Goal: Transaction & Acquisition: Purchase product/service

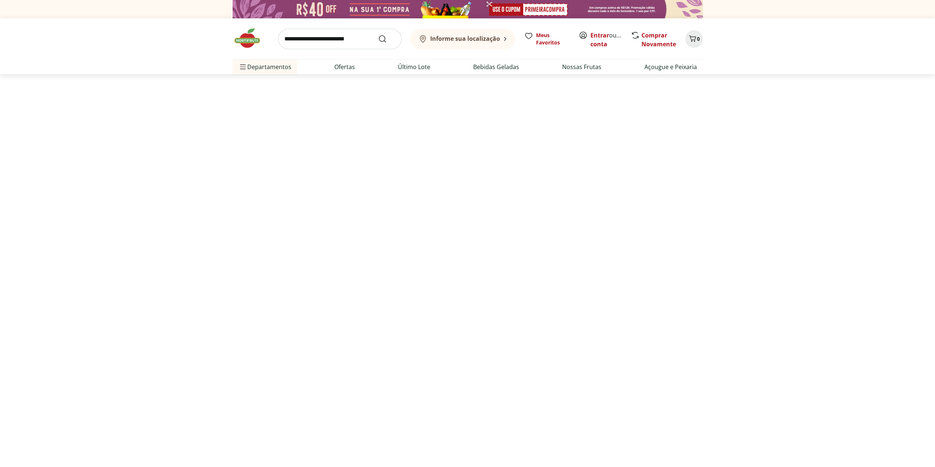
select select "**********"
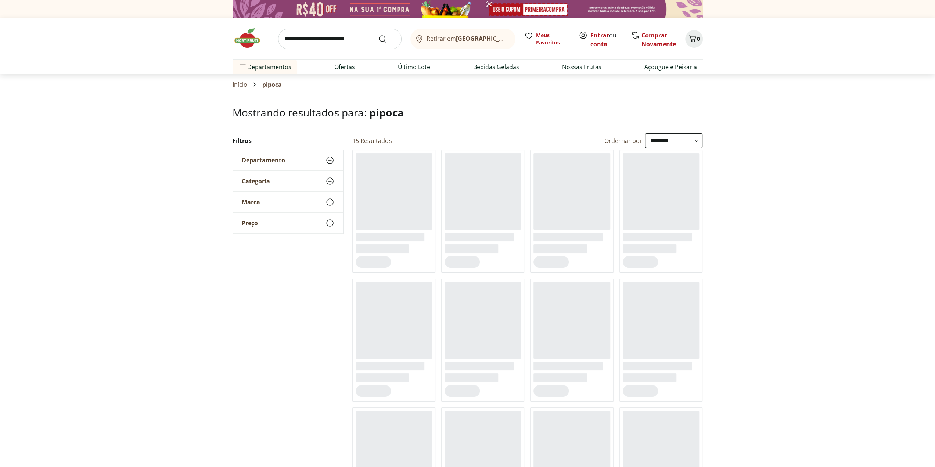
click at [593, 33] on link "Entrar" at bounding box center [599, 35] width 19 height 8
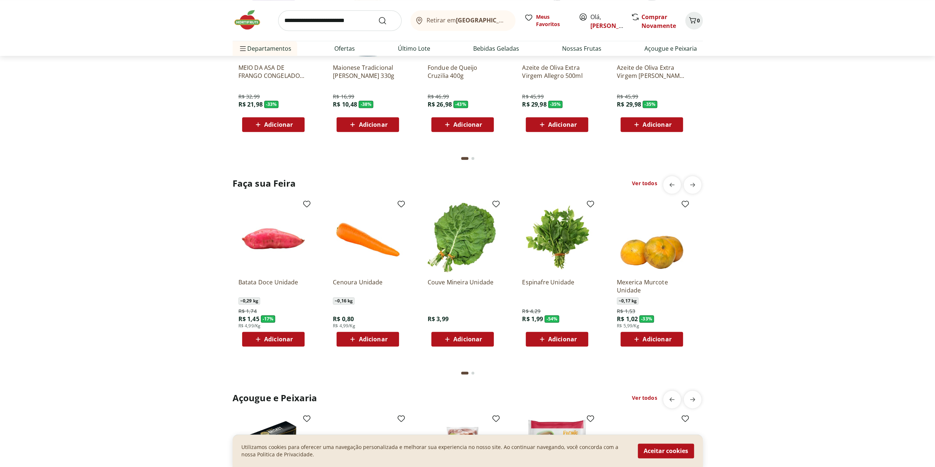
scroll to position [698, 0]
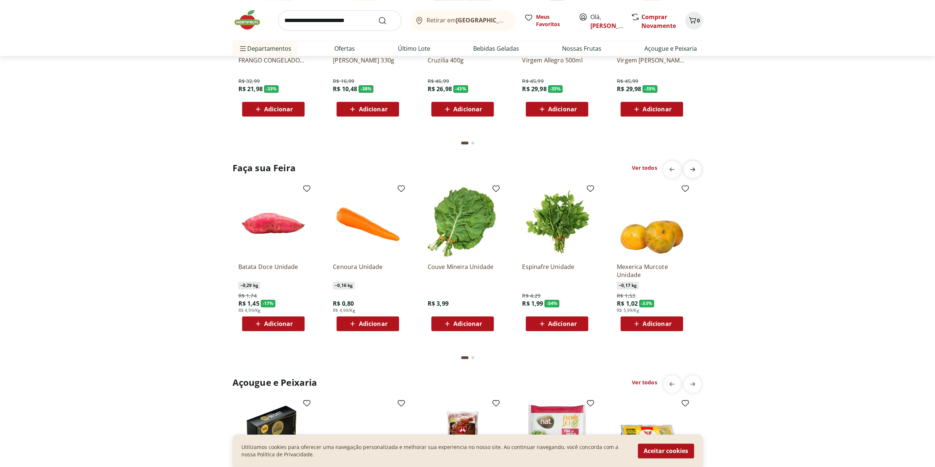
click at [694, 164] on span "next" at bounding box center [692, 169] width 15 height 15
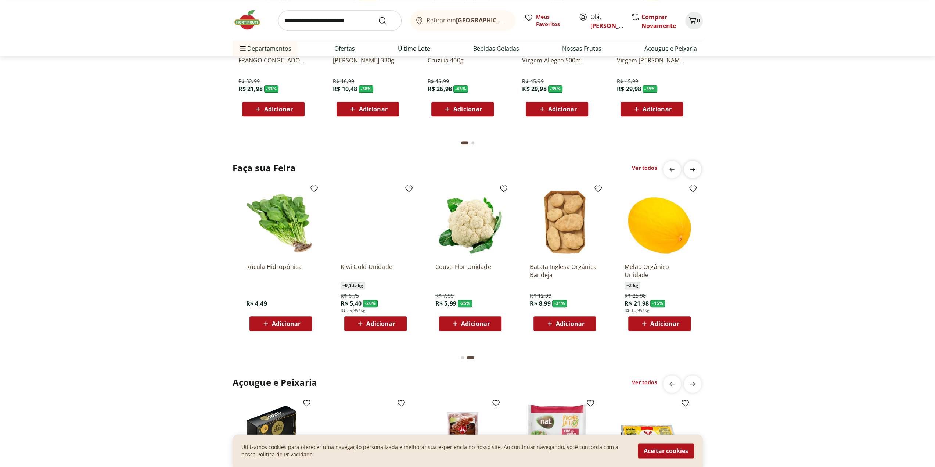
scroll to position [0, 473]
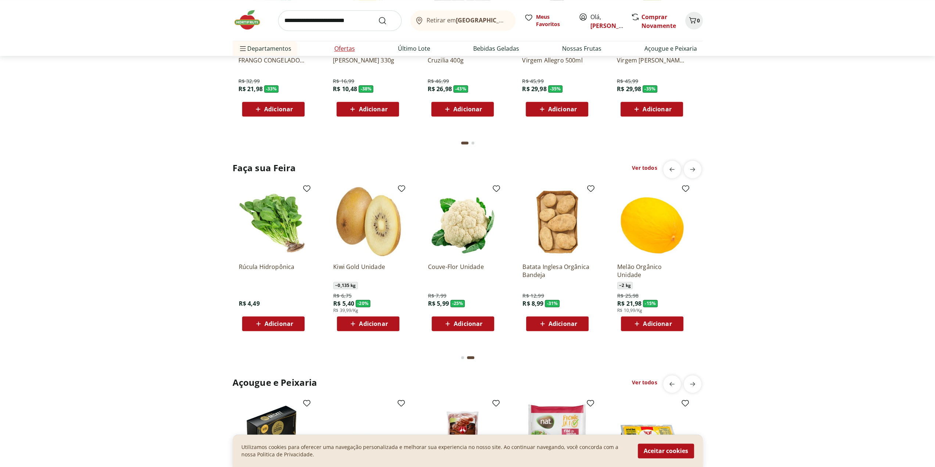
click at [351, 49] on link "Ofertas" at bounding box center [344, 48] width 21 height 9
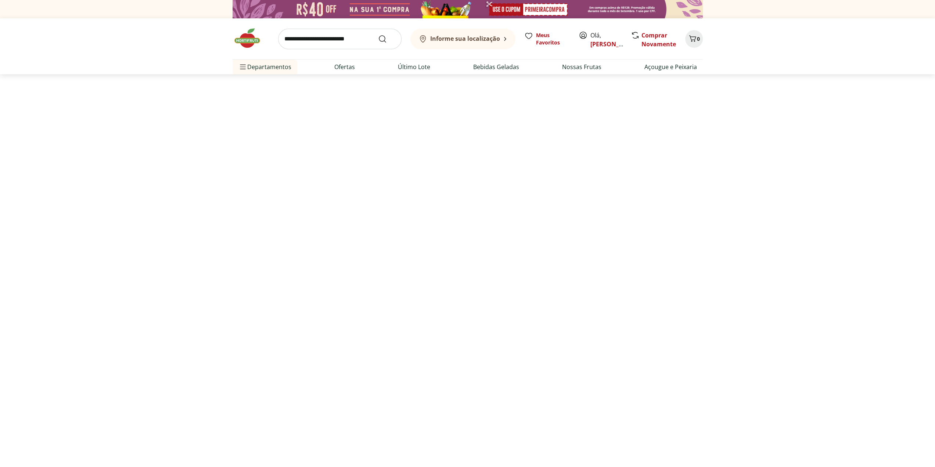
select select "**********"
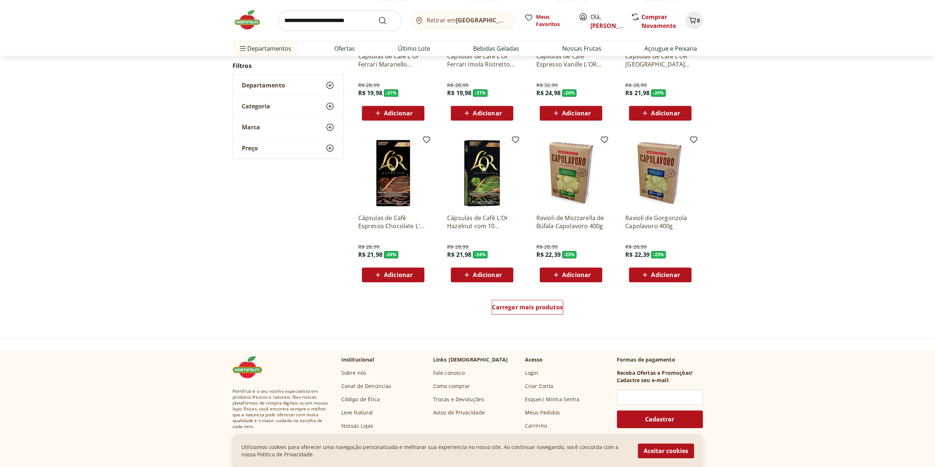
scroll to position [330, 0]
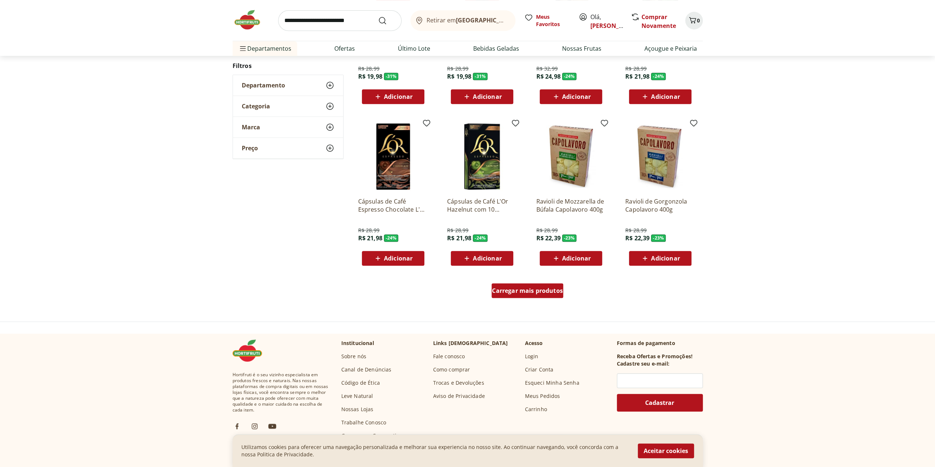
click at [546, 288] on span "Carregar mais produtos" at bounding box center [527, 291] width 71 height 6
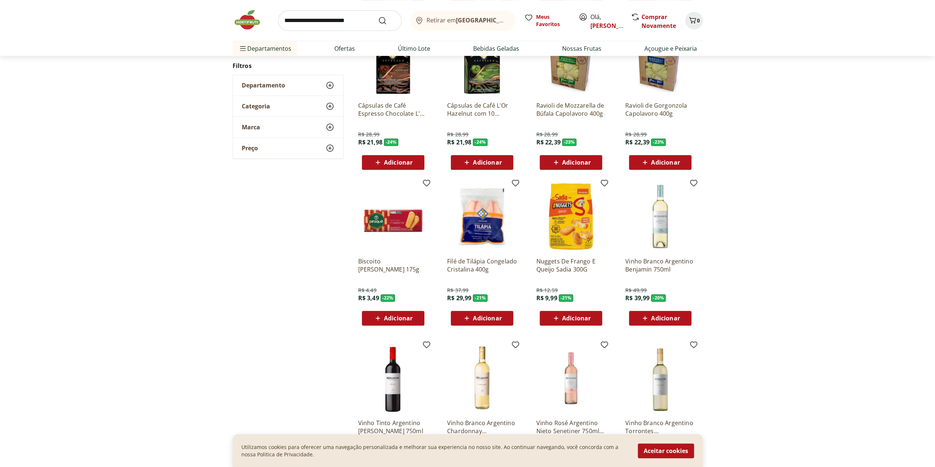
scroll to position [441, 0]
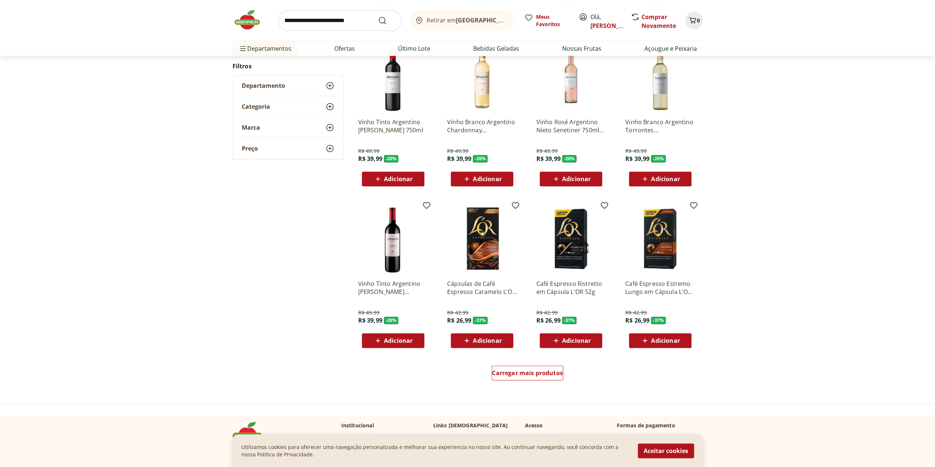
scroll to position [403, 0]
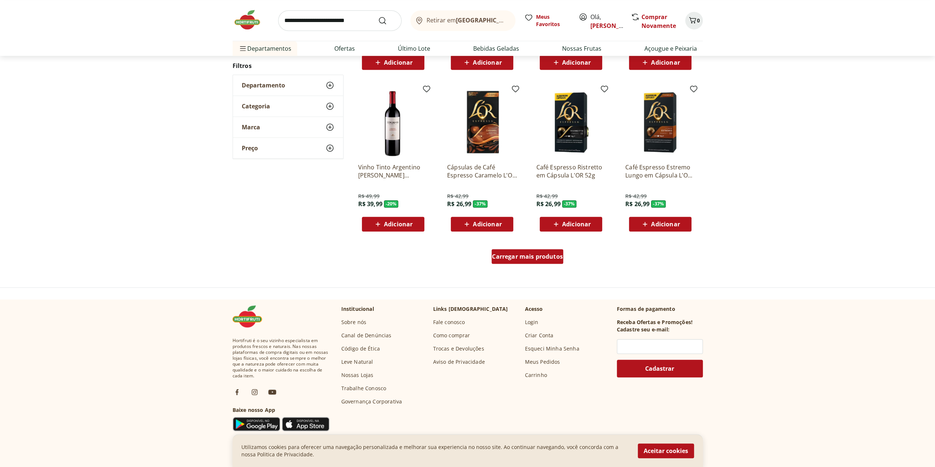
click at [518, 259] on span "Carregar mais produtos" at bounding box center [527, 256] width 71 height 6
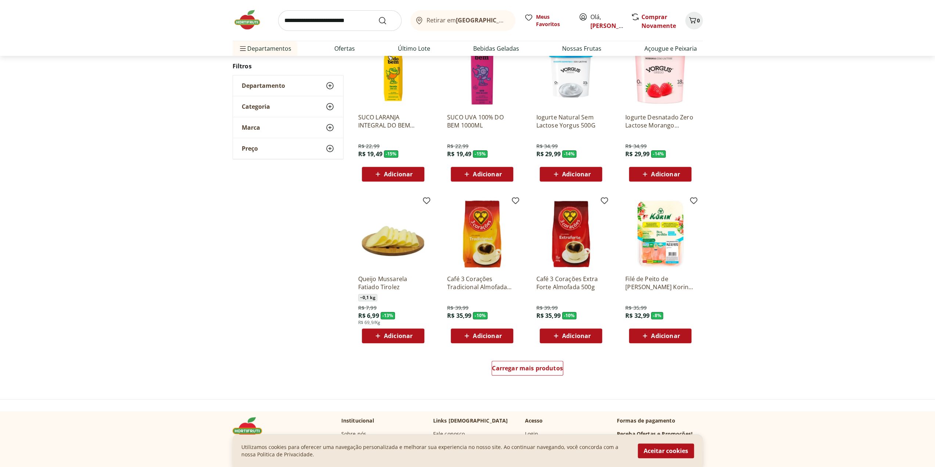
scroll to position [365, 0]
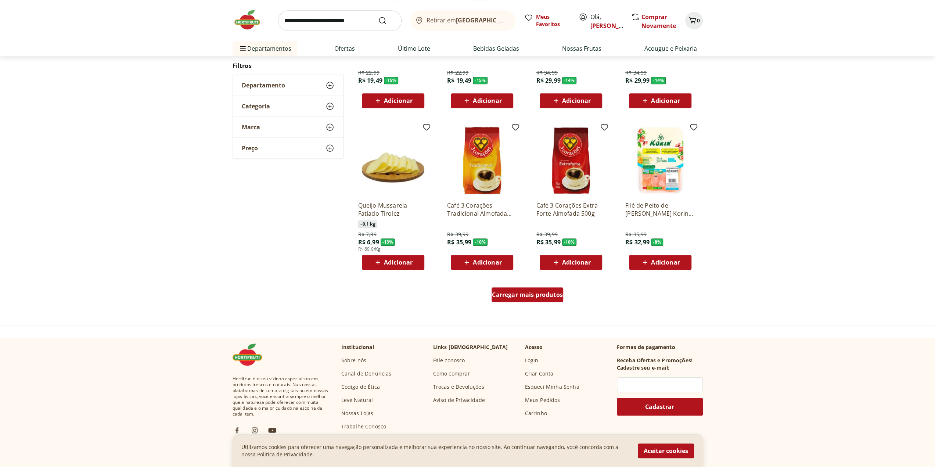
click at [519, 292] on span "Carregar mais produtos" at bounding box center [527, 295] width 71 height 6
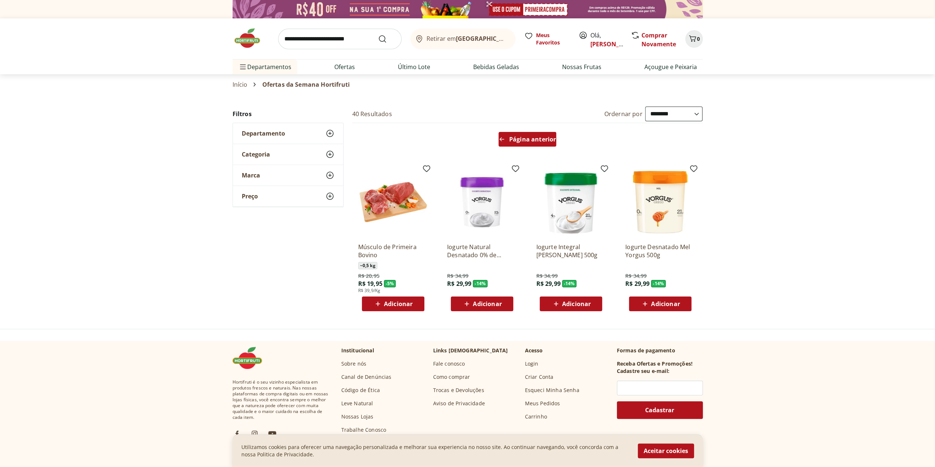
click at [511, 144] on div "Página anterior" at bounding box center [527, 139] width 58 height 15
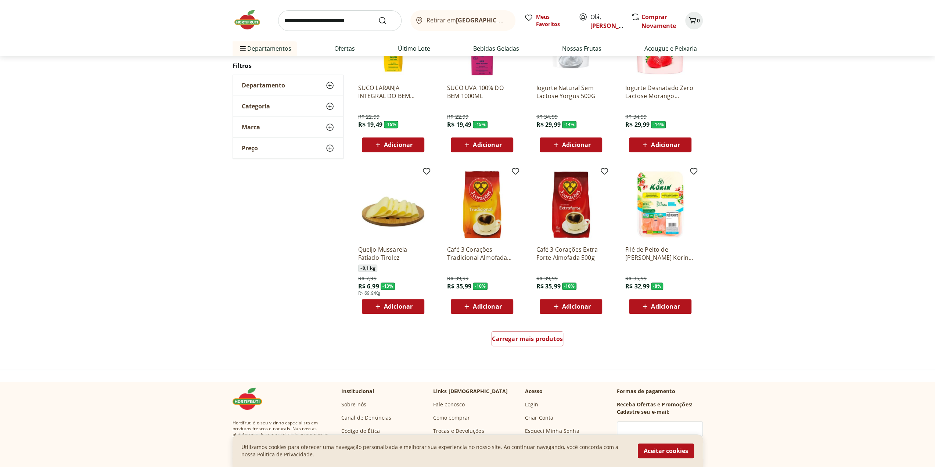
scroll to position [367, 0]
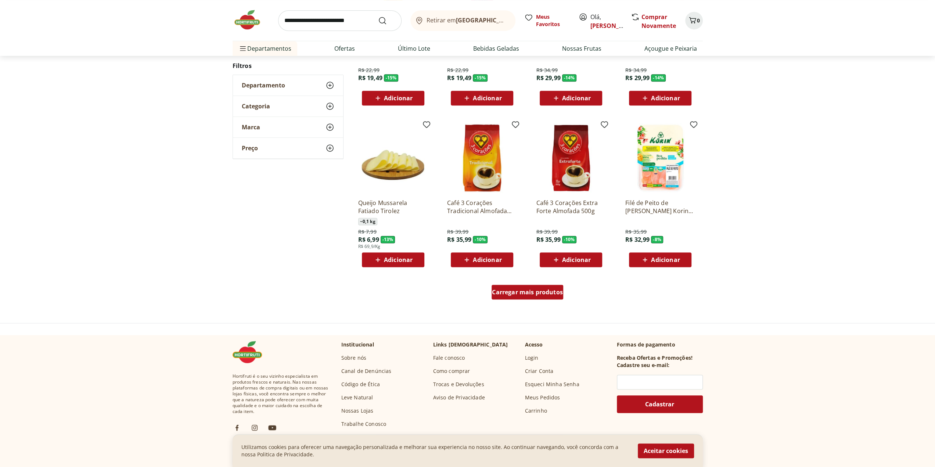
click at [510, 291] on span "Carregar mais produtos" at bounding box center [527, 292] width 71 height 6
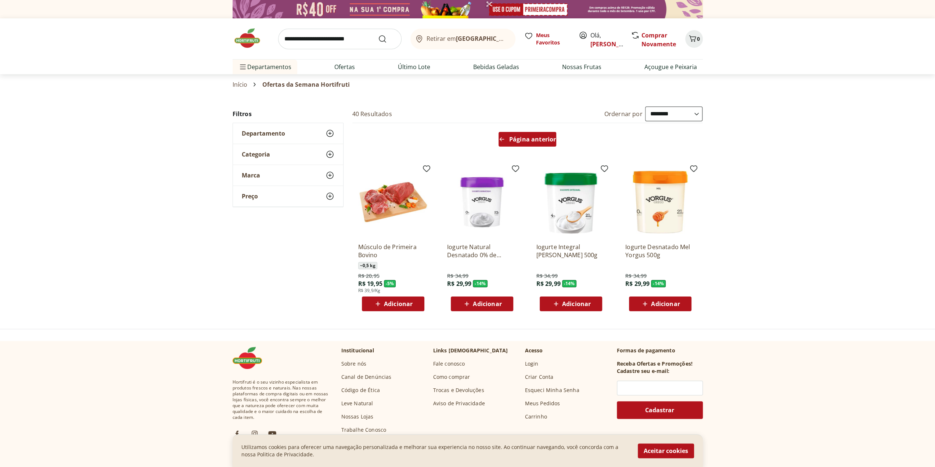
click at [510, 141] on span "Página anterior" at bounding box center [532, 139] width 47 height 6
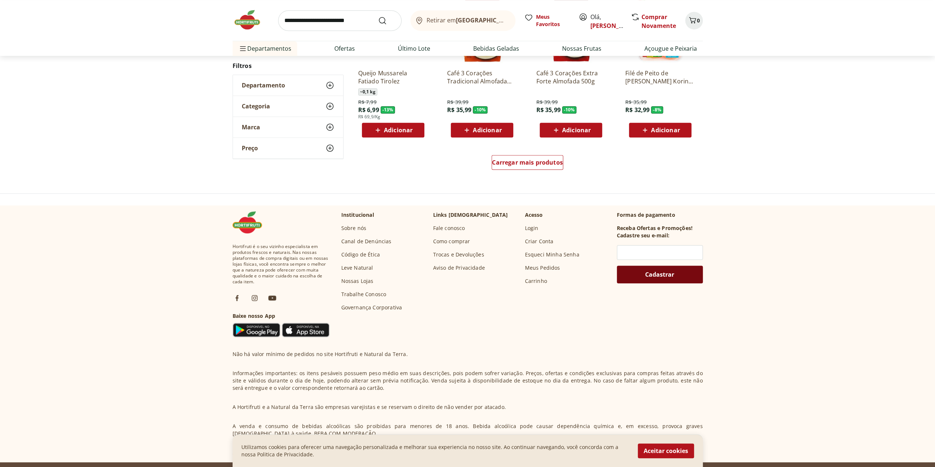
scroll to position [366, 0]
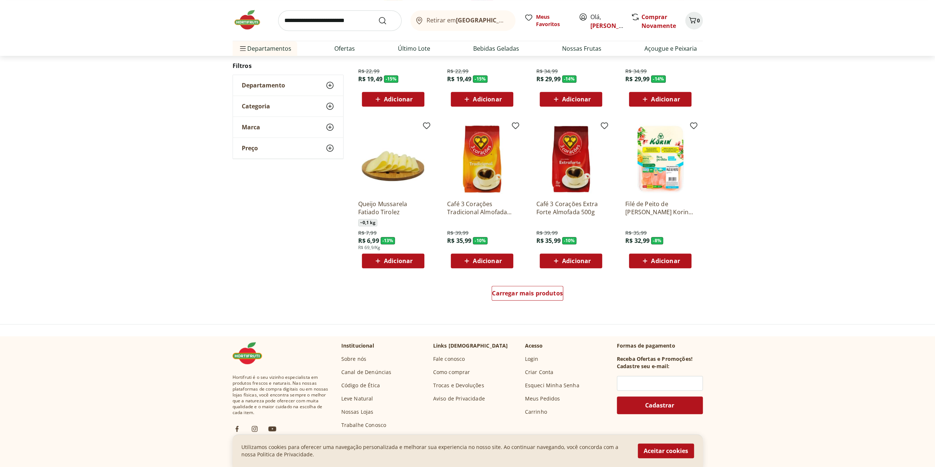
click at [383, 260] on span "Adicionar" at bounding box center [392, 260] width 39 height 9
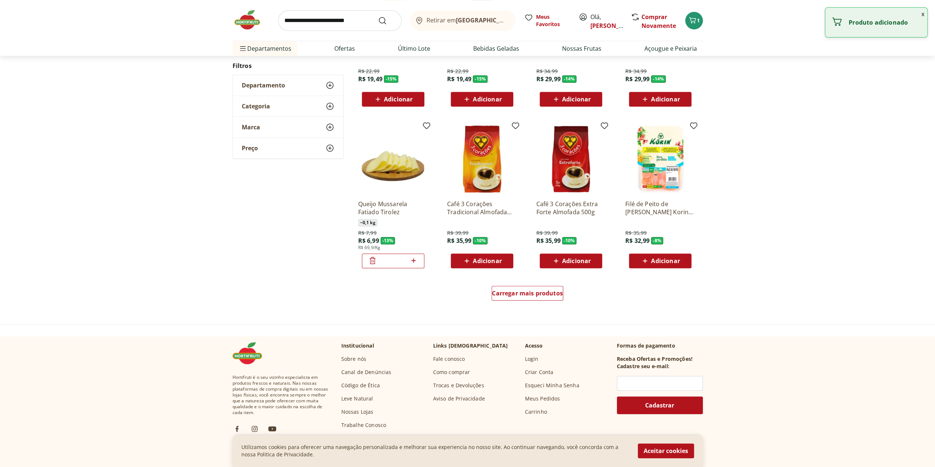
click at [415, 261] on icon at bounding box center [413, 260] width 9 height 9
type input "*"
click at [424, 47] on link "Último Lote" at bounding box center [414, 48] width 32 height 9
select select "**********"
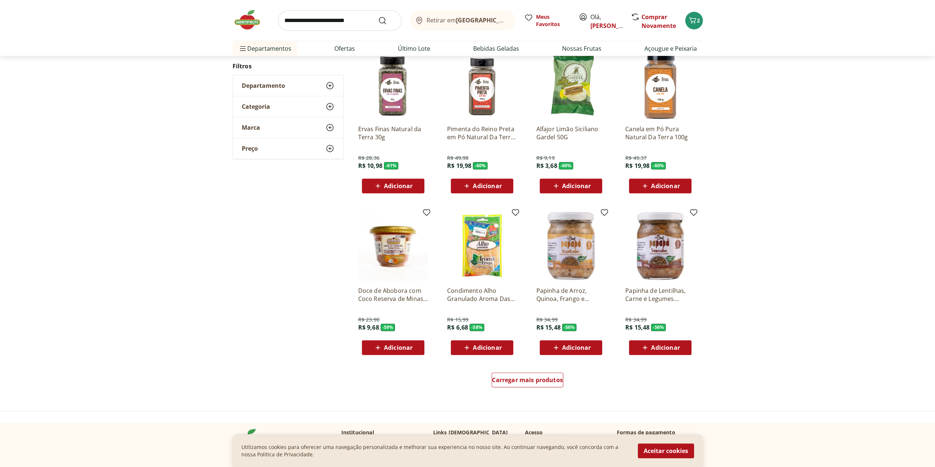
scroll to position [257, 0]
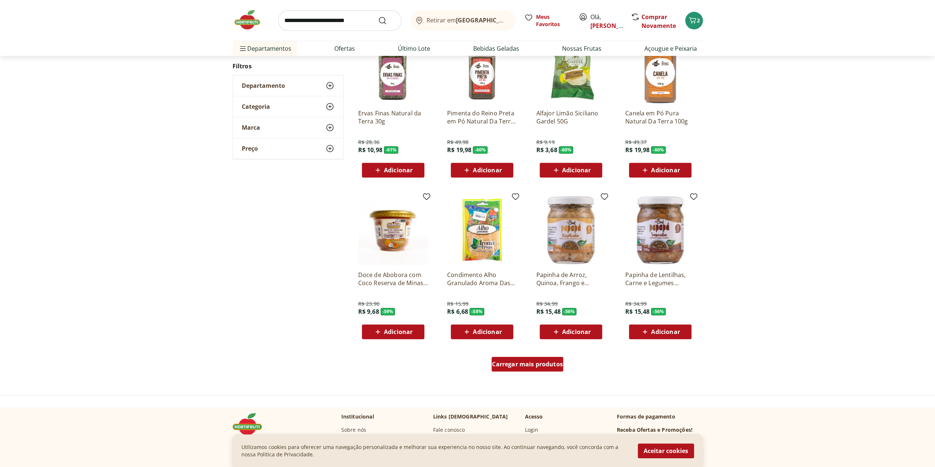
click at [508, 361] on span "Carregar mais produtos" at bounding box center [527, 364] width 71 height 6
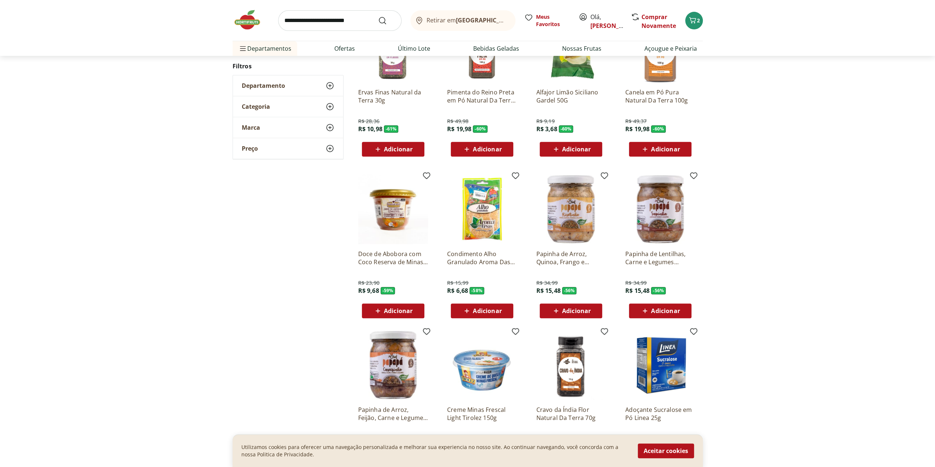
scroll to position [330, 0]
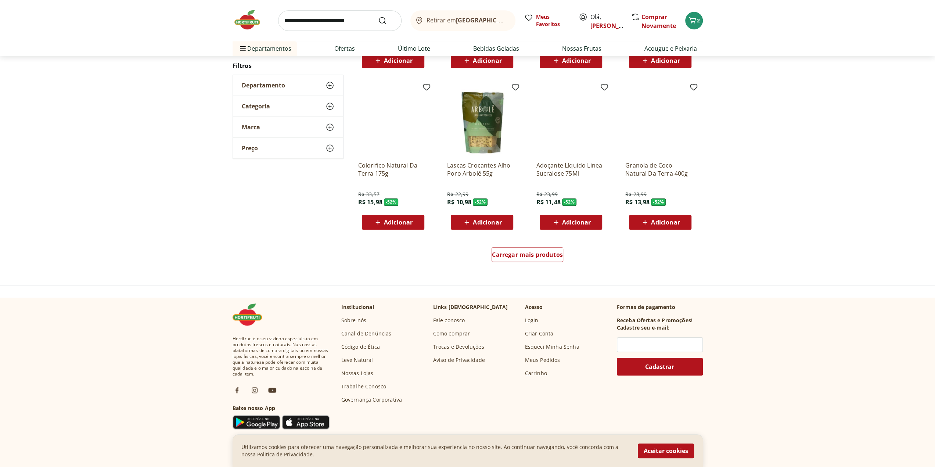
scroll to position [405, 0]
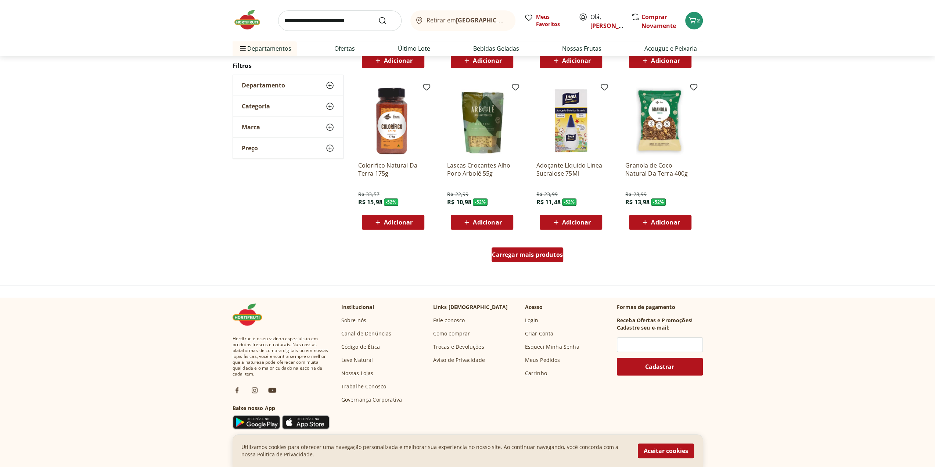
click at [535, 253] on span "Carregar mais produtos" at bounding box center [527, 255] width 71 height 6
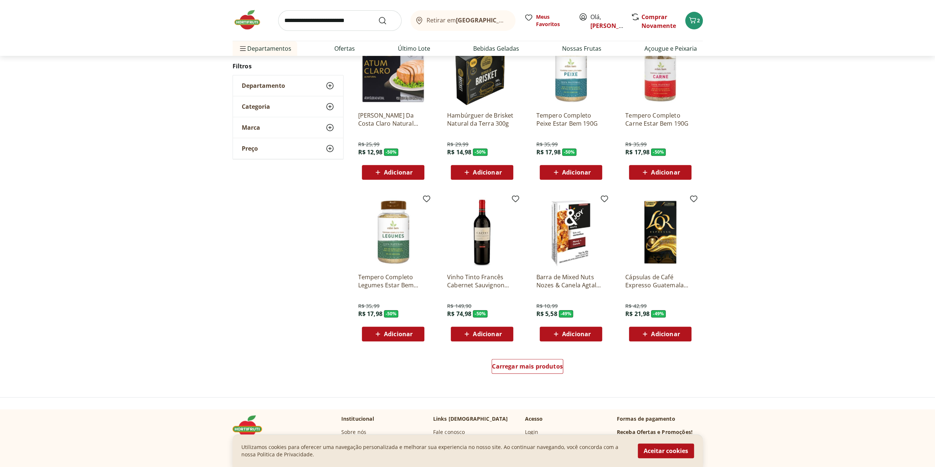
scroll to position [366, 0]
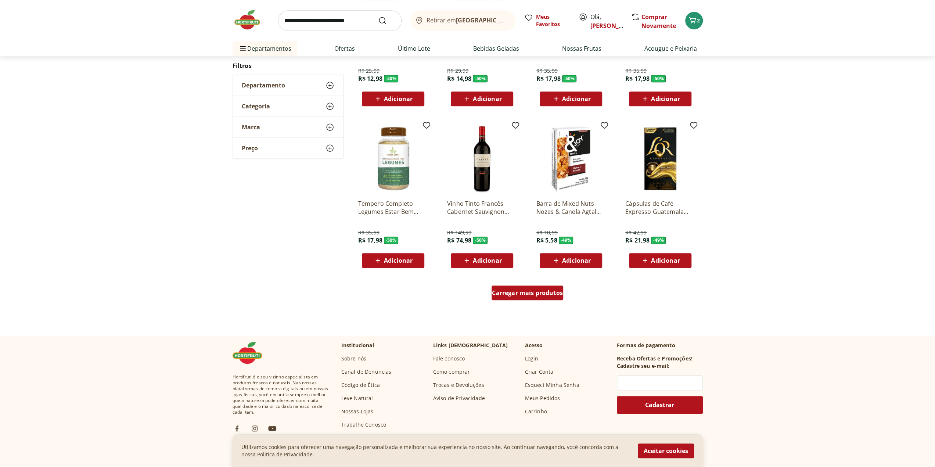
click at [522, 292] on span "Carregar mais produtos" at bounding box center [527, 293] width 71 height 6
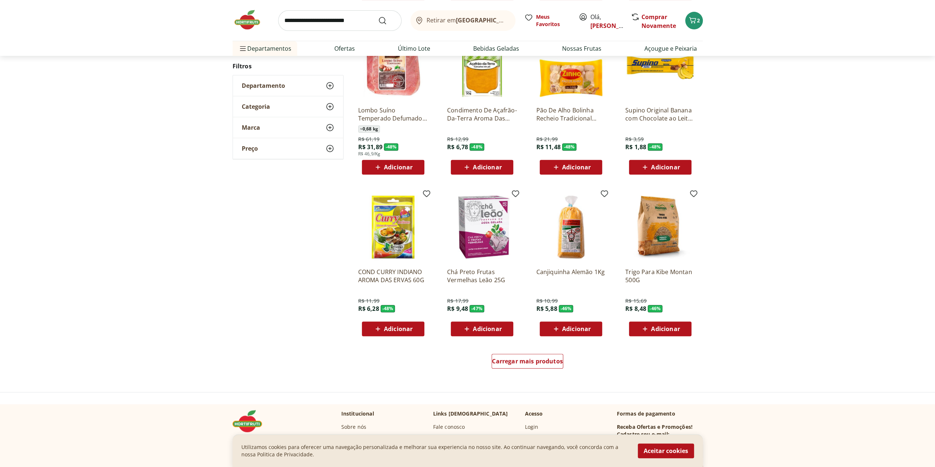
scroll to position [328, 0]
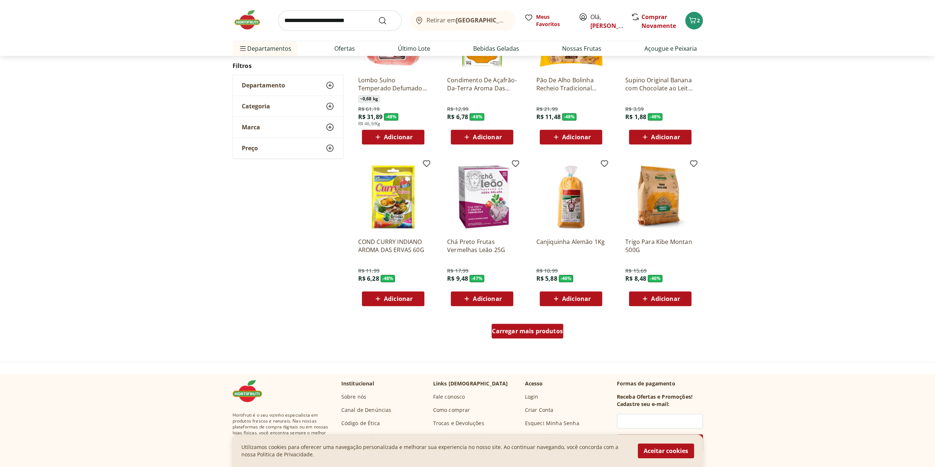
click at [556, 329] on span "Carregar mais produtos" at bounding box center [527, 331] width 71 height 6
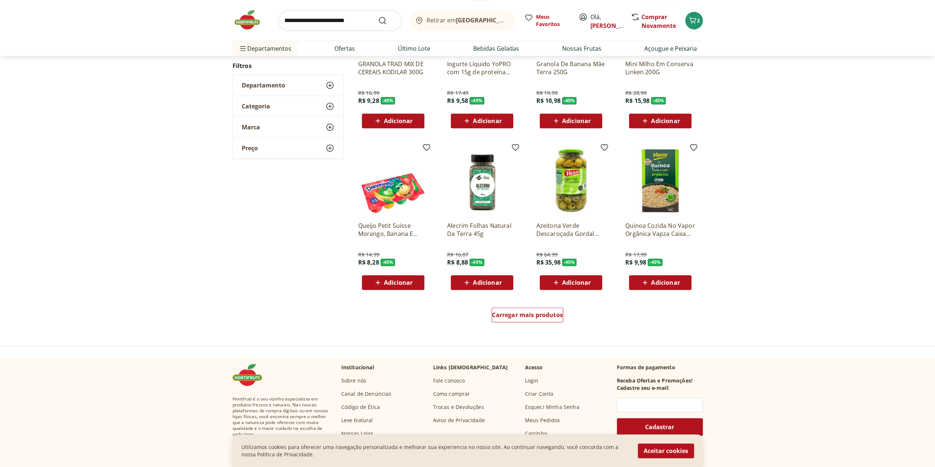
scroll to position [364, 0]
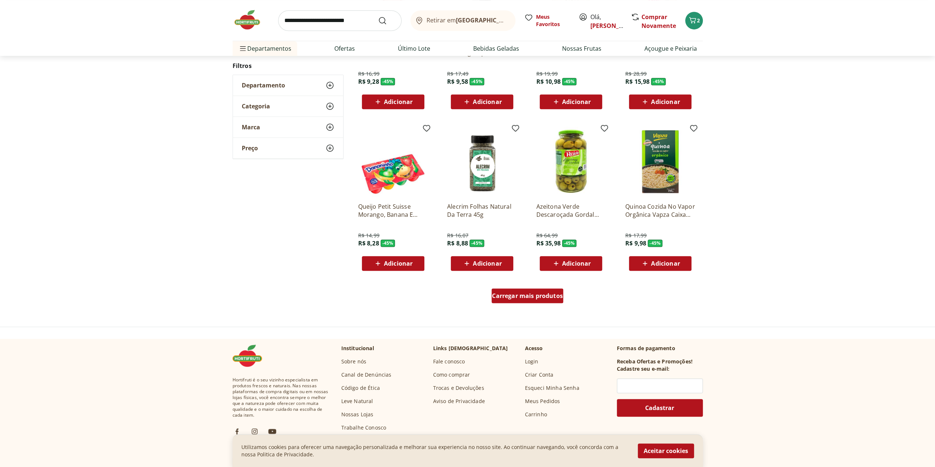
click at [532, 293] on span "Carregar mais produtos" at bounding box center [527, 296] width 71 height 6
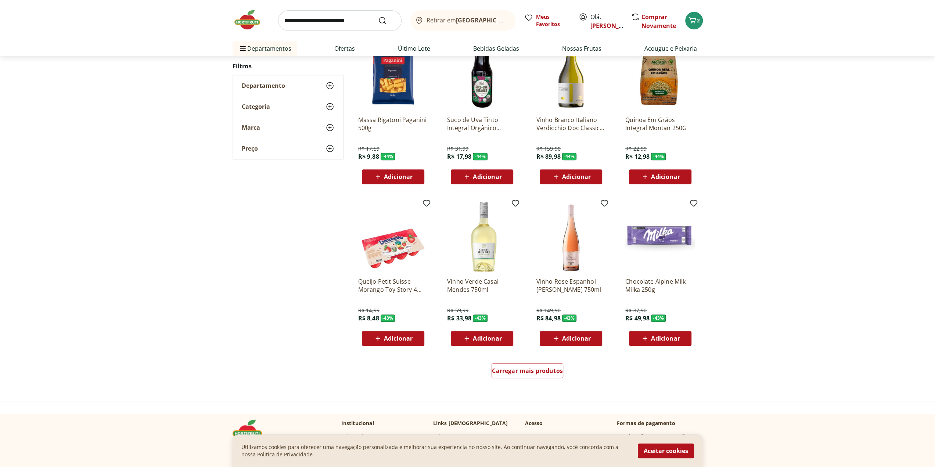
scroll to position [325, 0]
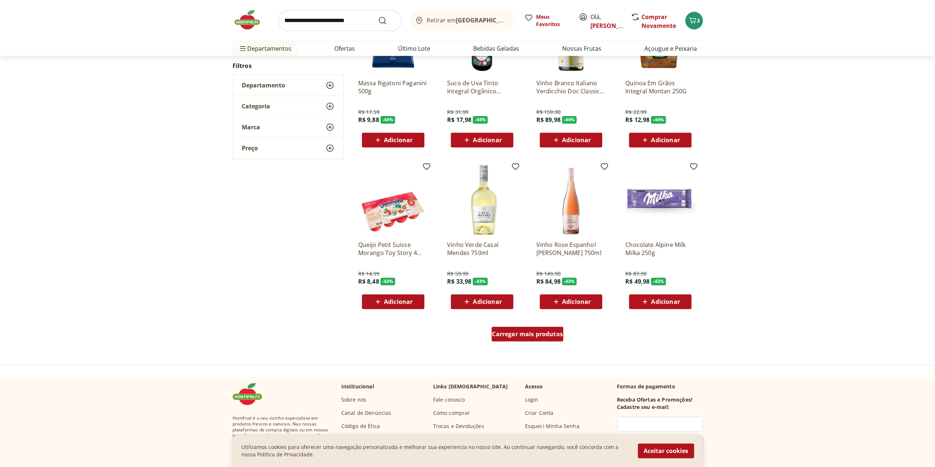
click at [541, 331] on span "Carregar mais produtos" at bounding box center [527, 334] width 71 height 6
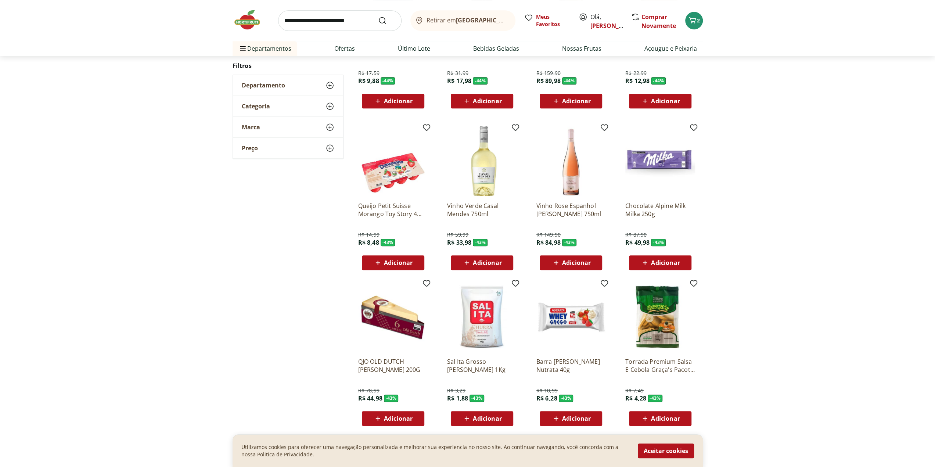
scroll to position [399, 0]
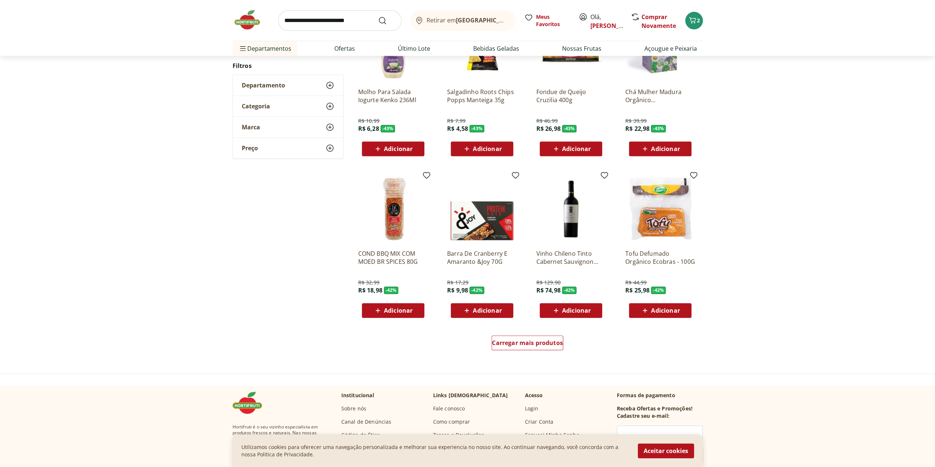
scroll to position [324, 0]
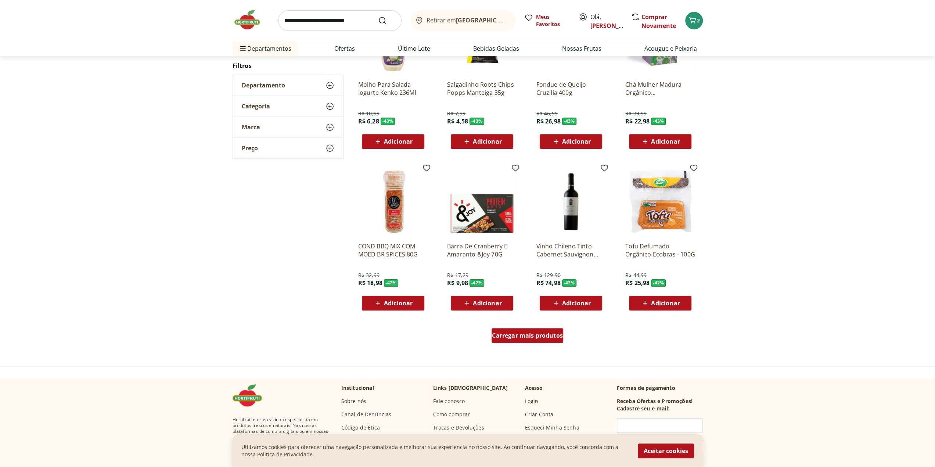
click at [551, 332] on span "Carregar mais produtos" at bounding box center [527, 335] width 71 height 6
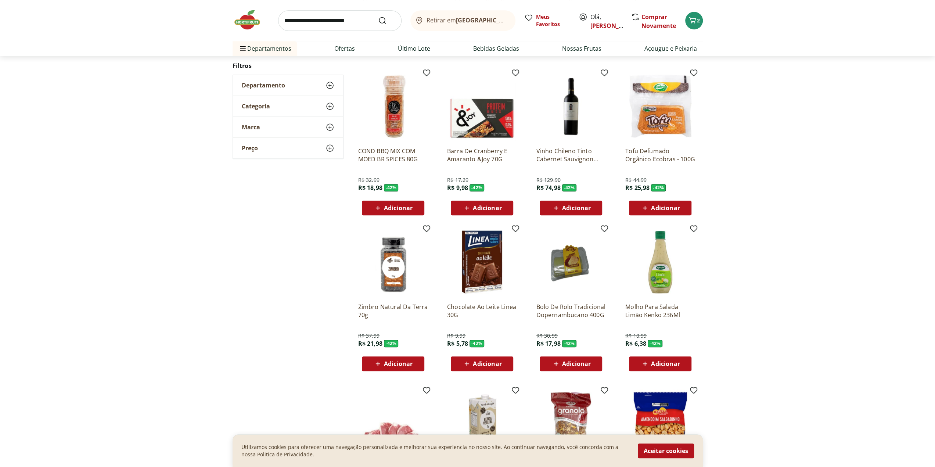
scroll to position [507, 0]
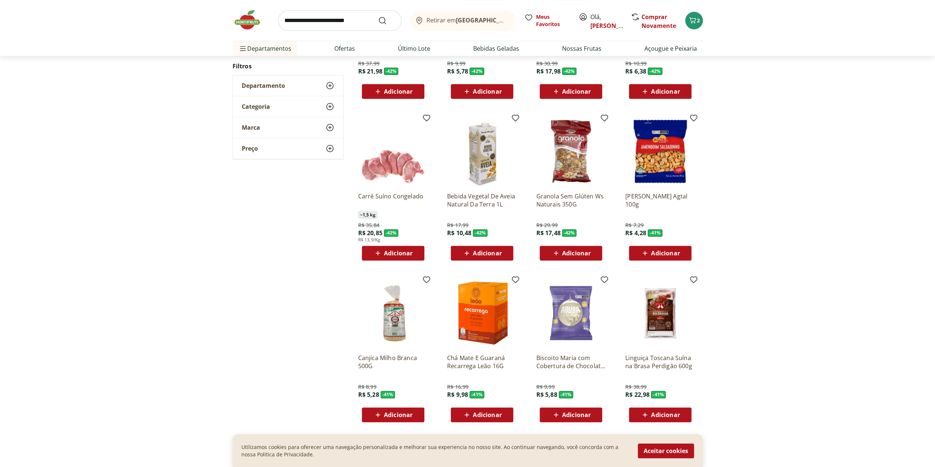
scroll to position [359, 0]
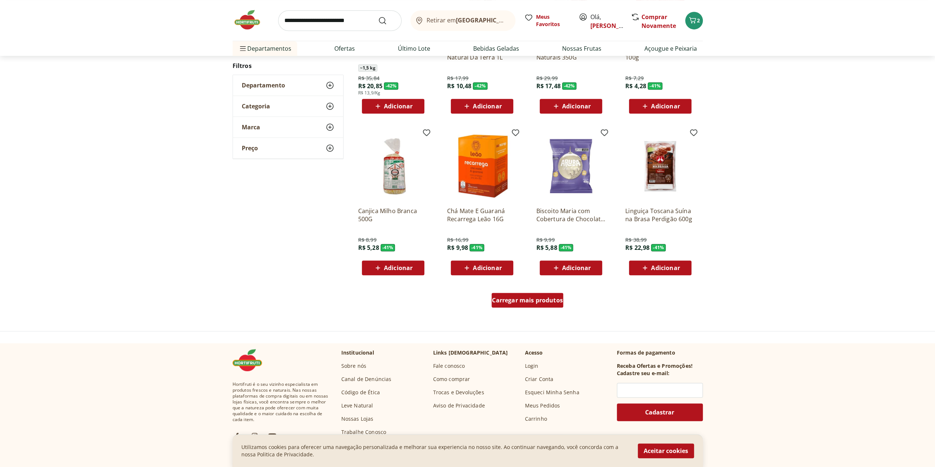
click at [538, 303] on span "Carregar mais produtos" at bounding box center [527, 300] width 71 height 6
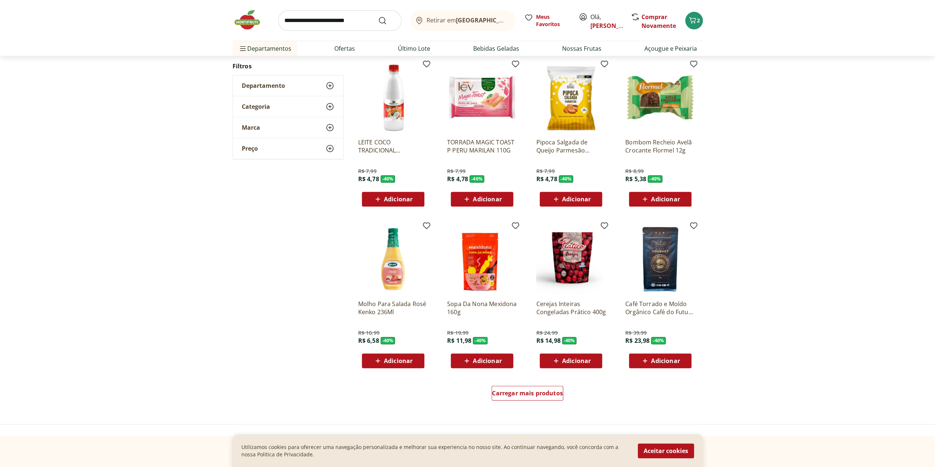
scroll to position [284, 0]
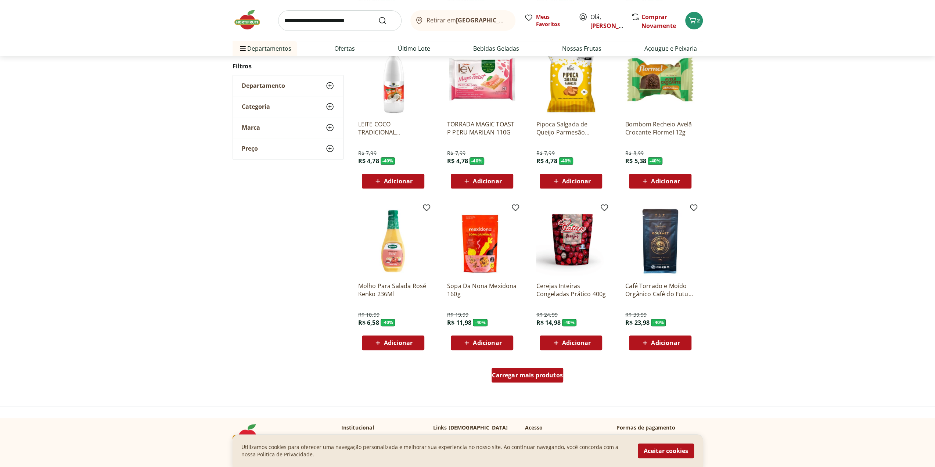
click at [510, 372] on span "Carregar mais produtos" at bounding box center [527, 375] width 71 height 6
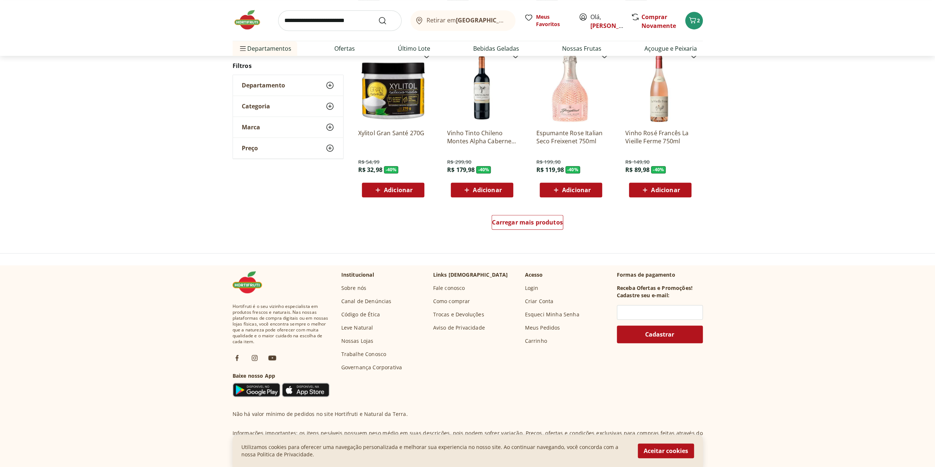
scroll to position [62, 0]
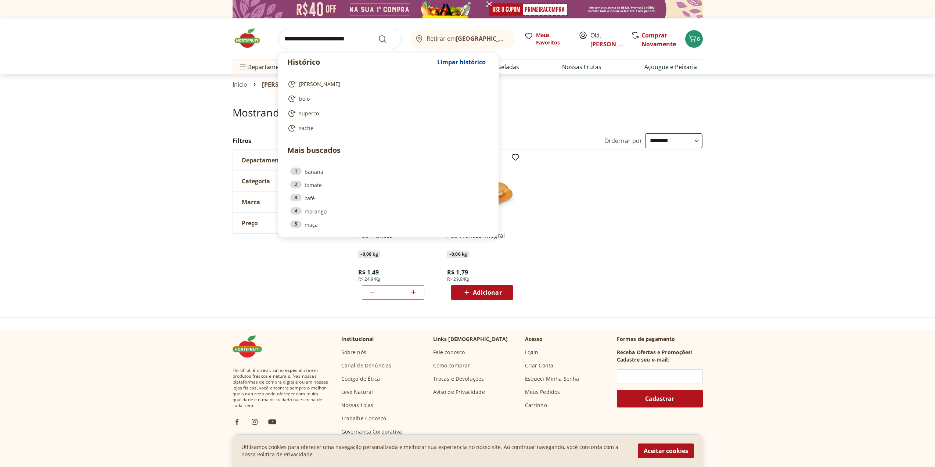
select select "**********"
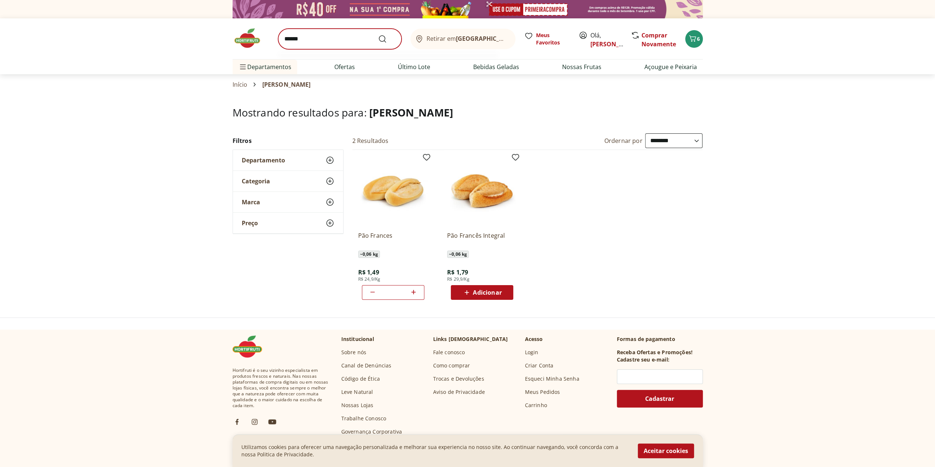
type input "******"
click at [378, 35] on button "Submit Search" at bounding box center [387, 39] width 18 height 9
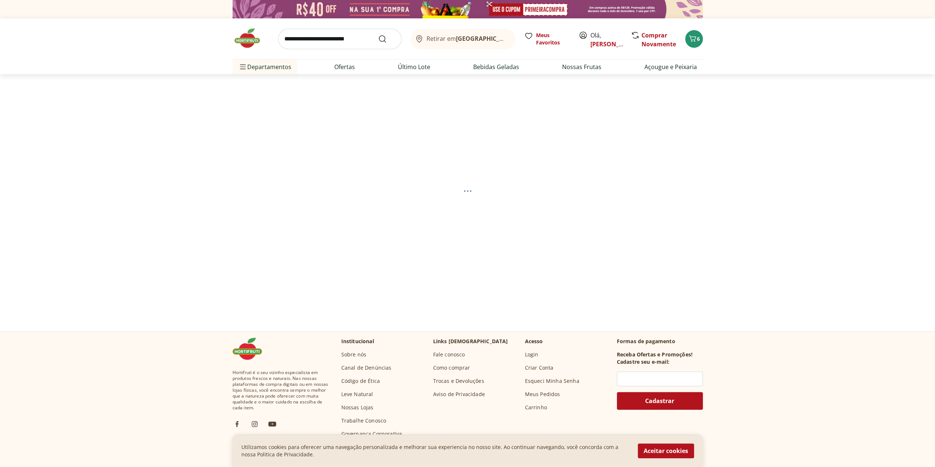
select select "**********"
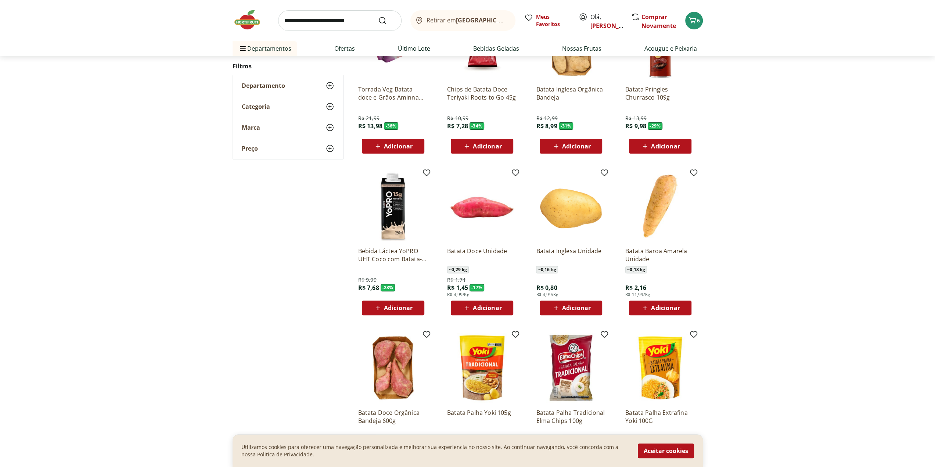
scroll to position [147, 0]
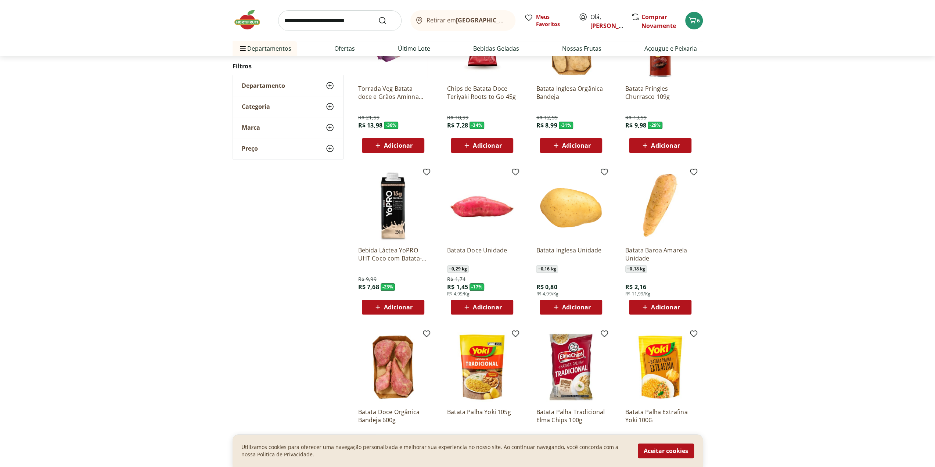
click at [577, 310] on span "Adicionar" at bounding box center [576, 307] width 29 height 6
click at [593, 304] on icon at bounding box center [591, 306] width 9 height 9
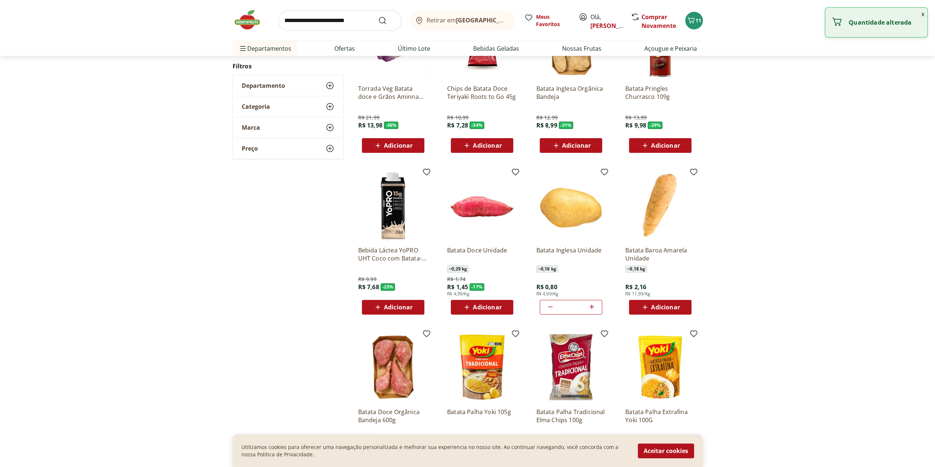
click at [593, 304] on icon at bounding box center [591, 306] width 9 height 9
type input "*"
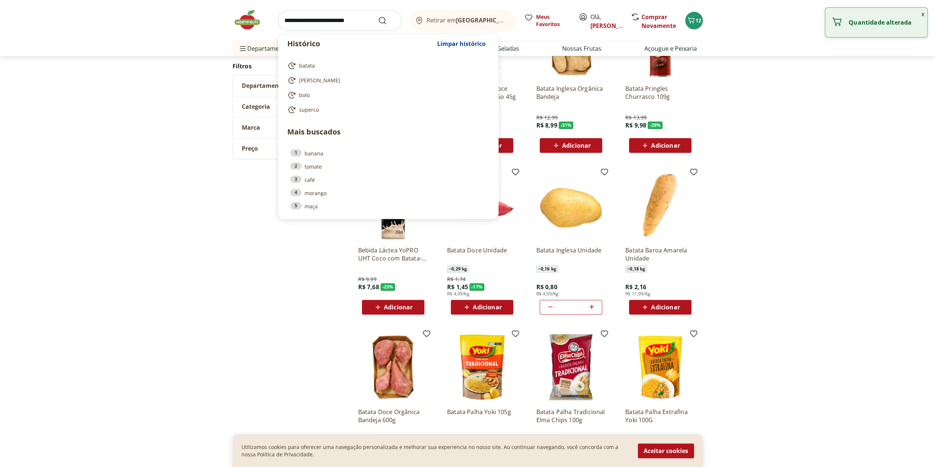
click at [320, 23] on input "search" at bounding box center [339, 20] width 123 height 21
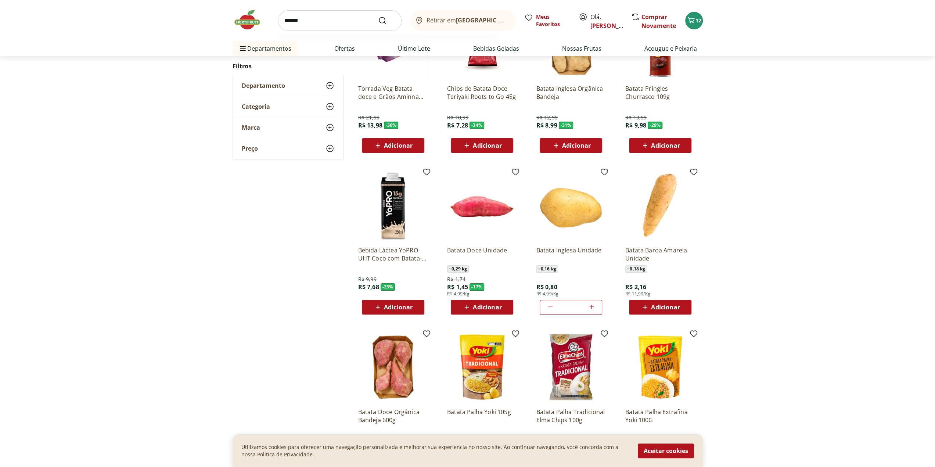
type input "******"
click at [378, 16] on button "Submit Search" at bounding box center [387, 20] width 18 height 9
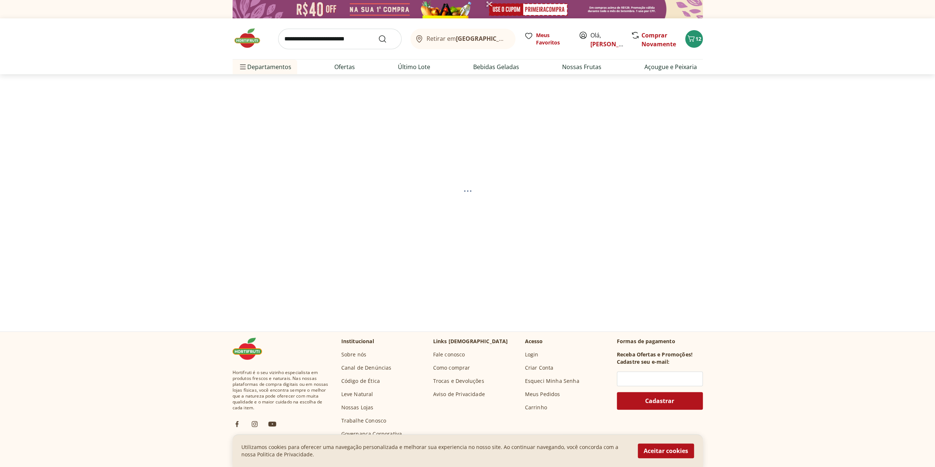
select select "**********"
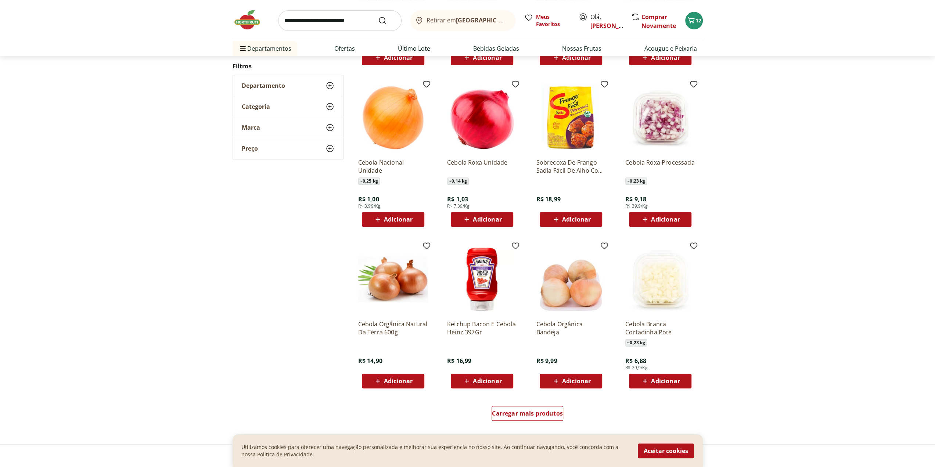
scroll to position [257, 0]
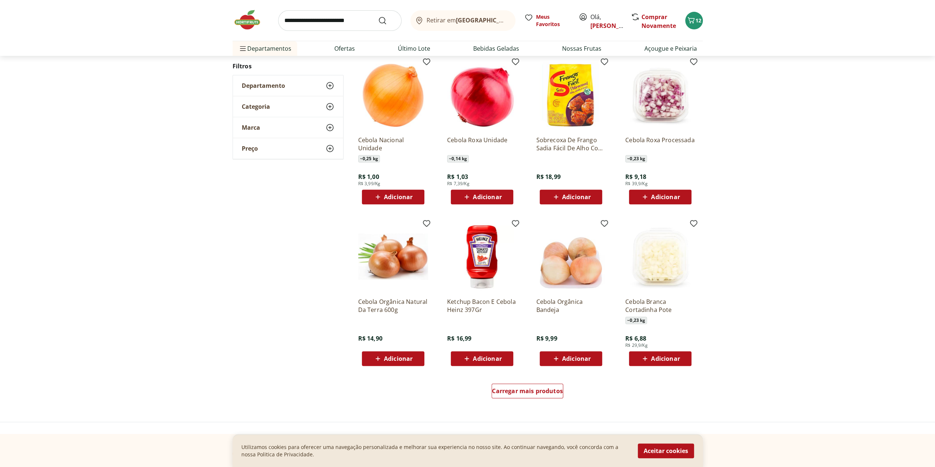
click at [668, 198] on span "Adicionar" at bounding box center [665, 197] width 29 height 6
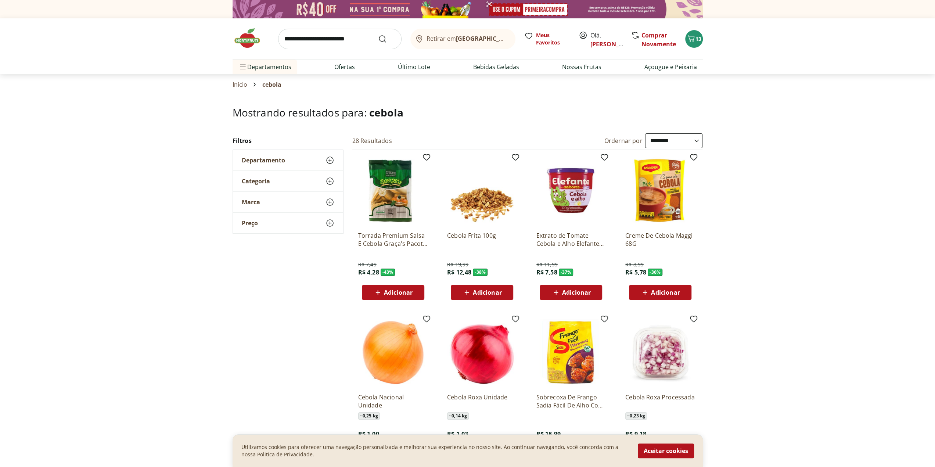
scroll to position [0, 0]
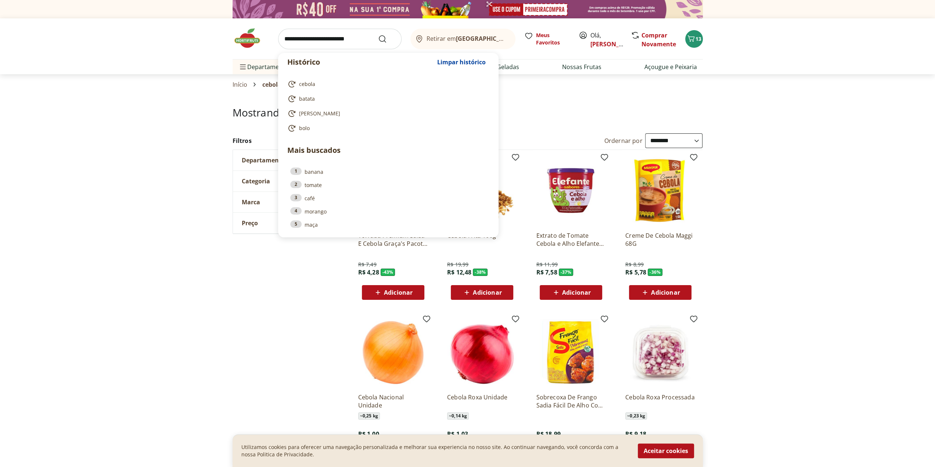
click at [332, 39] on input "search" at bounding box center [339, 39] width 123 height 21
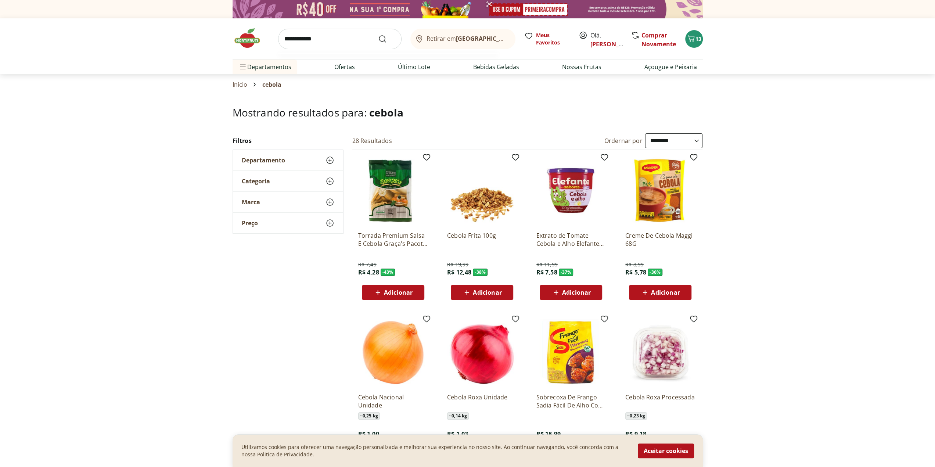
type input "**********"
click at [378, 35] on button "Submit Search" at bounding box center [387, 39] width 18 height 9
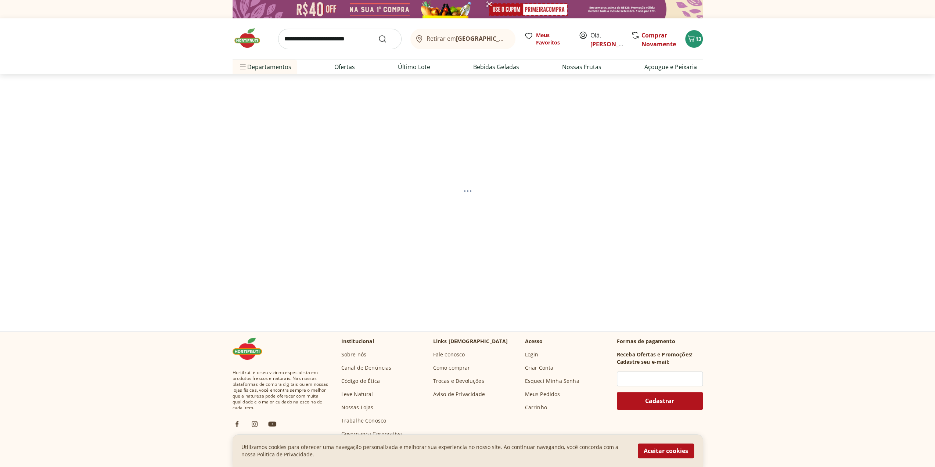
select select "**********"
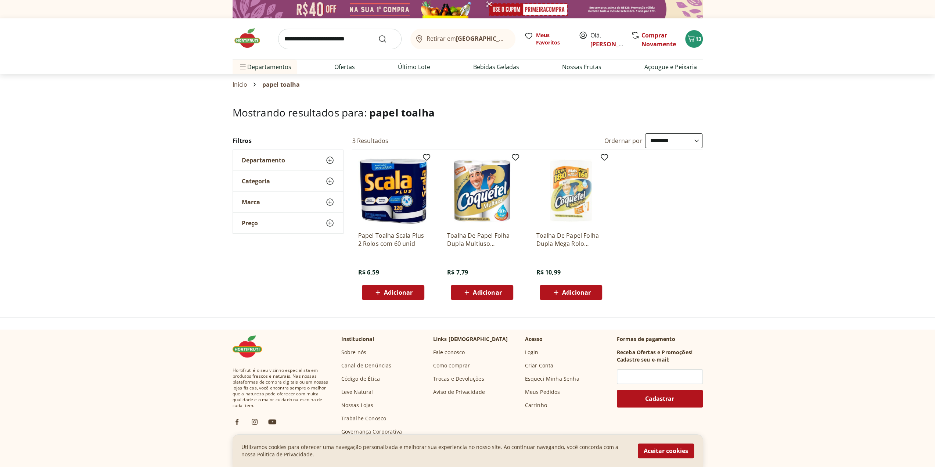
click at [386, 289] on span "Adicionar" at bounding box center [398, 292] width 29 height 6
click at [327, 39] on input "search" at bounding box center [339, 39] width 123 height 21
type input "*********"
click at [378, 35] on button "Submit Search" at bounding box center [387, 39] width 18 height 9
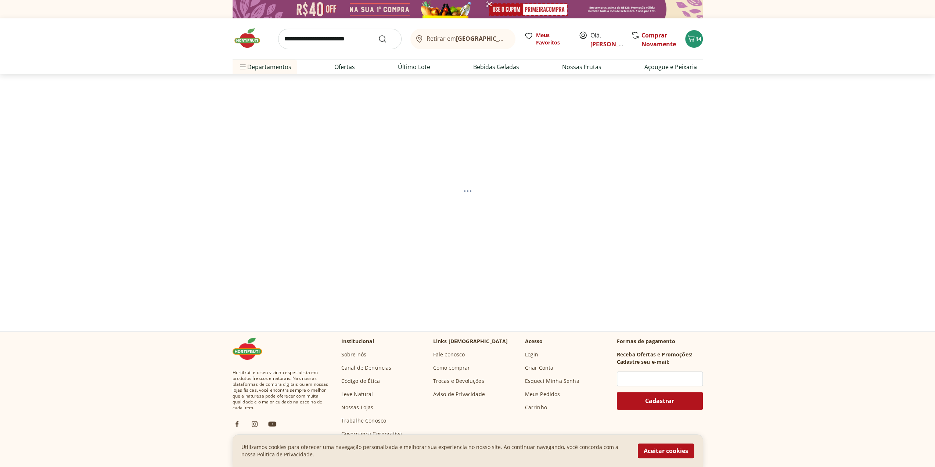
select select "**********"
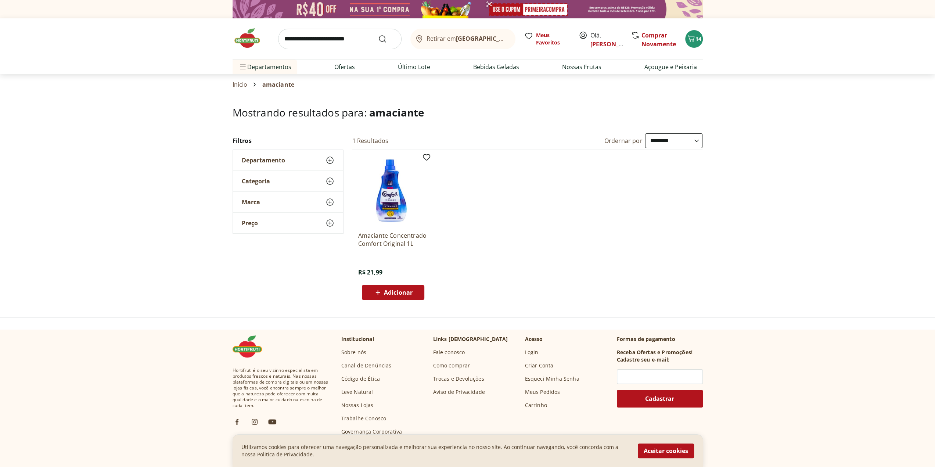
click at [389, 293] on span "Adicionar" at bounding box center [398, 292] width 29 height 6
click at [314, 39] on input "search" at bounding box center [339, 39] width 123 height 21
type input "**********"
click at [378, 35] on button "Submit Search" at bounding box center [387, 39] width 18 height 9
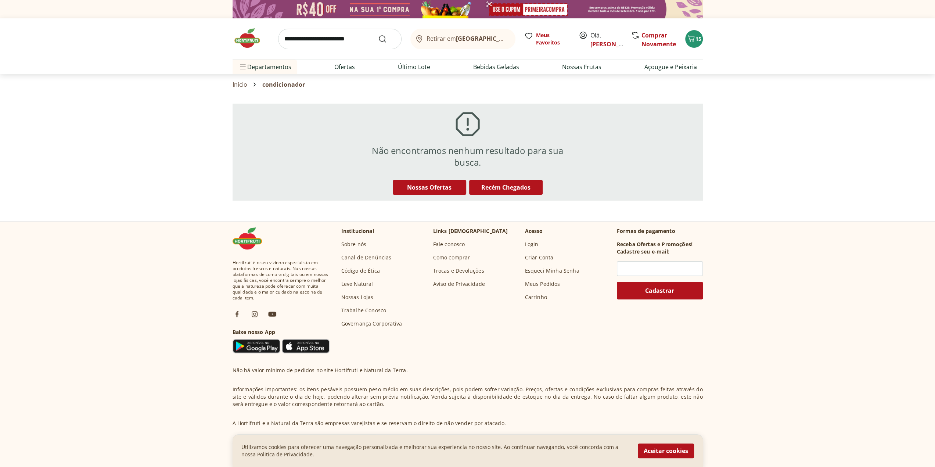
click at [310, 42] on input "search" at bounding box center [339, 39] width 123 height 21
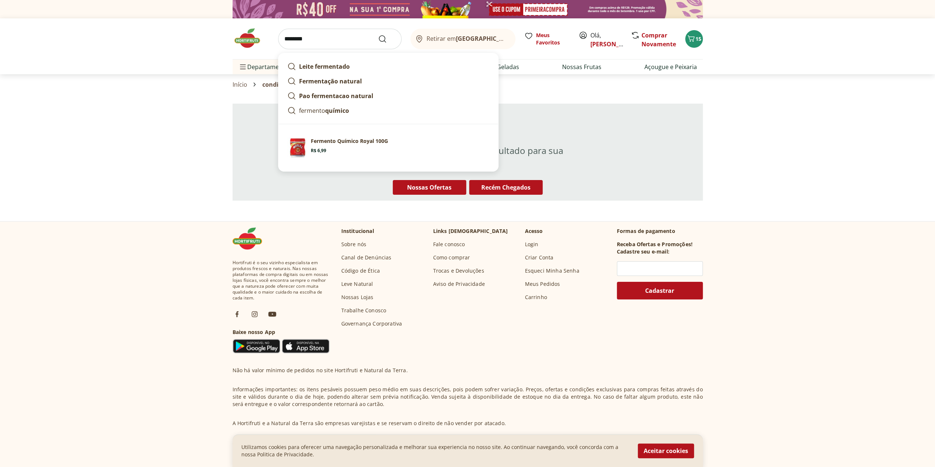
type input "********"
click at [378, 35] on button "Submit Search" at bounding box center [387, 39] width 18 height 9
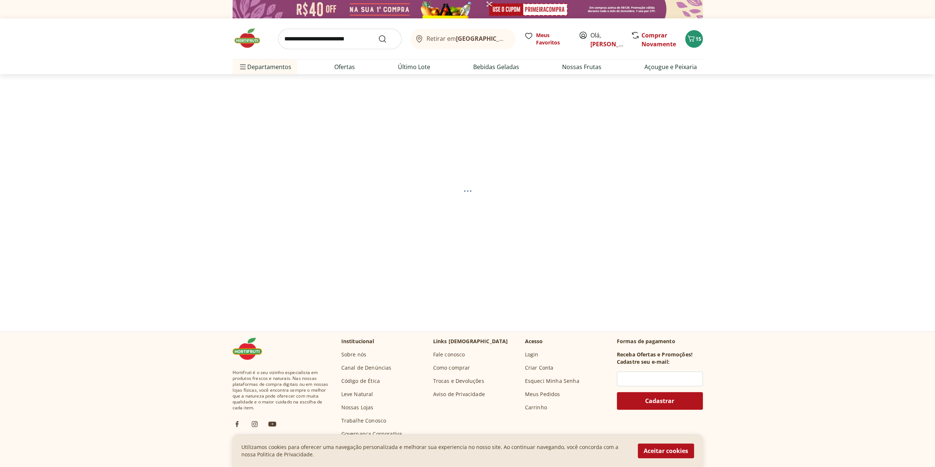
select select "**********"
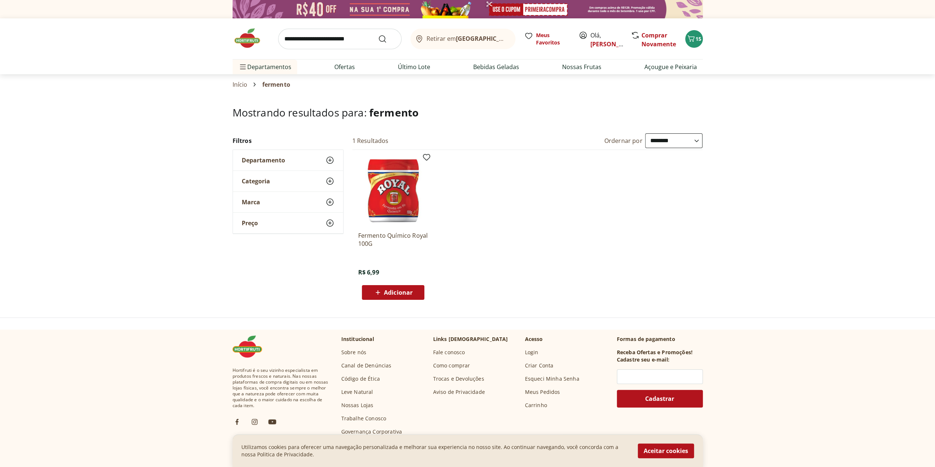
click at [392, 294] on span "Adicionar" at bounding box center [398, 292] width 29 height 6
click at [344, 43] on input "search" at bounding box center [339, 39] width 123 height 21
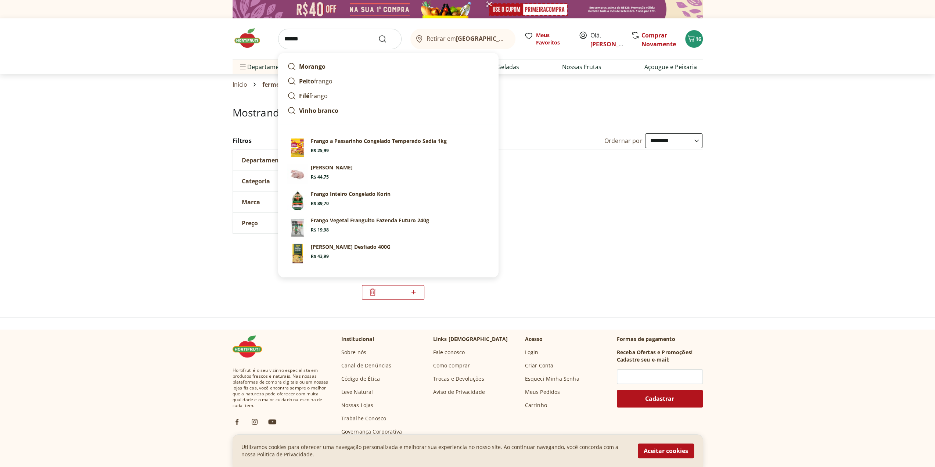
type input "******"
click at [378, 35] on button "Submit Search" at bounding box center [387, 39] width 18 height 9
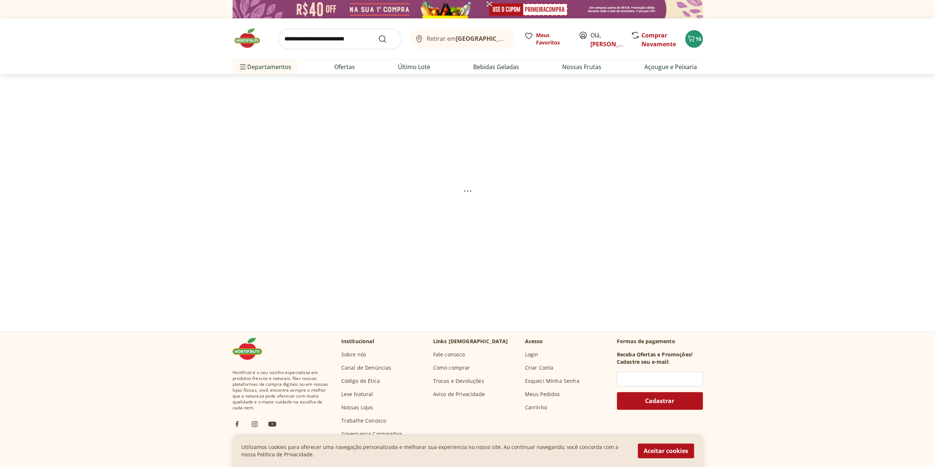
select select "**********"
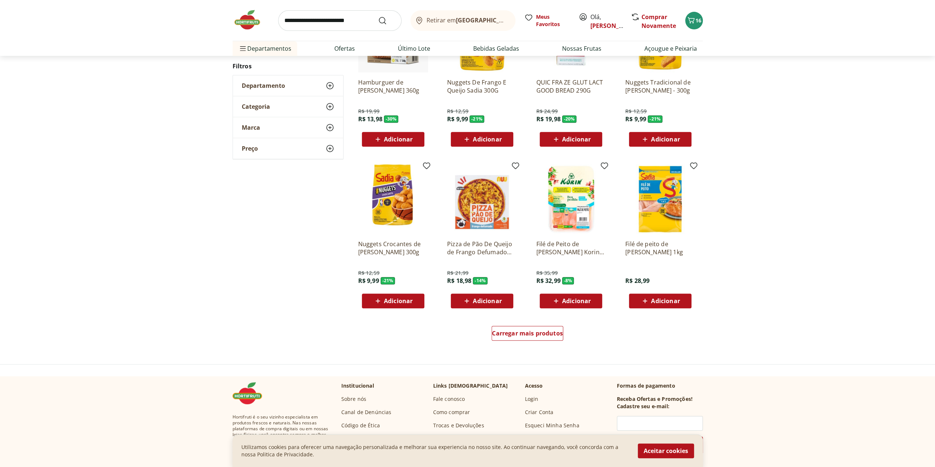
scroll to position [330, 0]
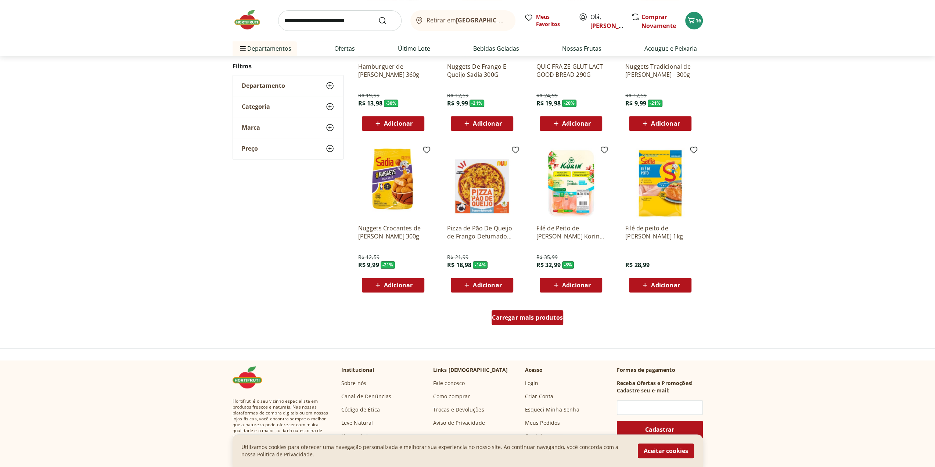
click at [508, 320] on span "Carregar mais produtos" at bounding box center [527, 317] width 71 height 6
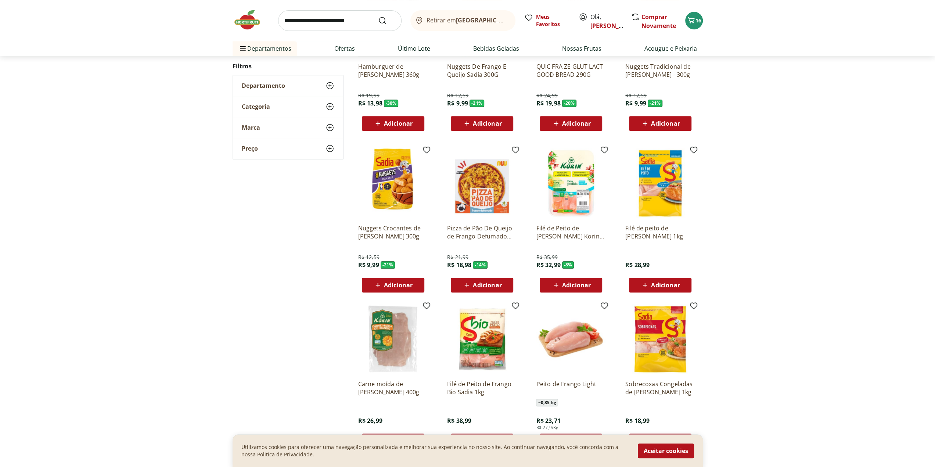
scroll to position [367, 0]
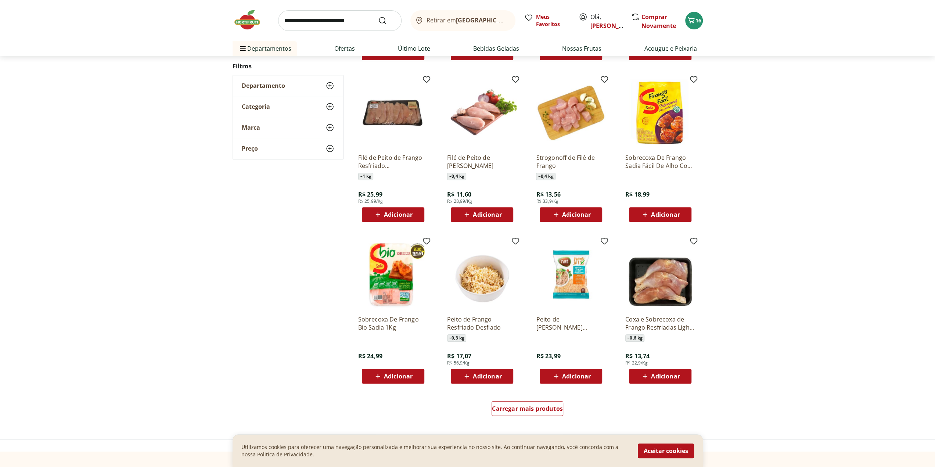
scroll to position [294, 0]
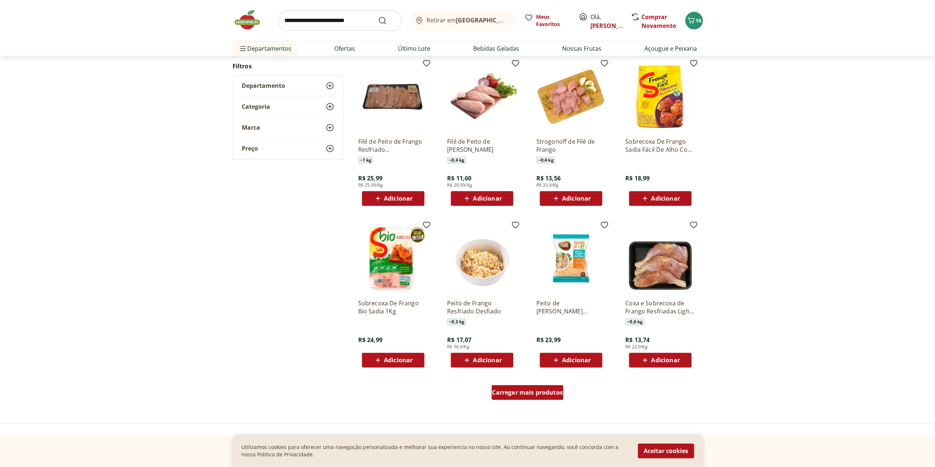
click at [537, 395] on span "Carregar mais produtos" at bounding box center [527, 392] width 71 height 6
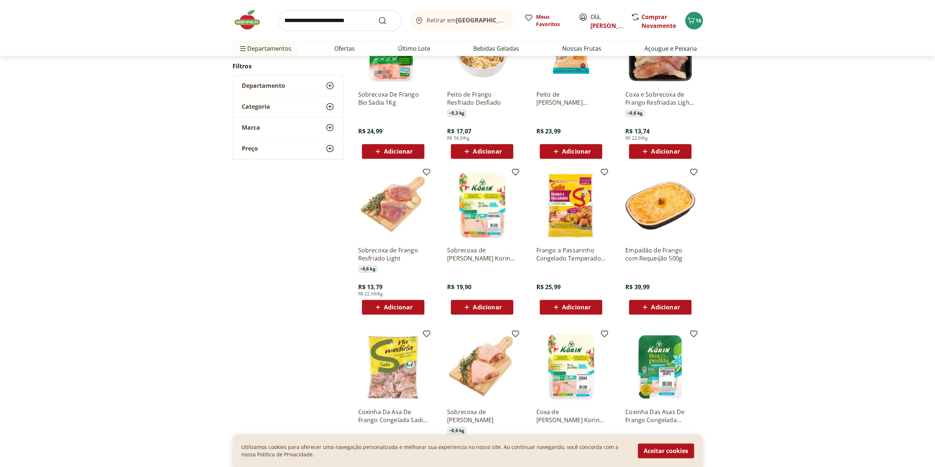
scroll to position [514, 0]
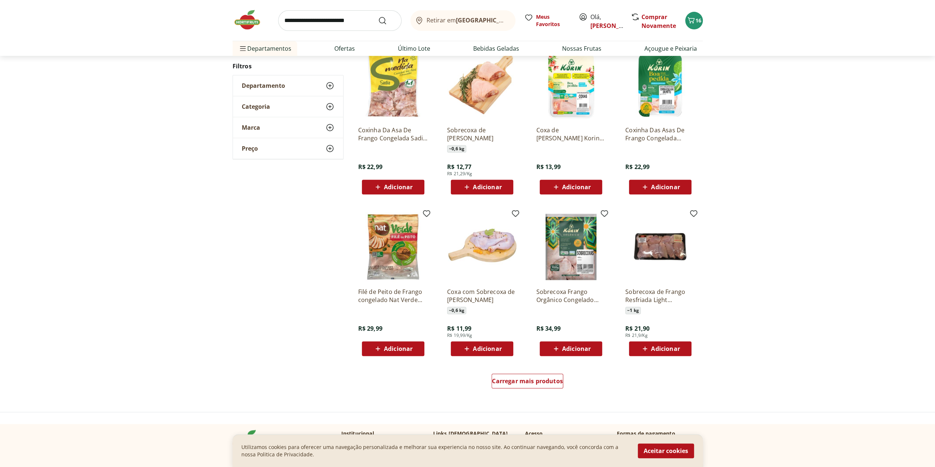
scroll to position [366, 0]
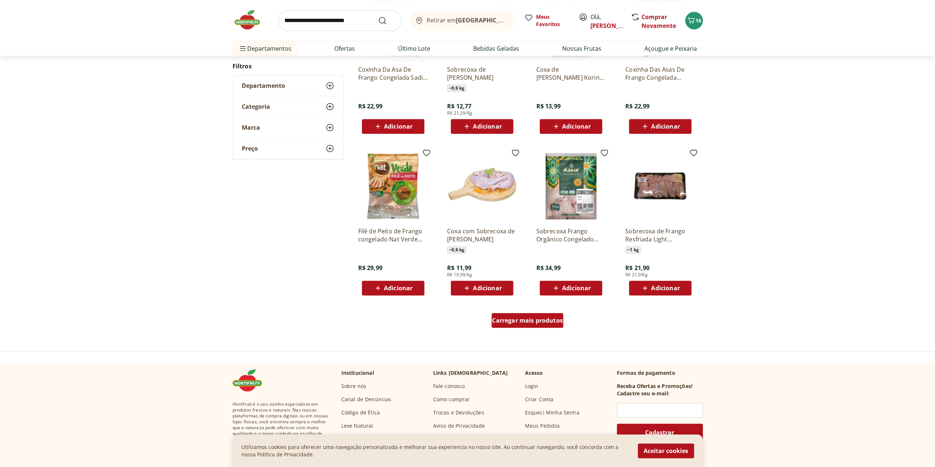
click at [509, 321] on span "Carregar mais produtos" at bounding box center [527, 320] width 71 height 6
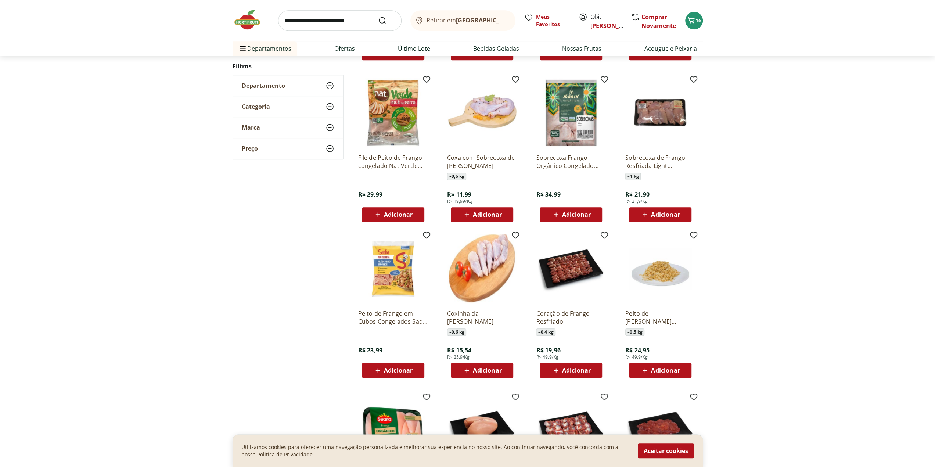
scroll to position [476, 0]
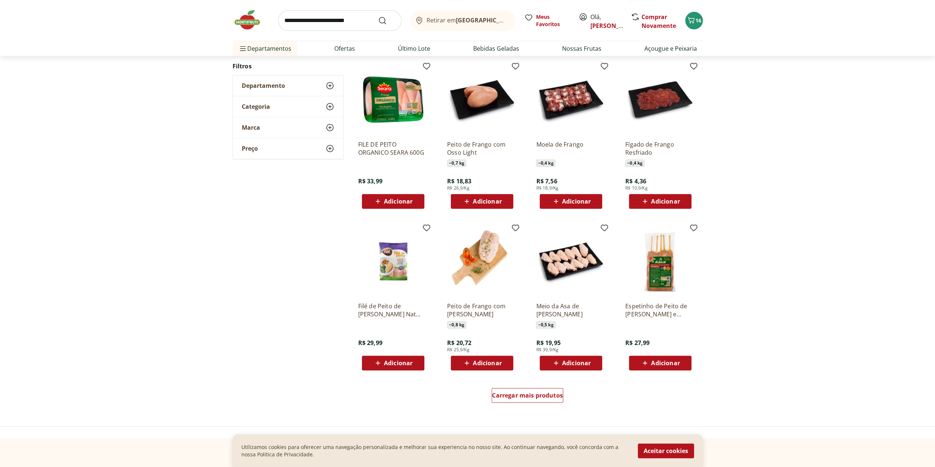
scroll to position [328, 0]
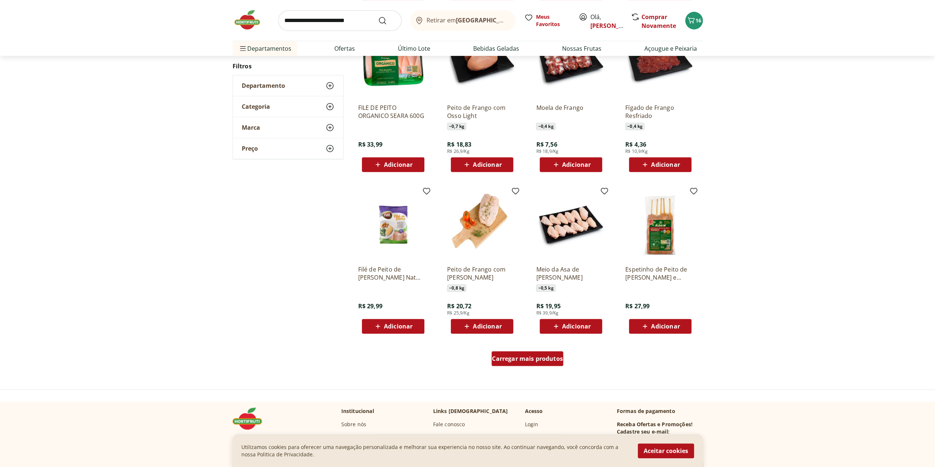
click at [508, 359] on span "Carregar mais produtos" at bounding box center [527, 358] width 71 height 6
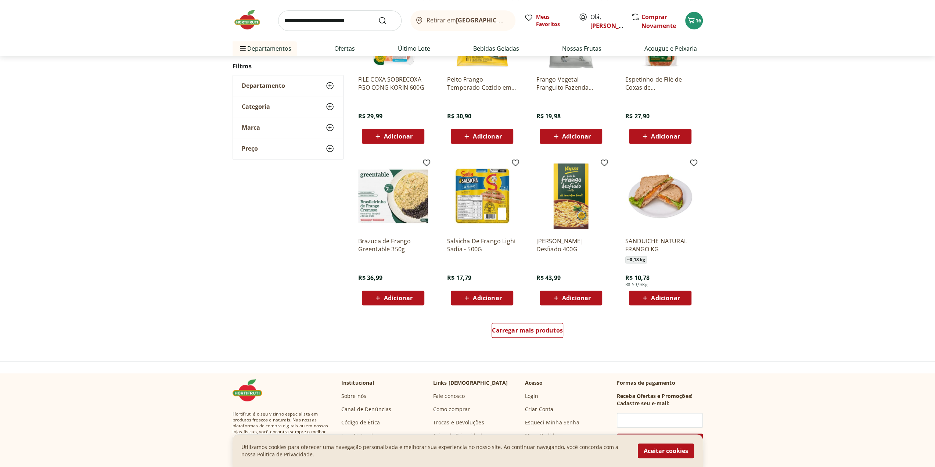
scroll to position [363, 0]
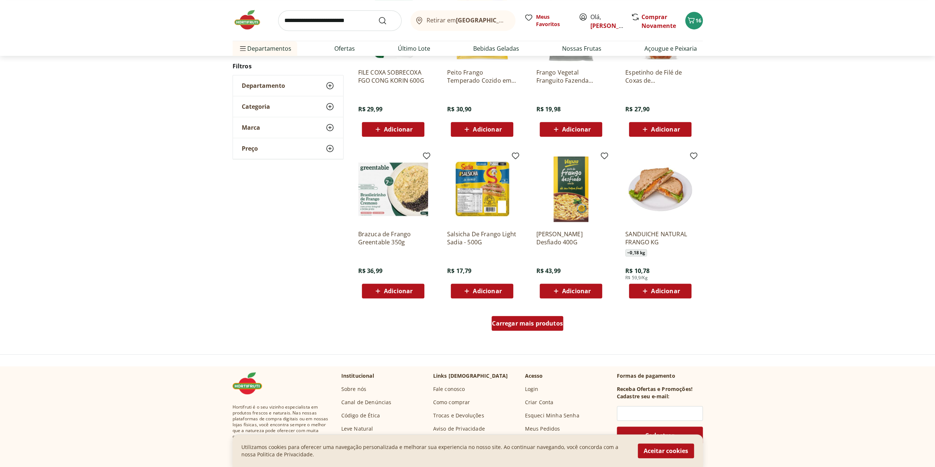
click at [532, 322] on span "Carregar mais produtos" at bounding box center [527, 323] width 71 height 6
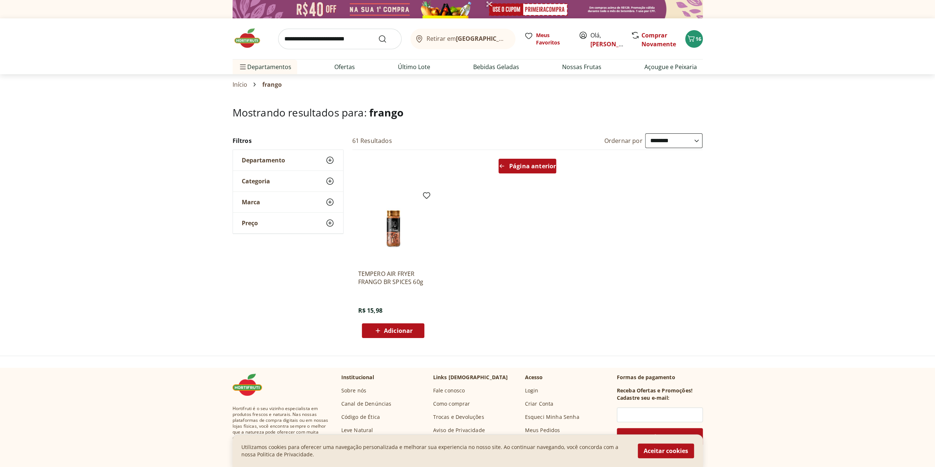
click at [516, 168] on span "Página anterior" at bounding box center [532, 166] width 47 height 6
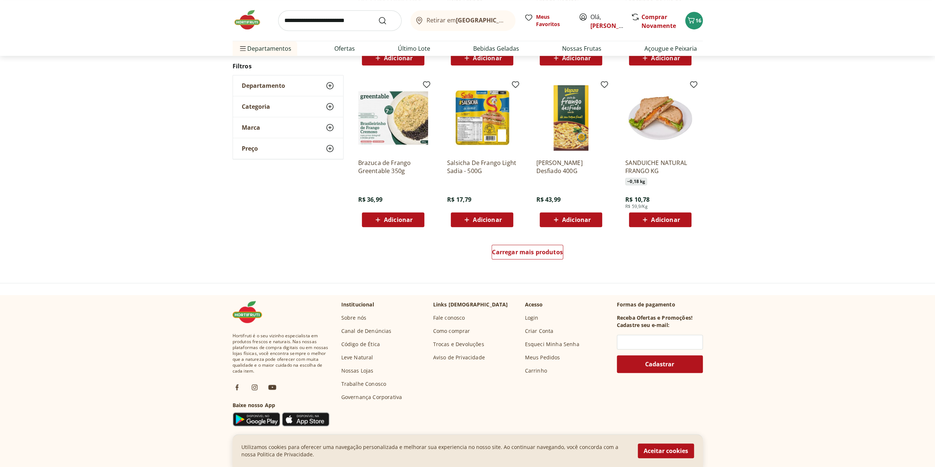
scroll to position [441, 0]
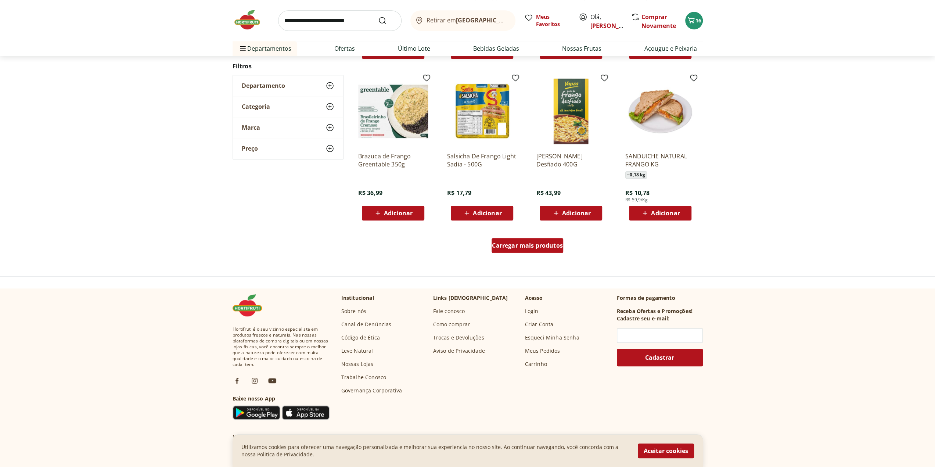
click at [551, 246] on span "Carregar mais produtos" at bounding box center [527, 245] width 71 height 6
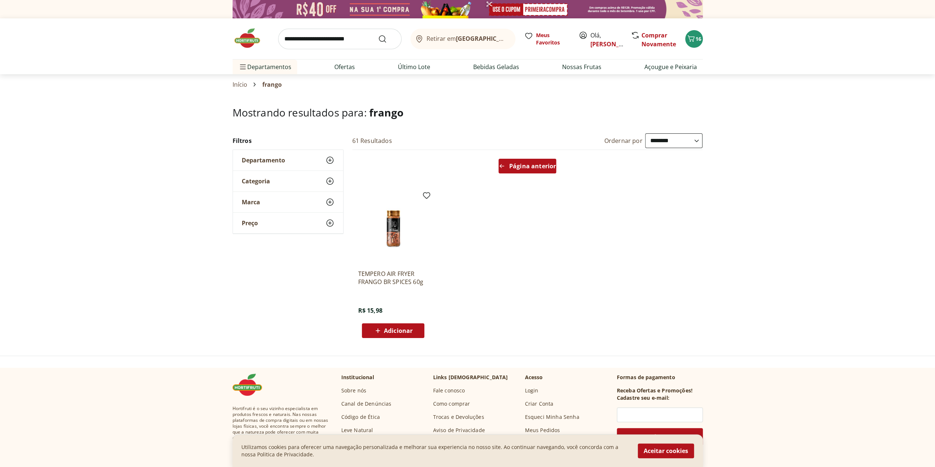
click at [531, 166] on span "Página anterior" at bounding box center [532, 166] width 47 height 6
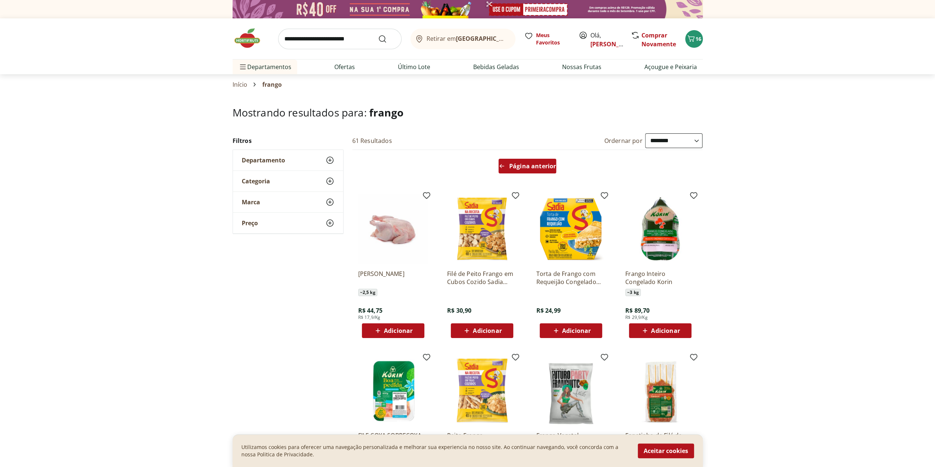
click at [527, 166] on span "Página anterior" at bounding box center [532, 166] width 47 height 6
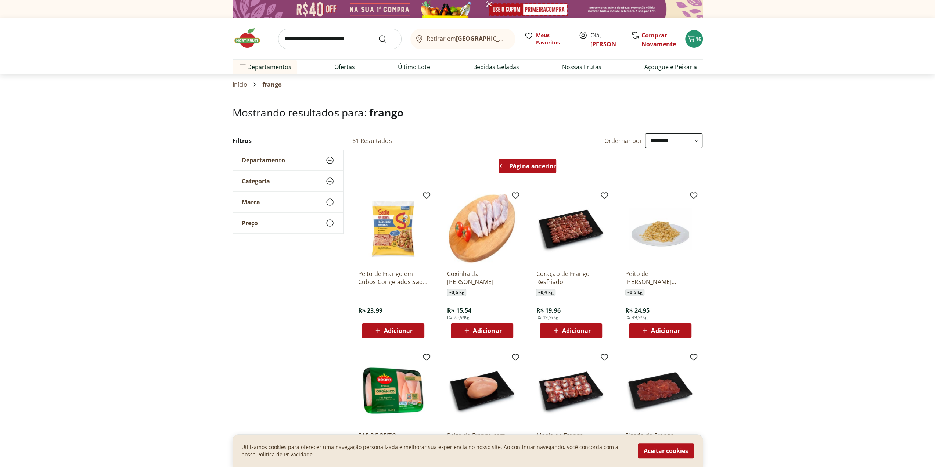
click at [527, 166] on span "Página anterior" at bounding box center [532, 166] width 47 height 6
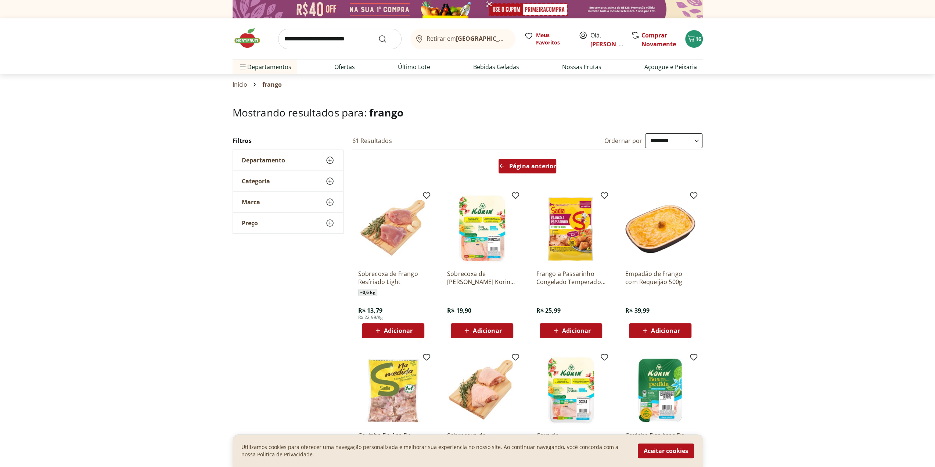
click at [527, 166] on span "Página anterior" at bounding box center [532, 166] width 47 height 6
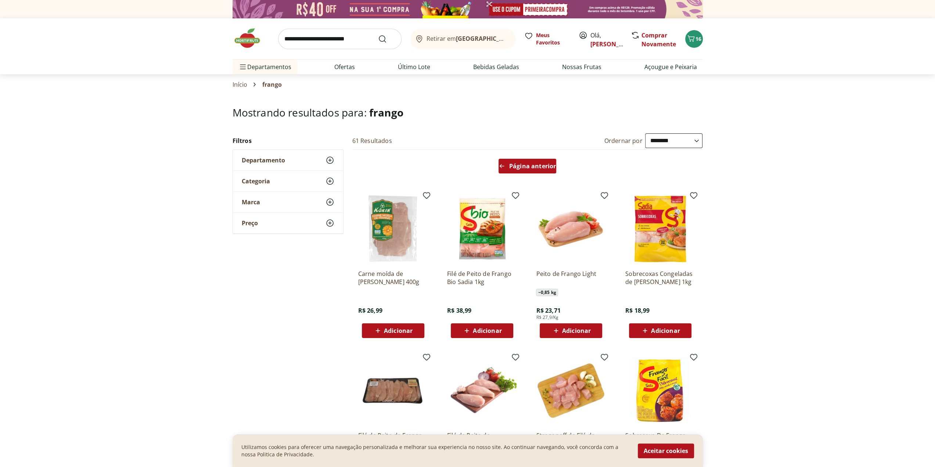
click at [525, 163] on span "Página anterior" at bounding box center [532, 166] width 47 height 6
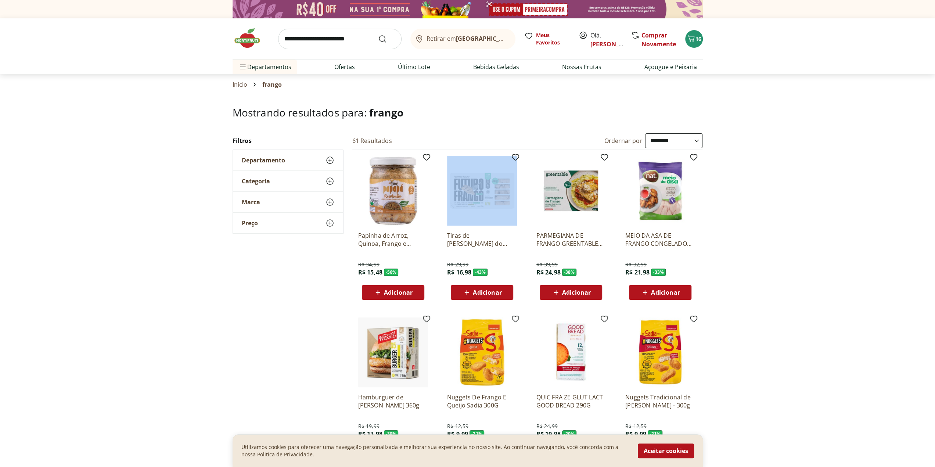
click at [525, 163] on ul "Papinha de Arroz, Quinoa, Frango e Legumes Orgânica Papapa 180g R$ 34,99 R$ 15,…" at bounding box center [527, 389] width 350 height 479
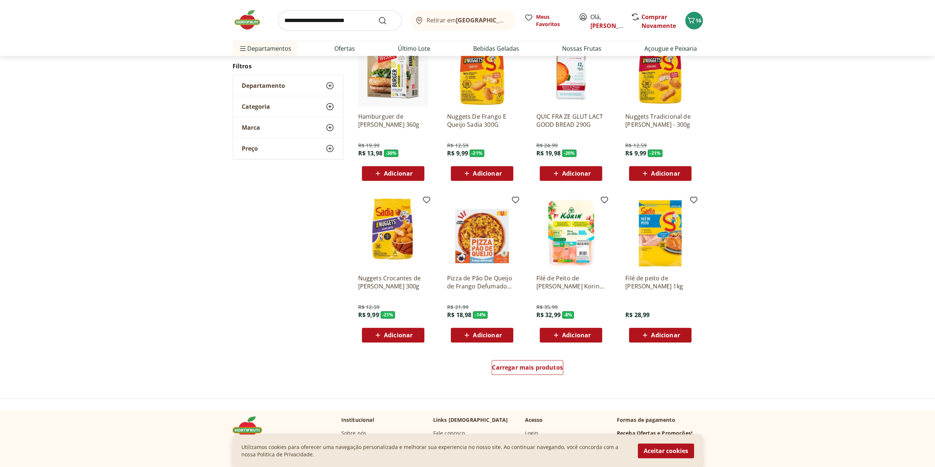
scroll to position [367, 0]
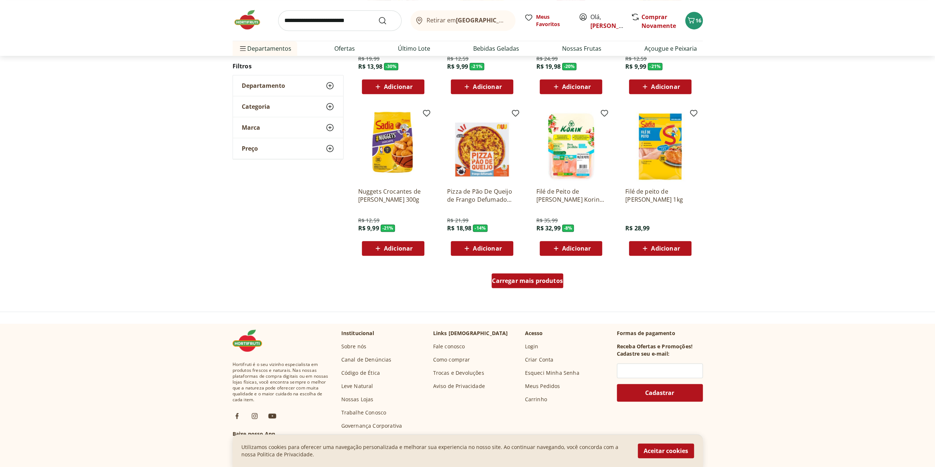
click at [516, 279] on span "Carregar mais produtos" at bounding box center [527, 281] width 71 height 6
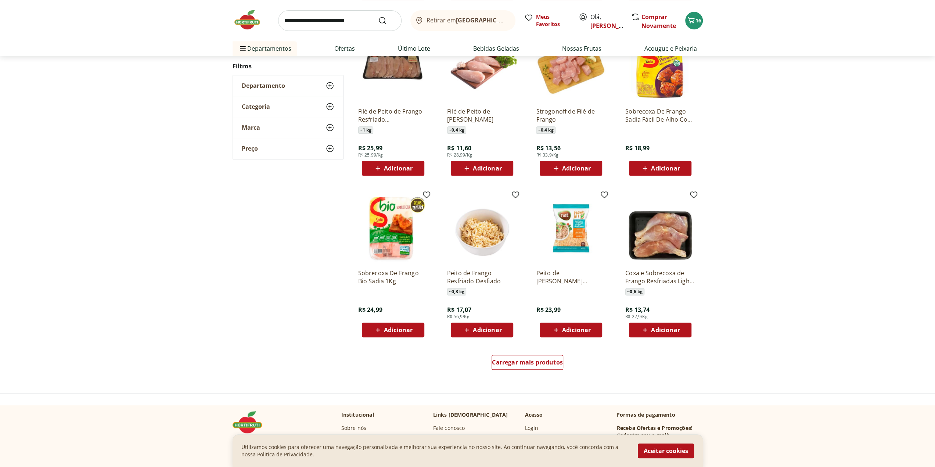
scroll to position [329, 0]
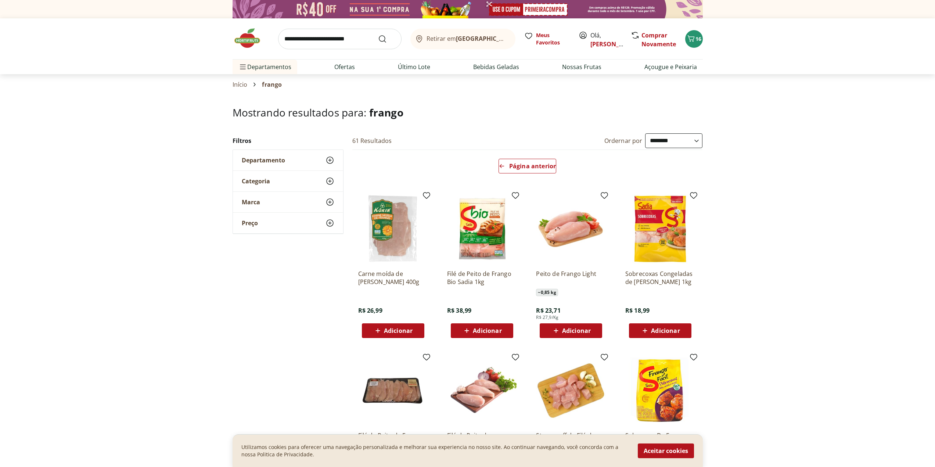
select select "**********"
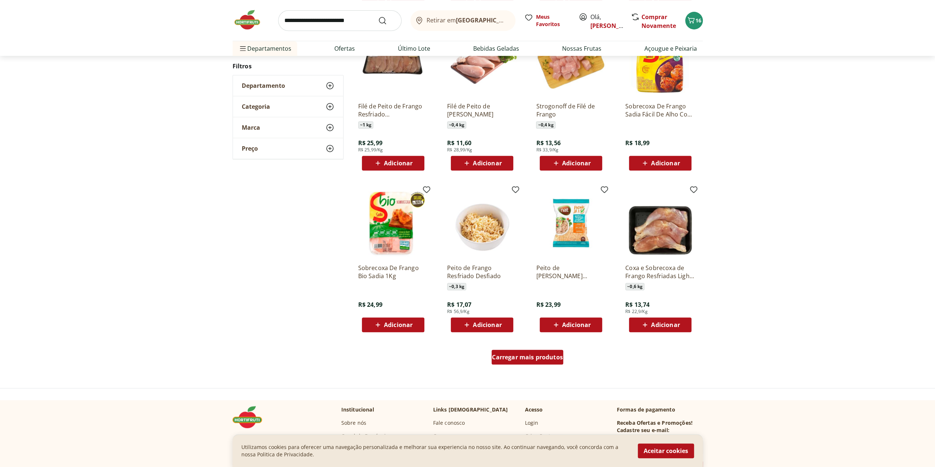
click at [528, 357] on span "Carregar mais produtos" at bounding box center [527, 357] width 71 height 6
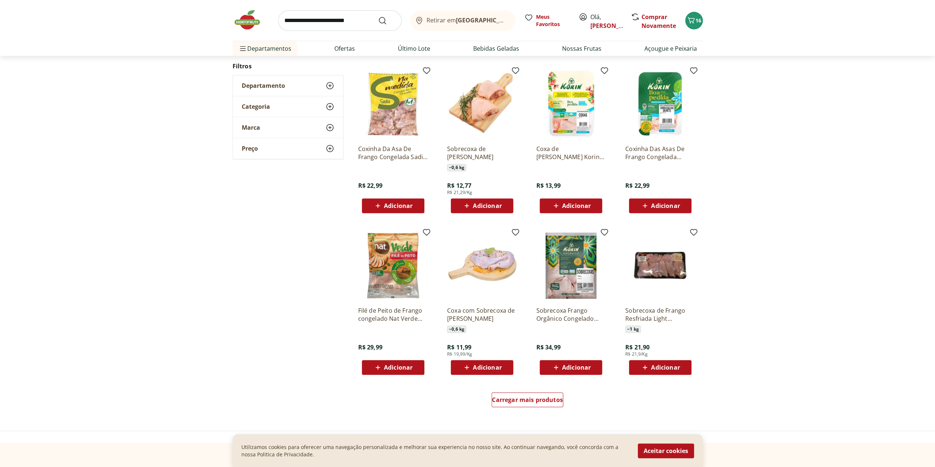
scroll to position [328, 0]
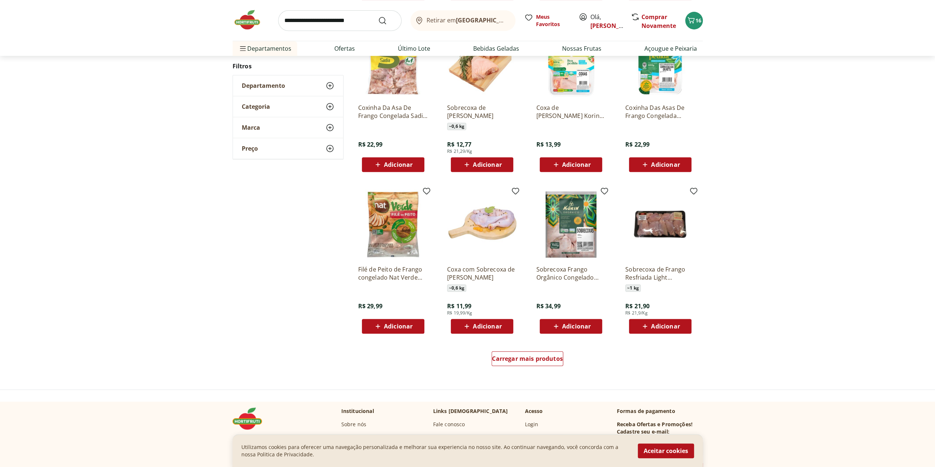
click at [678, 225] on img at bounding box center [660, 224] width 70 height 70
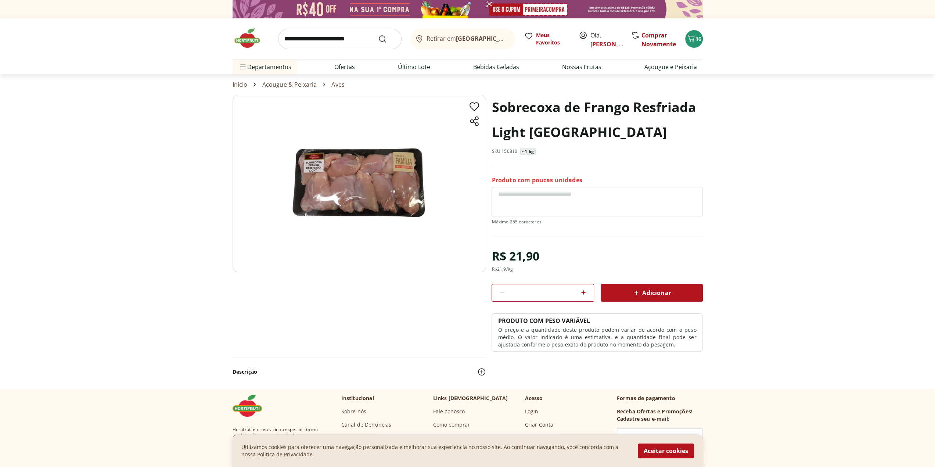
click at [634, 290] on icon at bounding box center [636, 292] width 9 height 9
click at [243, 41] on img at bounding box center [250, 38] width 37 height 22
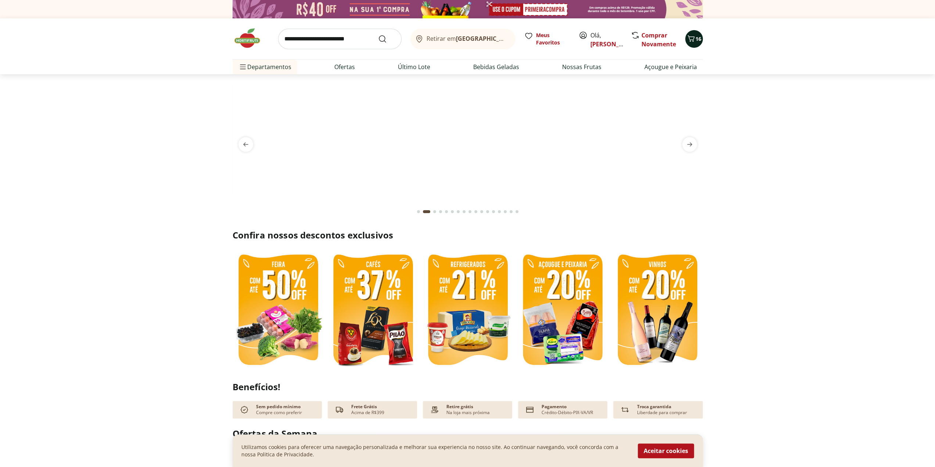
click at [693, 39] on icon "Carrinho" at bounding box center [690, 38] width 9 height 9
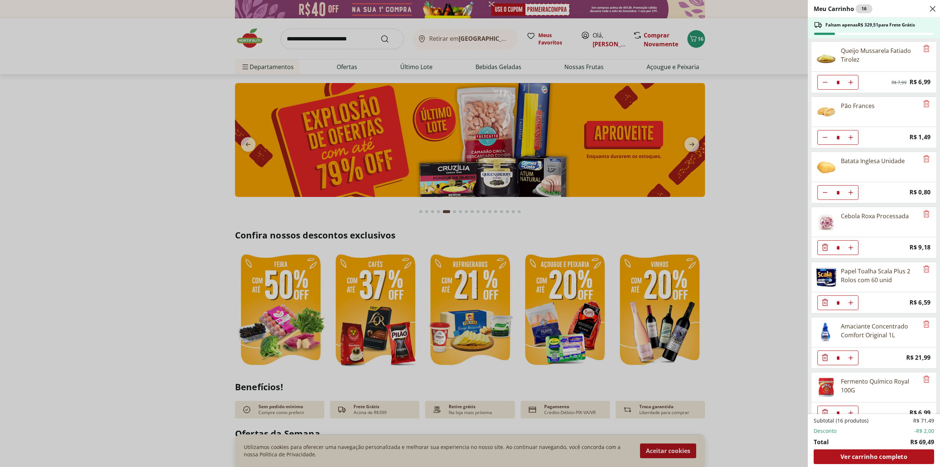
click at [931, 11] on icon "Close" at bounding box center [932, 8] width 9 height 9
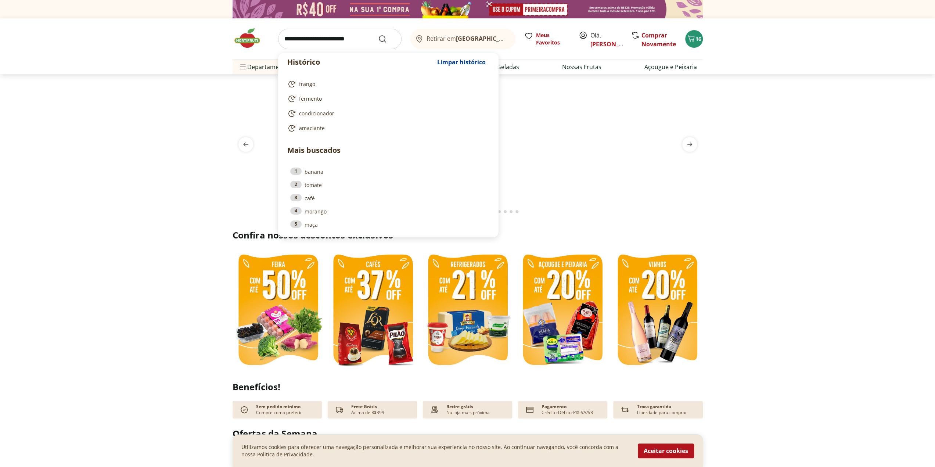
click at [303, 44] on input "search" at bounding box center [339, 39] width 123 height 21
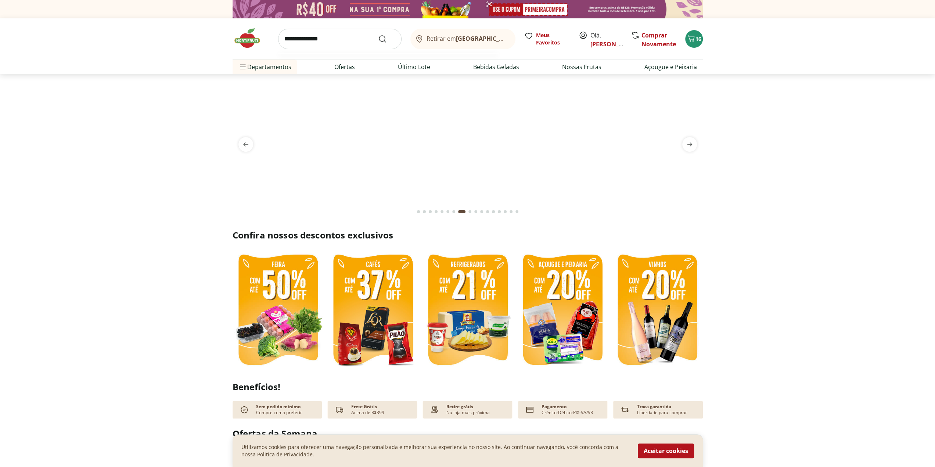
type input "**********"
click at [378, 35] on button "Submit Search" at bounding box center [387, 39] width 18 height 9
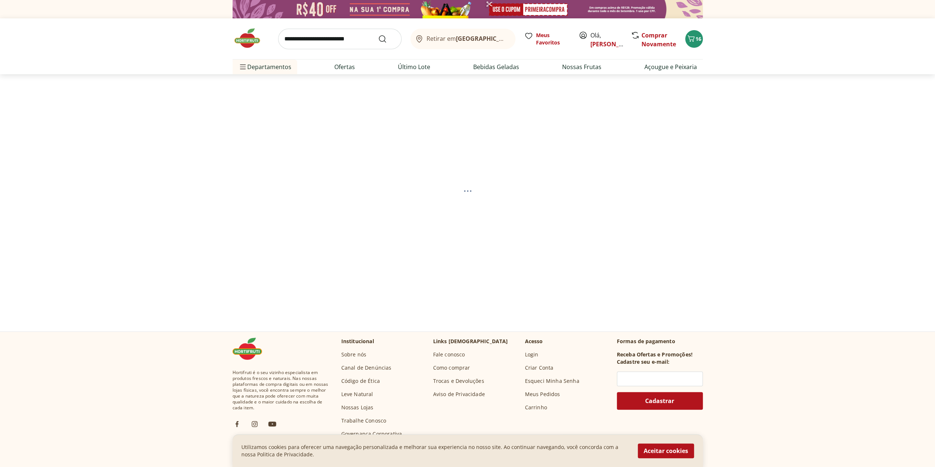
select select "**********"
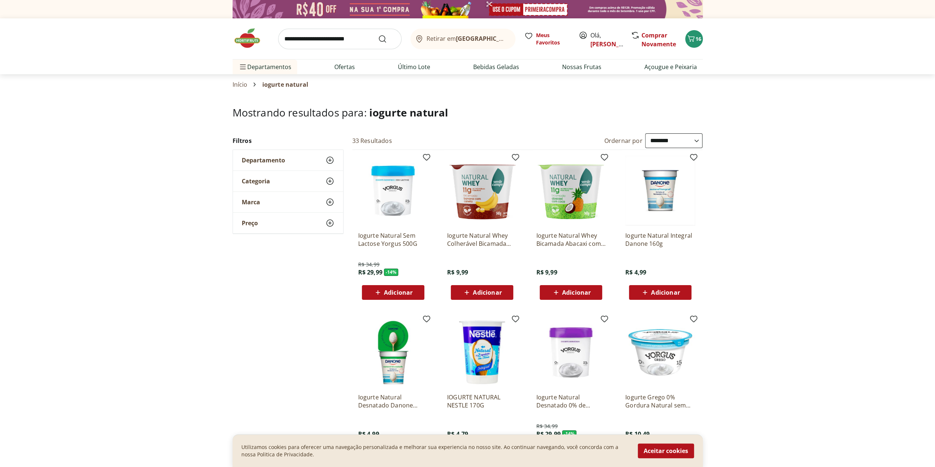
scroll to position [37, 0]
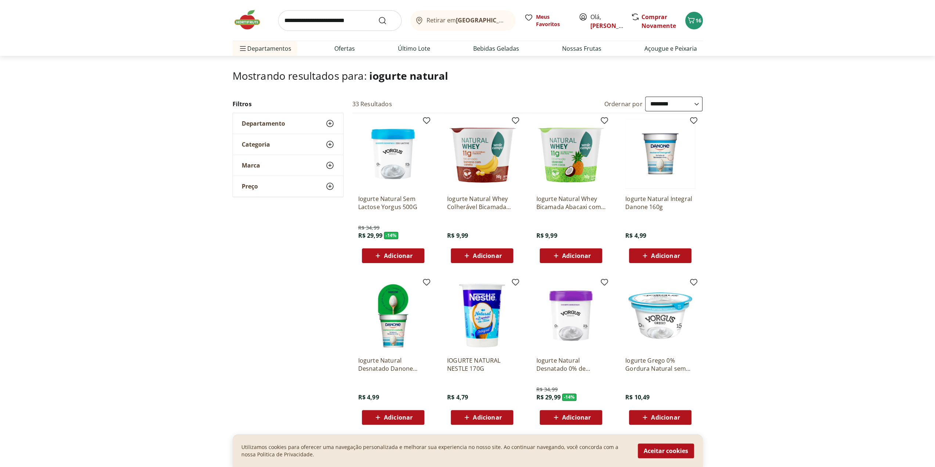
click at [663, 253] on span "Adicionar" at bounding box center [665, 256] width 29 height 6
click at [310, 19] on input "search" at bounding box center [339, 20] width 123 height 21
type input "**********"
click at [378, 16] on button "Submit Search" at bounding box center [387, 20] width 18 height 9
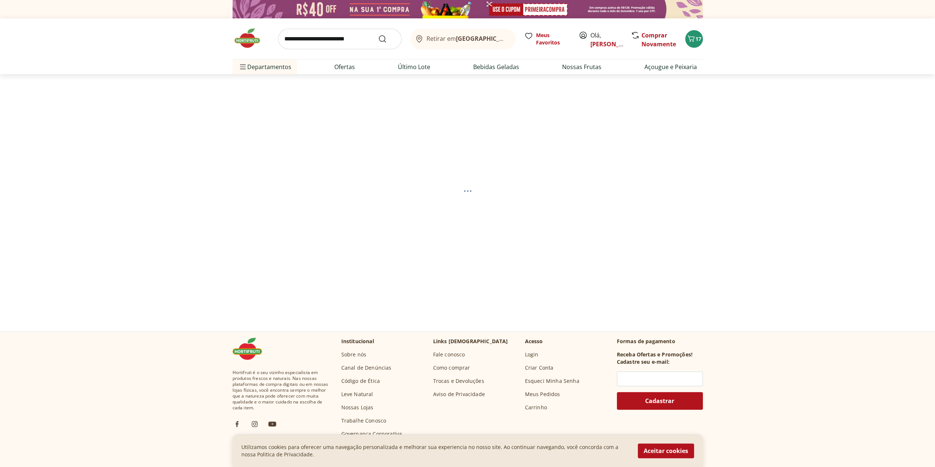
select select "**********"
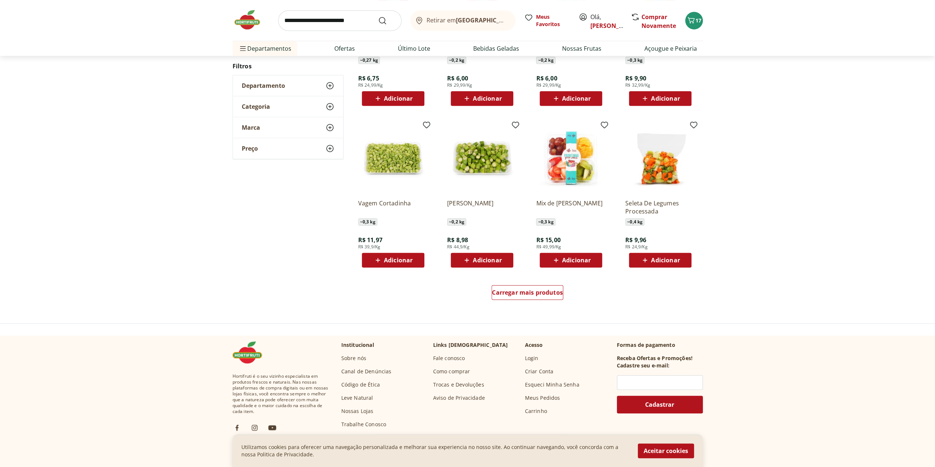
scroll to position [367, 0]
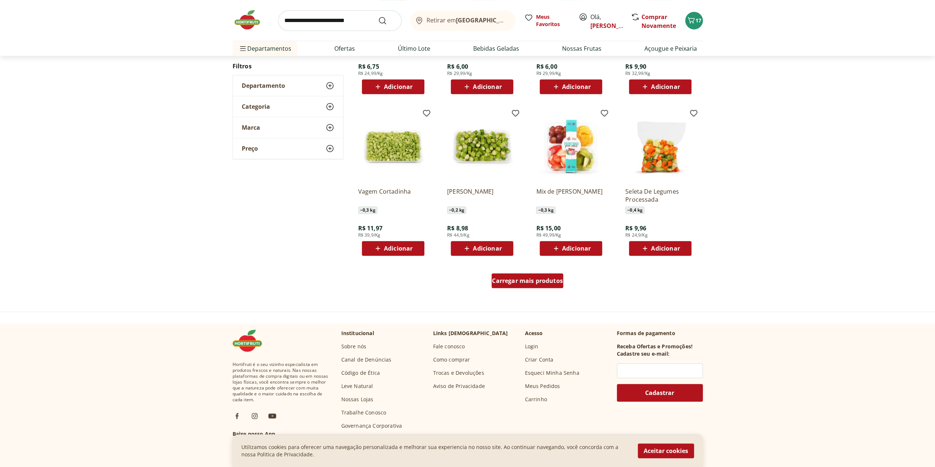
click at [513, 278] on span "Carregar mais produtos" at bounding box center [527, 281] width 71 height 6
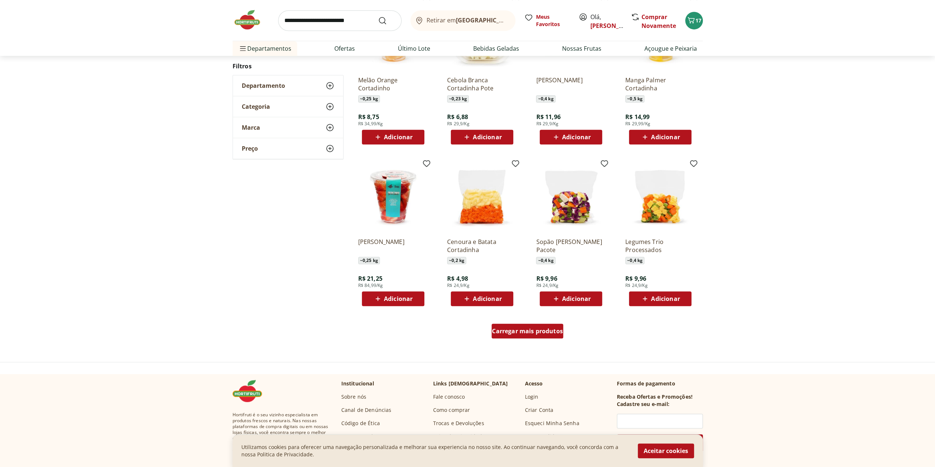
scroll to position [367, 0]
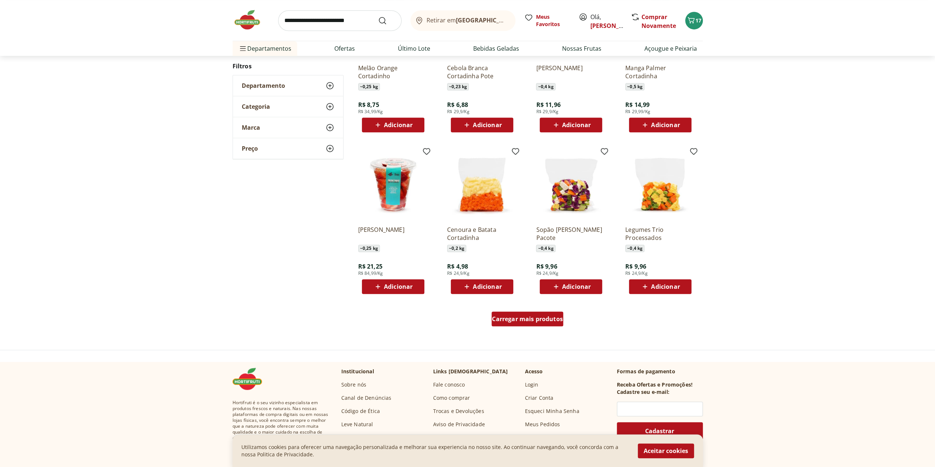
click at [526, 317] on span "Carregar mais produtos" at bounding box center [527, 319] width 71 height 6
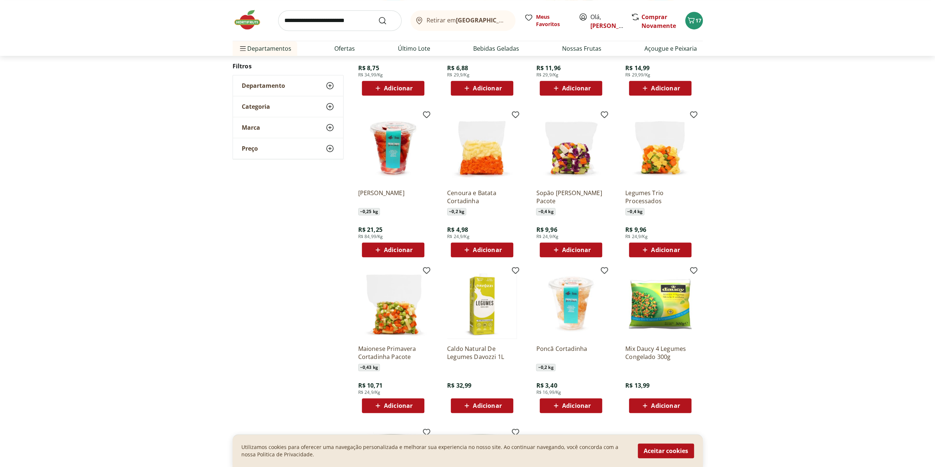
scroll to position [0, 0]
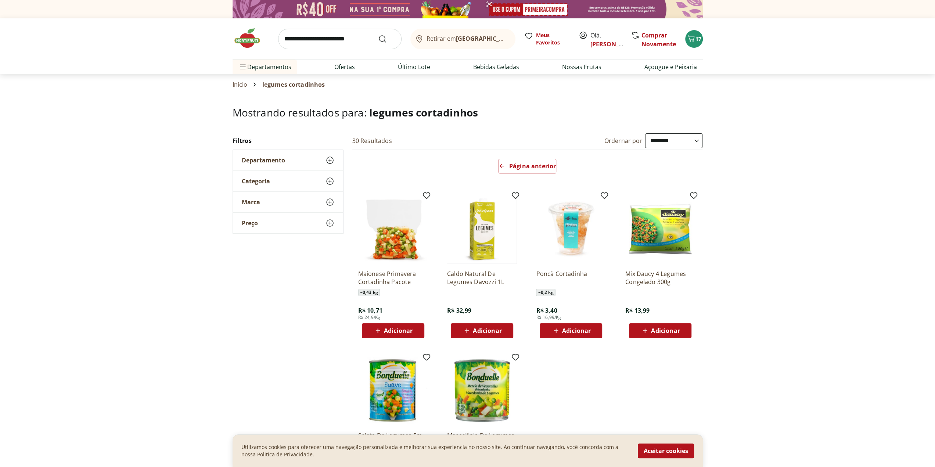
scroll to position [73, 0]
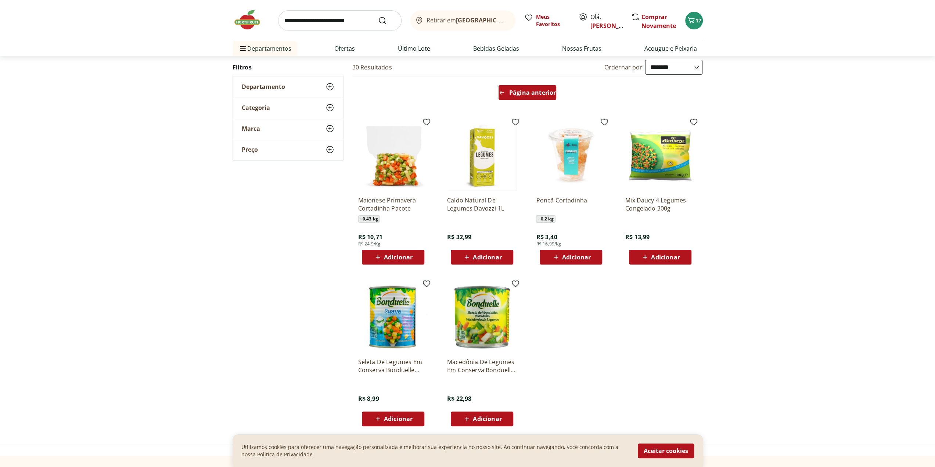
click at [515, 95] on span "Página anterior" at bounding box center [532, 93] width 47 height 6
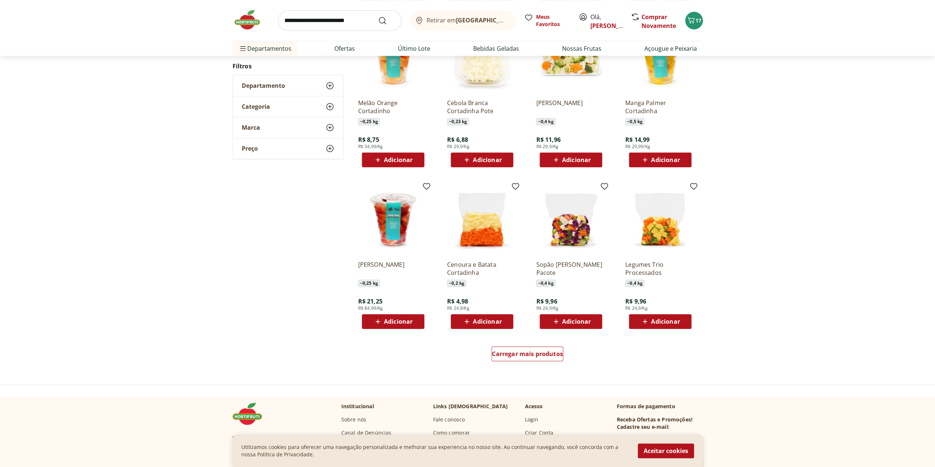
scroll to position [367, 0]
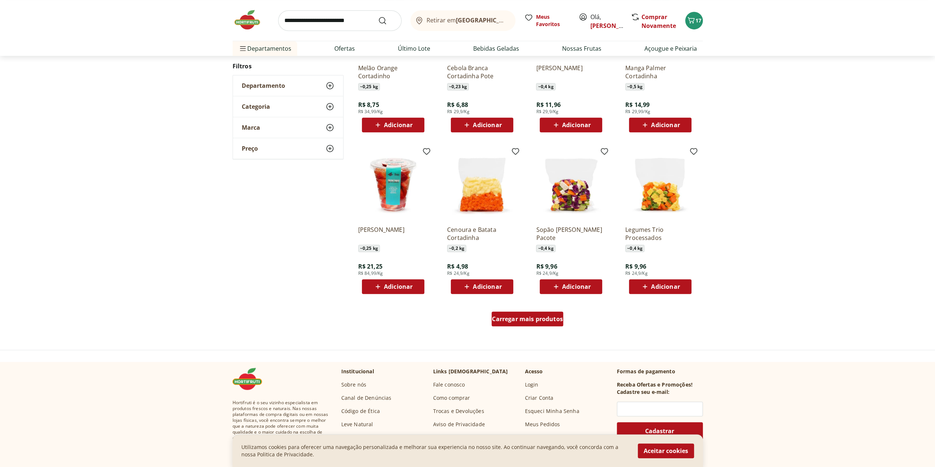
click at [535, 320] on span "Carregar mais produtos" at bounding box center [527, 319] width 71 height 6
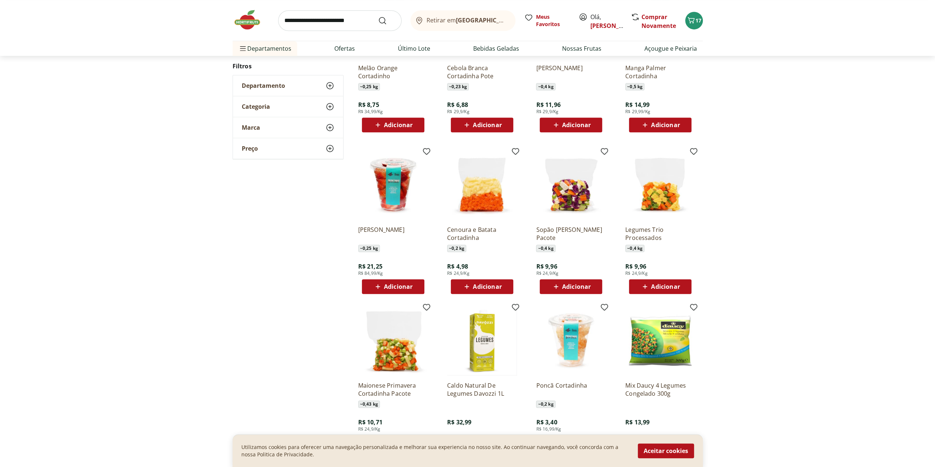
scroll to position [404, 0]
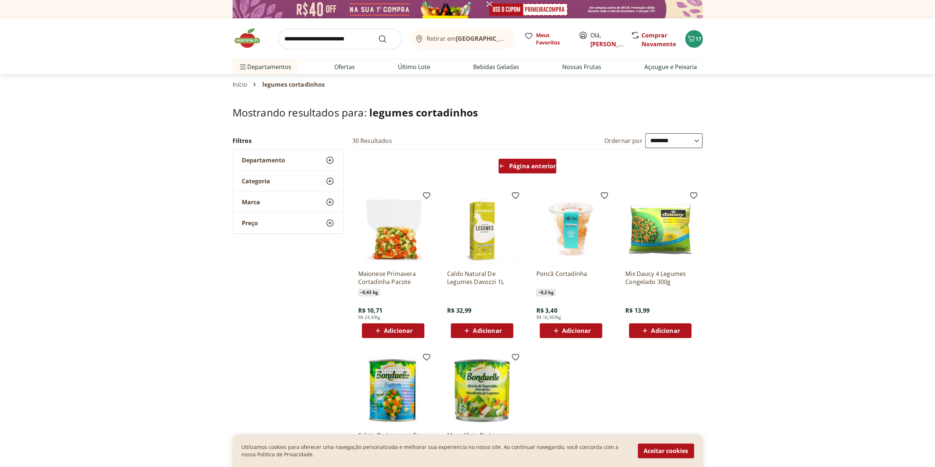
click at [513, 165] on span "Página anterior" at bounding box center [532, 166] width 47 height 6
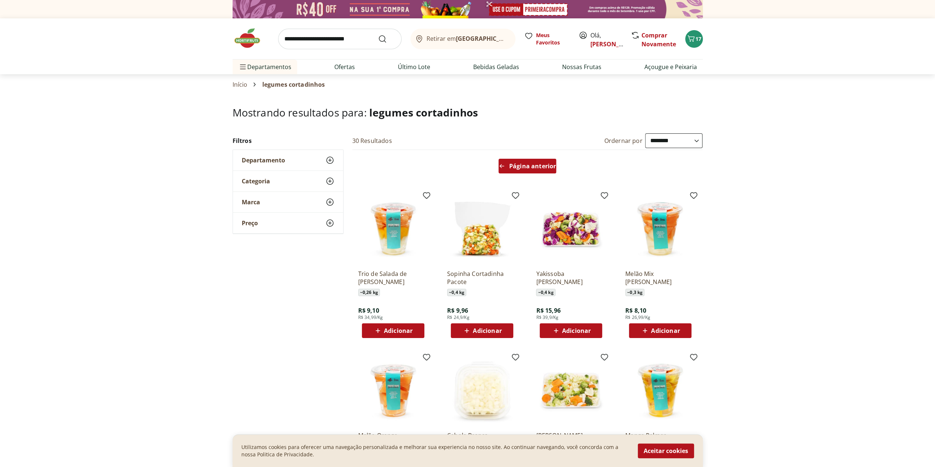
click at [506, 160] on div "Página anterior" at bounding box center [527, 166] width 58 height 15
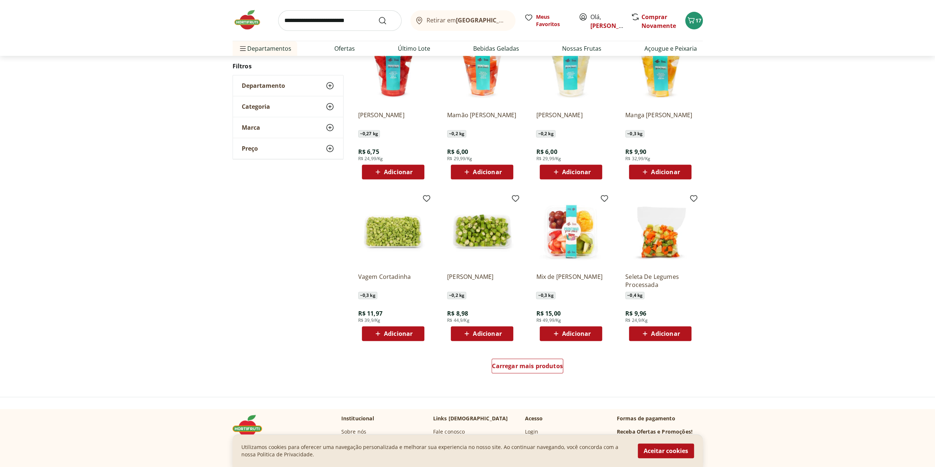
scroll to position [294, 0]
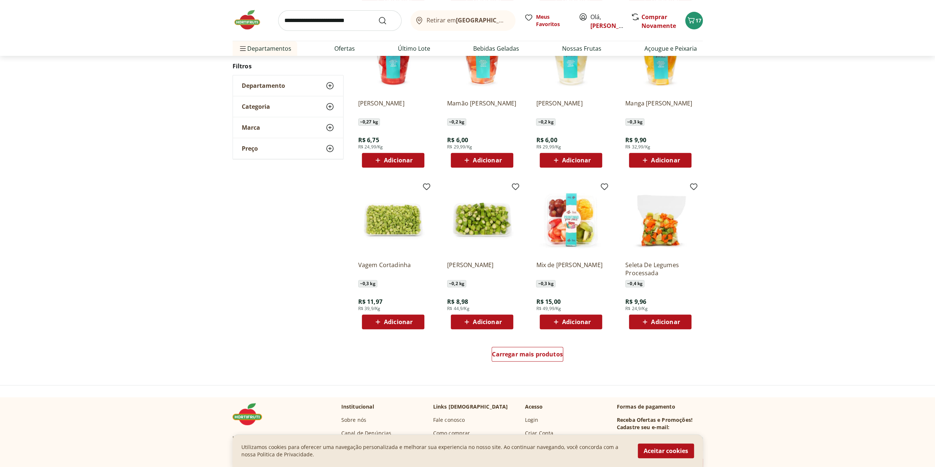
click at [662, 222] on img at bounding box center [660, 220] width 70 height 70
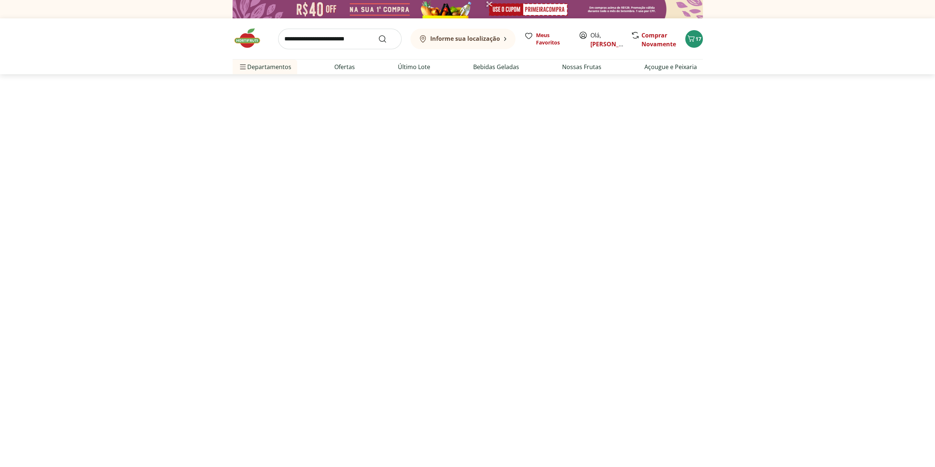
scroll to position [294, 0]
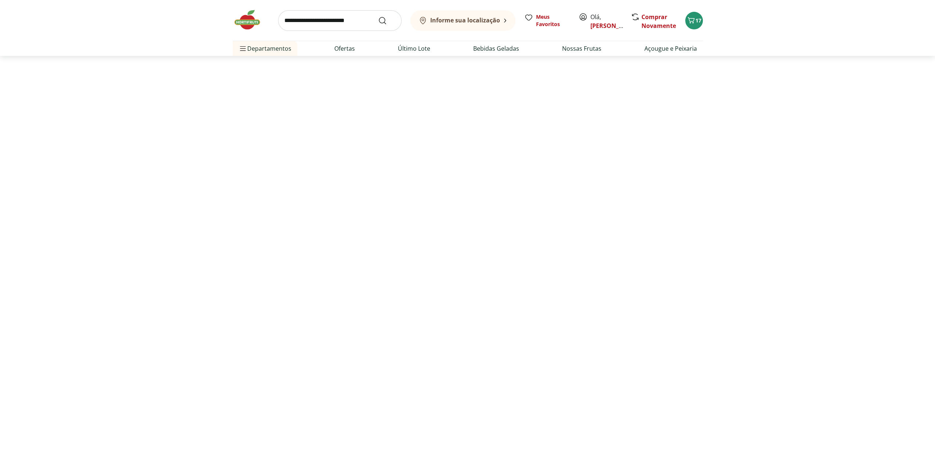
select select "**********"
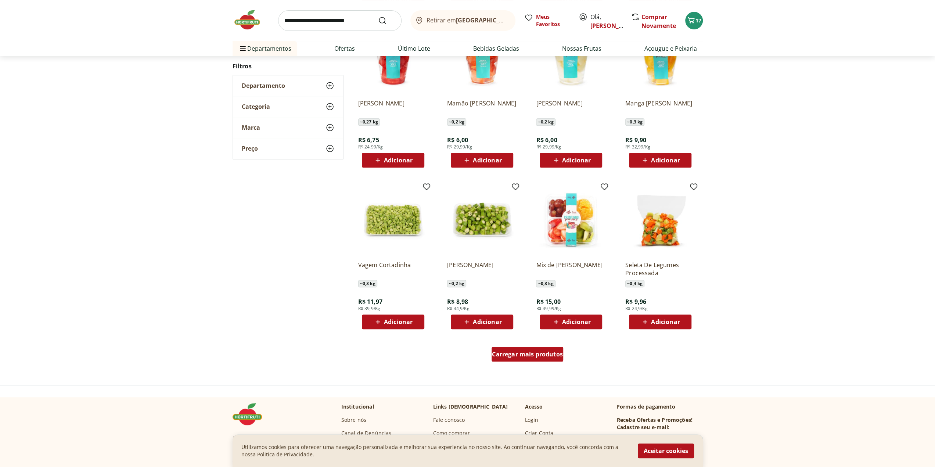
click at [522, 357] on span "Carregar mais produtos" at bounding box center [527, 354] width 71 height 6
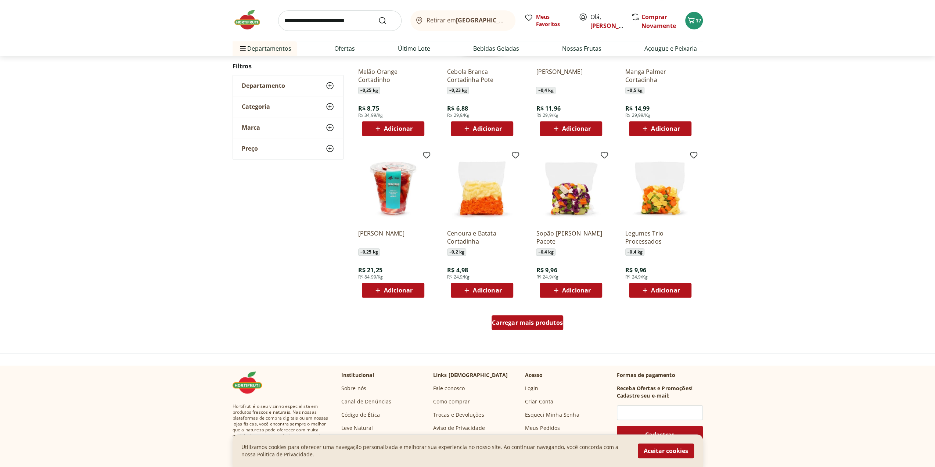
scroll to position [366, 0]
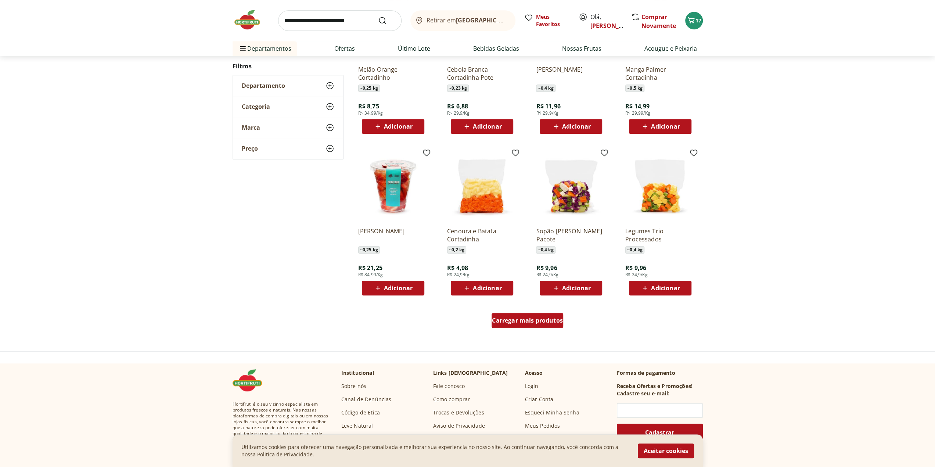
click at [520, 320] on span "Carregar mais produtos" at bounding box center [527, 320] width 71 height 6
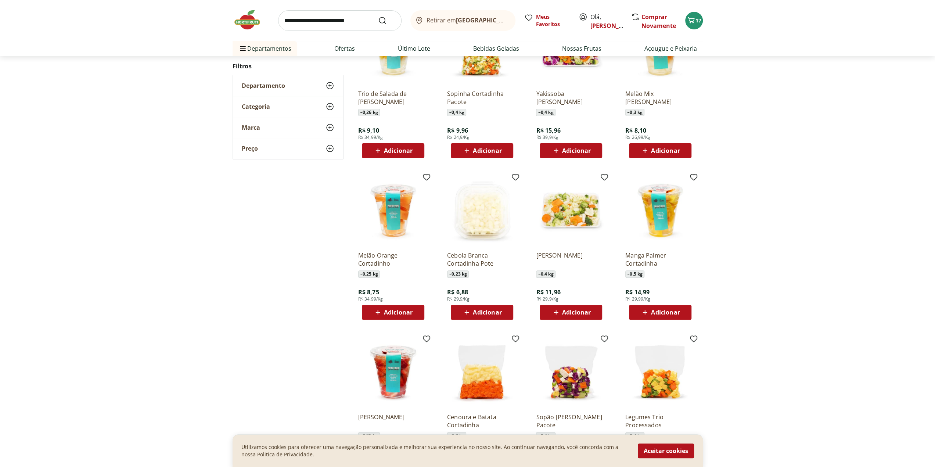
scroll to position [145, 0]
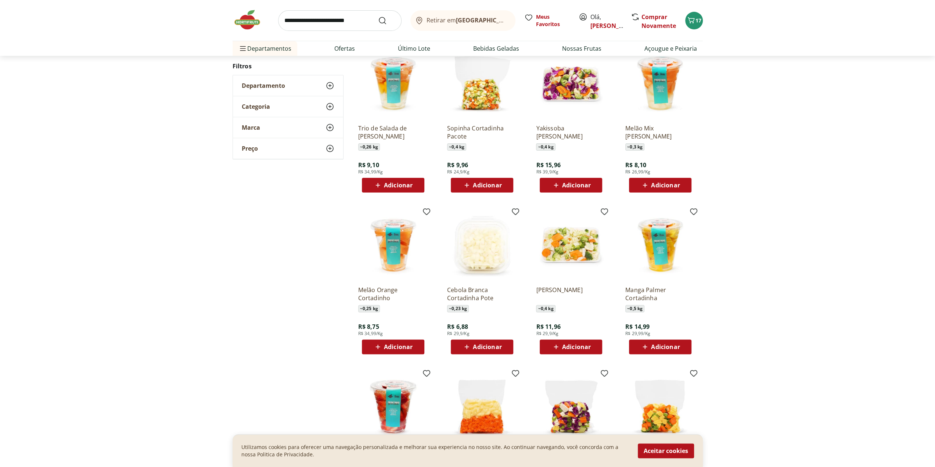
click at [490, 69] on img at bounding box center [482, 83] width 70 height 70
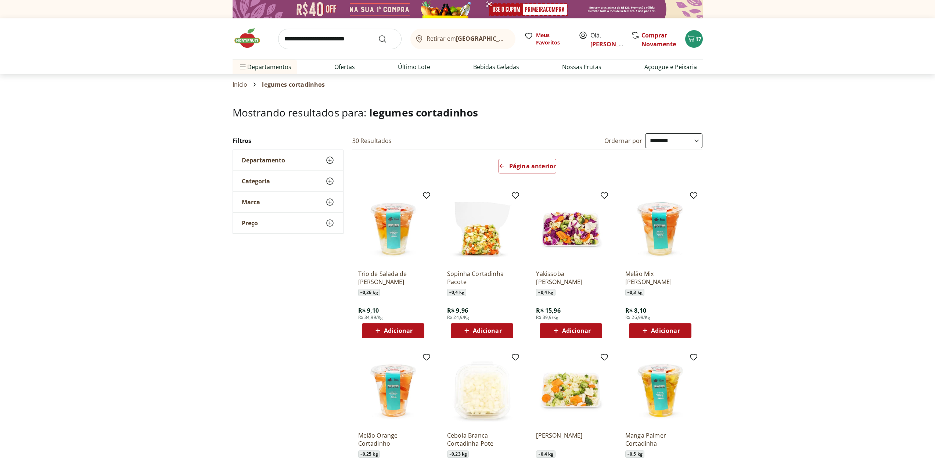
select select "**********"
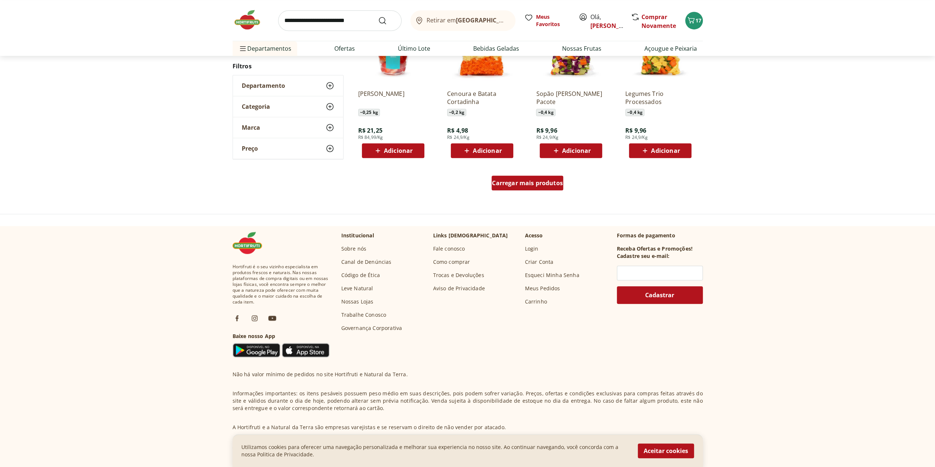
click at [497, 188] on div "Carregar mais produtos" at bounding box center [527, 183] width 72 height 15
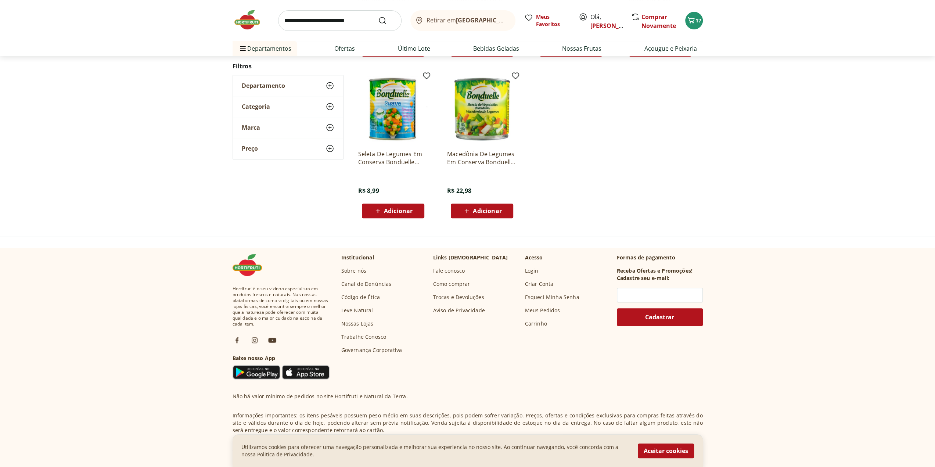
scroll to position [98, 0]
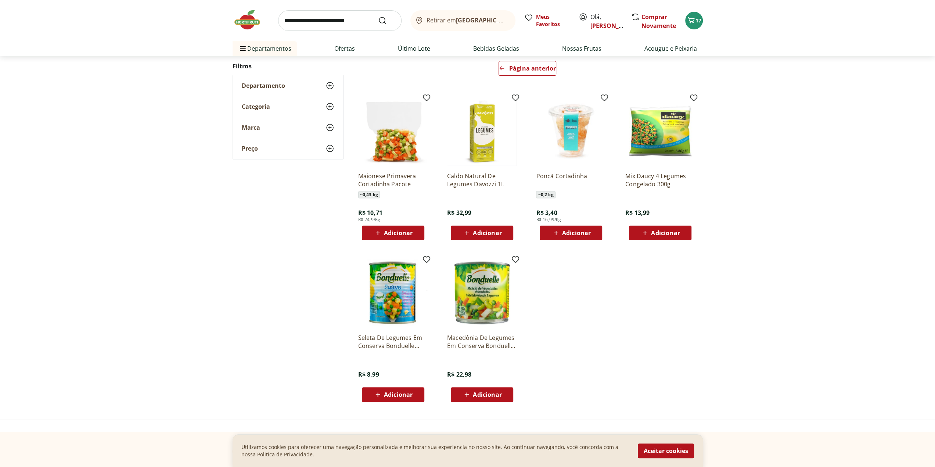
click at [397, 133] on img at bounding box center [393, 131] width 70 height 70
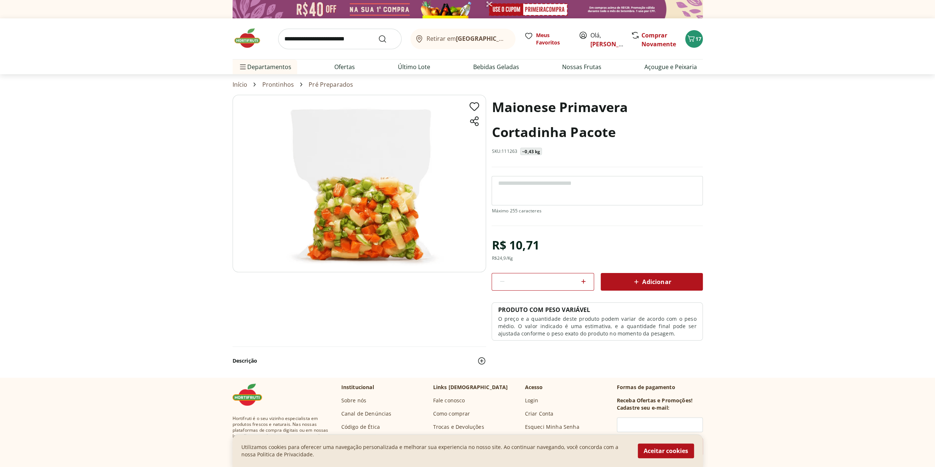
click at [668, 283] on span "Adicionar" at bounding box center [651, 281] width 39 height 9
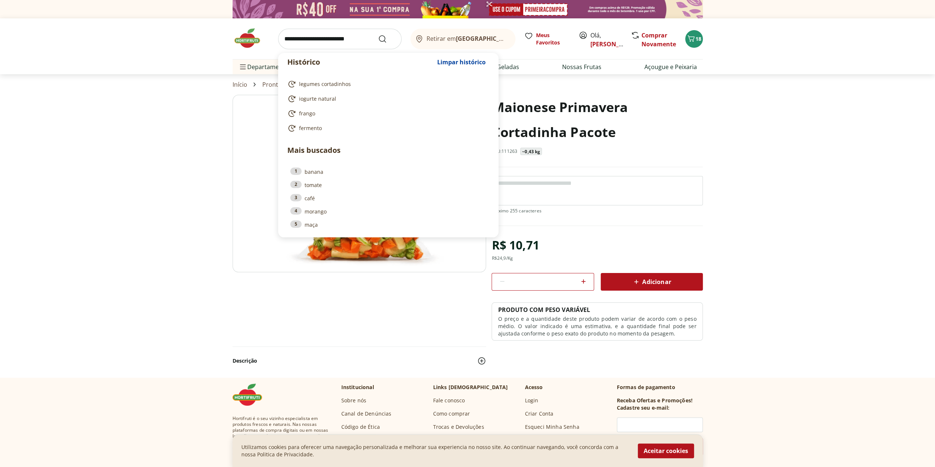
click at [329, 41] on input "search" at bounding box center [339, 39] width 123 height 21
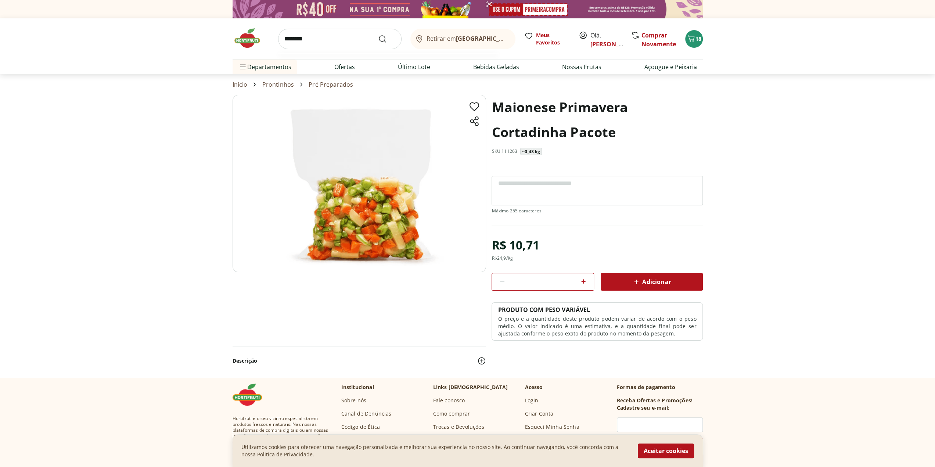
type input "********"
click at [378, 35] on button "Submit Search" at bounding box center [387, 39] width 18 height 9
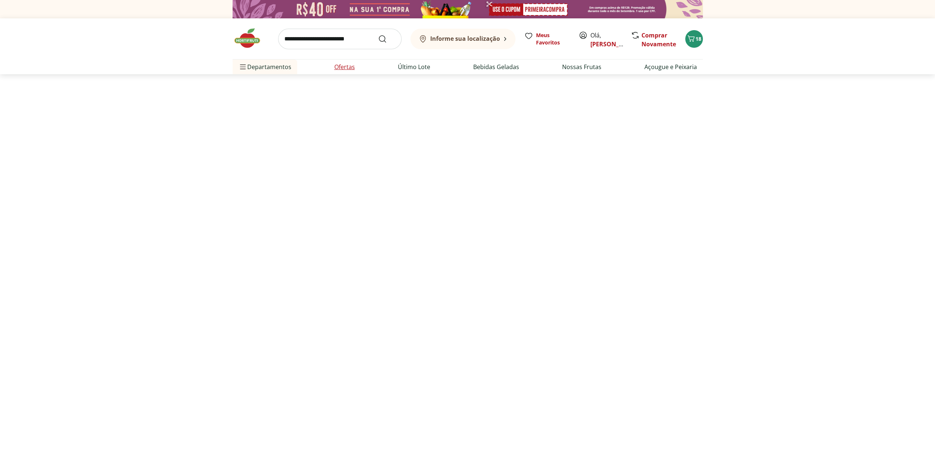
select select "**********"
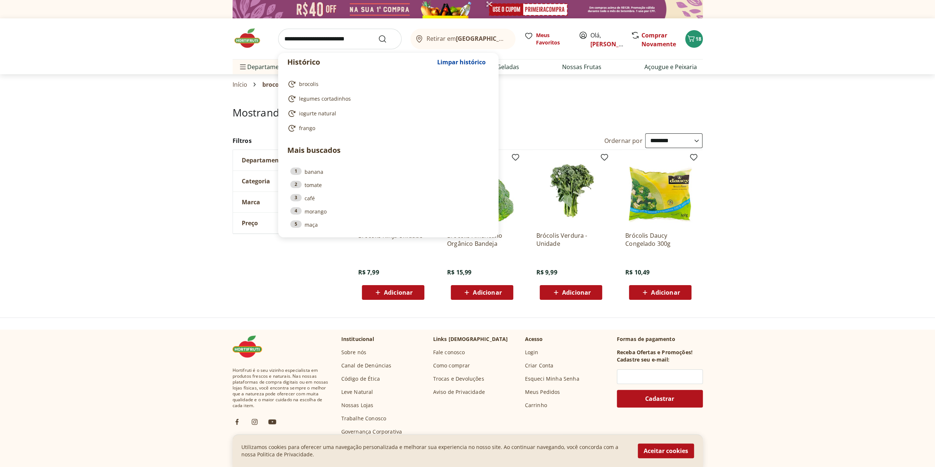
click at [342, 37] on input "search" at bounding box center [339, 39] width 123 height 21
click at [310, 86] on span "brocolis" at bounding box center [308, 83] width 19 height 7
type input "********"
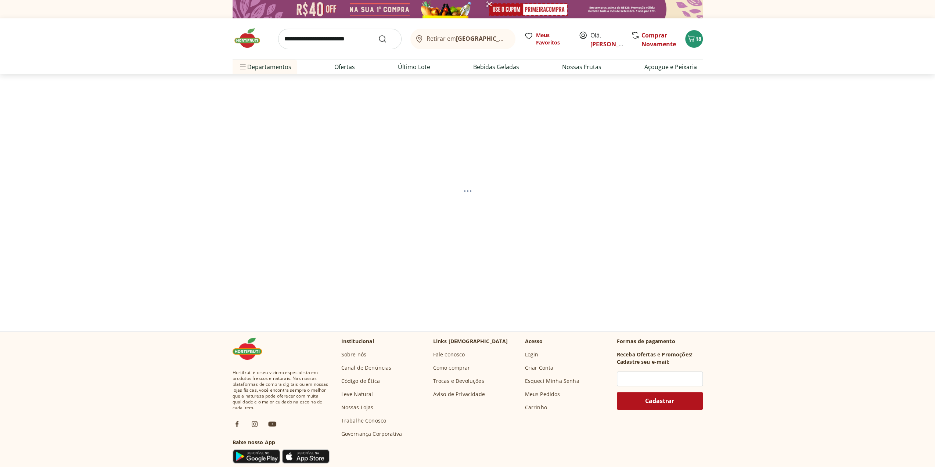
select select "**********"
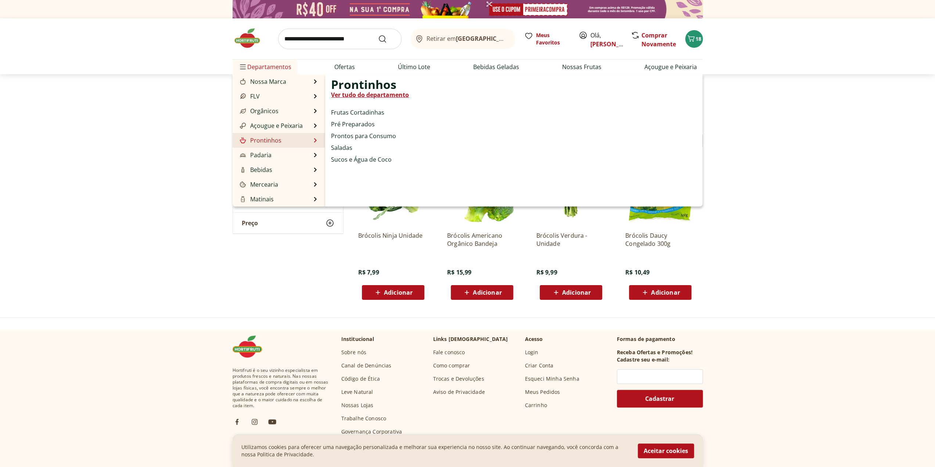
click at [354, 95] on link "Ver tudo do departamento" at bounding box center [370, 94] width 78 height 9
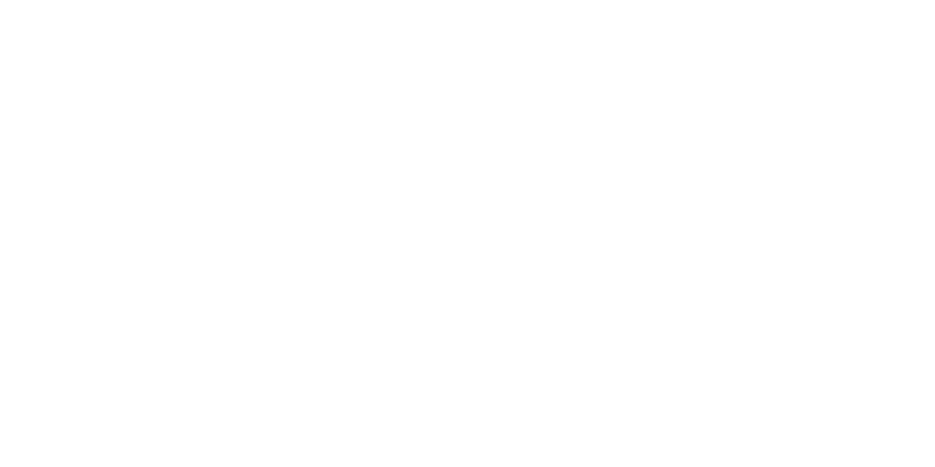
select select "**********"
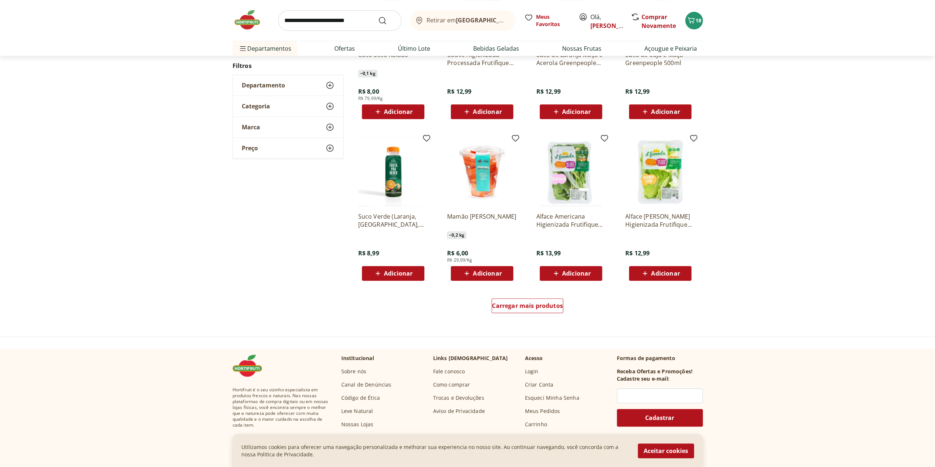
scroll to position [330, 0]
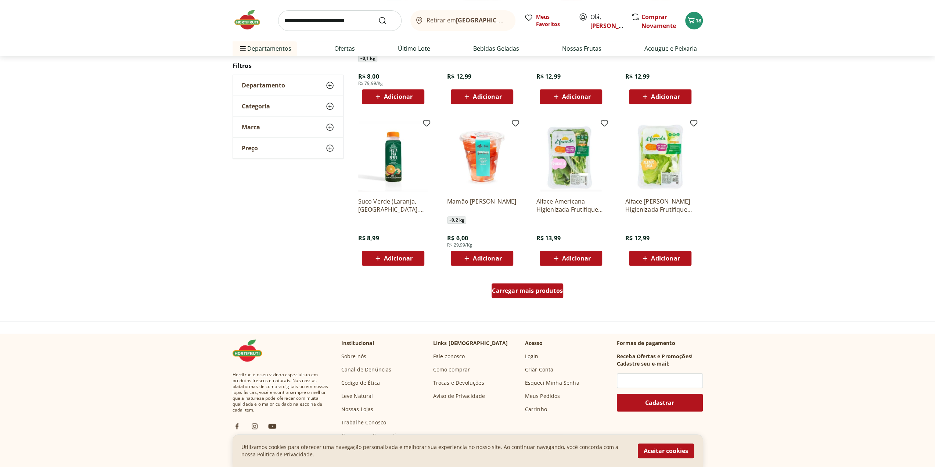
click at [517, 288] on span "Carregar mais produtos" at bounding box center [527, 291] width 71 height 6
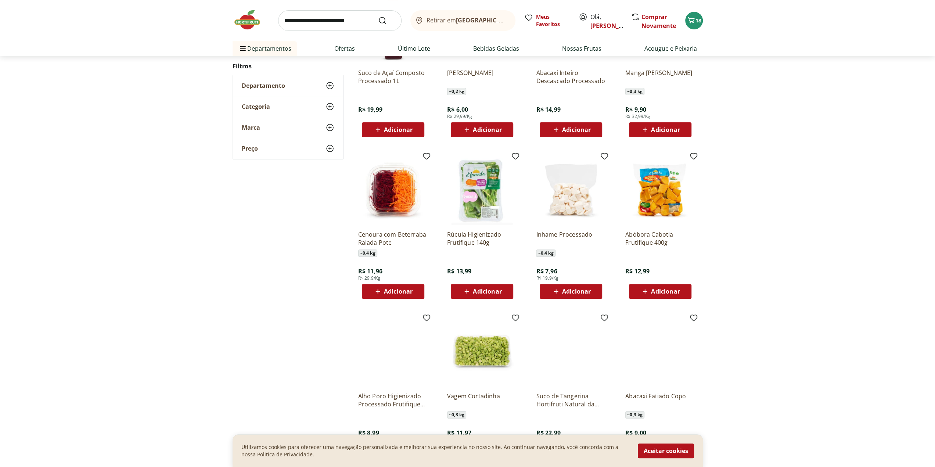
scroll to position [257, 0]
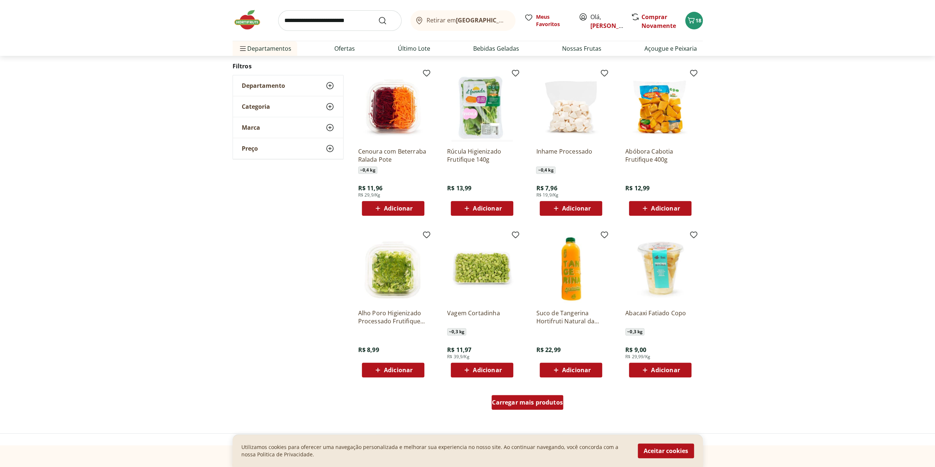
click at [535, 401] on span "Carregar mais produtos" at bounding box center [527, 402] width 71 height 6
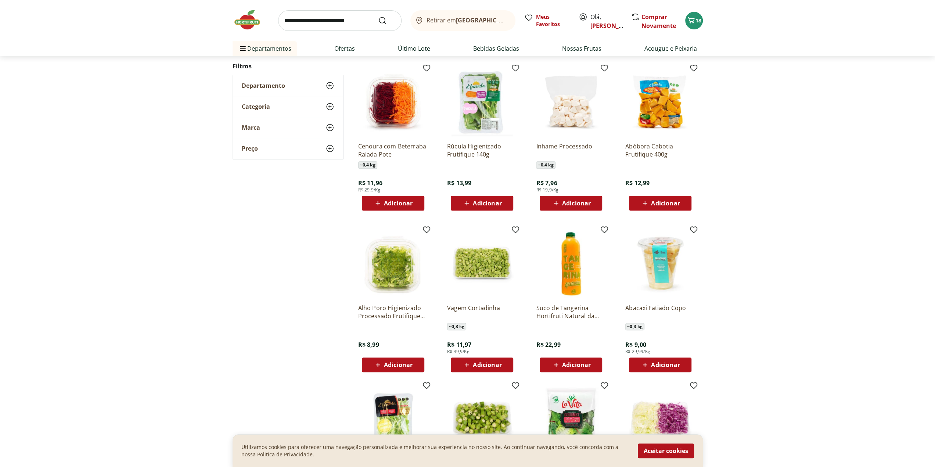
scroll to position [367, 0]
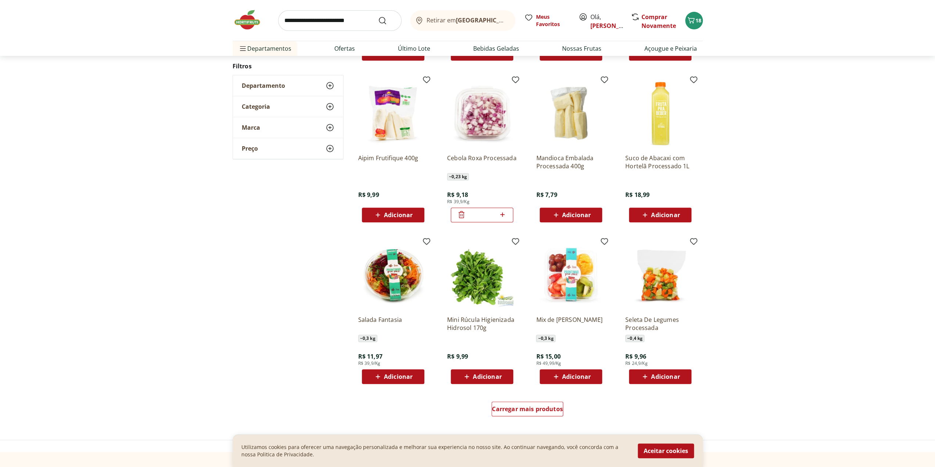
scroll to position [292, 0]
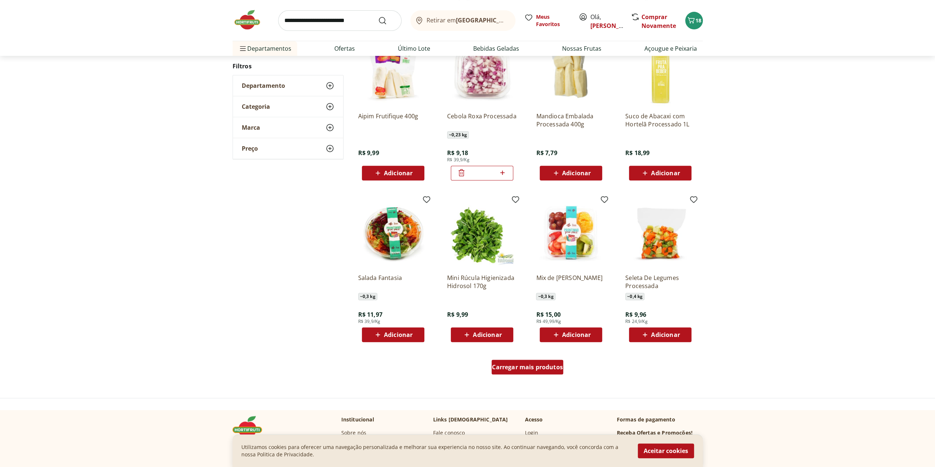
click at [543, 364] on span "Carregar mais produtos" at bounding box center [527, 367] width 71 height 6
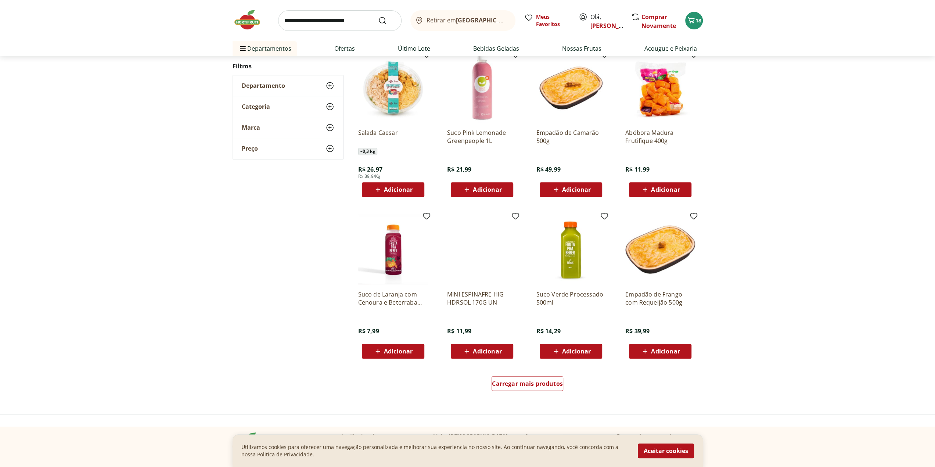
scroll to position [257, 0]
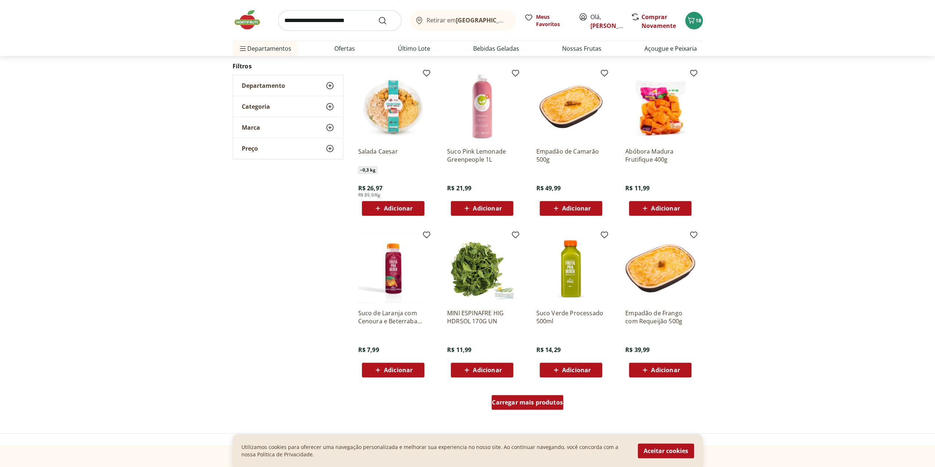
click at [526, 403] on span "Carregar mais produtos" at bounding box center [527, 402] width 71 height 6
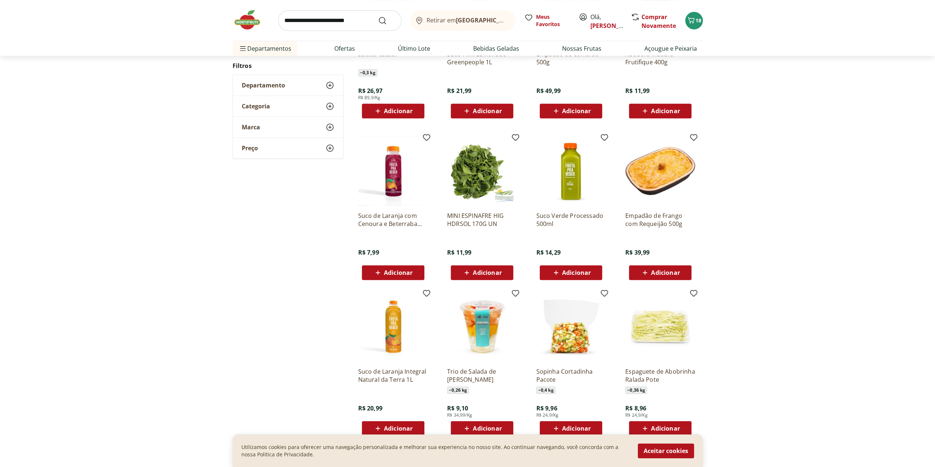
scroll to position [441, 0]
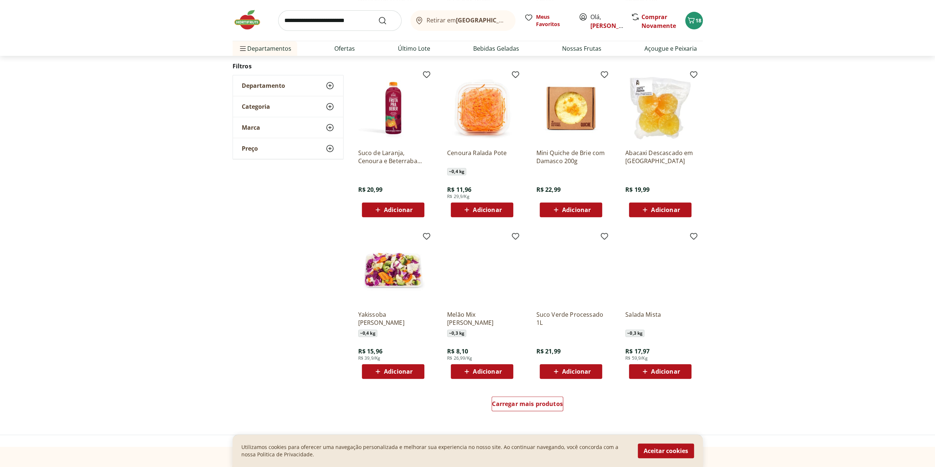
scroll to position [292, 0]
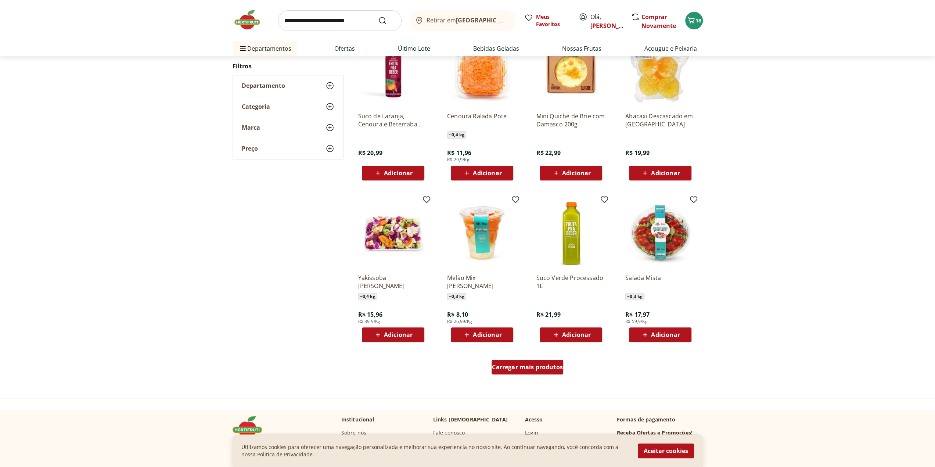
click at [529, 366] on span "Carregar mais produtos" at bounding box center [527, 367] width 71 height 6
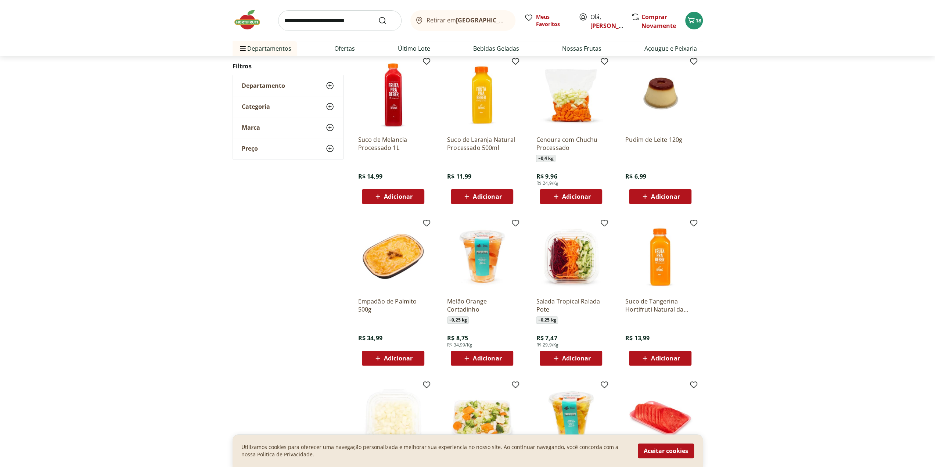
scroll to position [254, 0]
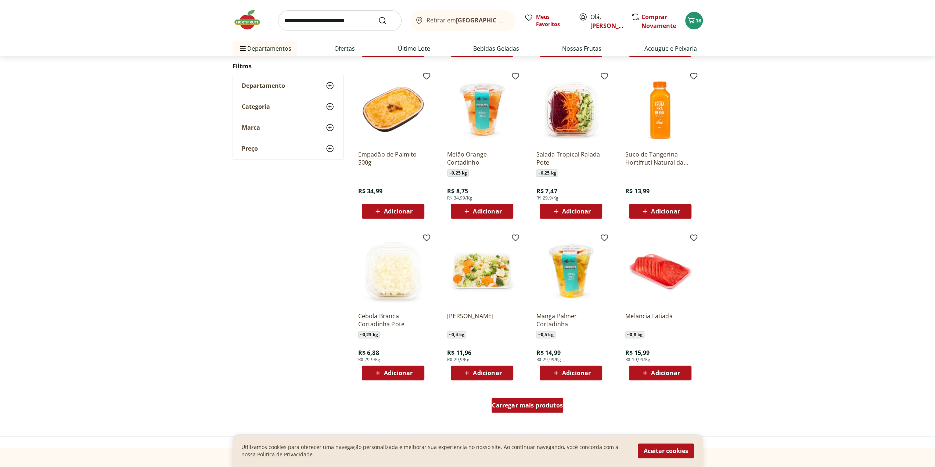
click at [526, 405] on span "Carregar mais produtos" at bounding box center [527, 405] width 71 height 6
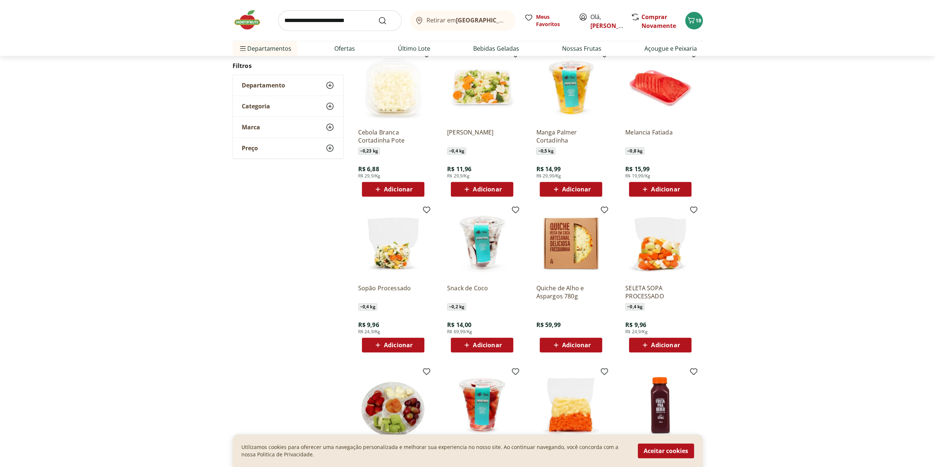
scroll to position [69, 0]
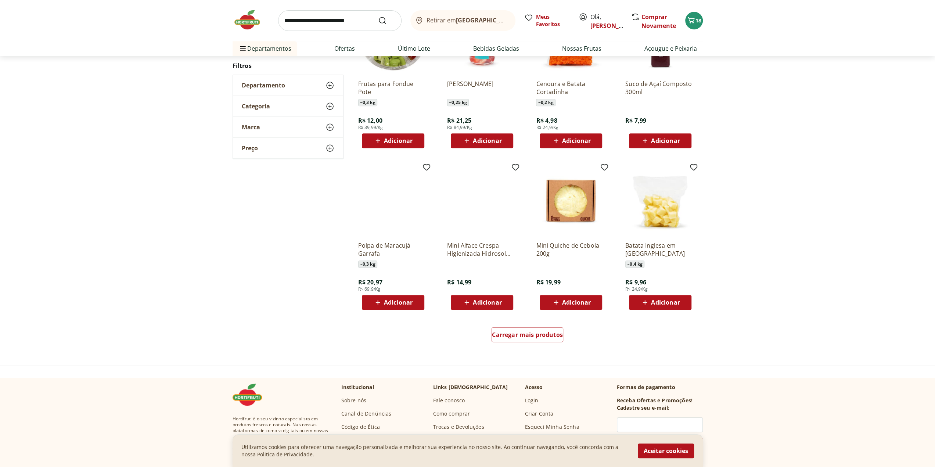
scroll to position [326, 0]
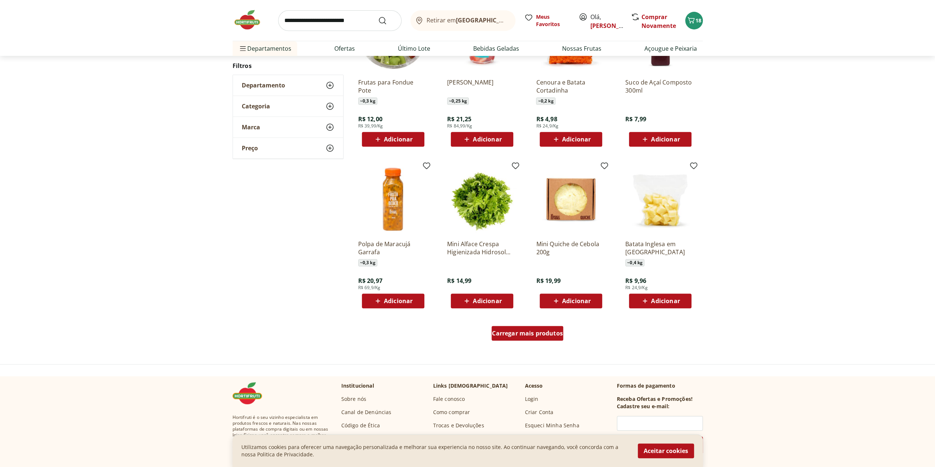
click at [550, 333] on span "Carregar mais produtos" at bounding box center [527, 333] width 71 height 6
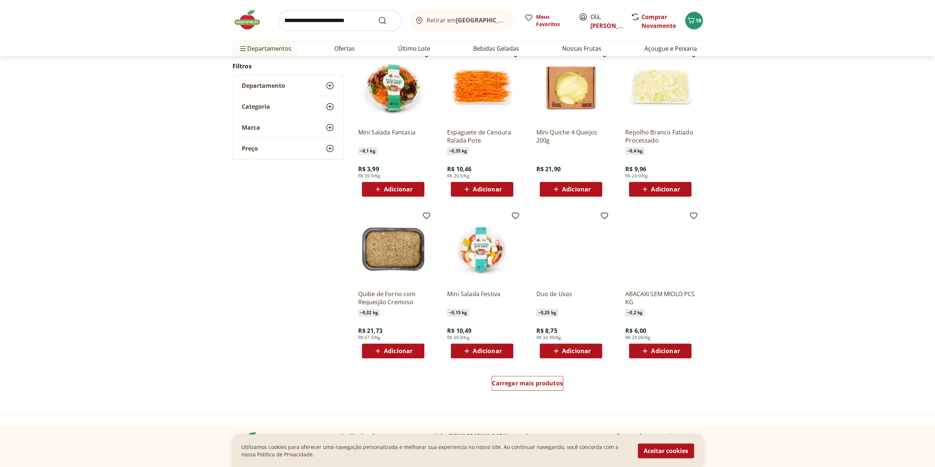
scroll to position [288, 0]
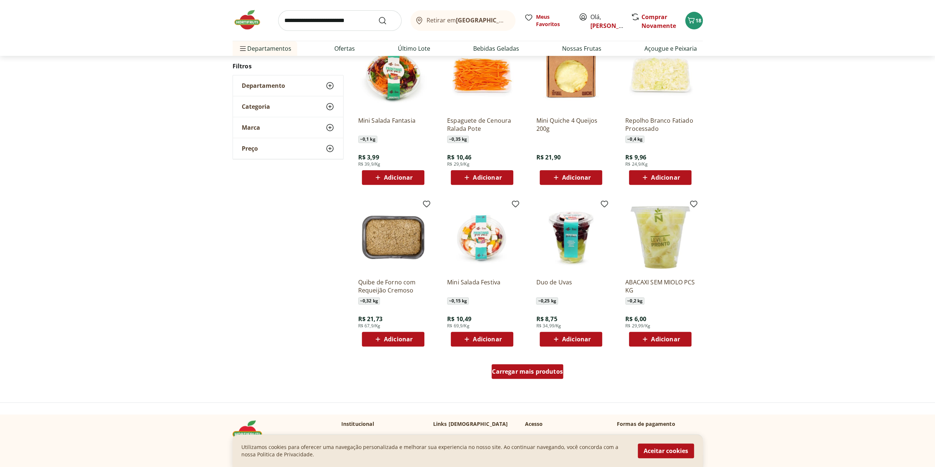
click at [534, 372] on span "Carregar mais produtos" at bounding box center [527, 371] width 71 height 6
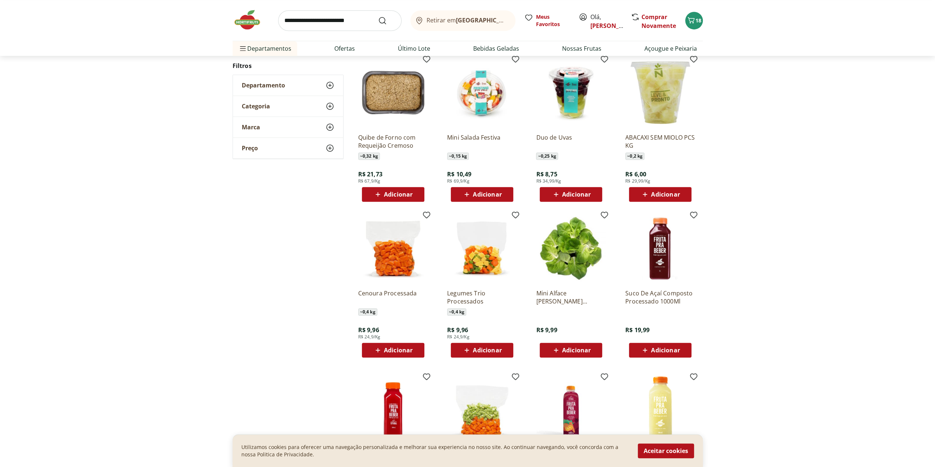
scroll to position [435, 0]
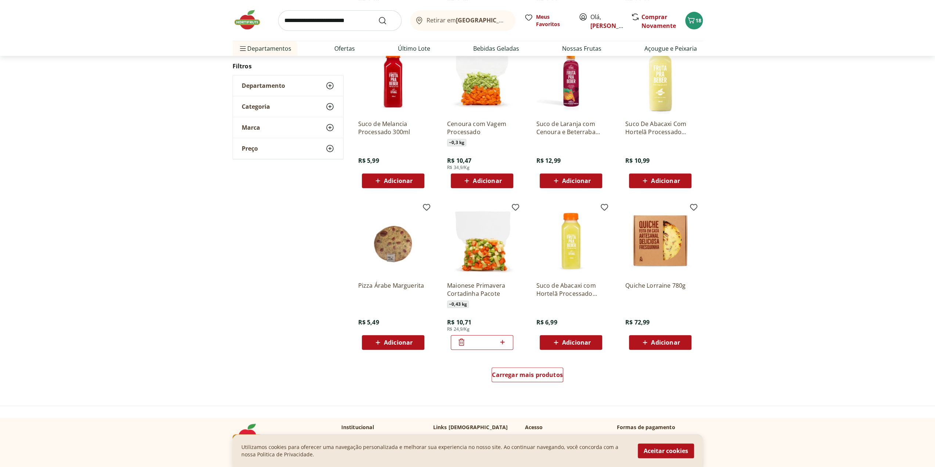
scroll to position [286, 0]
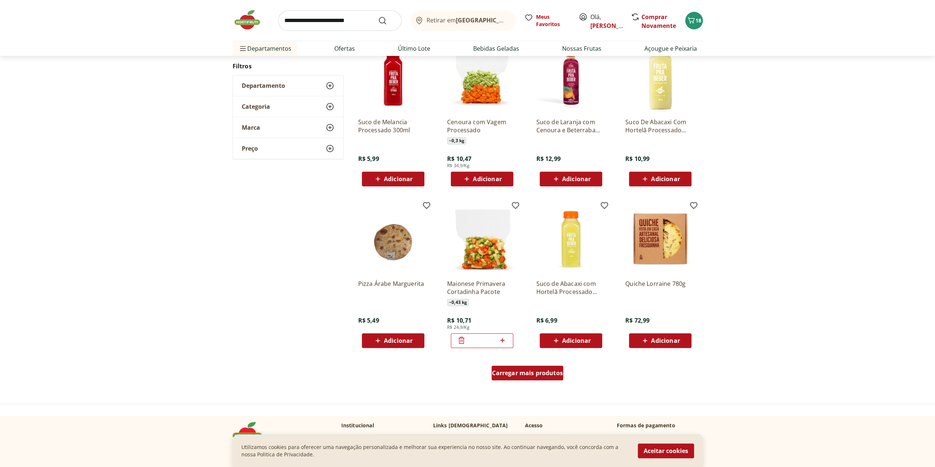
click at [525, 373] on span "Carregar mais produtos" at bounding box center [527, 373] width 71 height 6
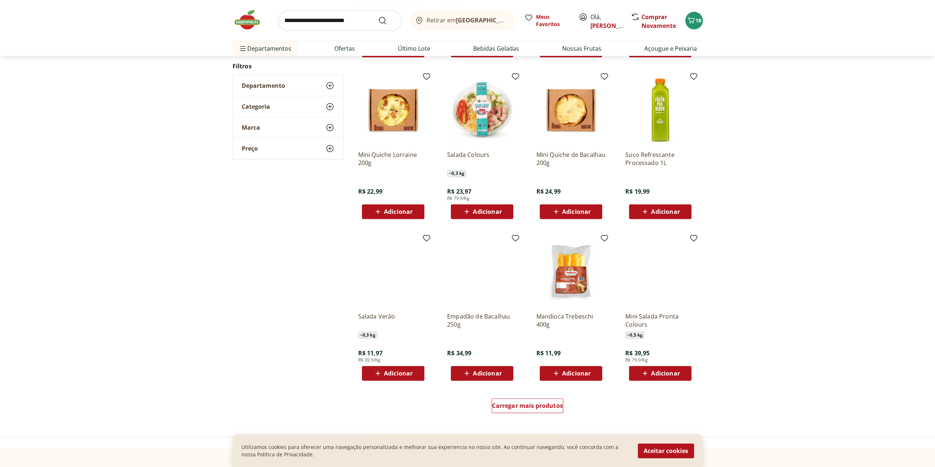
scroll to position [322, 0]
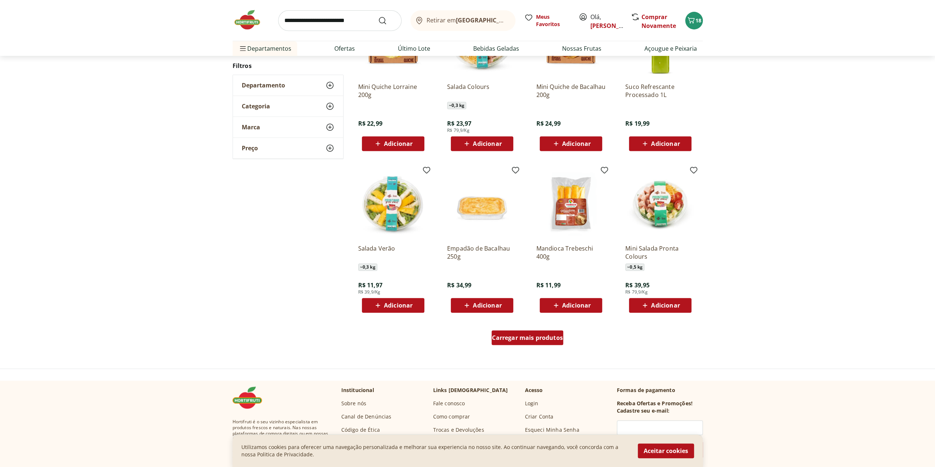
click at [529, 335] on span "Carregar mais produtos" at bounding box center [527, 338] width 71 height 6
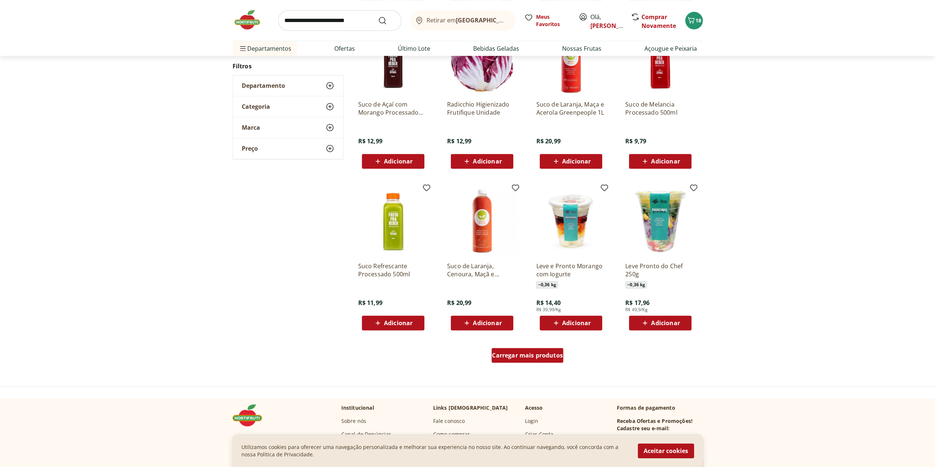
scroll to position [320, 0]
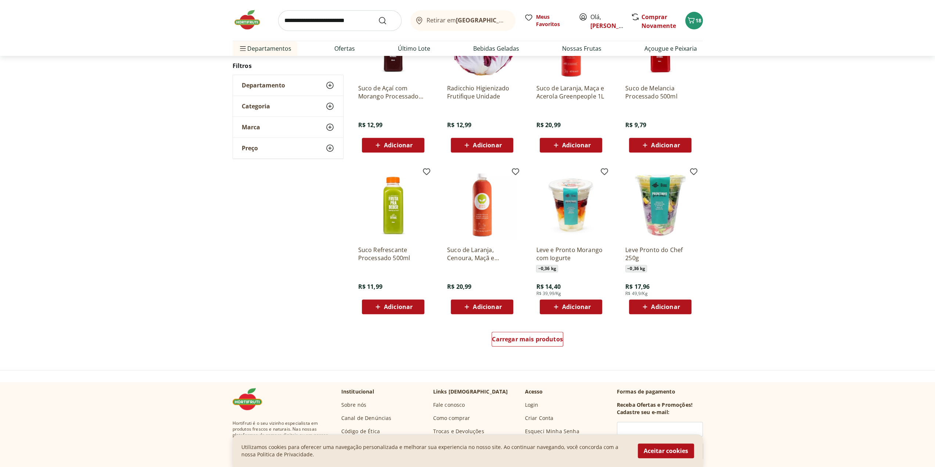
click at [530, 349] on div "Carregar mais produtos" at bounding box center [527, 340] width 356 height 35
click at [525, 343] on div "Carregar mais produtos" at bounding box center [527, 339] width 72 height 15
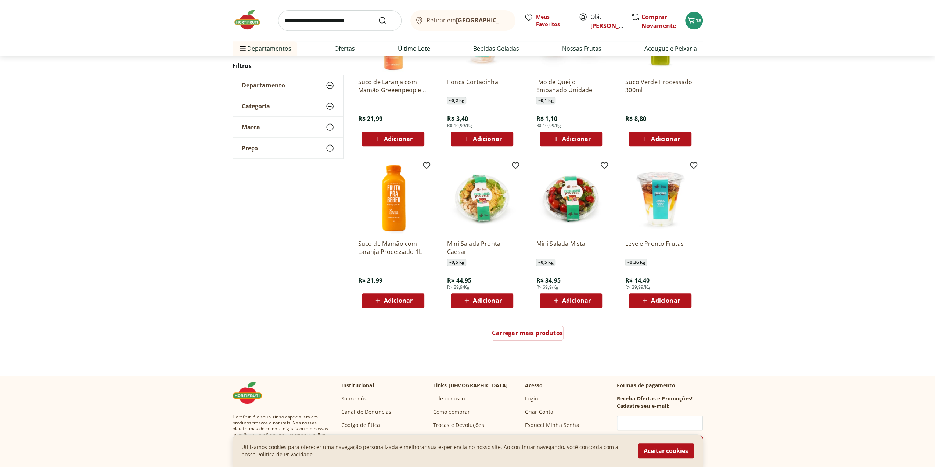
scroll to position [355, 0]
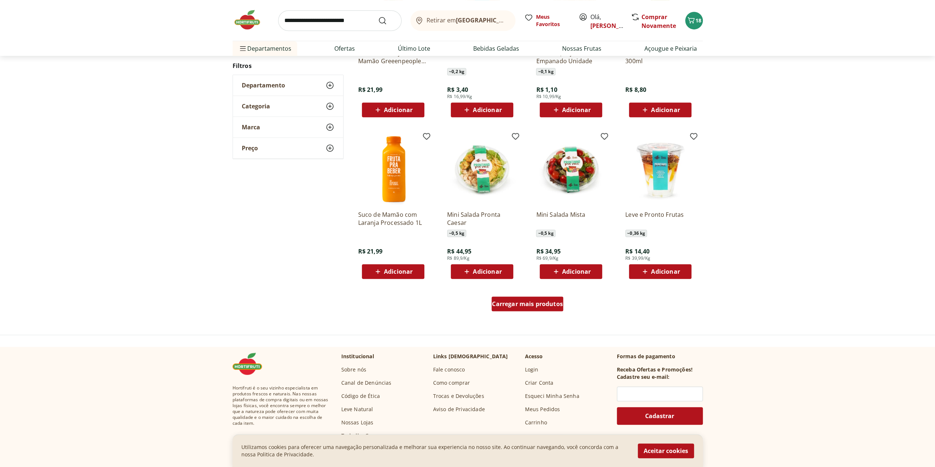
click at [523, 305] on span "Carregar mais produtos" at bounding box center [527, 304] width 71 height 6
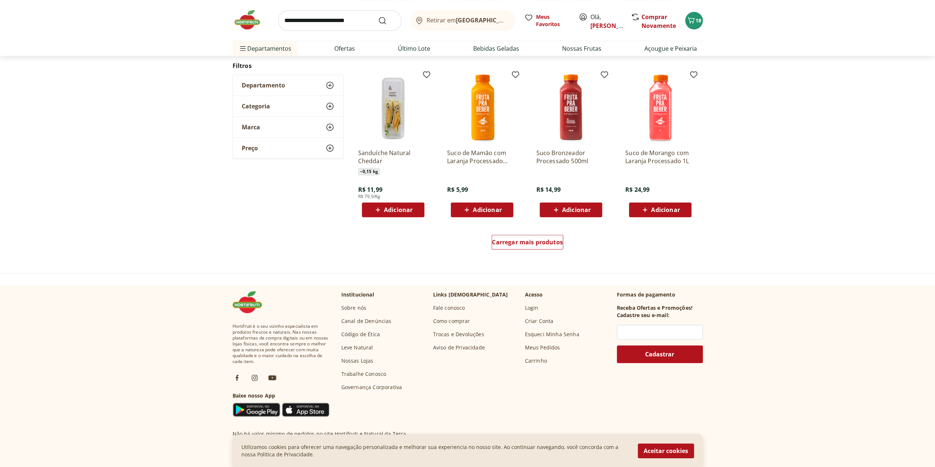
scroll to position [391, 0]
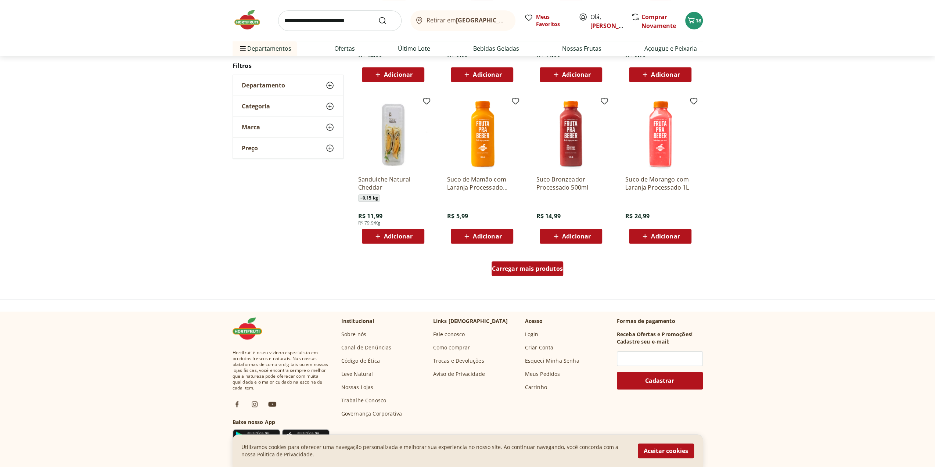
click at [517, 271] on span "Carregar mais produtos" at bounding box center [527, 268] width 71 height 6
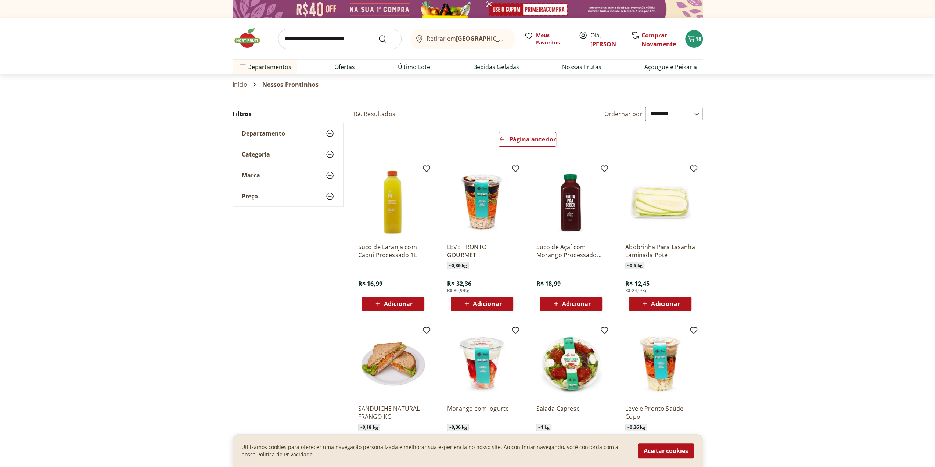
click at [317, 46] on input "search" at bounding box center [339, 39] width 123 height 21
type input "*******"
click at [378, 35] on button "Submit Search" at bounding box center [387, 39] width 18 height 9
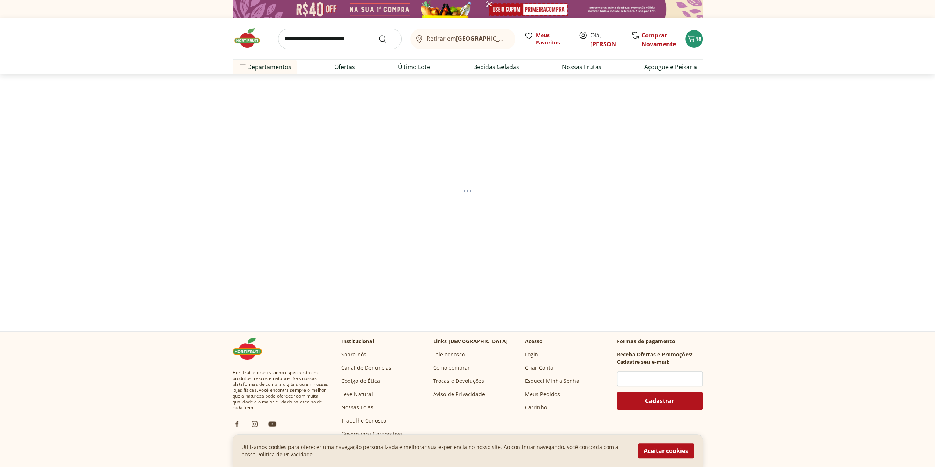
select select "**********"
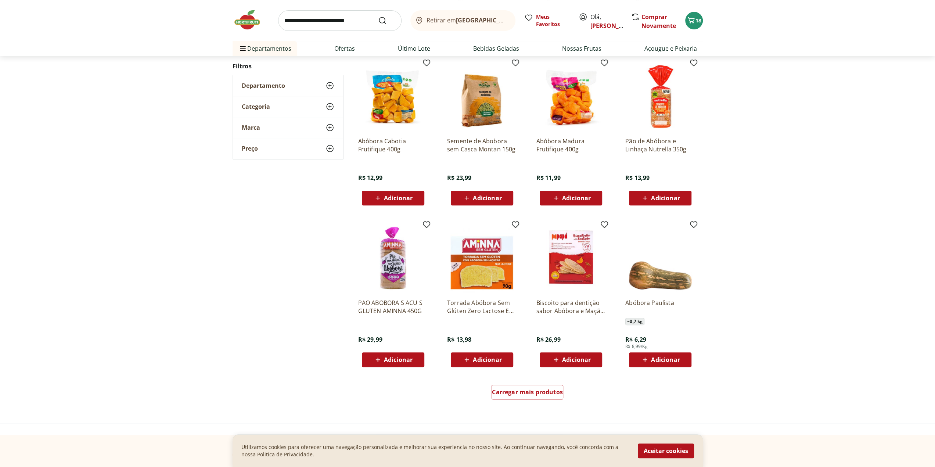
scroll to position [257, 0]
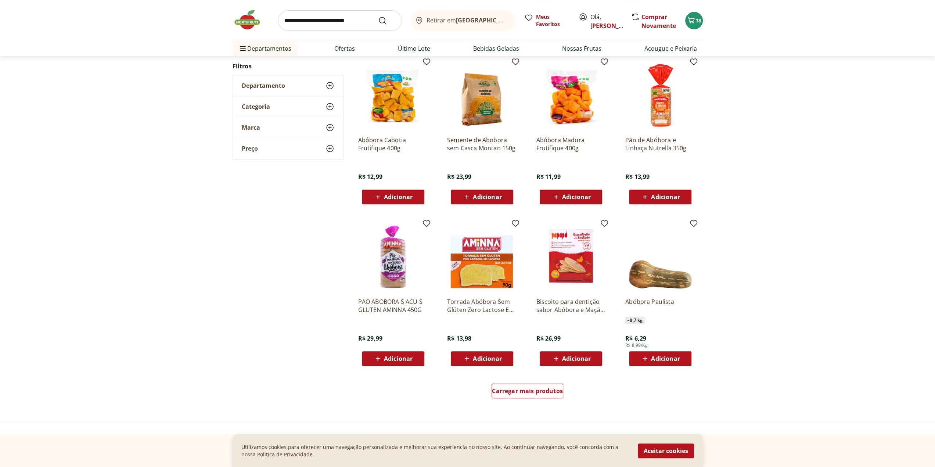
click at [570, 194] on span "Adicionar" at bounding box center [576, 197] width 29 height 6
click at [315, 19] on input "search" at bounding box center [339, 20] width 123 height 21
type input "****"
click at [378, 16] on button "Submit Search" at bounding box center [387, 20] width 18 height 9
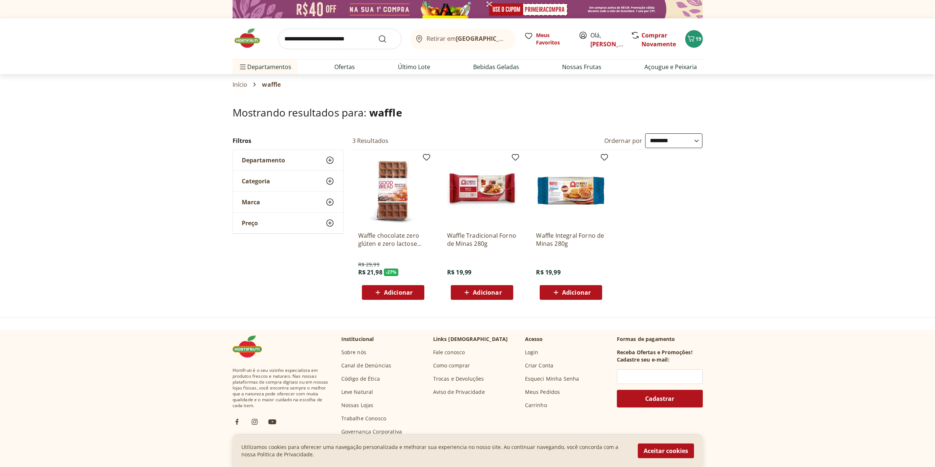
select select "**********"
click at [469, 289] on icon at bounding box center [466, 292] width 9 height 9
click at [697, 38] on span "20" at bounding box center [698, 38] width 6 height 7
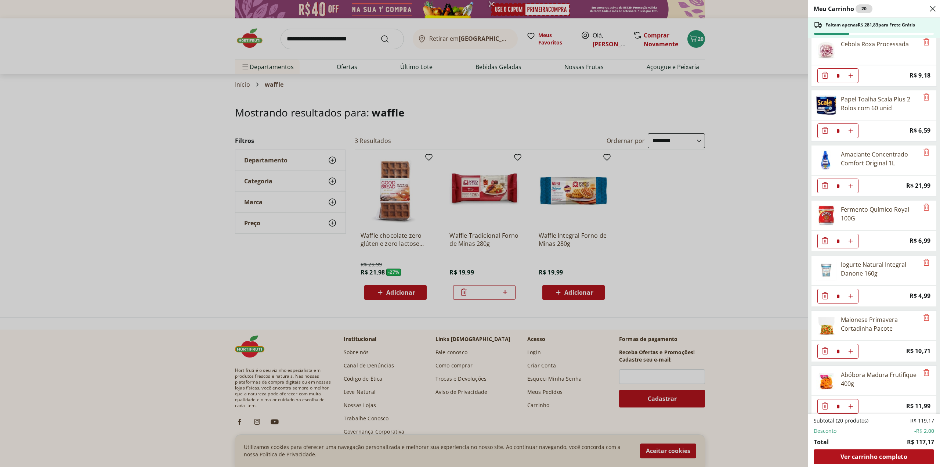
scroll to position [184, 0]
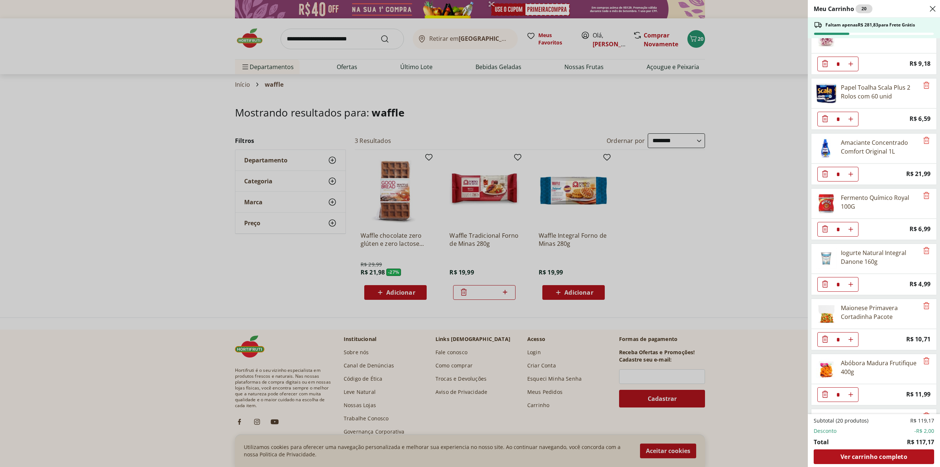
click at [858, 281] on button "Aumentar Quantidade" at bounding box center [850, 284] width 15 height 15
type input "*"
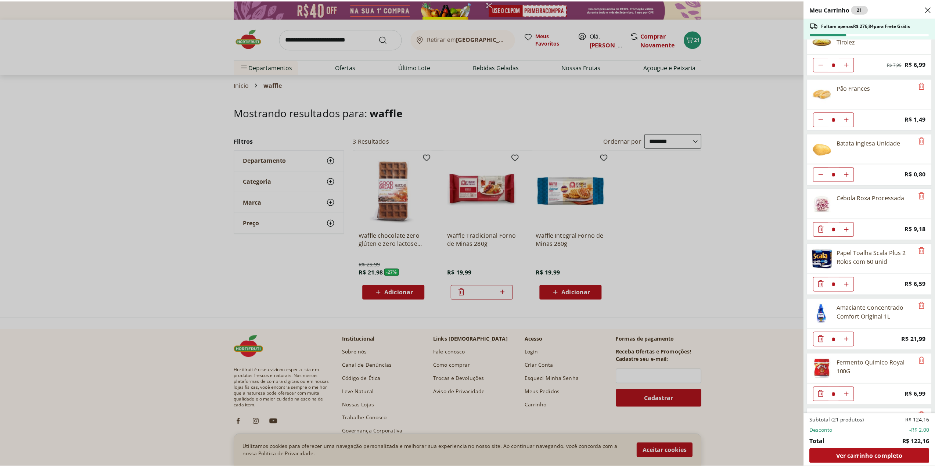
scroll to position [0, 0]
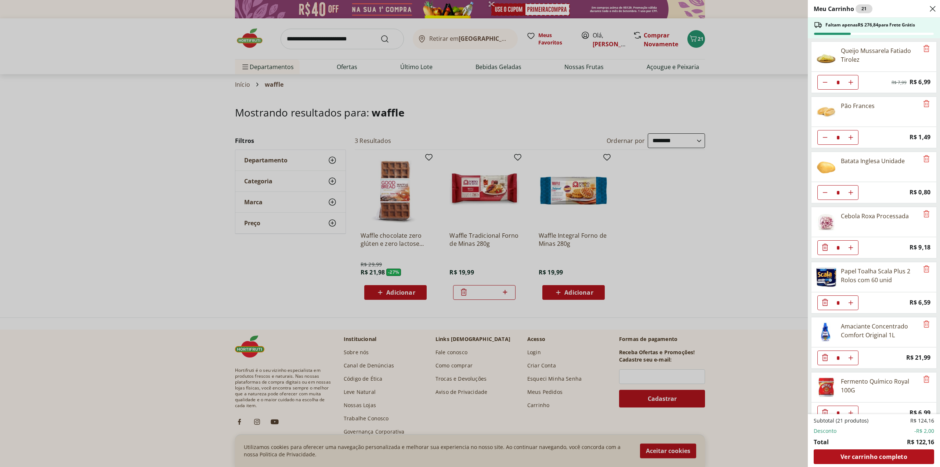
click at [341, 36] on div "Meu Carrinho 21 Faltam apenas R$ 276,84 para Frete Grátis Queijo Mussarela Fati…" at bounding box center [470, 233] width 940 height 467
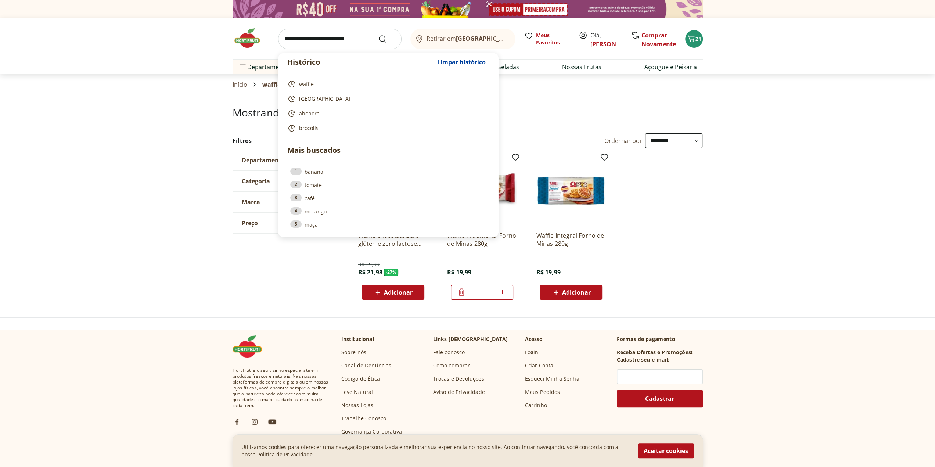
click at [328, 39] on input "search" at bounding box center [339, 39] width 123 height 21
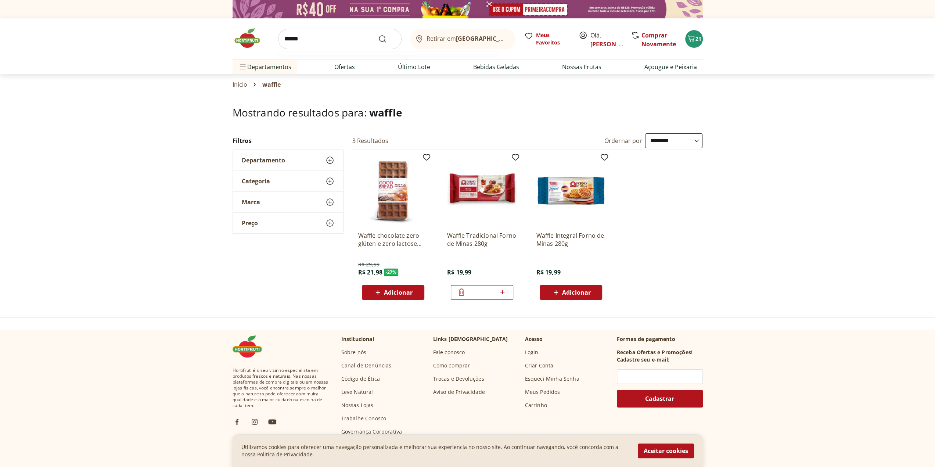
type input "******"
click at [378, 35] on button "Submit Search" at bounding box center [387, 39] width 18 height 9
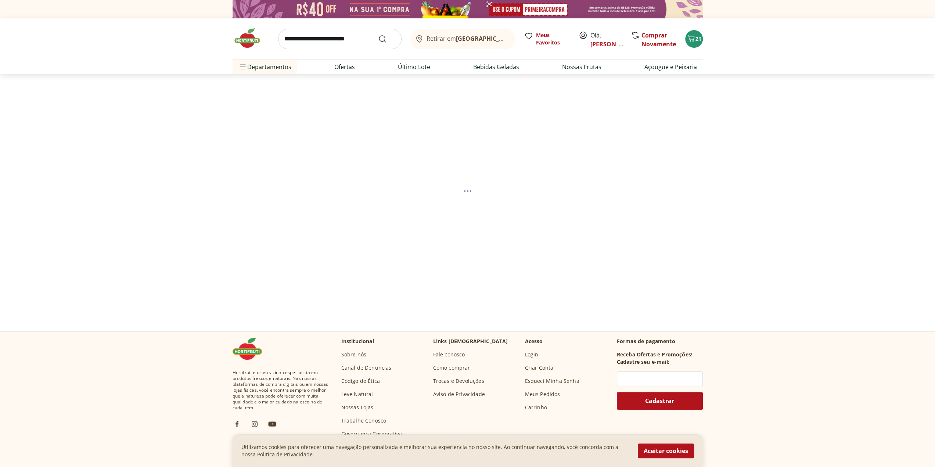
click at [331, 46] on input "search" at bounding box center [339, 39] width 123 height 21
select select "**********"
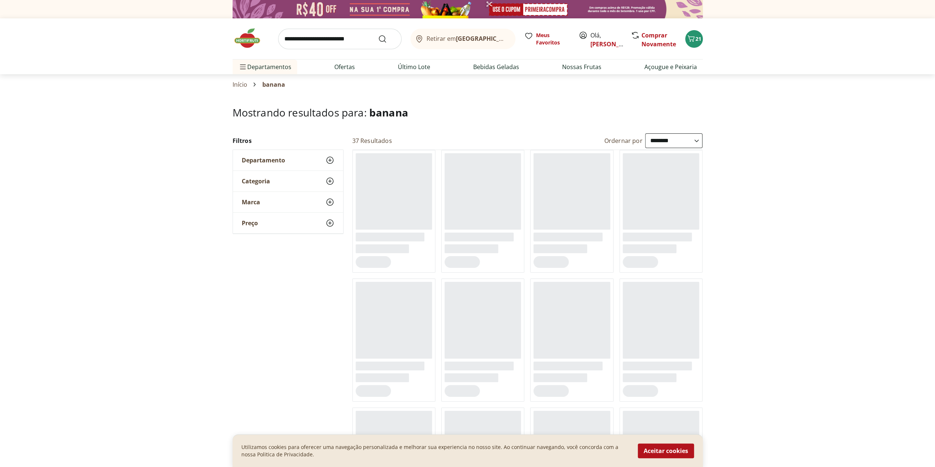
click at [329, 38] on input "search" at bounding box center [339, 39] width 123 height 21
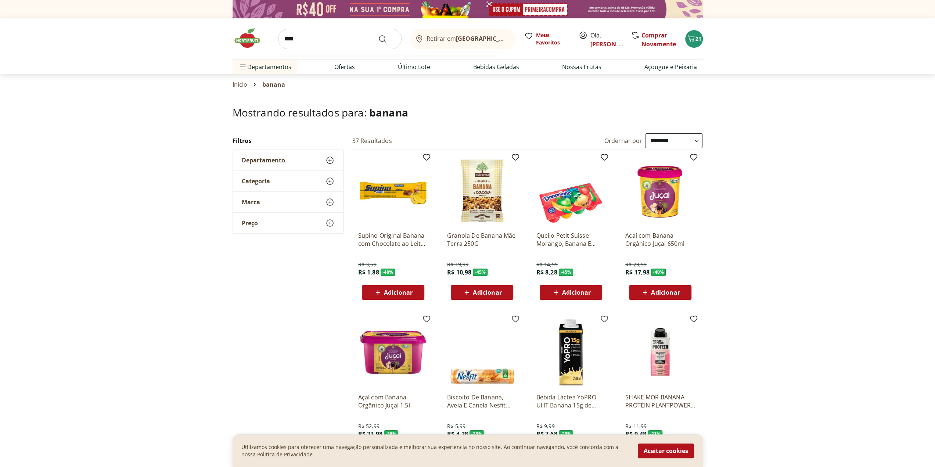
type input "****"
click at [378, 35] on button "Submit Search" at bounding box center [387, 39] width 18 height 9
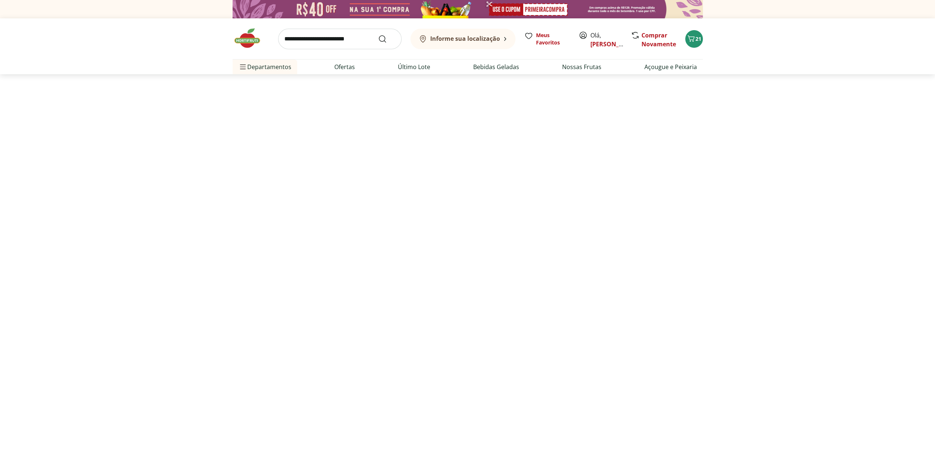
select select "**********"
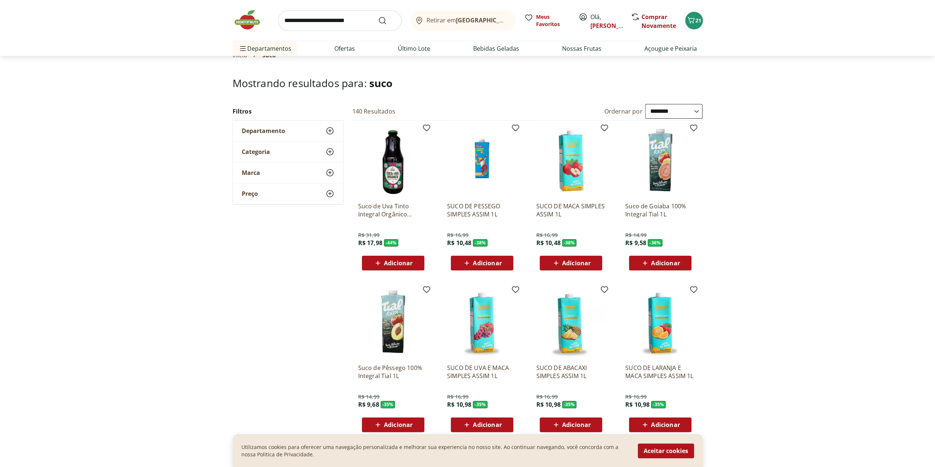
scroll to position [73, 0]
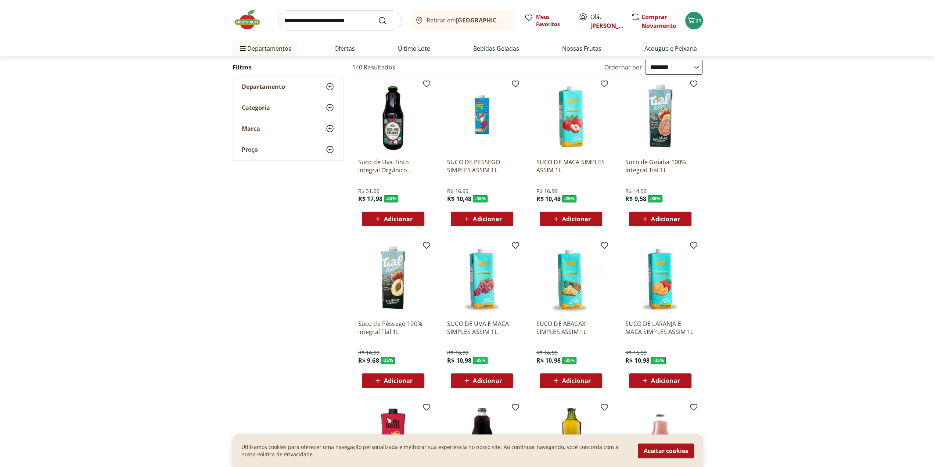
click at [499, 383] on span "Adicionar" at bounding box center [487, 380] width 29 height 6
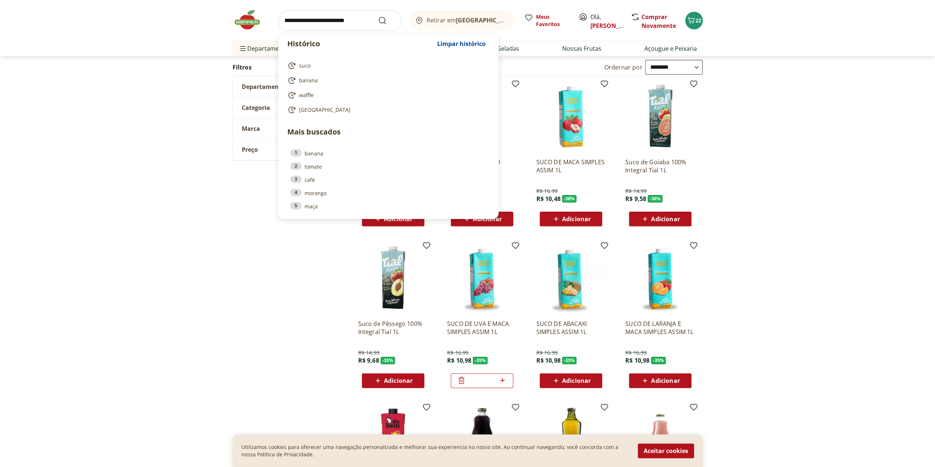
click at [303, 14] on input "search" at bounding box center [339, 20] width 123 height 21
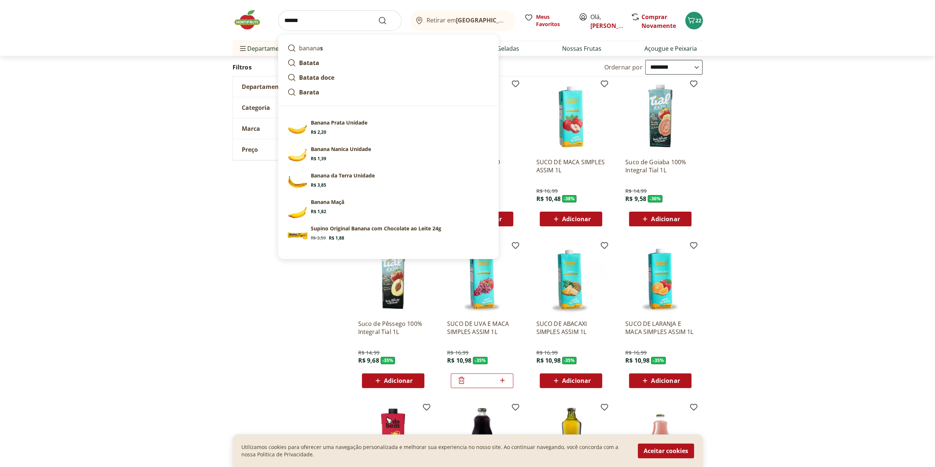
type input "******"
click at [378, 16] on button "Submit Search" at bounding box center [387, 20] width 18 height 9
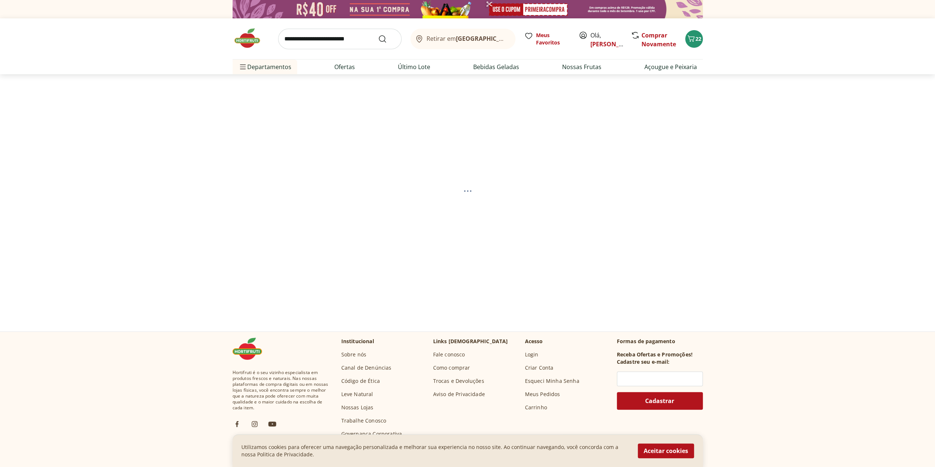
select select "**********"
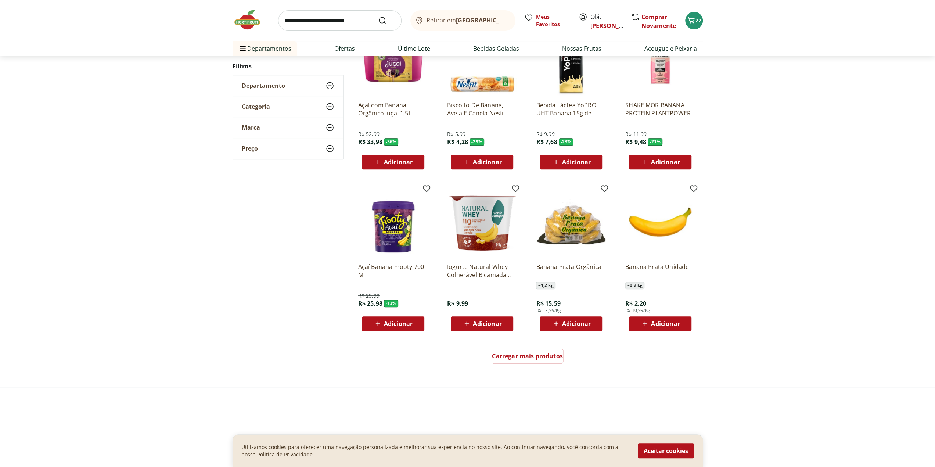
scroll to position [294, 0]
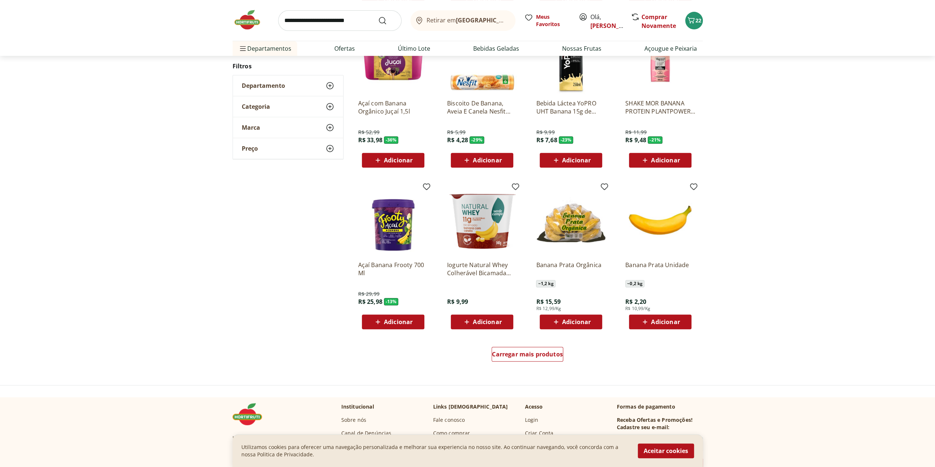
click at [677, 324] on span "Adicionar" at bounding box center [665, 322] width 29 height 6
click at [679, 318] on icon at bounding box center [680, 321] width 9 height 9
click at [681, 318] on icon at bounding box center [680, 321] width 9 height 9
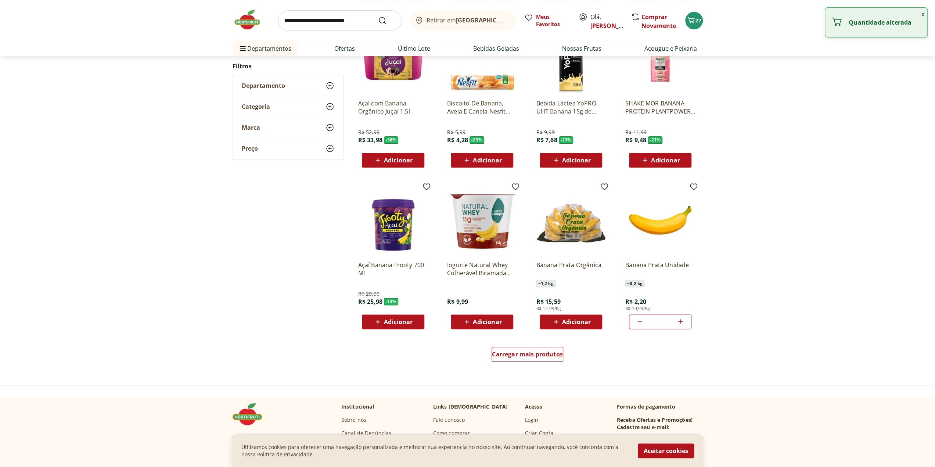
click at [681, 318] on icon at bounding box center [680, 321] width 9 height 9
type input "*"
click at [344, 23] on input "search" at bounding box center [339, 20] width 123 height 21
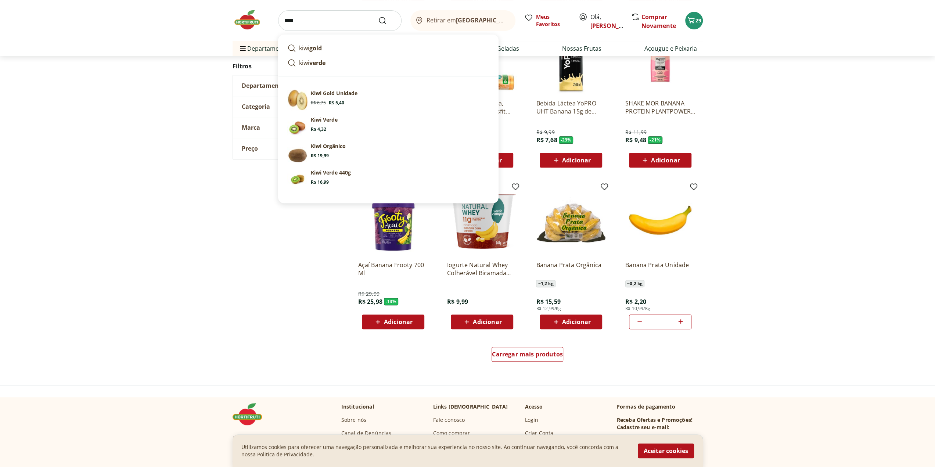
type input "****"
click at [378, 16] on button "Submit Search" at bounding box center [387, 20] width 18 height 9
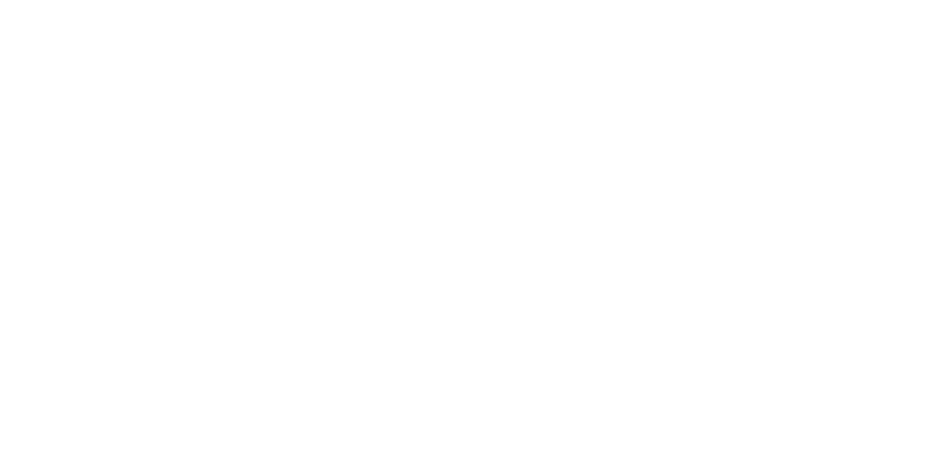
select select "**********"
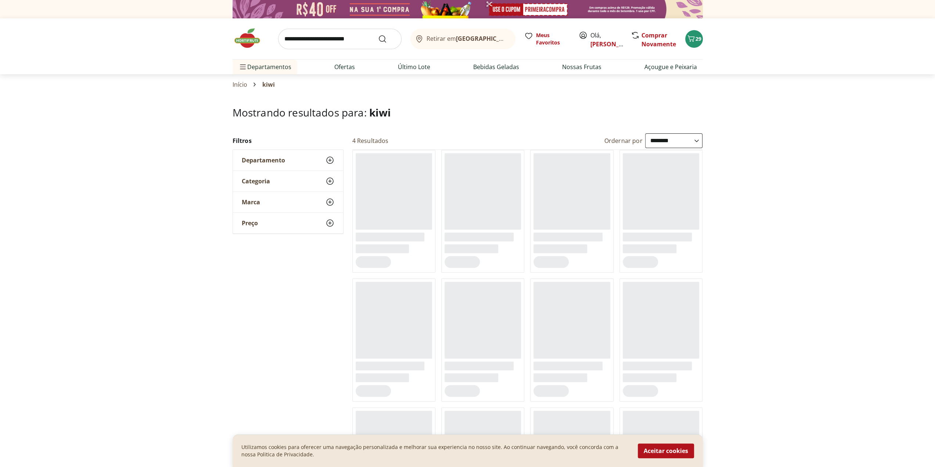
click at [341, 43] on input "search" at bounding box center [339, 39] width 123 height 21
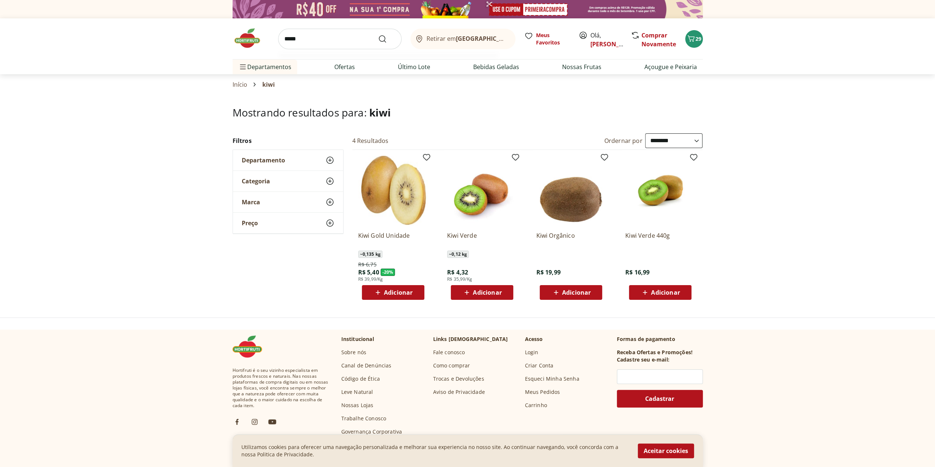
type input "*****"
click at [378, 35] on button "Submit Search" at bounding box center [387, 39] width 18 height 9
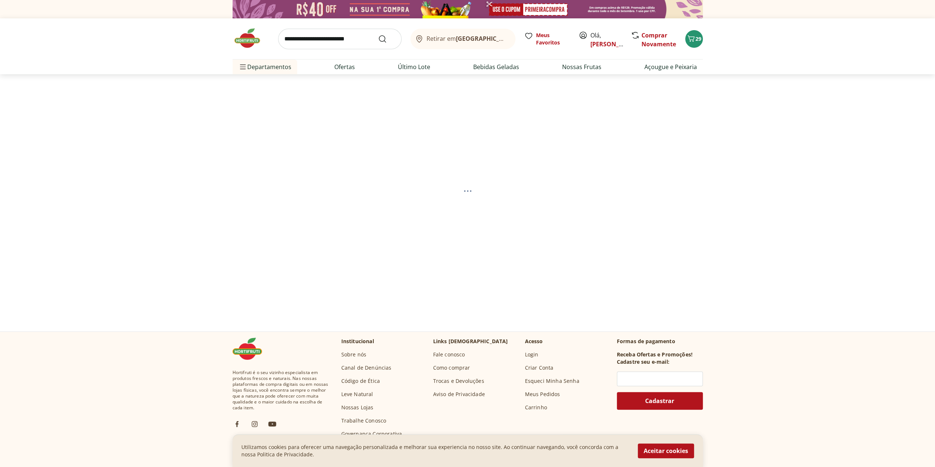
select select "**********"
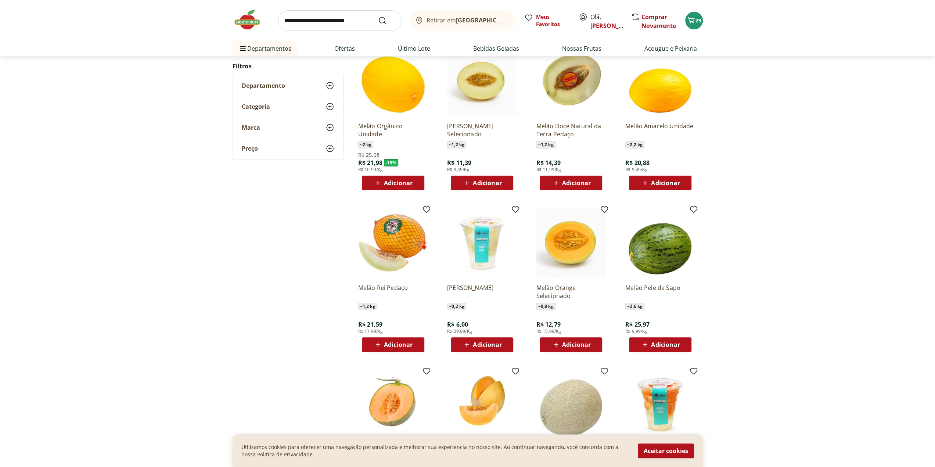
scroll to position [110, 0]
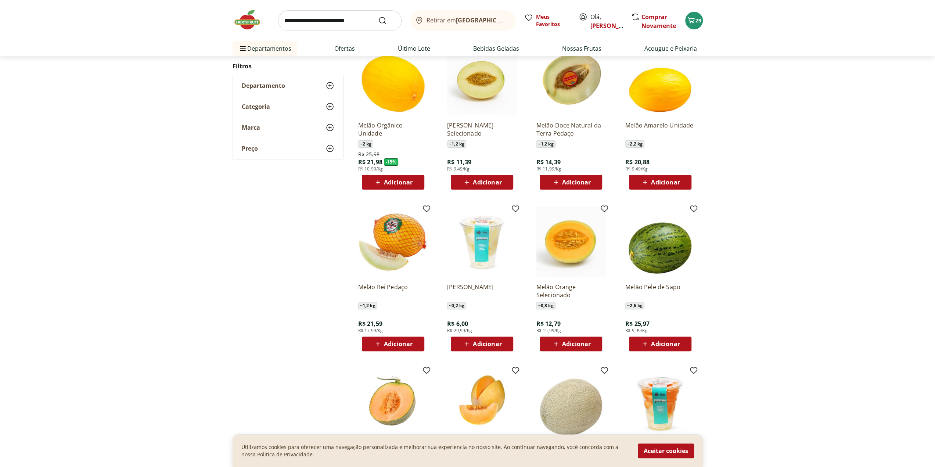
click at [491, 341] on span "Adicionar" at bounding box center [487, 344] width 29 height 6
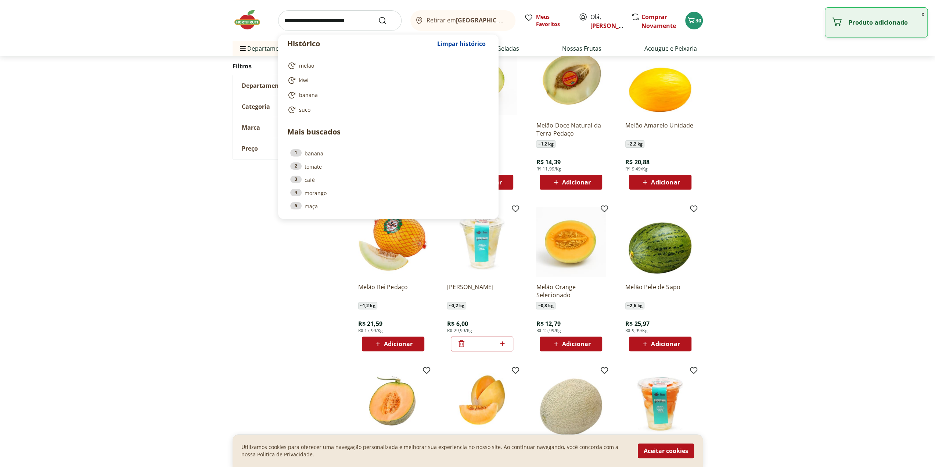
click at [312, 24] on input "search" at bounding box center [339, 20] width 123 height 21
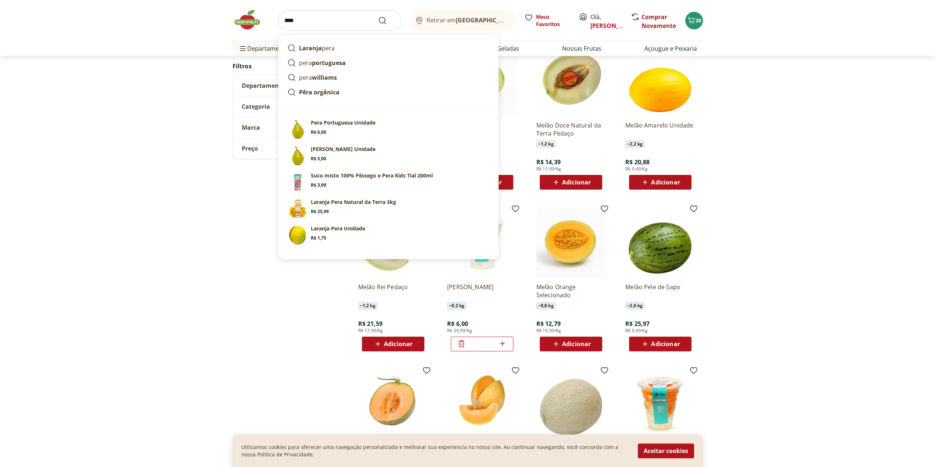
type input "****"
click at [378, 16] on button "Submit Search" at bounding box center [387, 20] width 18 height 9
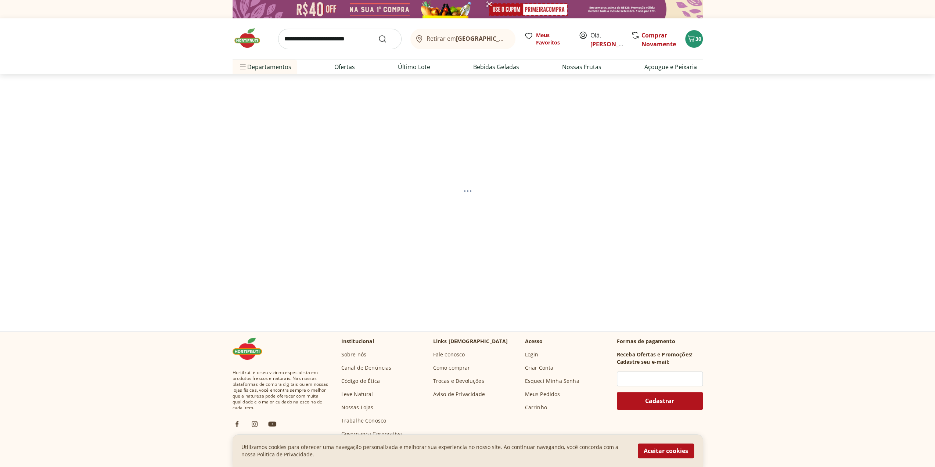
select select "**********"
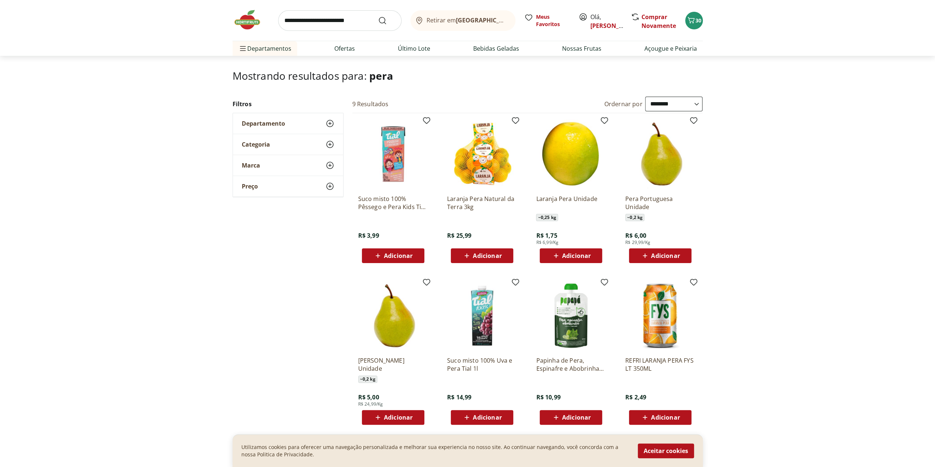
scroll to position [73, 0]
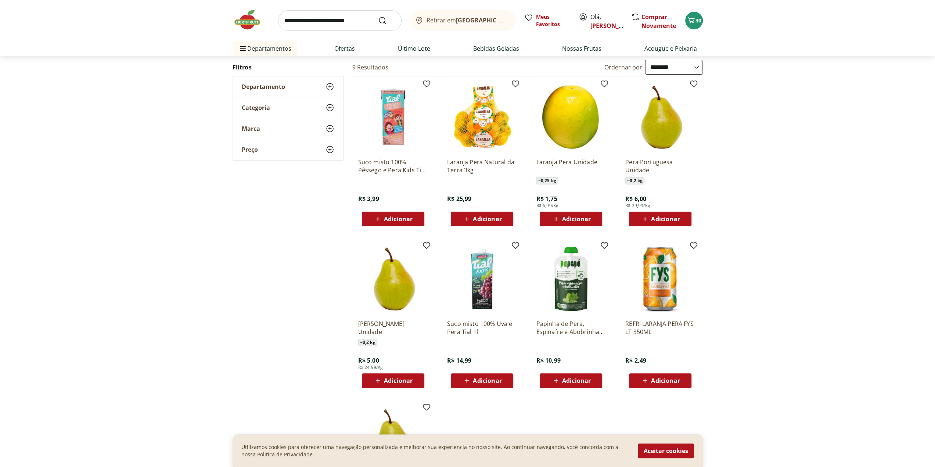
click at [395, 377] on span "Adicionar" at bounding box center [398, 380] width 29 height 6
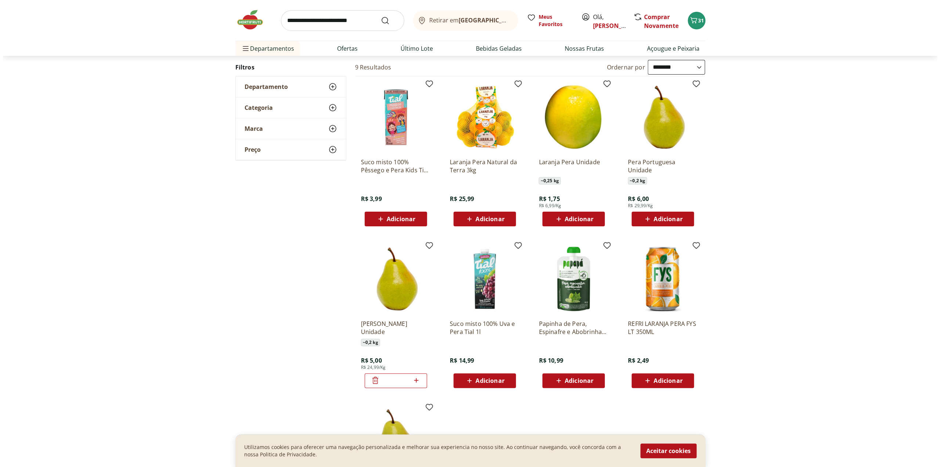
scroll to position [0, 0]
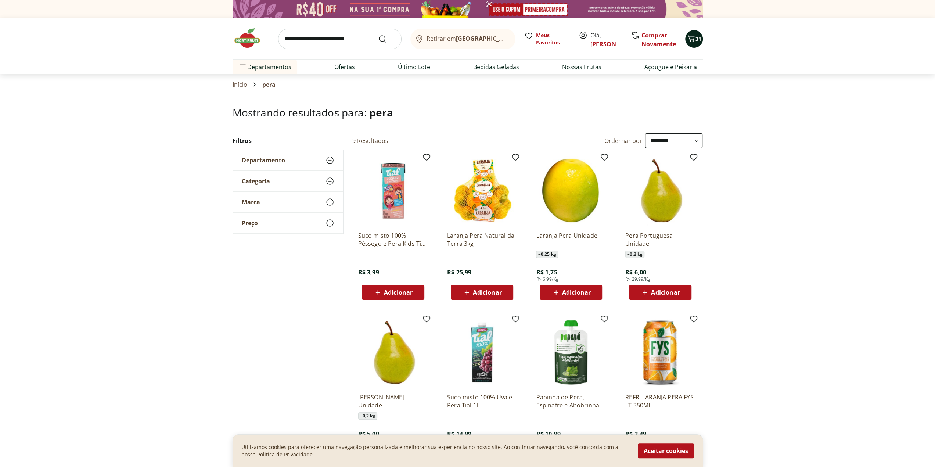
click at [692, 35] on icon "Carrinho" at bounding box center [690, 38] width 9 height 9
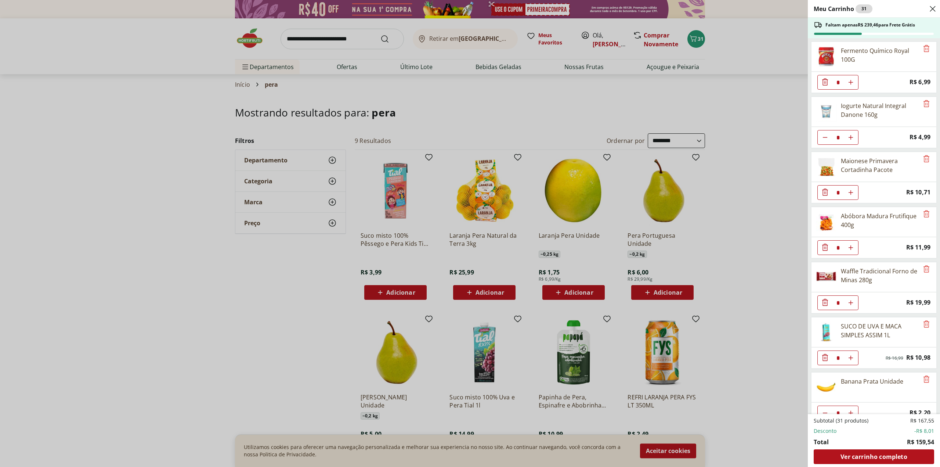
scroll to position [442, 0]
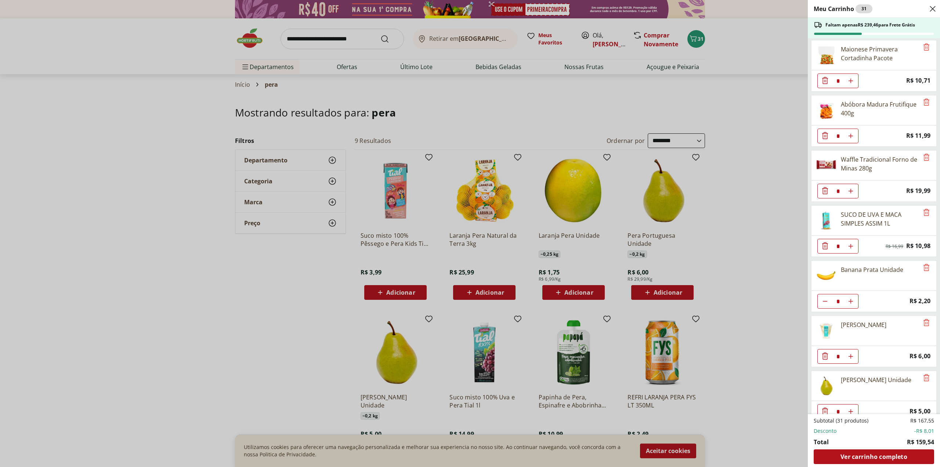
click at [208, 27] on div "Meu Carrinho 31 Faltam apenas R$ 239,46 para Frete Grátis Queijo Mussarela Fati…" at bounding box center [470, 233] width 940 height 467
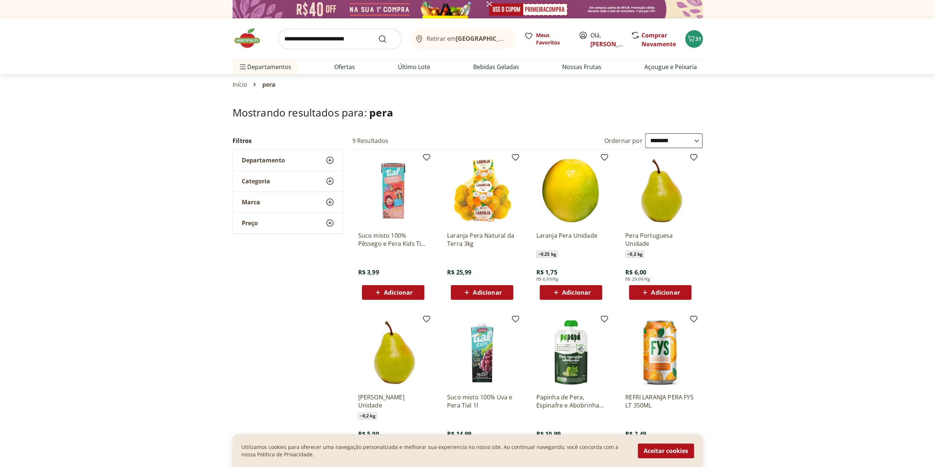
click at [335, 38] on input "search" at bounding box center [339, 39] width 123 height 21
type input "**********"
click at [378, 35] on button "Submit Search" at bounding box center [387, 39] width 18 height 9
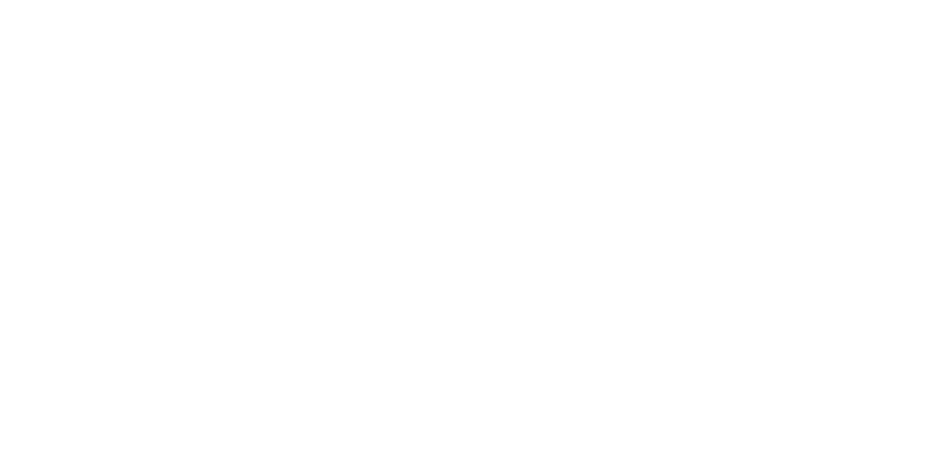
select select "**********"
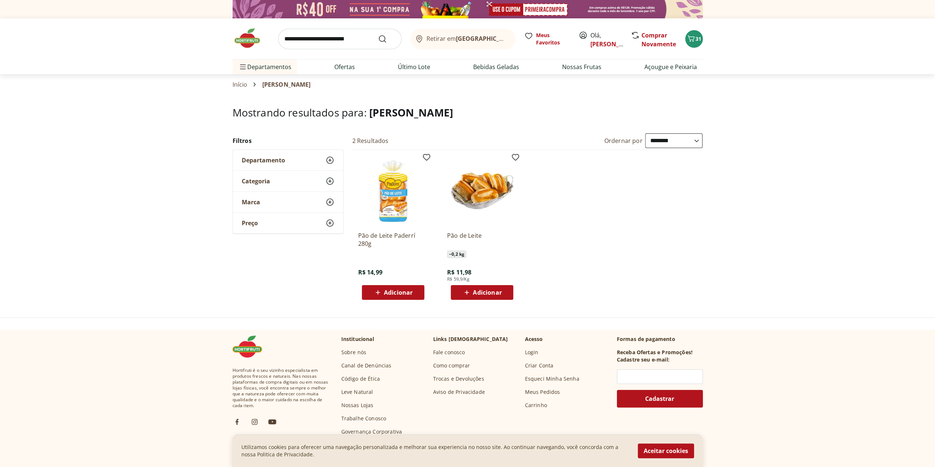
click at [398, 293] on span "Adicionar" at bounding box center [398, 292] width 29 height 6
click at [699, 36] on span "32" at bounding box center [698, 38] width 6 height 7
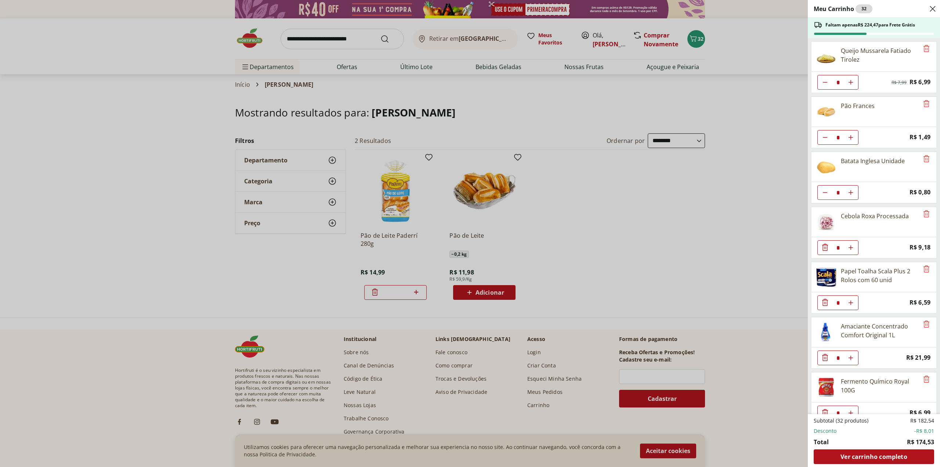
click at [591, 185] on div "Meu Carrinho 32 Faltam apenas R$ 224,47 para Frete Grátis Queijo Mussarela Fati…" at bounding box center [470, 233] width 940 height 467
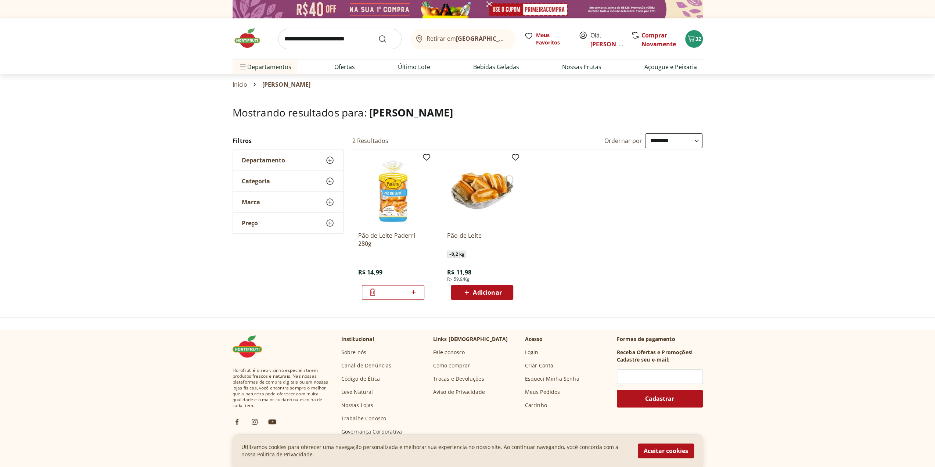
click at [323, 44] on input "search" at bounding box center [339, 39] width 123 height 21
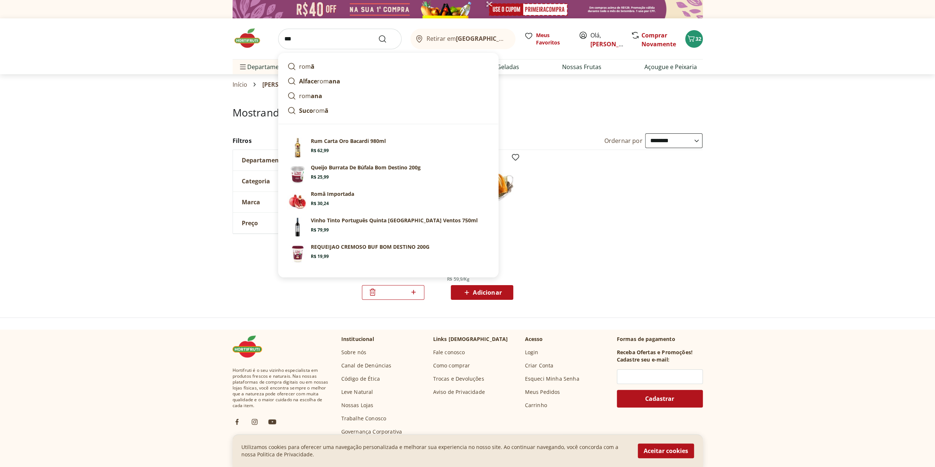
type input "****"
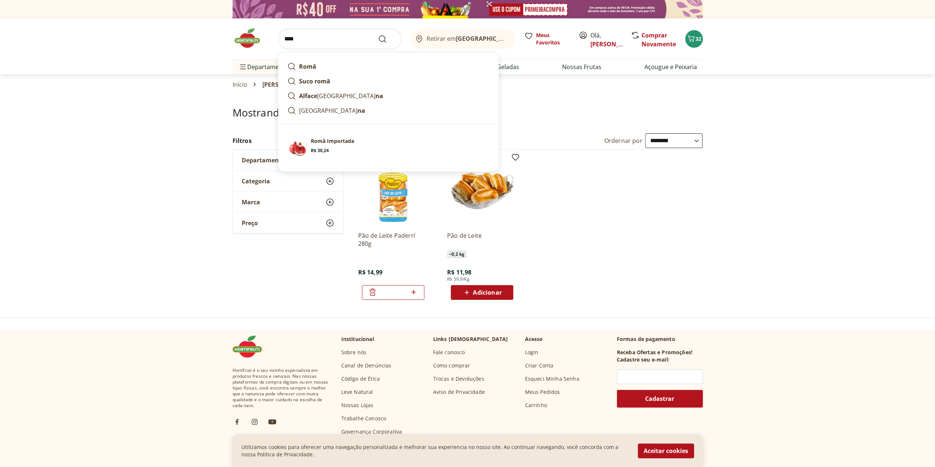
click button "Submit Search" at bounding box center [387, 39] width 18 height 9
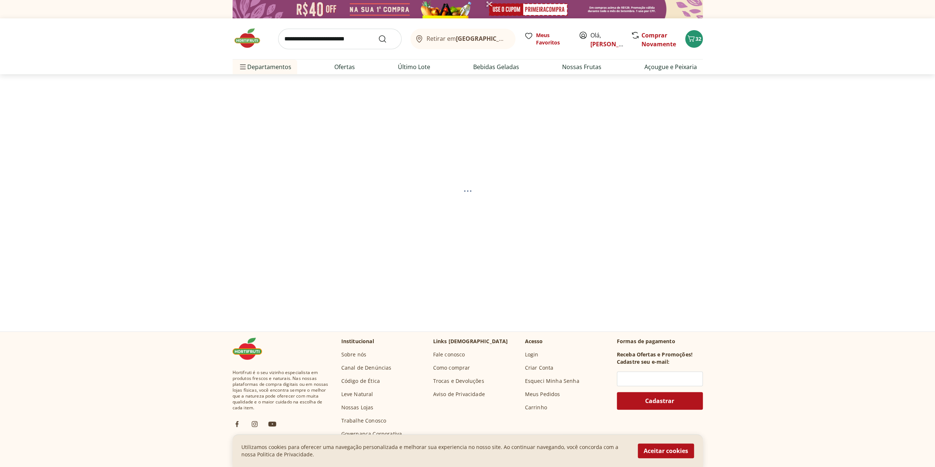
select select "**********"
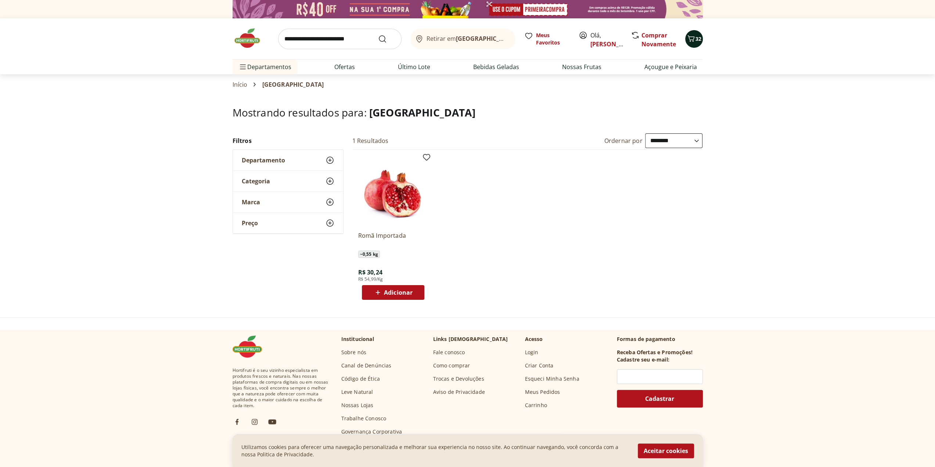
click at [698, 40] on span "32" at bounding box center [698, 38] width 6 height 7
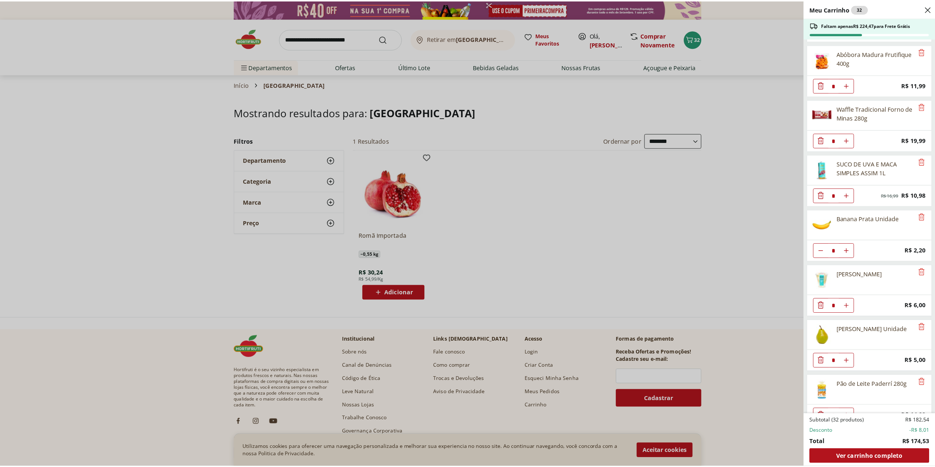
scroll to position [496, 0]
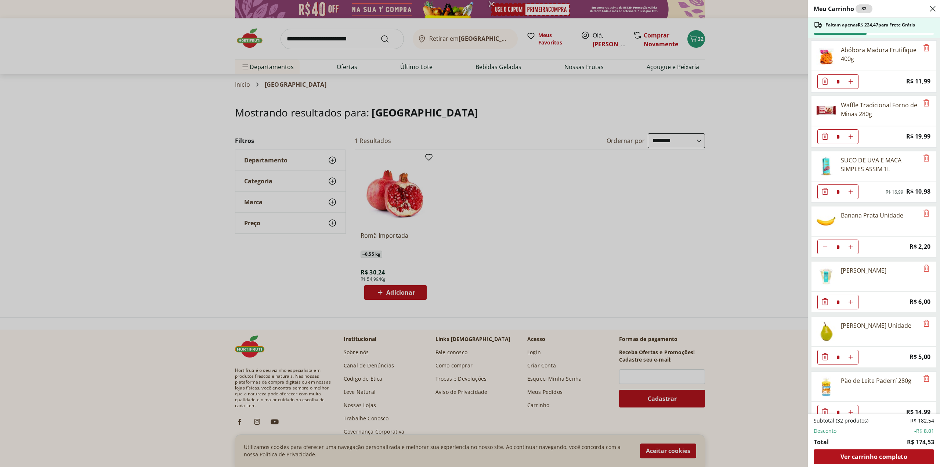
click at [452, 107] on div "Meu Carrinho 32 Faltam apenas R$ 224,47 para Frete Grátis Queijo Mussarela Fati…" at bounding box center [470, 233] width 940 height 467
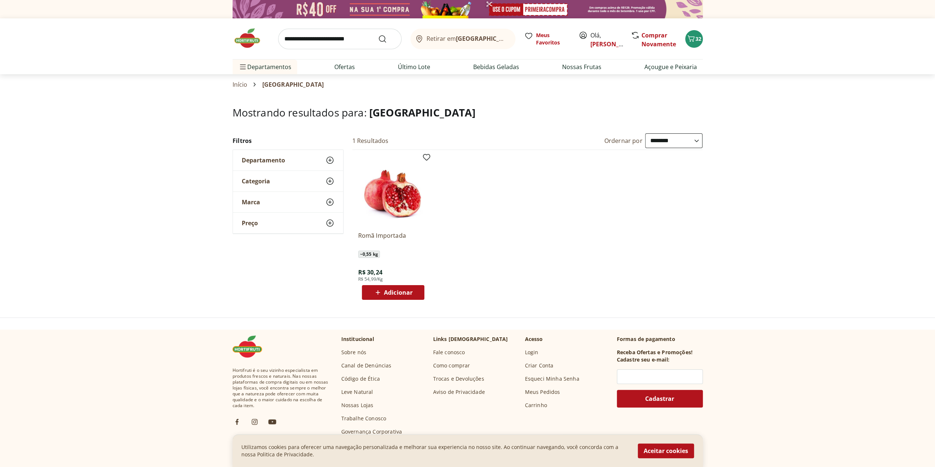
click at [304, 37] on input "search" at bounding box center [339, 39] width 123 height 21
type input "*********"
click at [378, 35] on button "Submit Search" at bounding box center [387, 39] width 18 height 9
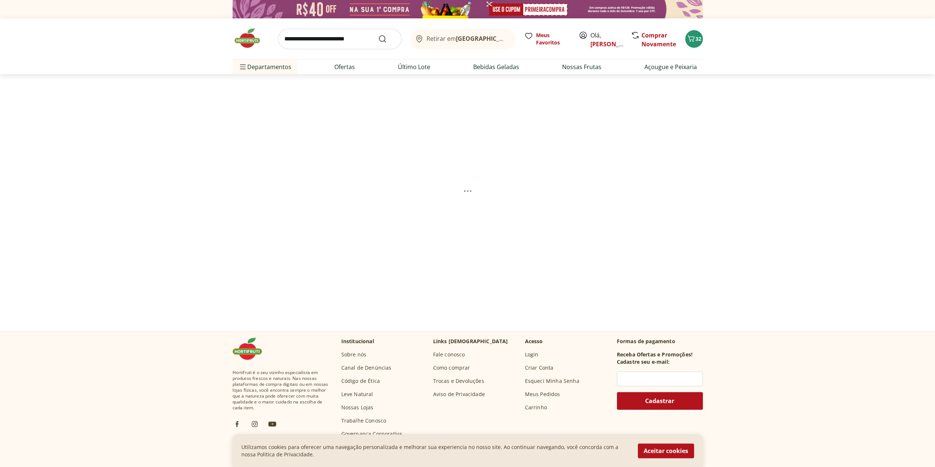
select select "**********"
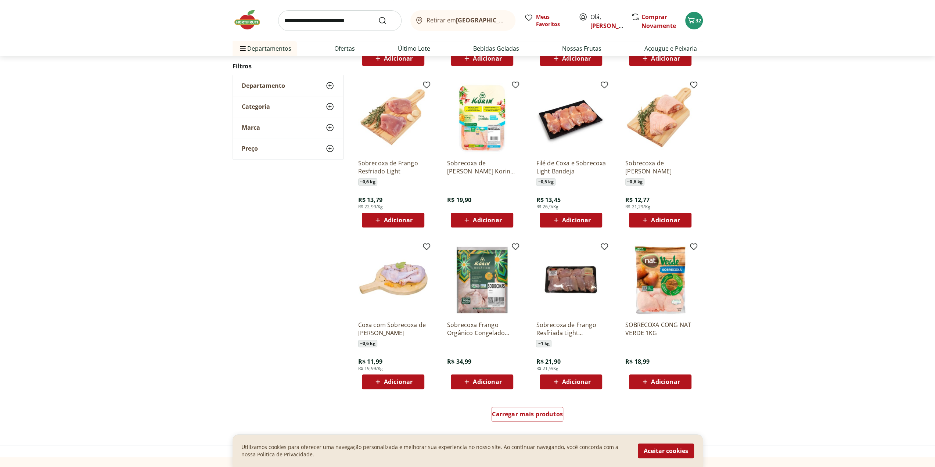
scroll to position [330, 0]
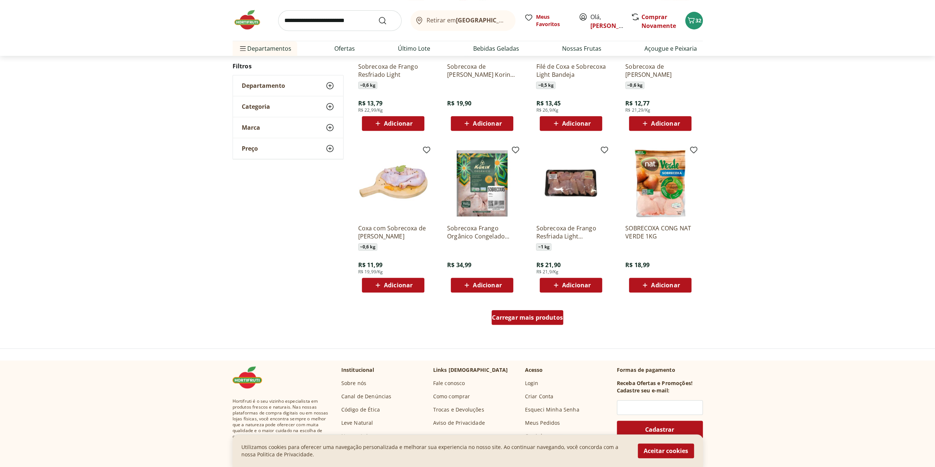
click at [517, 323] on div "Carregar mais produtos" at bounding box center [527, 317] width 72 height 15
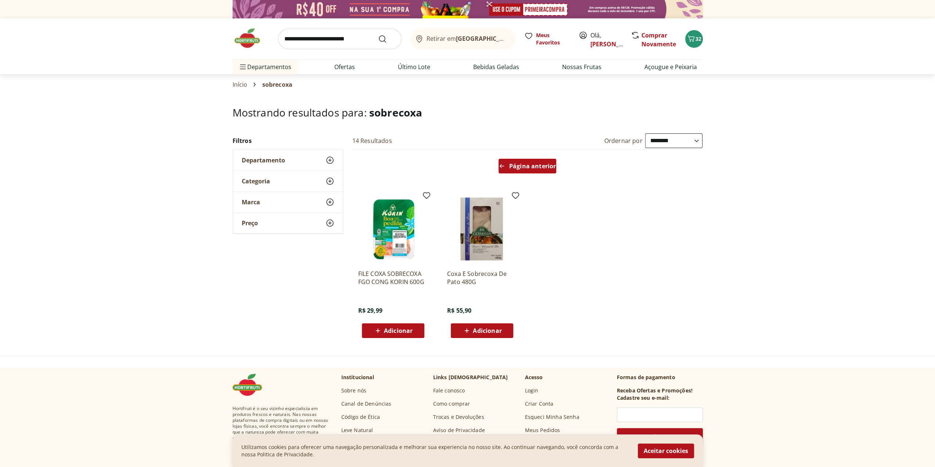
click at [522, 163] on span "Página anterior" at bounding box center [532, 166] width 47 height 6
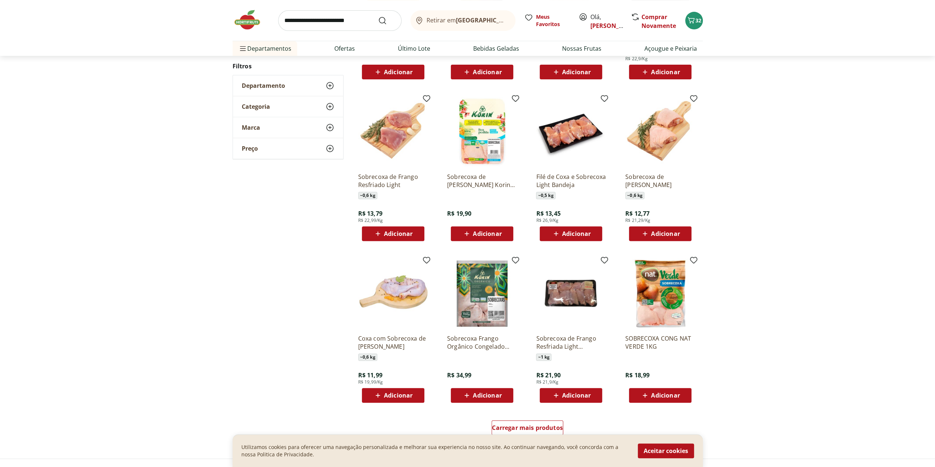
scroll to position [294, 0]
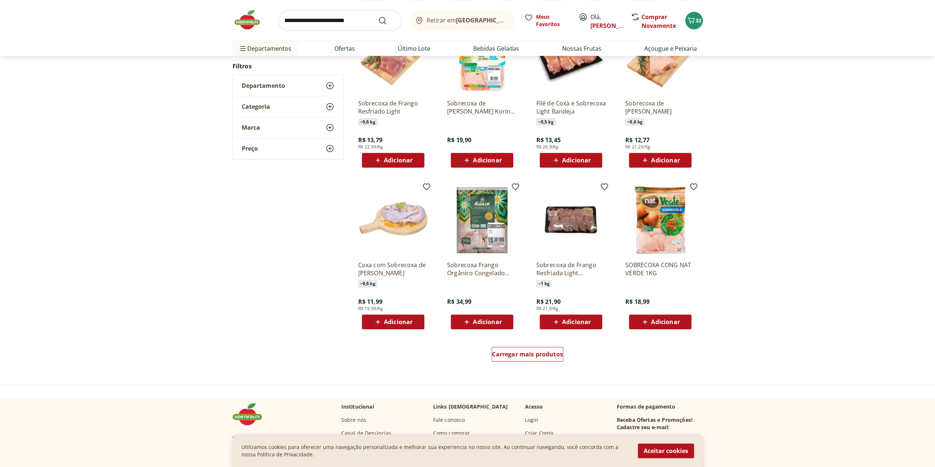
click at [565, 218] on img at bounding box center [571, 220] width 70 height 70
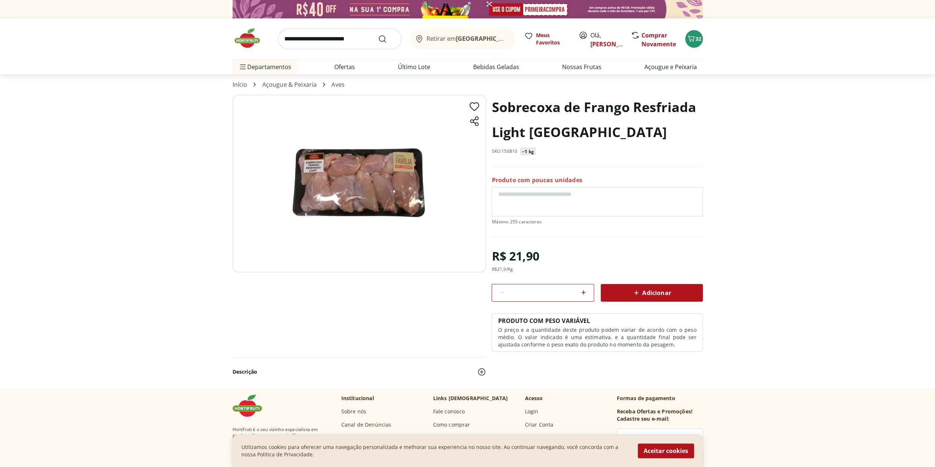
click at [635, 288] on icon at bounding box center [636, 292] width 9 height 9
click at [691, 41] on icon "Carrinho" at bounding box center [690, 38] width 9 height 9
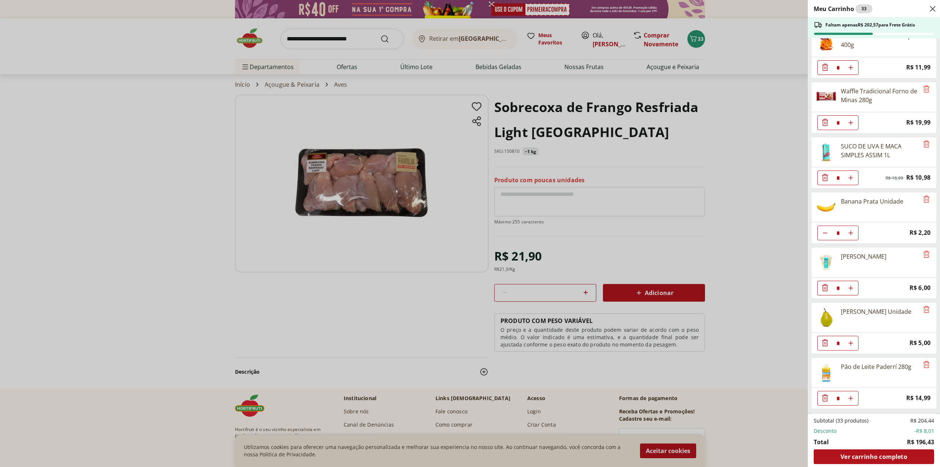
scroll to position [551, 0]
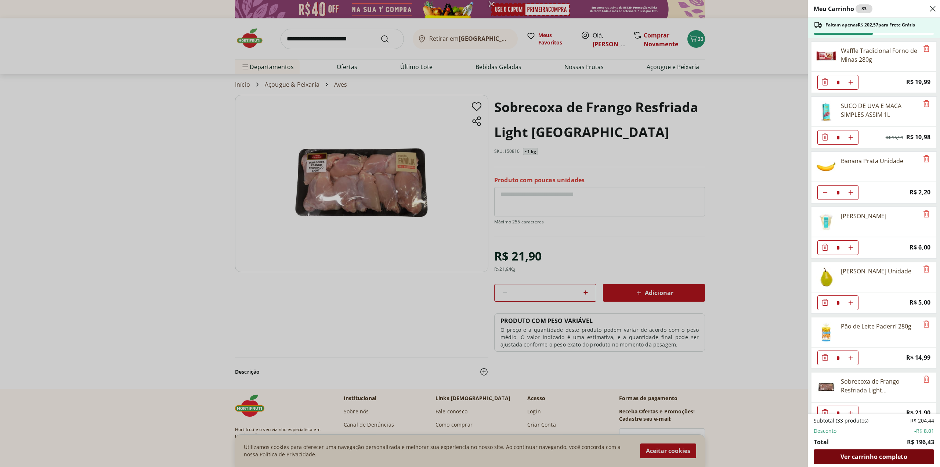
click at [855, 457] on span "Ver carrinho completo" at bounding box center [874, 456] width 66 height 6
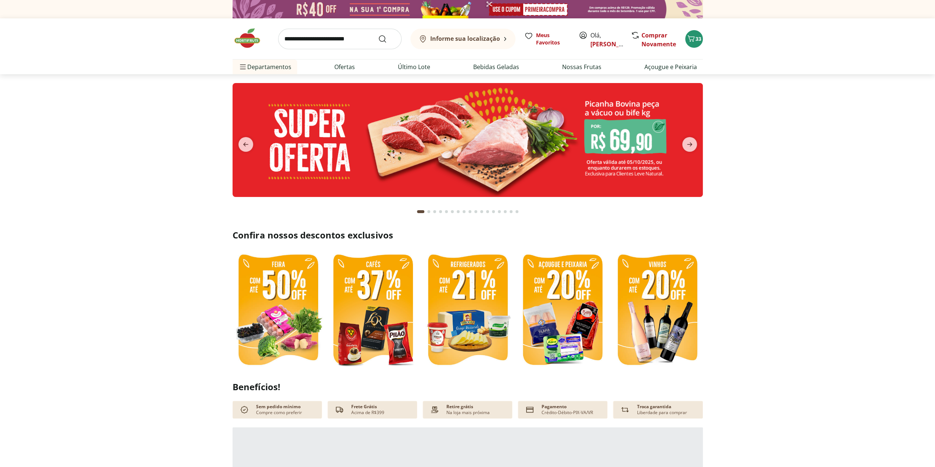
click at [312, 44] on input "search" at bounding box center [339, 39] width 123 height 21
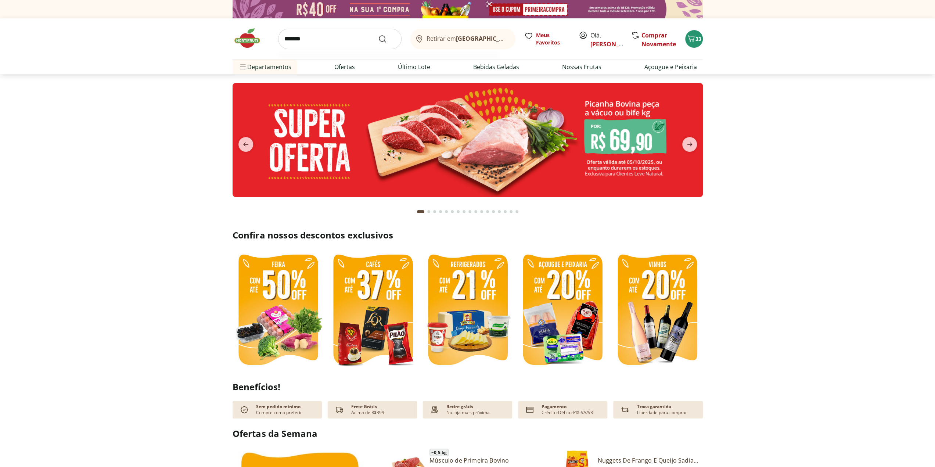
type input "*******"
click at [378, 35] on button "Submit Search" at bounding box center [387, 39] width 18 height 9
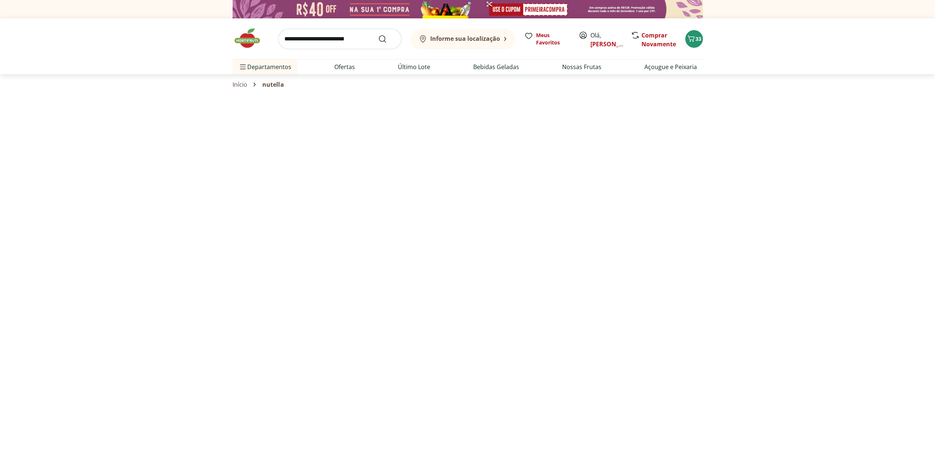
select select "**********"
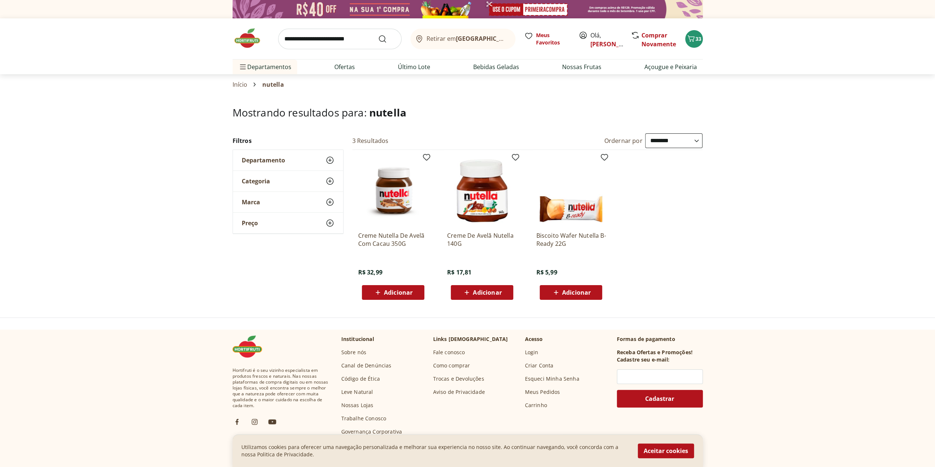
click at [317, 38] on input "search" at bounding box center [339, 39] width 123 height 21
type input "*********"
click at [378, 35] on button "Submit Search" at bounding box center [387, 39] width 18 height 9
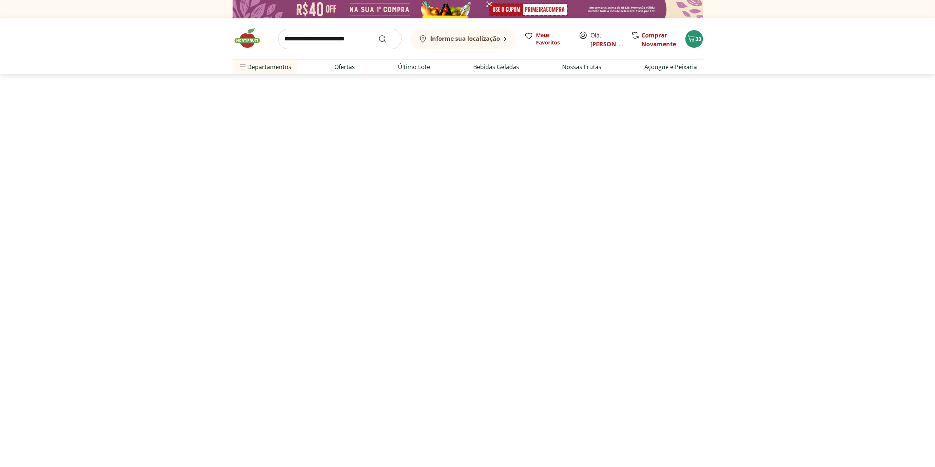
select select "**********"
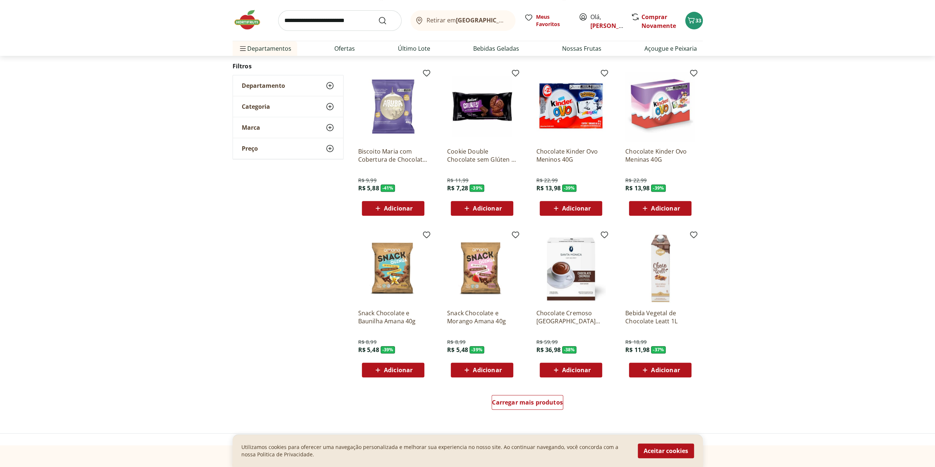
scroll to position [257, 0]
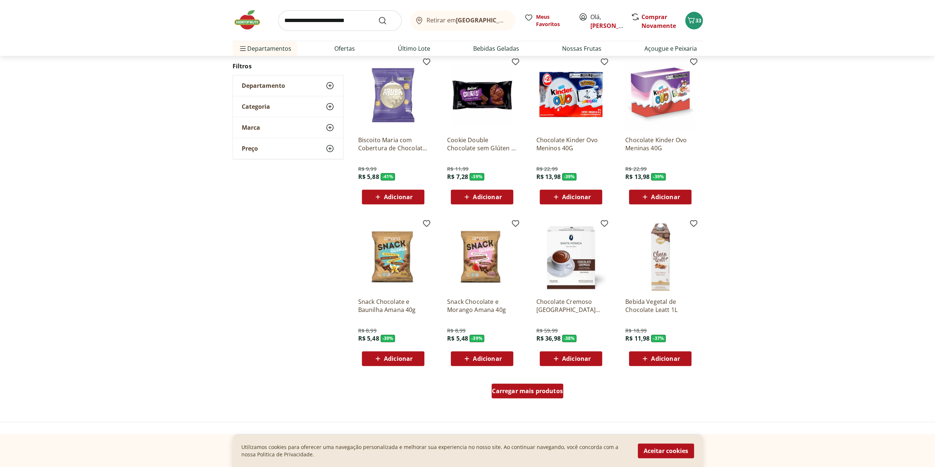
click at [547, 388] on span "Carregar mais produtos" at bounding box center [527, 391] width 71 height 6
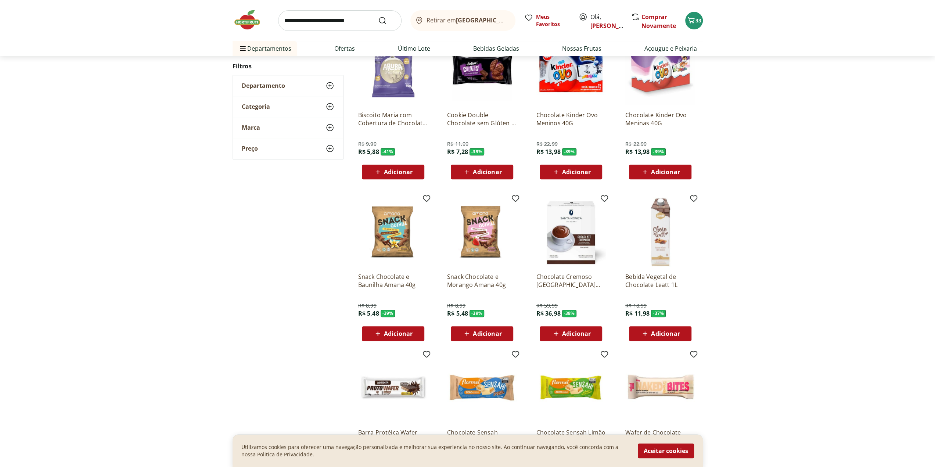
scroll to position [404, 0]
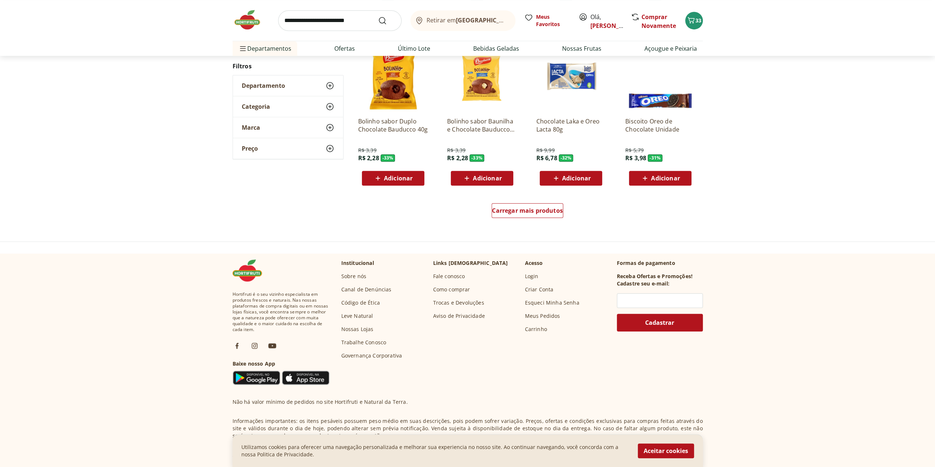
scroll to position [477, 0]
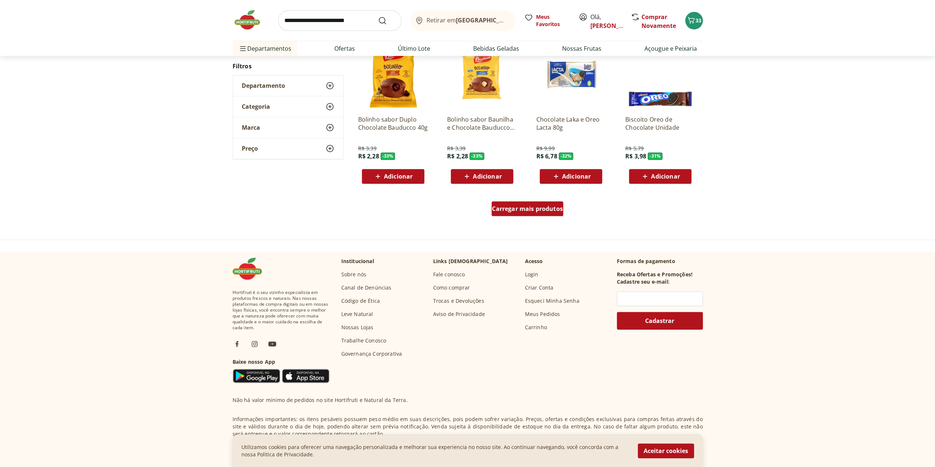
click at [557, 209] on span "Carregar mais produtos" at bounding box center [527, 209] width 71 height 6
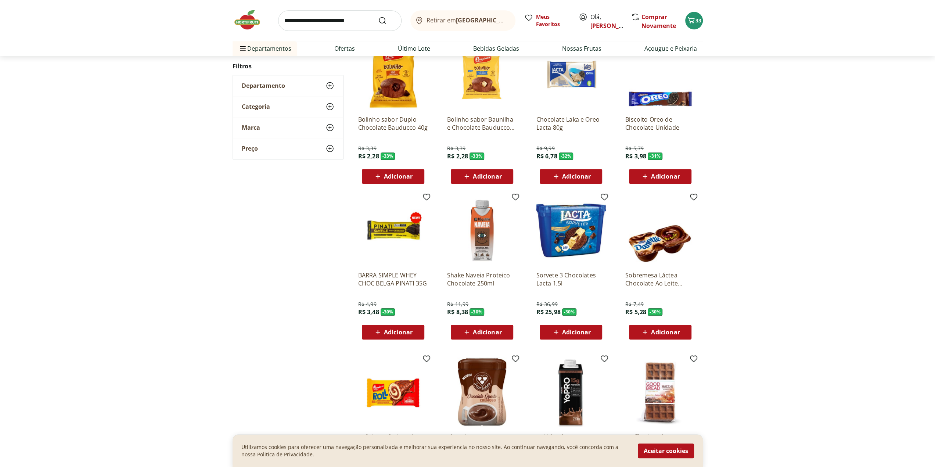
scroll to position [109, 0]
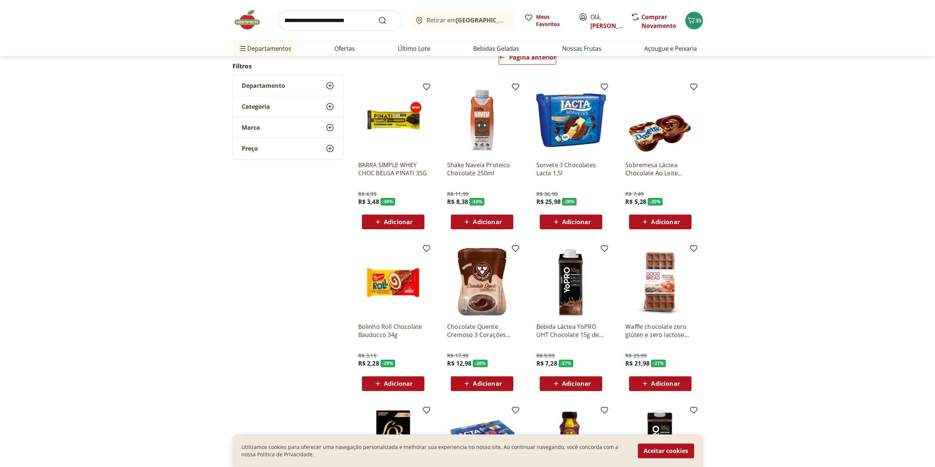
click at [328, 18] on input "search" at bounding box center [339, 20] width 123 height 21
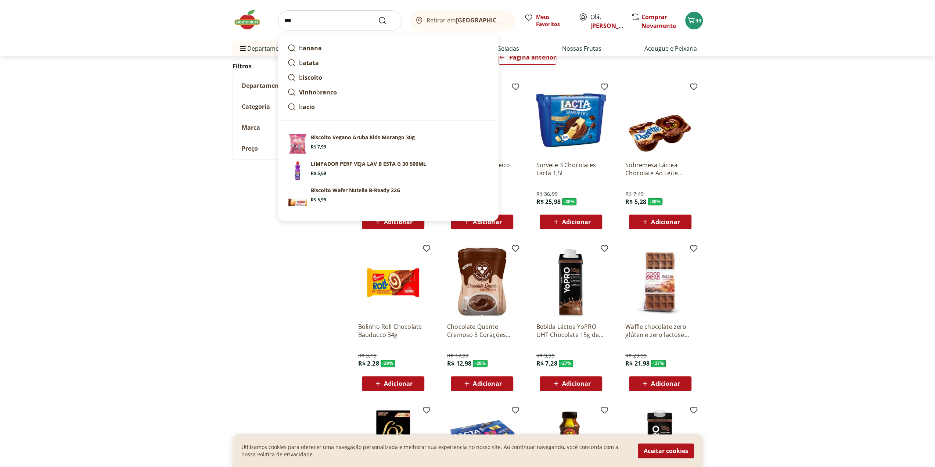
type input "***"
click at [378, 16] on button "Submit Search" at bounding box center [387, 20] width 18 height 9
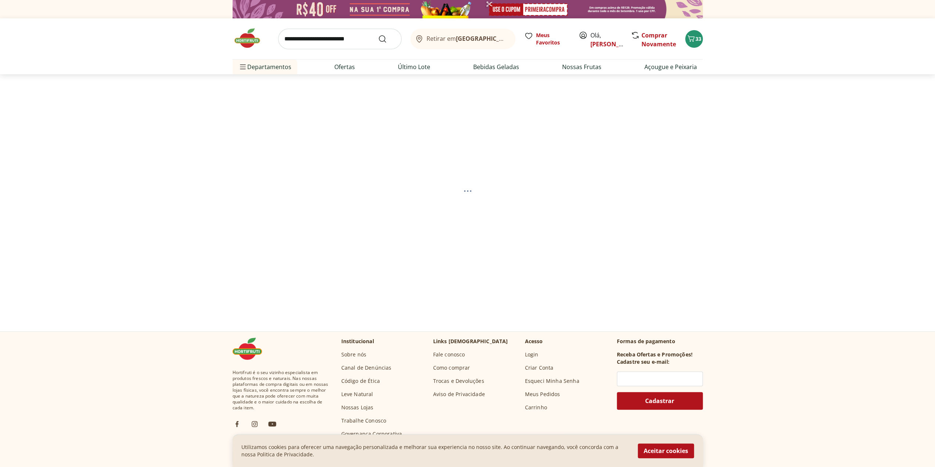
select select "**********"
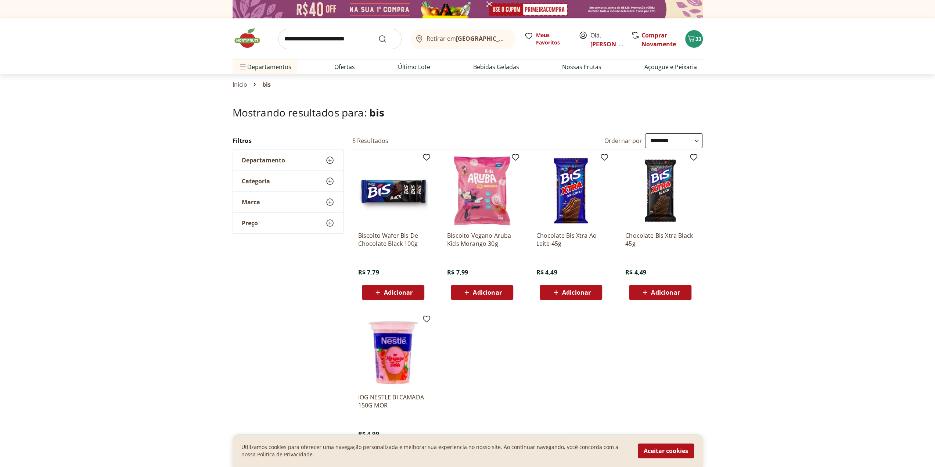
click at [338, 38] on input "search" at bounding box center [339, 39] width 123 height 21
type input "**********"
click at [378, 35] on button "Submit Search" at bounding box center [387, 39] width 18 height 9
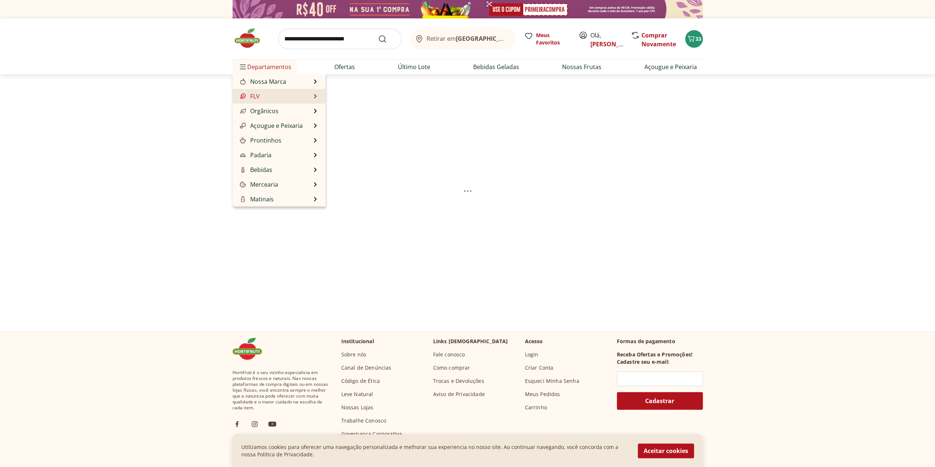
select select "**********"
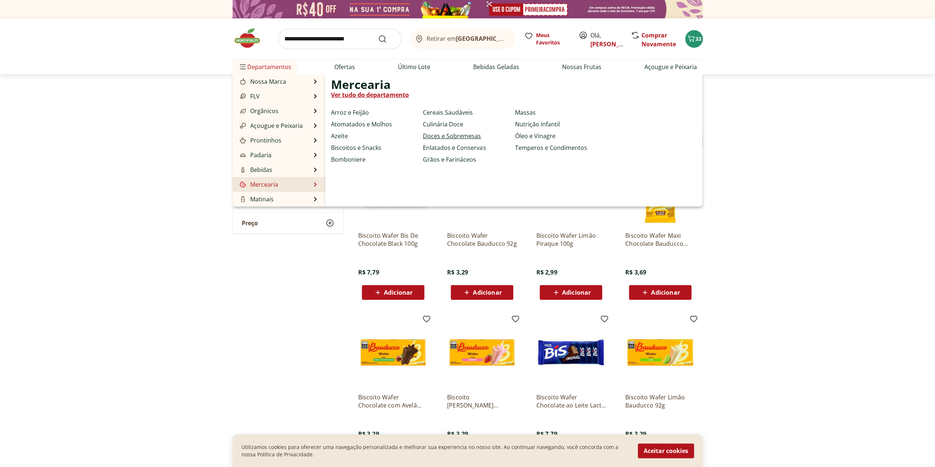
click at [447, 136] on link "Doces e Sobremesas" at bounding box center [452, 135] width 58 height 9
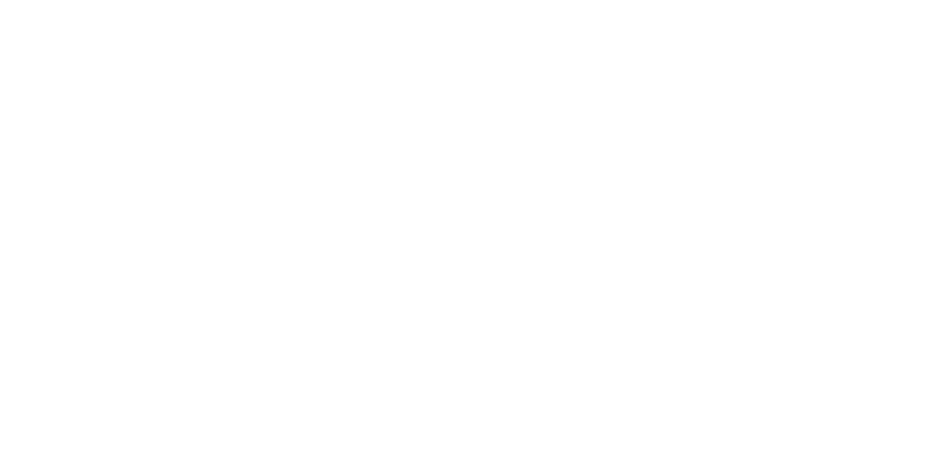
select select "**********"
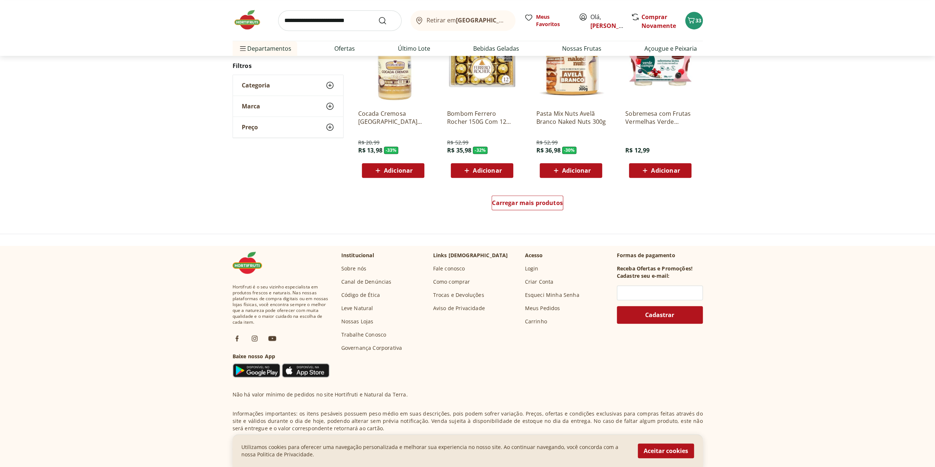
scroll to position [367, 0]
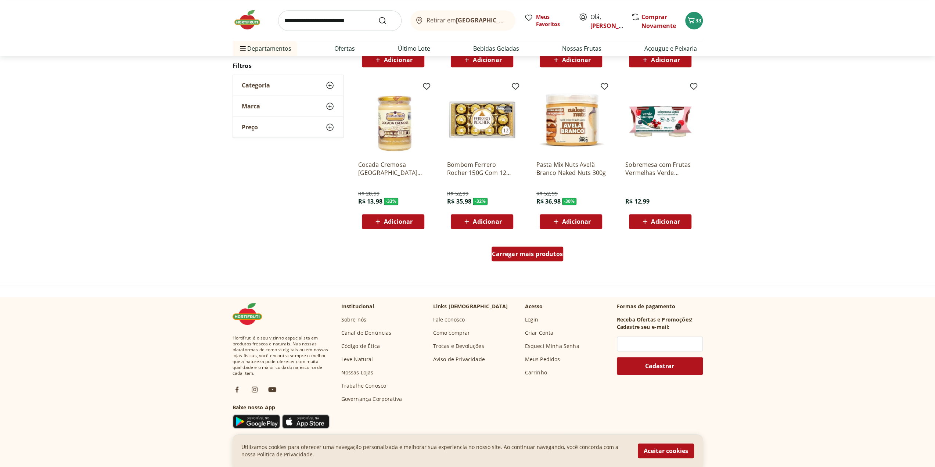
click at [523, 252] on span "Carregar mais produtos" at bounding box center [527, 254] width 71 height 6
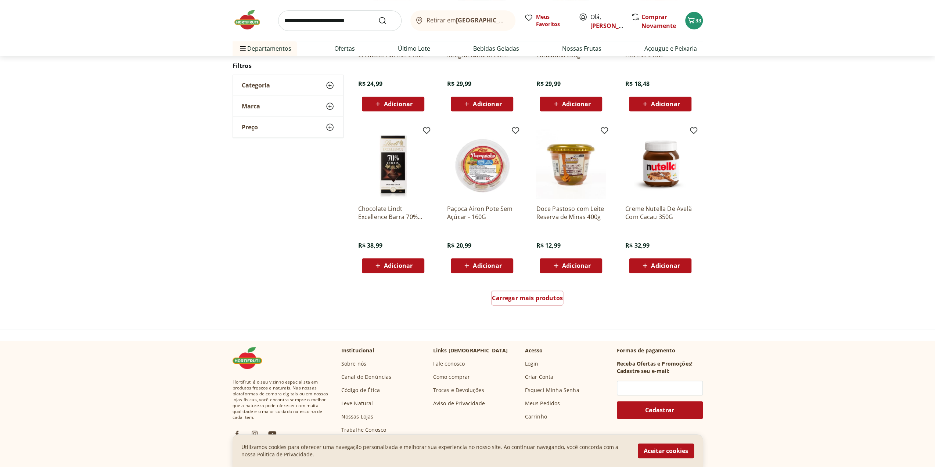
scroll to position [366, 0]
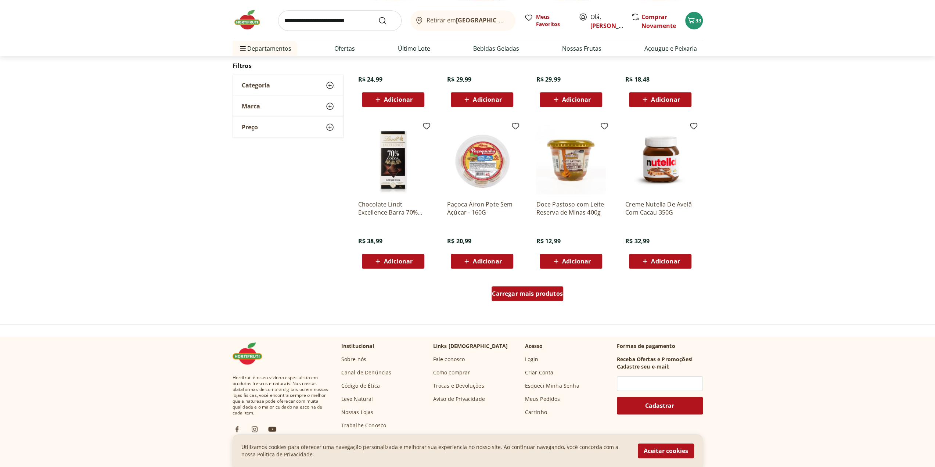
click at [510, 294] on span "Carregar mais produtos" at bounding box center [527, 293] width 71 height 6
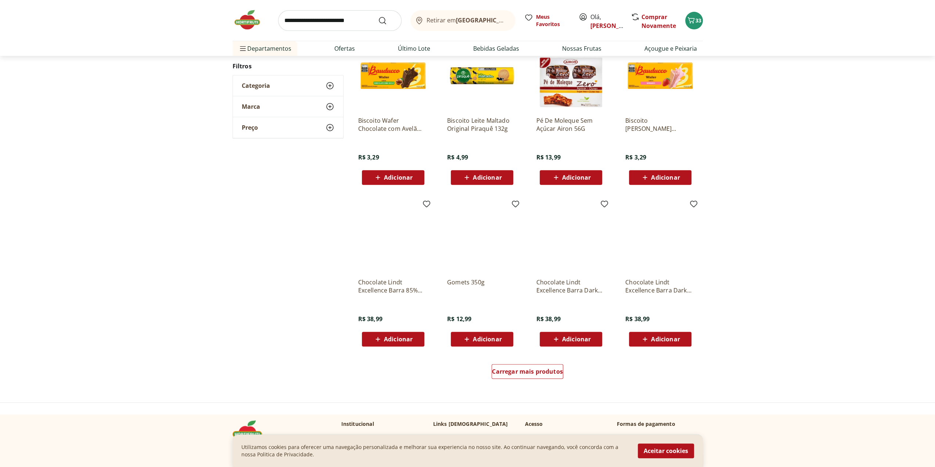
scroll to position [328, 0]
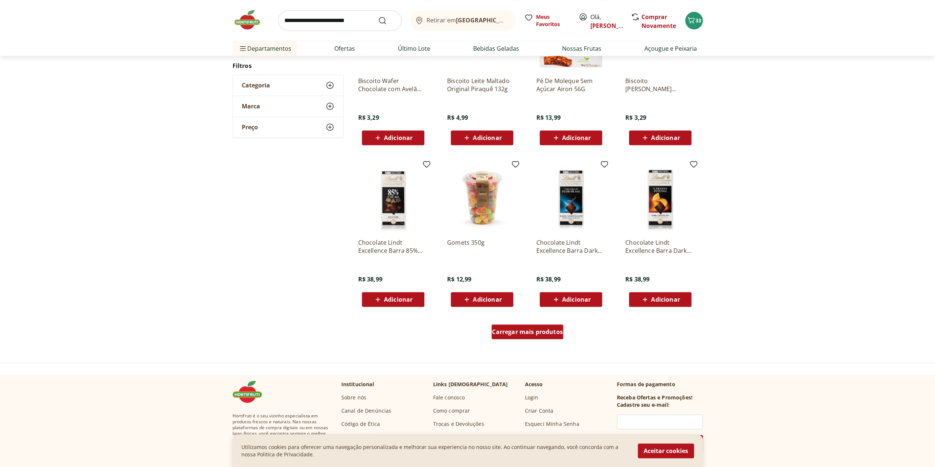
click at [512, 331] on span "Carregar mais produtos" at bounding box center [527, 332] width 71 height 6
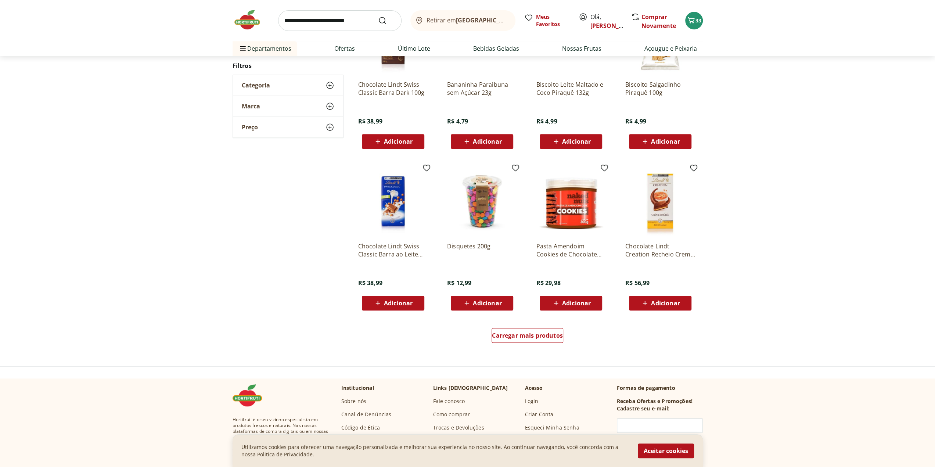
scroll to position [326, 0]
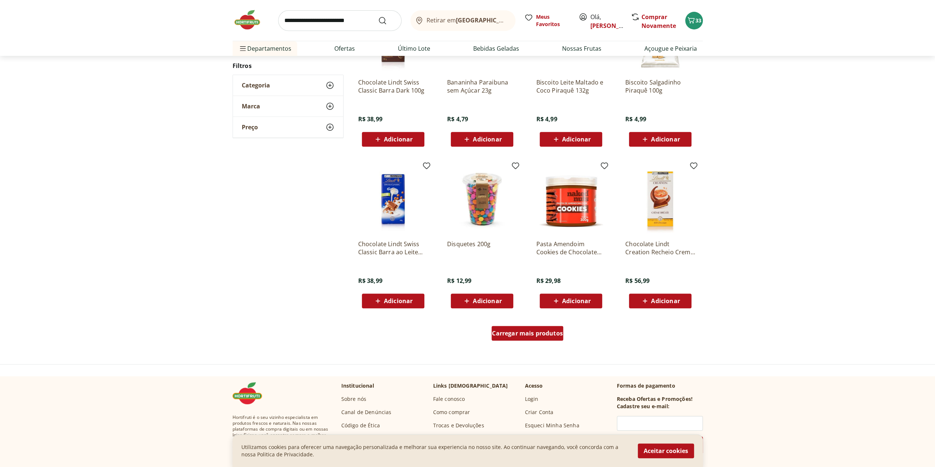
click at [542, 330] on span "Carregar mais produtos" at bounding box center [527, 333] width 71 height 6
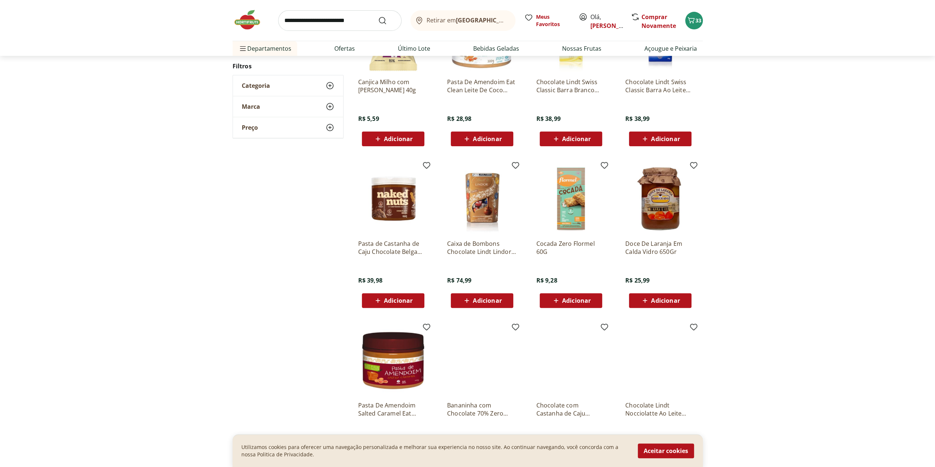
scroll to position [288, 0]
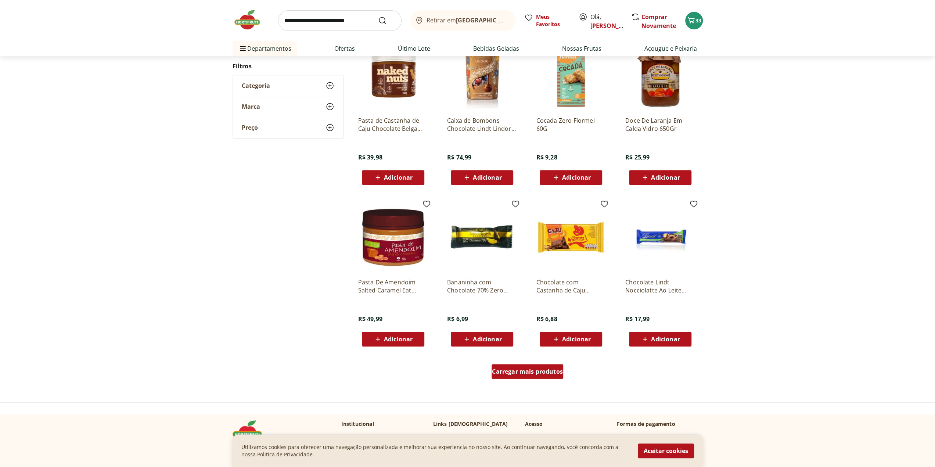
click at [509, 376] on div "Carregar mais produtos" at bounding box center [527, 371] width 72 height 15
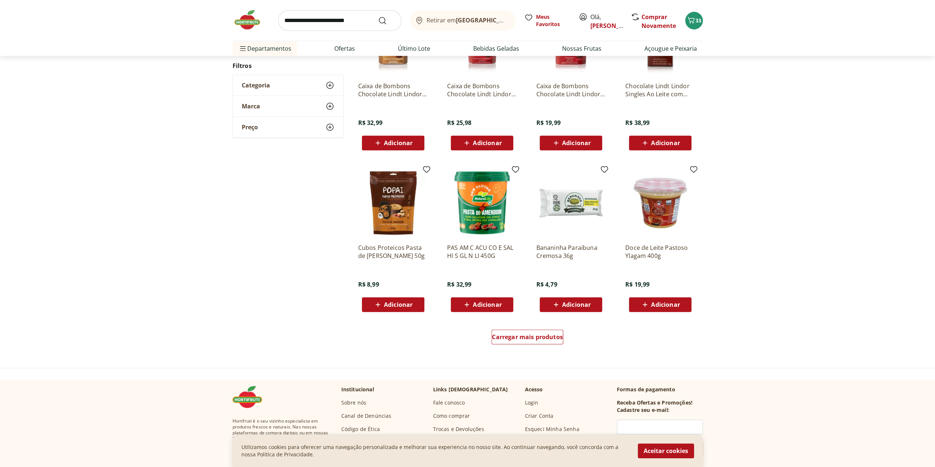
scroll to position [397, 0]
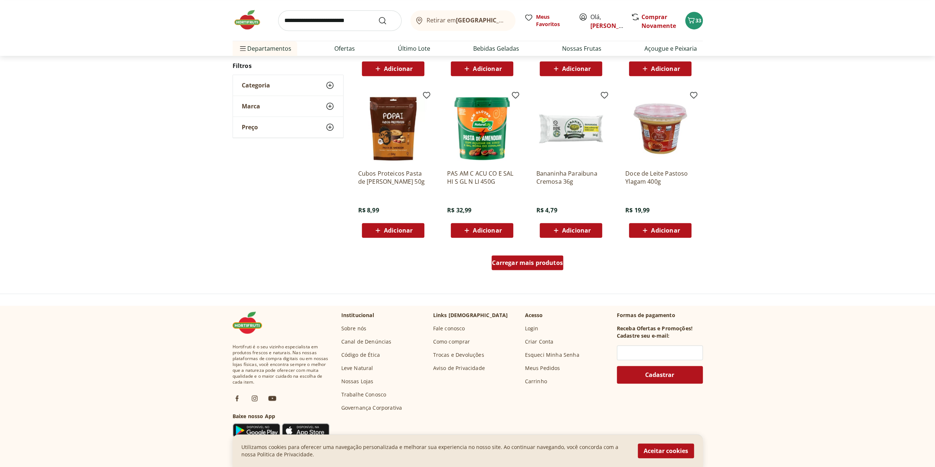
click at [512, 262] on span "Carregar mais produtos" at bounding box center [527, 263] width 71 height 6
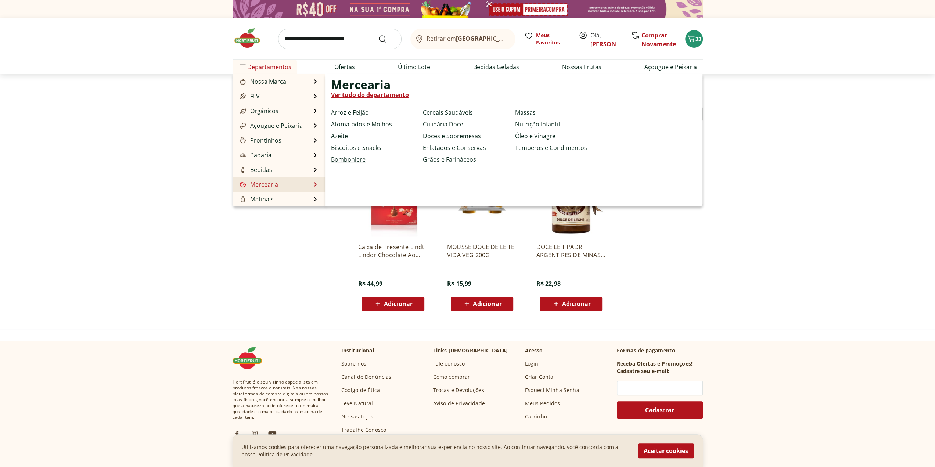
click at [362, 158] on link "Bomboniere" at bounding box center [348, 159] width 35 height 9
select select "**********"
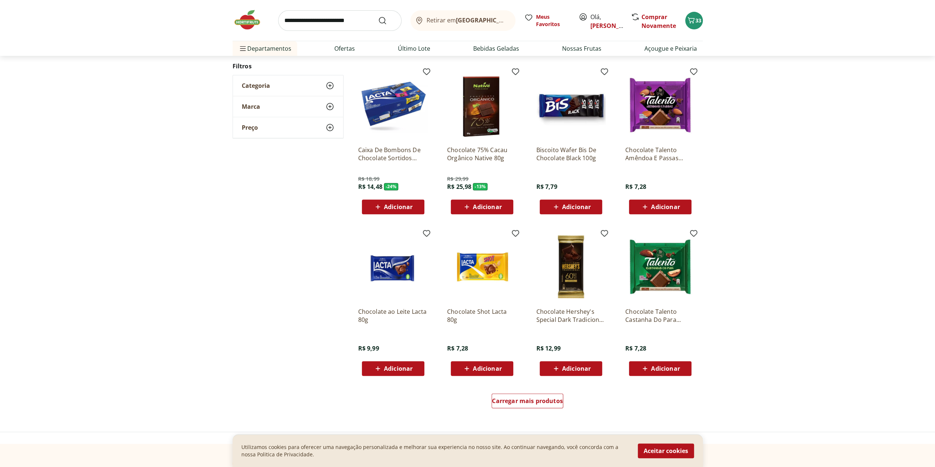
scroll to position [294, 0]
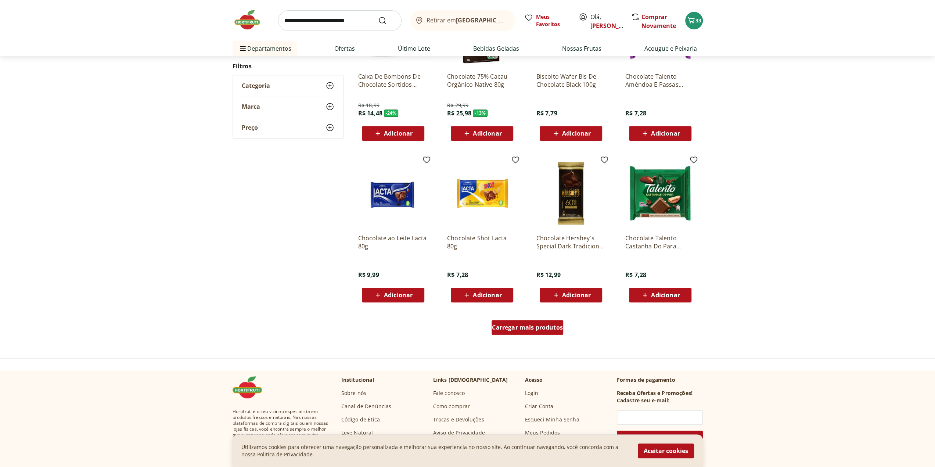
click at [521, 328] on span "Carregar mais produtos" at bounding box center [527, 327] width 71 height 6
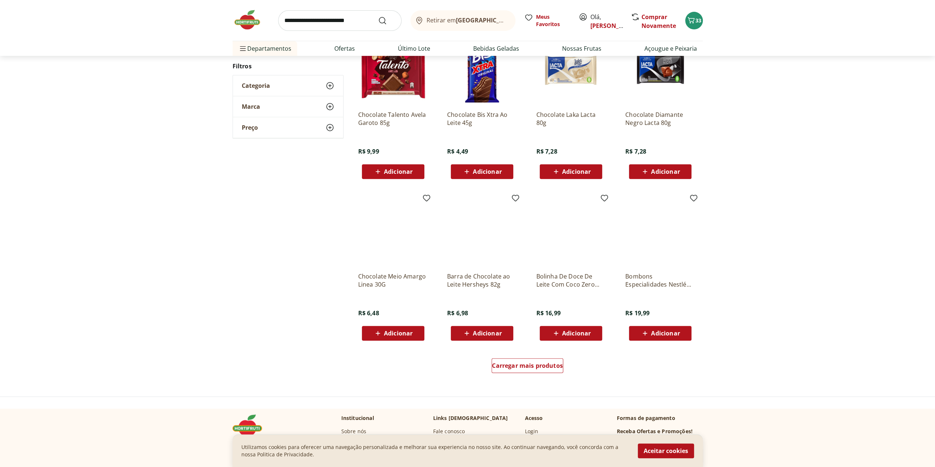
scroll to position [367, 0]
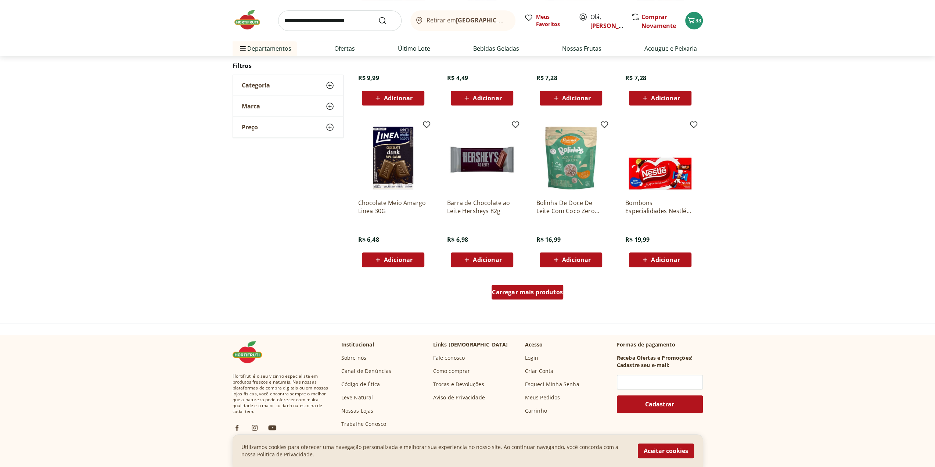
click at [539, 289] on span "Carregar mais produtos" at bounding box center [527, 292] width 71 height 6
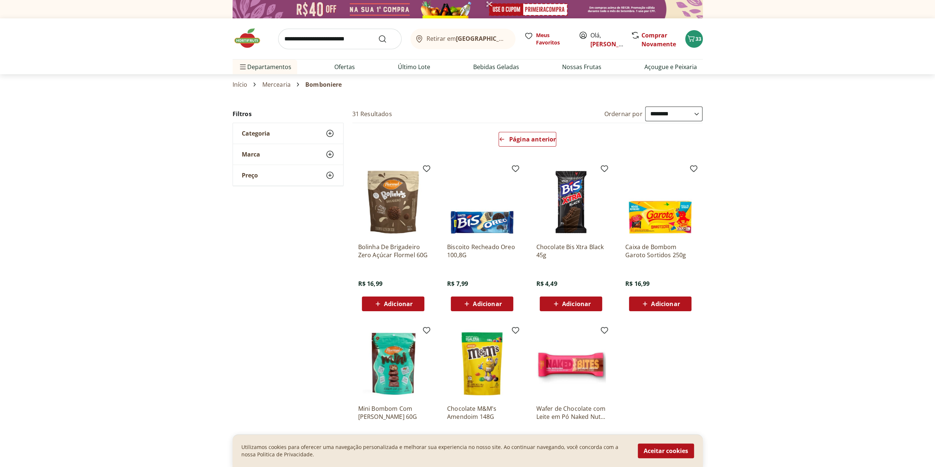
click at [477, 301] on span "Adicionar" at bounding box center [487, 304] width 29 height 6
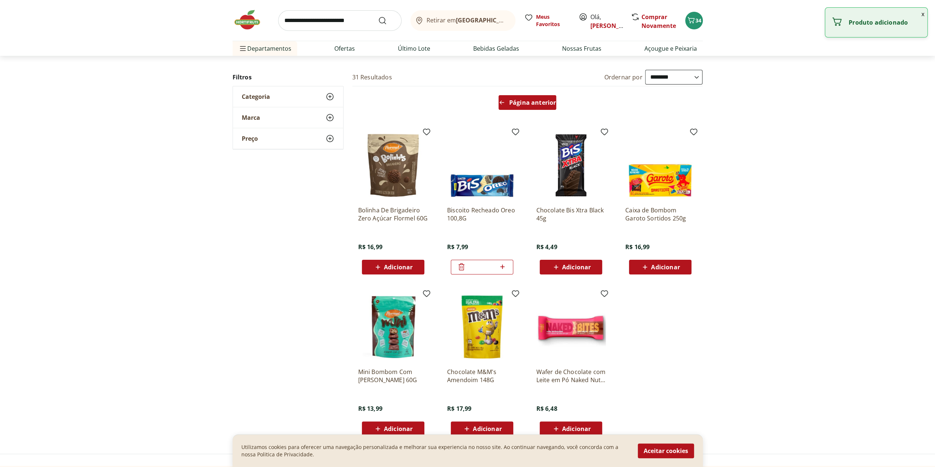
click at [517, 105] on span "Página anterior" at bounding box center [532, 103] width 47 height 6
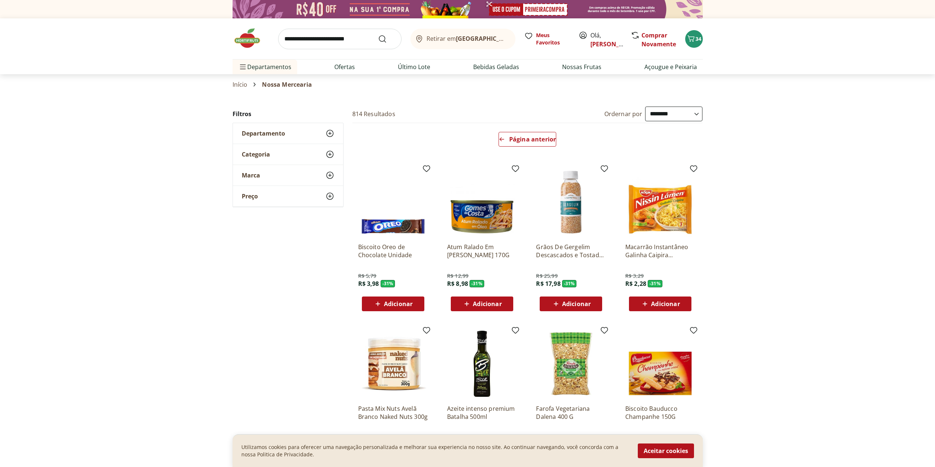
select select "**********"
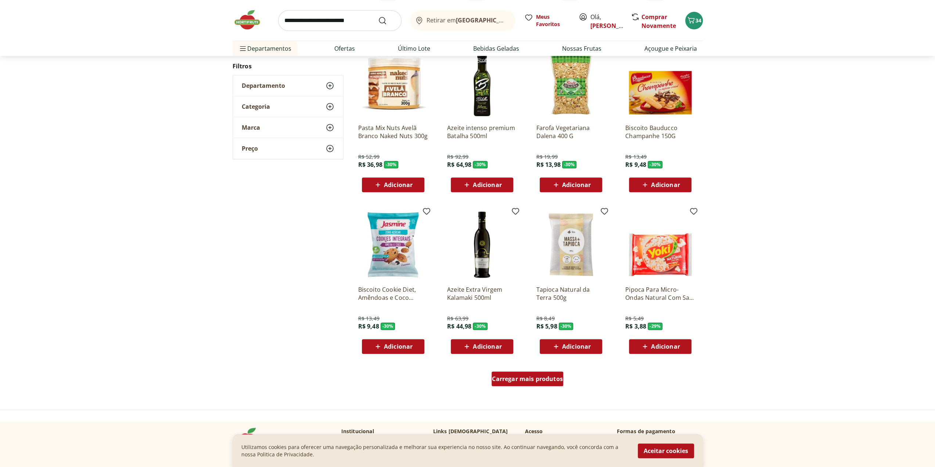
click at [541, 379] on span "Carregar mais produtos" at bounding box center [527, 379] width 71 height 6
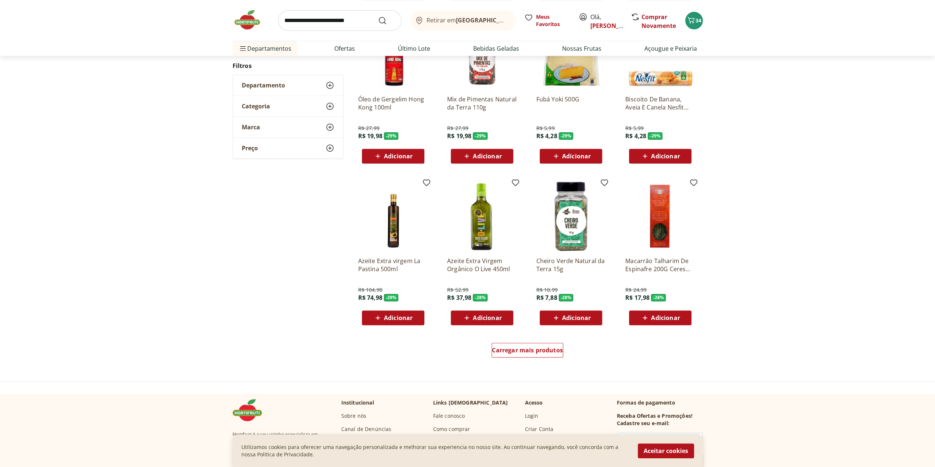
scroll to position [316, 0]
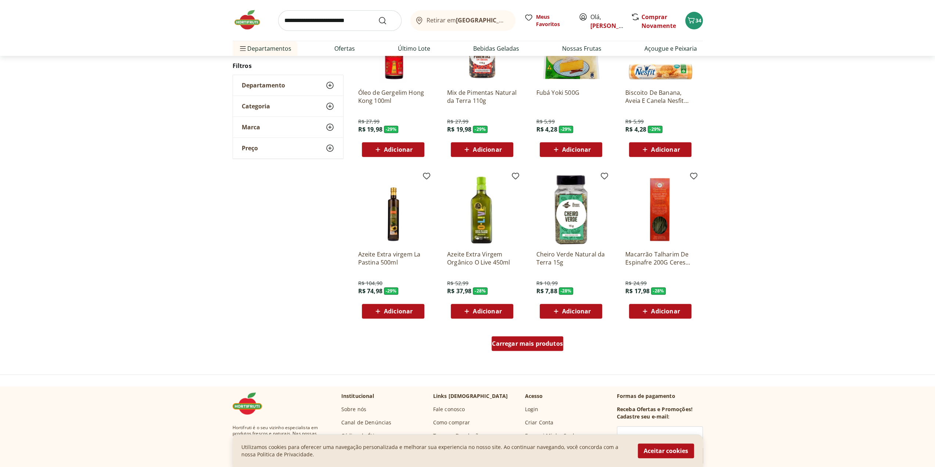
click at [527, 346] on span "Carregar mais produtos" at bounding box center [527, 343] width 71 height 6
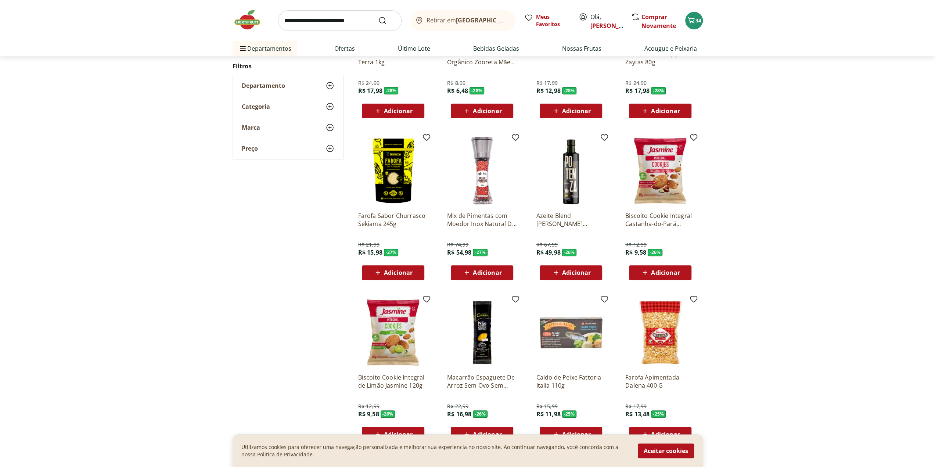
scroll to position [314, 0]
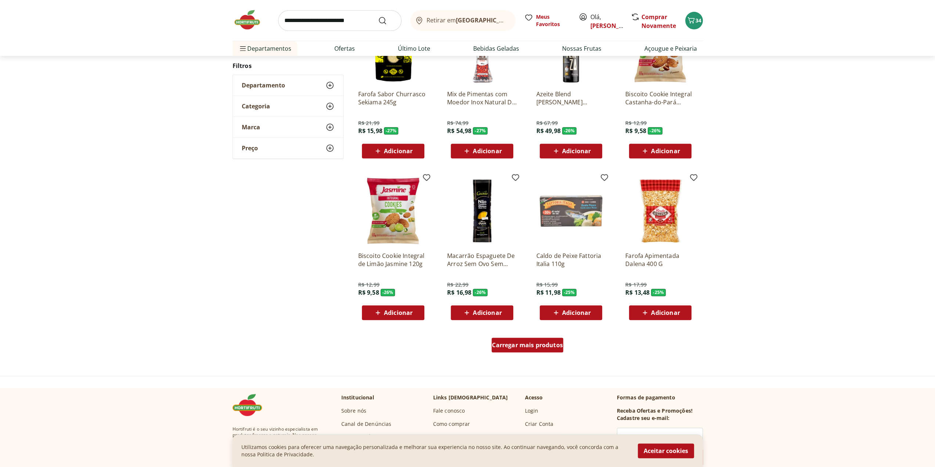
click at [516, 344] on span "Carregar mais produtos" at bounding box center [527, 345] width 71 height 6
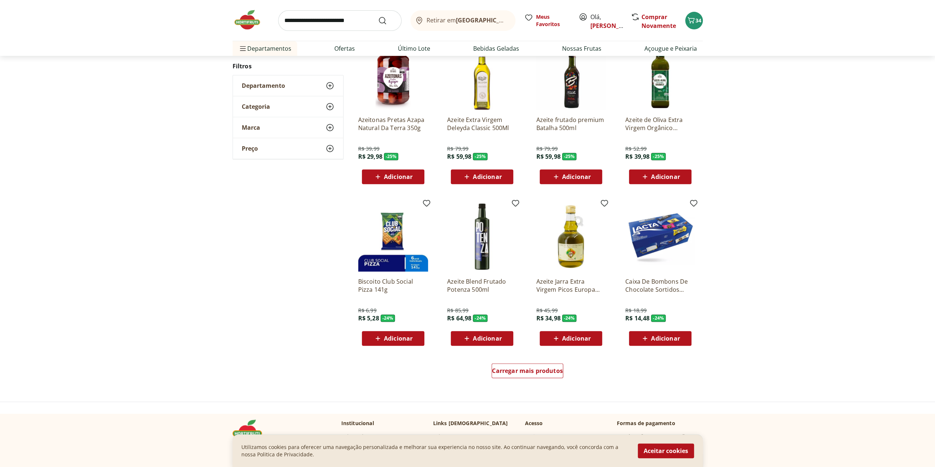
scroll to position [313, 0]
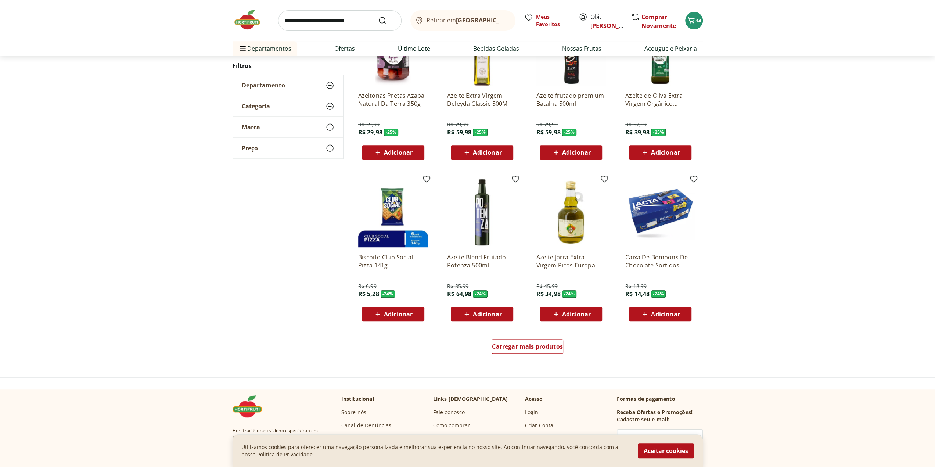
click at [534, 337] on div "Carregar mais produtos" at bounding box center [527, 347] width 356 height 35
click at [533, 345] on span "Carregar mais produtos" at bounding box center [527, 346] width 71 height 6
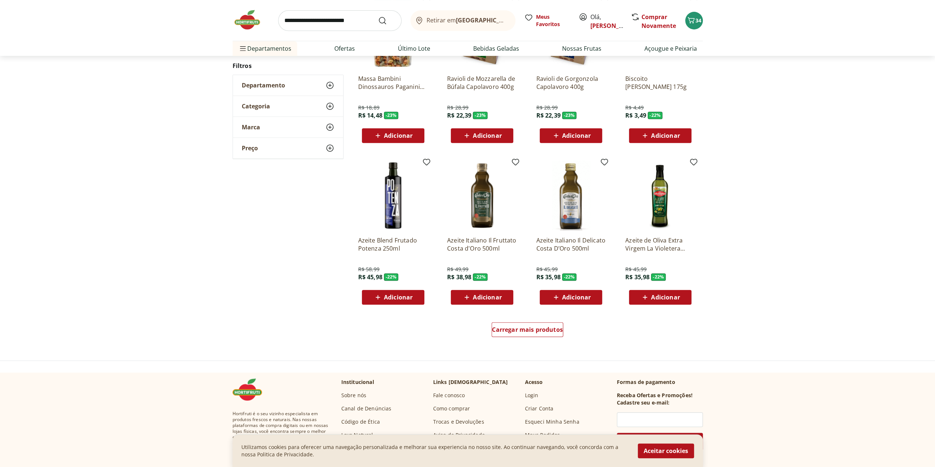
scroll to position [348, 0]
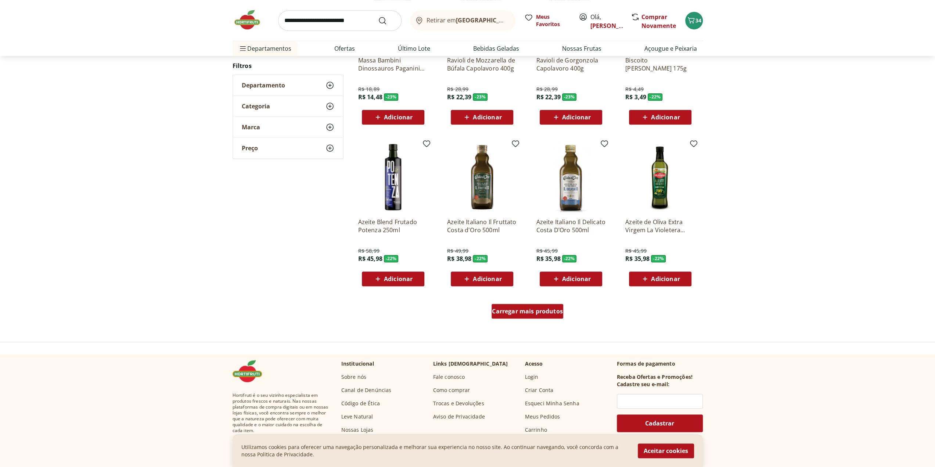
click at [543, 310] on span "Carregar mais produtos" at bounding box center [527, 311] width 71 height 6
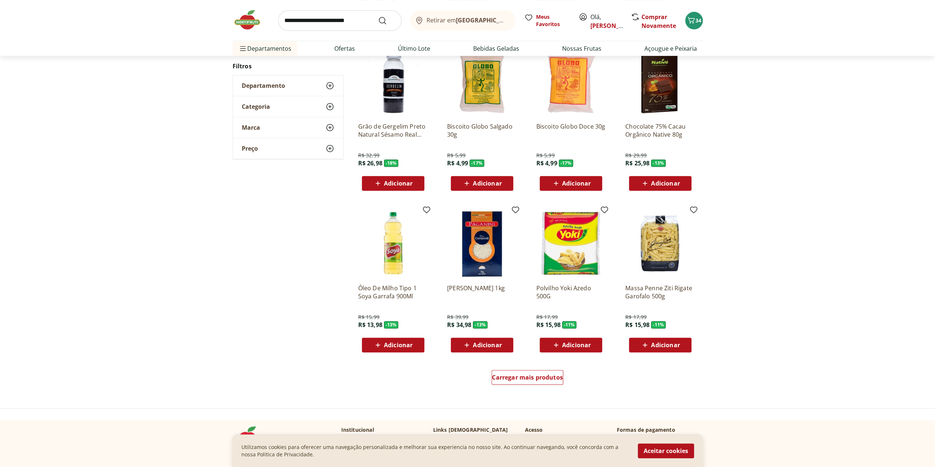
scroll to position [347, 0]
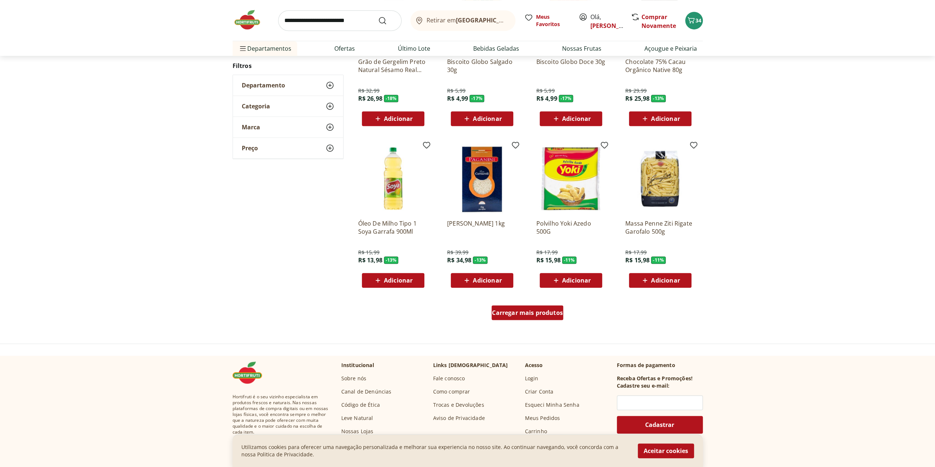
click at [518, 310] on span "Carregar mais produtos" at bounding box center [527, 313] width 71 height 6
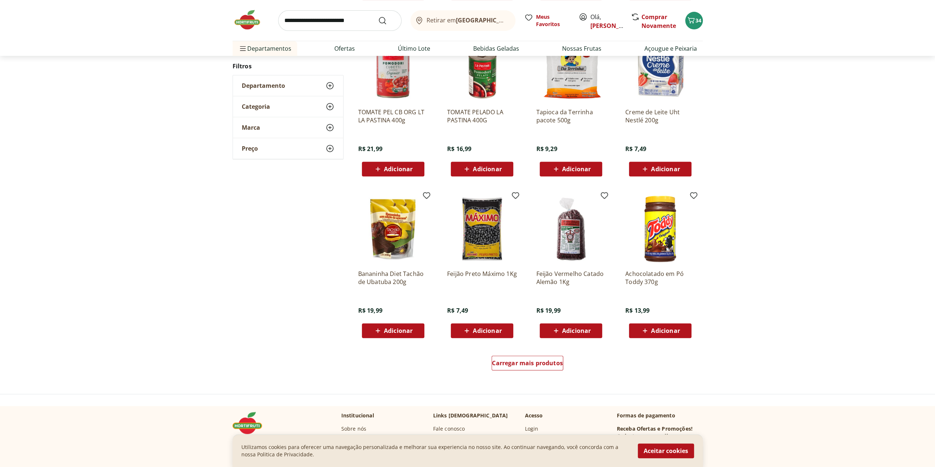
scroll to position [308, 0]
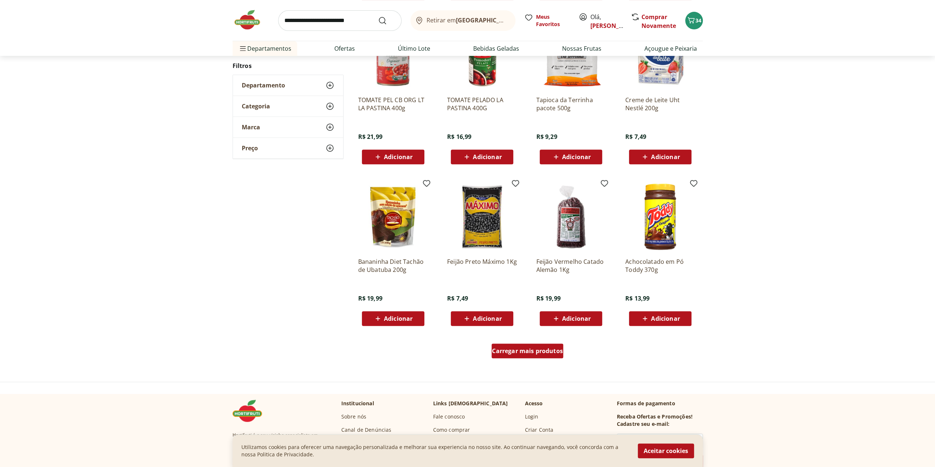
click at [520, 349] on span "Carregar mais produtos" at bounding box center [527, 351] width 71 height 6
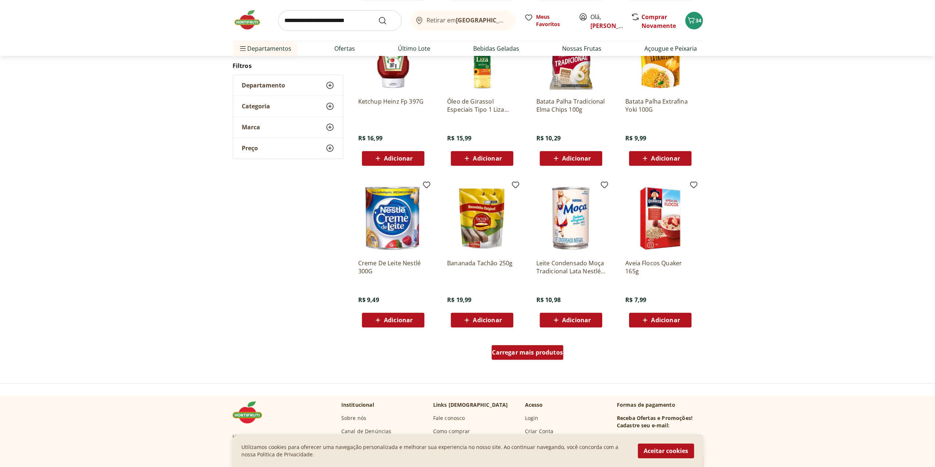
click at [524, 353] on span "Carregar mais produtos" at bounding box center [527, 352] width 71 height 6
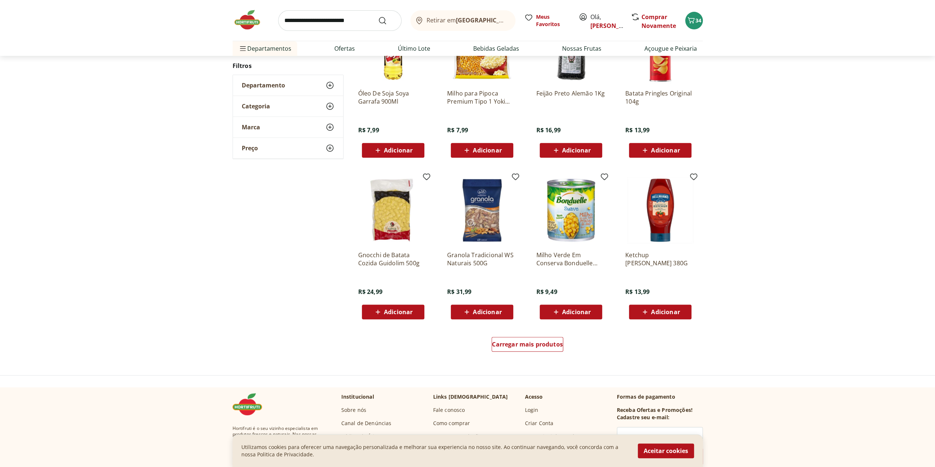
scroll to position [379, 0]
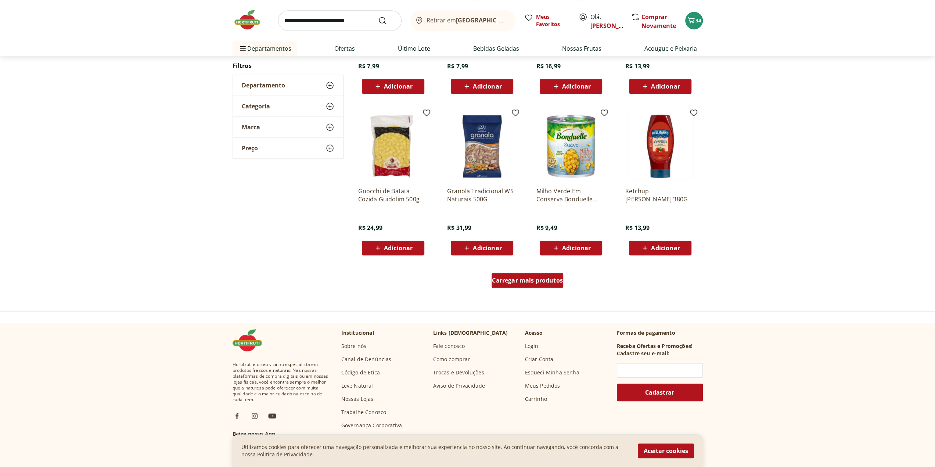
click at [526, 281] on span "Carregar mais produtos" at bounding box center [527, 280] width 71 height 6
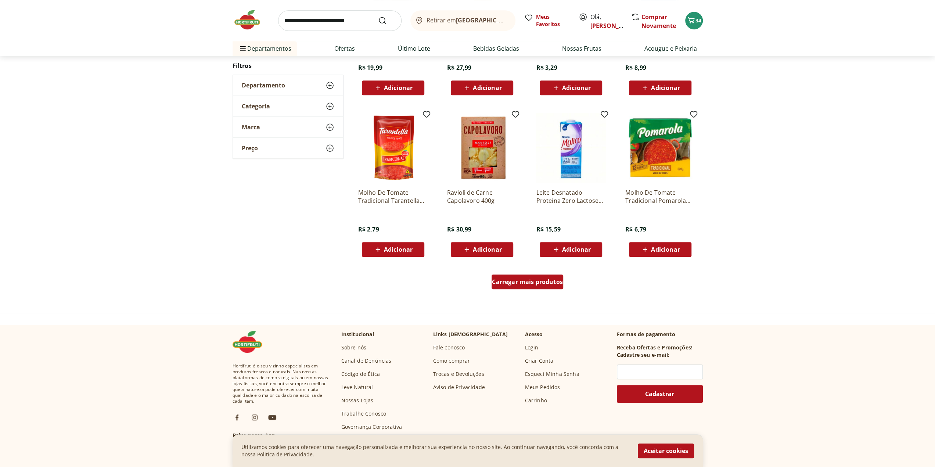
click at [530, 282] on span "Carregar mais produtos" at bounding box center [527, 282] width 71 height 6
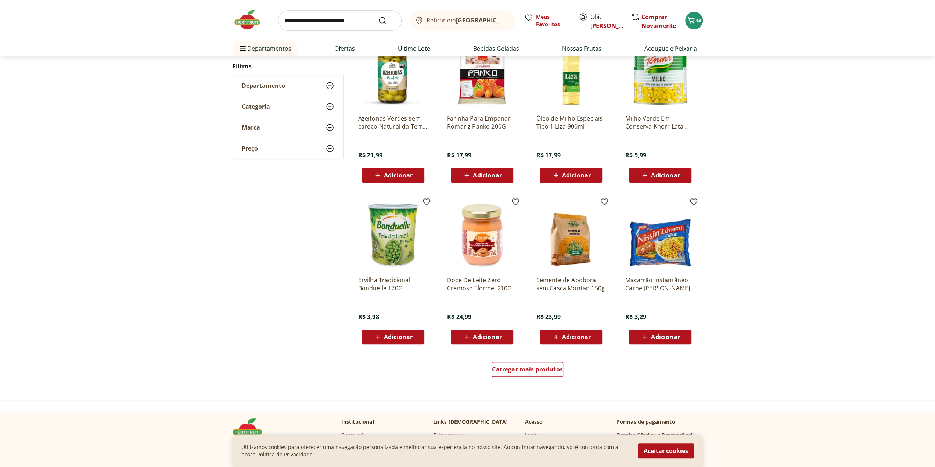
scroll to position [339, 0]
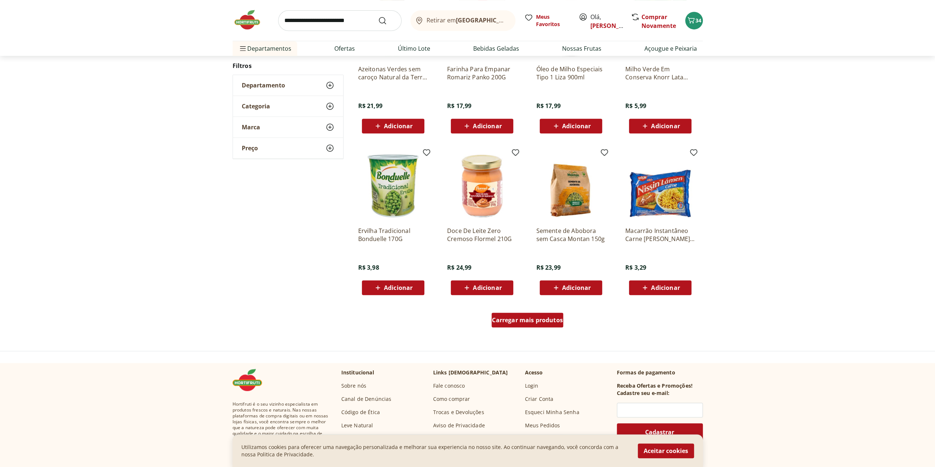
click at [533, 319] on span "Carregar mais produtos" at bounding box center [527, 320] width 71 height 6
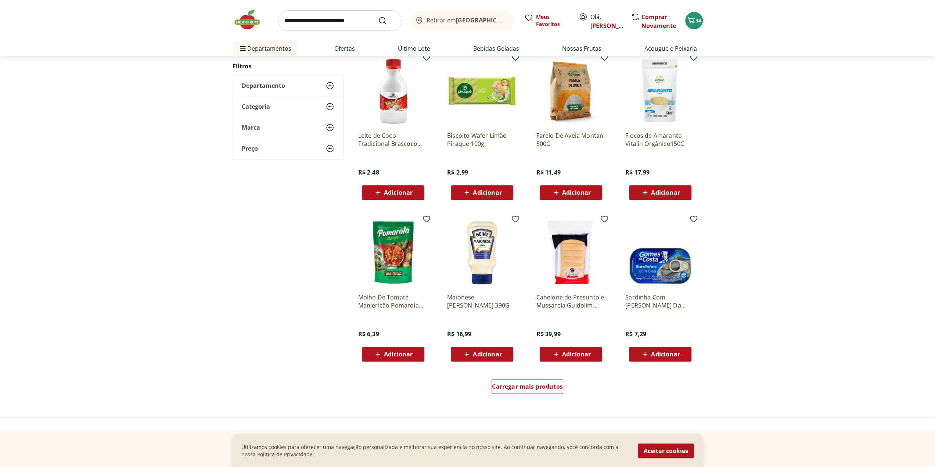
scroll to position [338, 0]
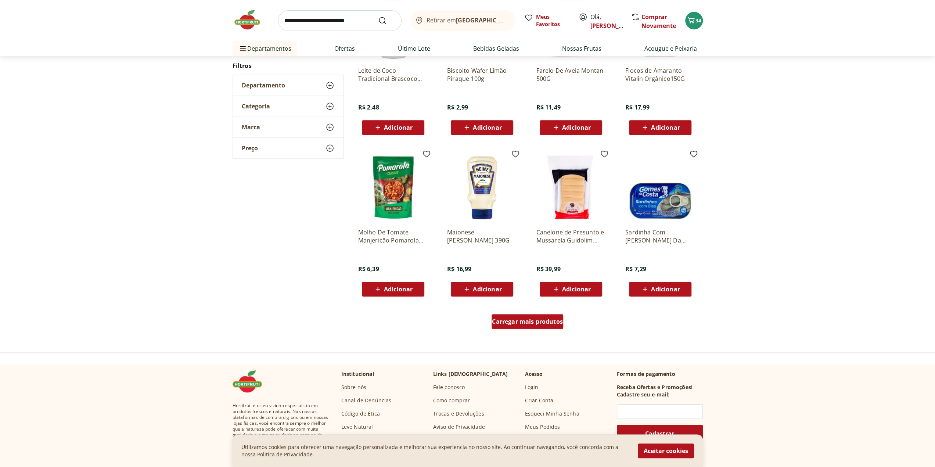
click at [520, 321] on span "Carregar mais produtos" at bounding box center [527, 321] width 71 height 6
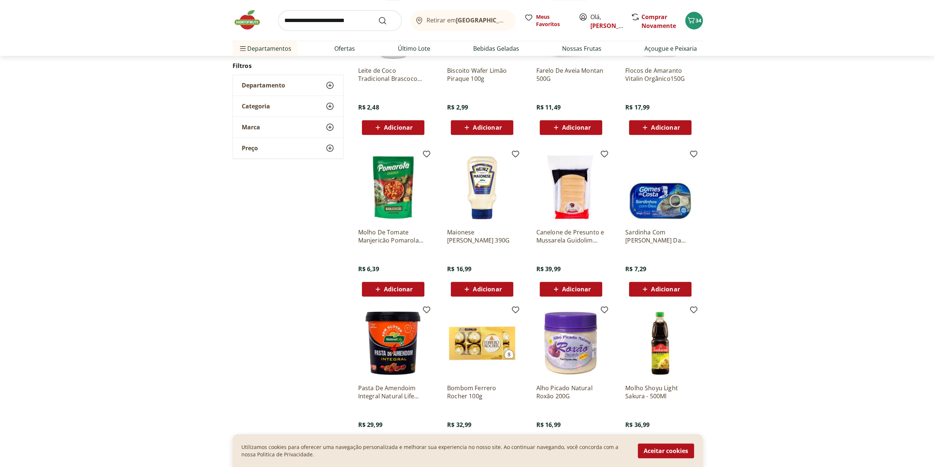
scroll to position [43, 0]
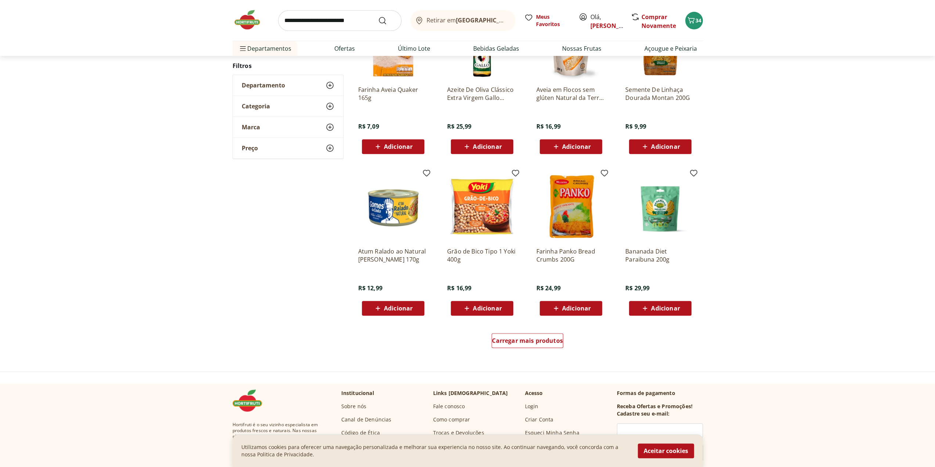
scroll to position [373, 0]
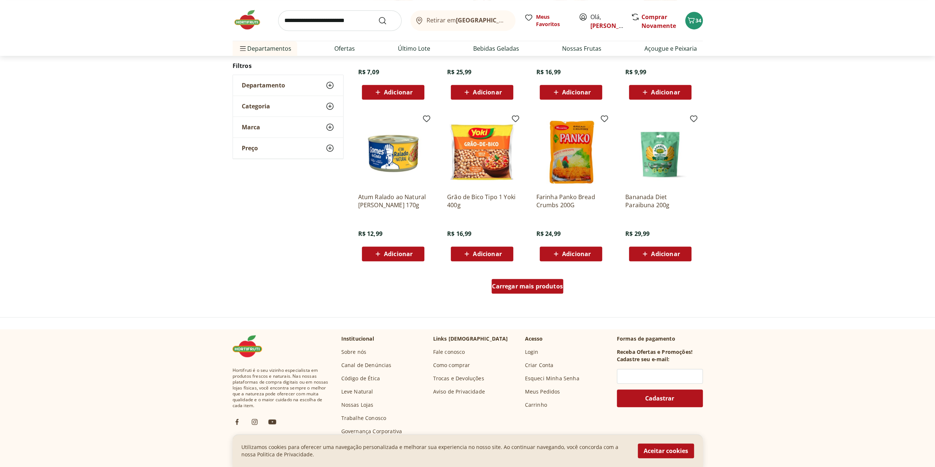
click at [526, 289] on span "Carregar mais produtos" at bounding box center [527, 286] width 71 height 6
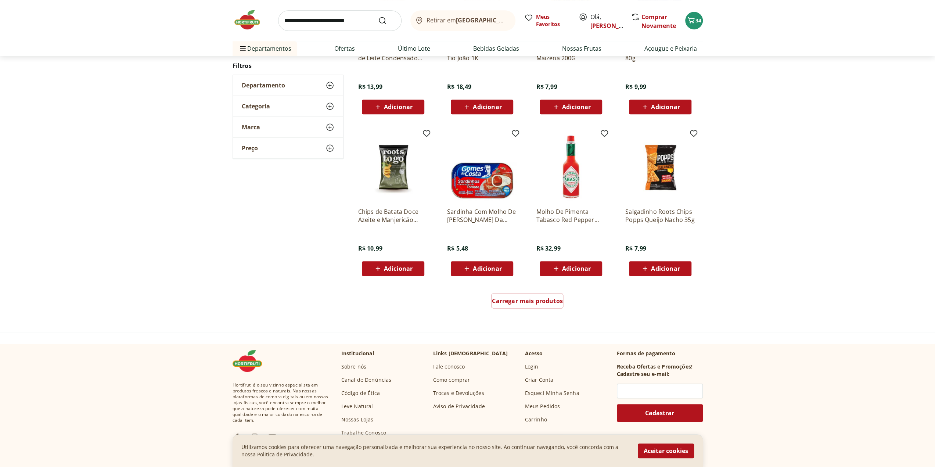
scroll to position [372, 0]
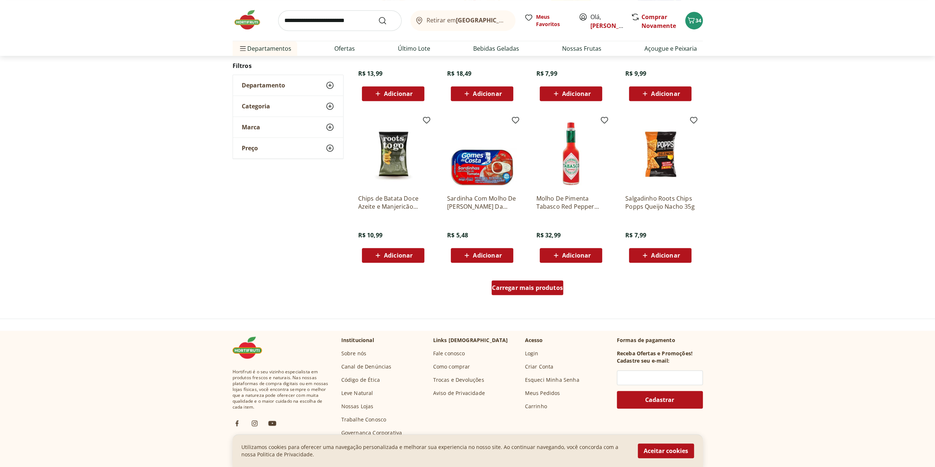
click at [538, 291] on div "Carregar mais produtos" at bounding box center [527, 287] width 72 height 15
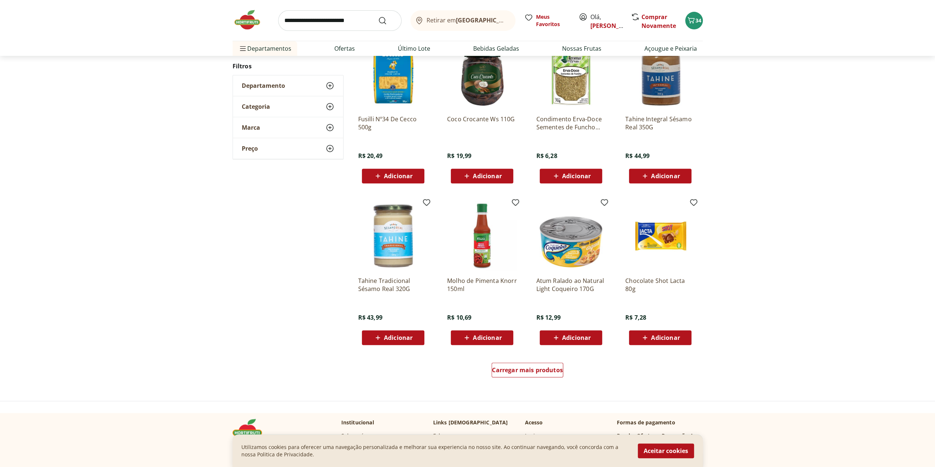
scroll to position [297, 0]
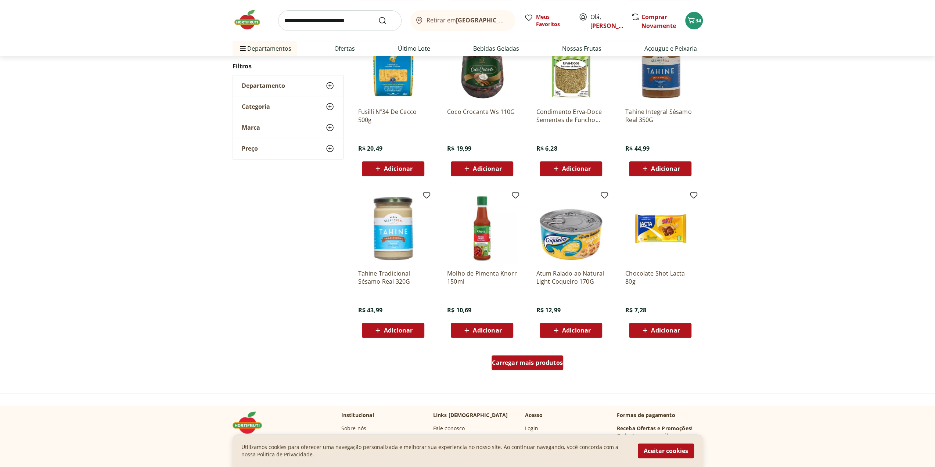
click at [505, 365] on span "Carregar mais produtos" at bounding box center [527, 362] width 71 height 6
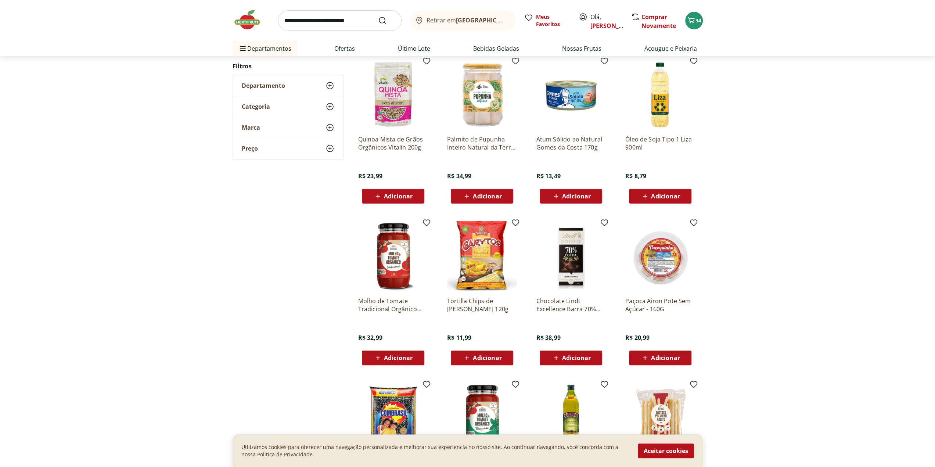
scroll to position [148, 0]
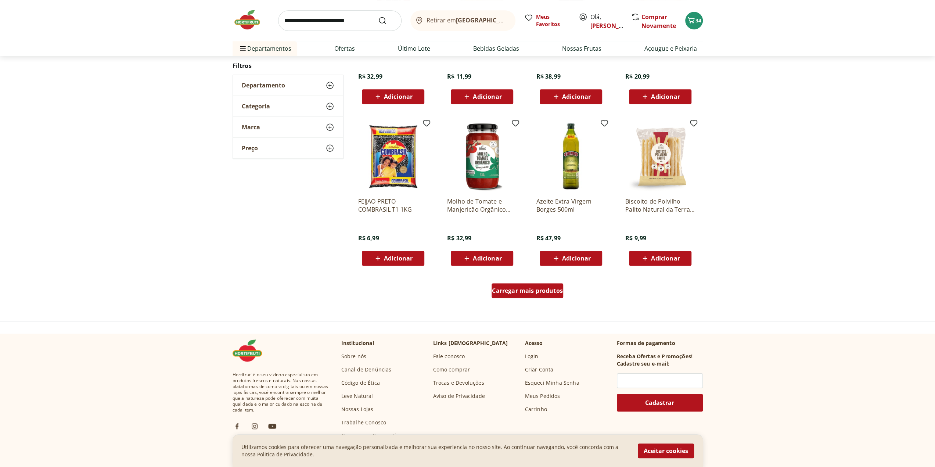
click at [549, 289] on span "Carregar mais produtos" at bounding box center [527, 291] width 71 height 6
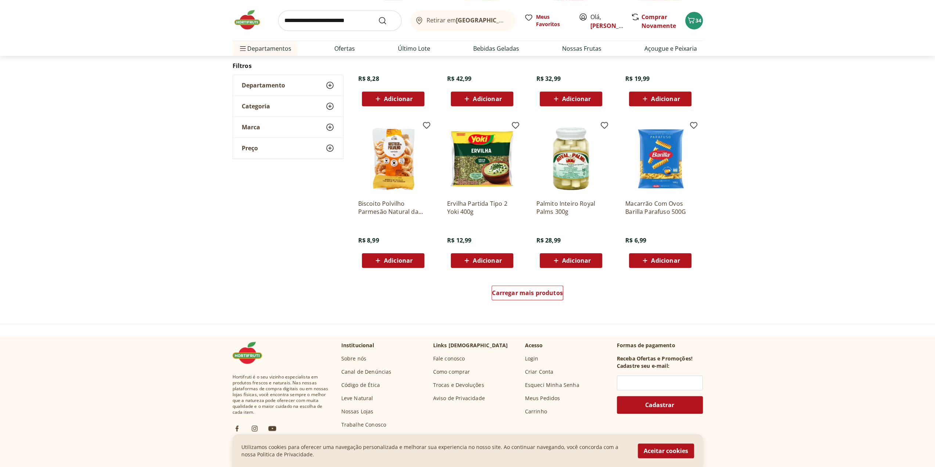
scroll to position [367, 0]
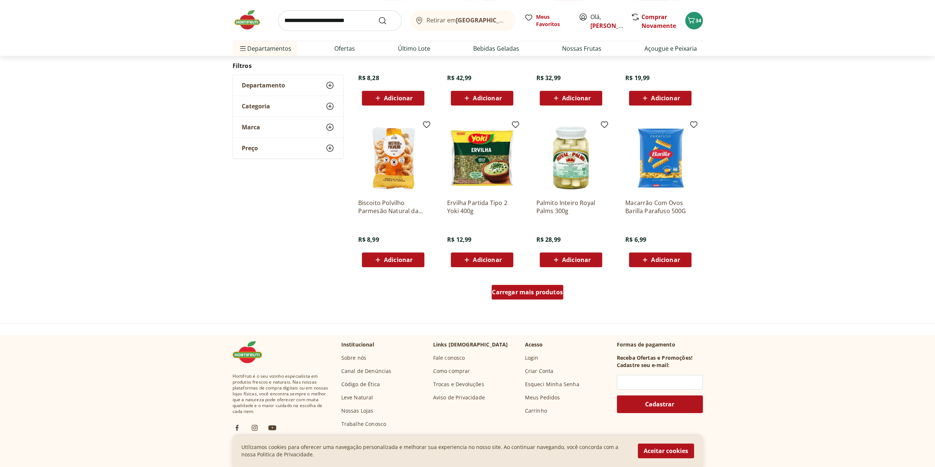
click at [518, 299] on div "Carregar mais produtos" at bounding box center [527, 292] width 72 height 15
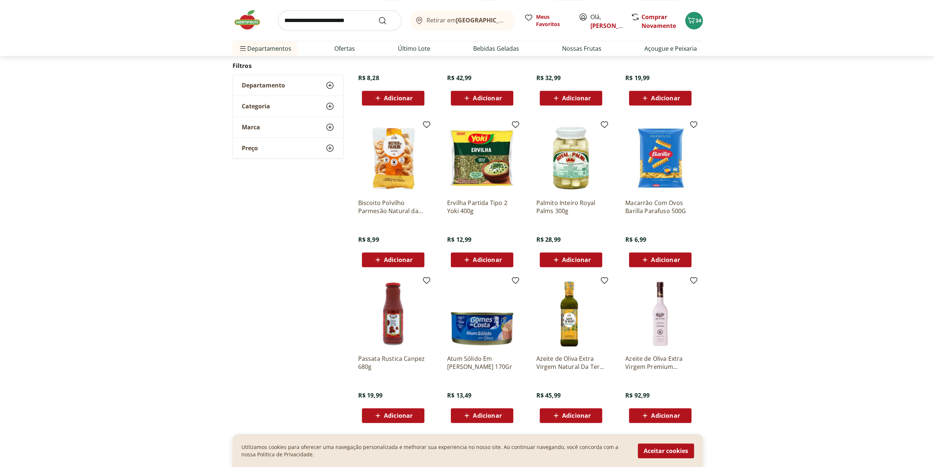
type input "*"
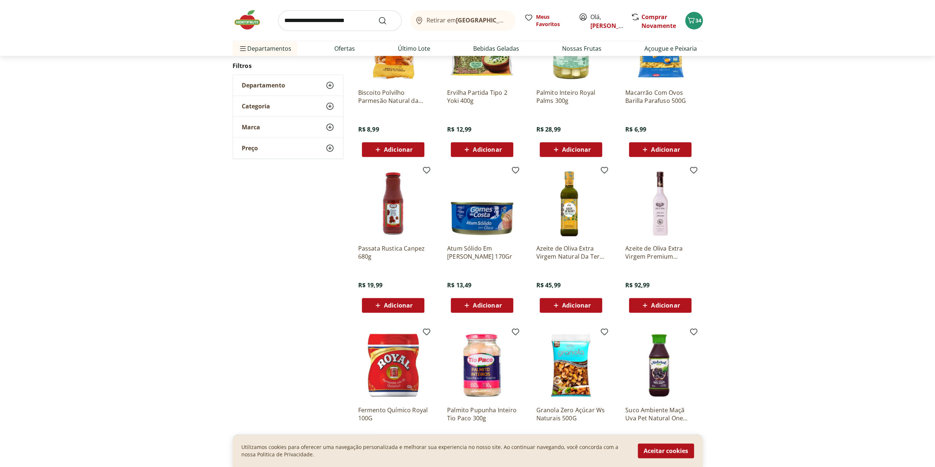
scroll to position [529, 0]
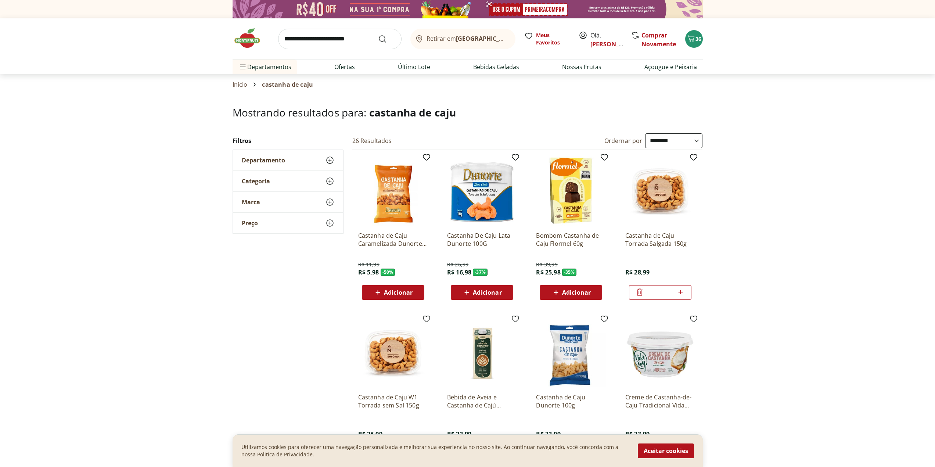
select select "**********"
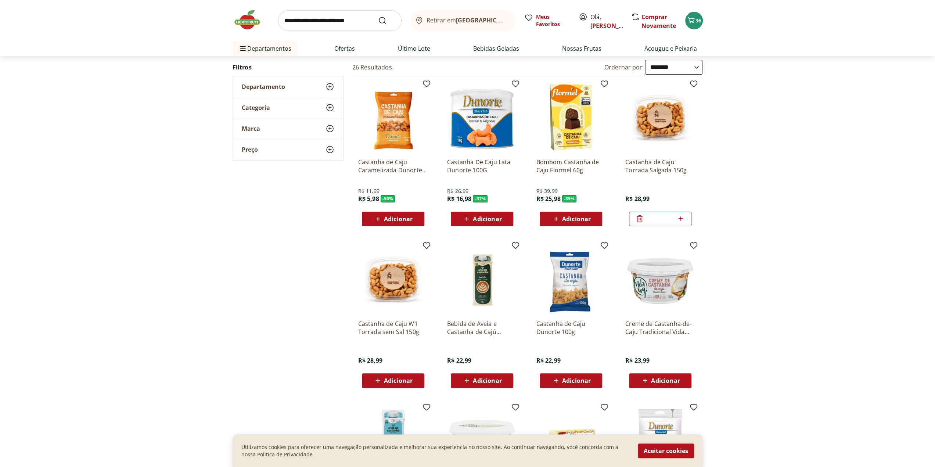
click at [307, 20] on input "search" at bounding box center [339, 20] width 123 height 21
type input "**********"
click at [378, 16] on button "Submit Search" at bounding box center [387, 20] width 18 height 9
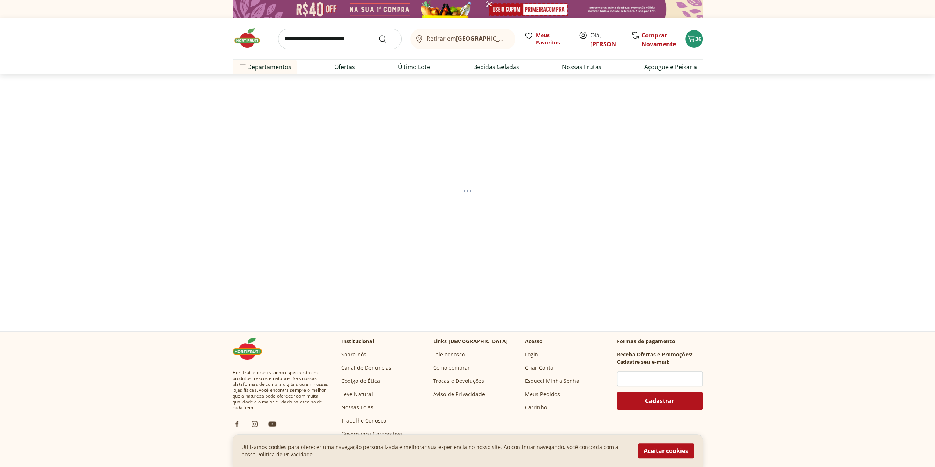
select select "**********"
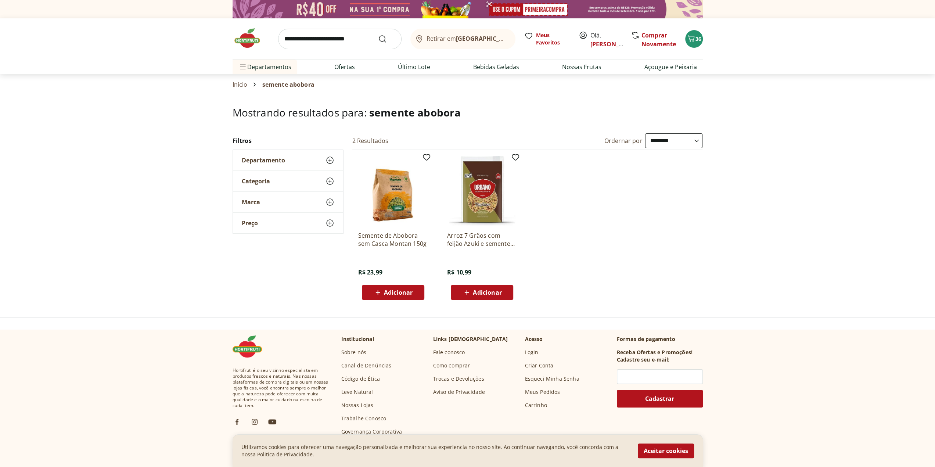
click at [274, 160] on span "Departamento" at bounding box center [263, 159] width 43 height 7
click at [267, 171] on label "Mercearia 2" at bounding box center [292, 173] width 84 height 7
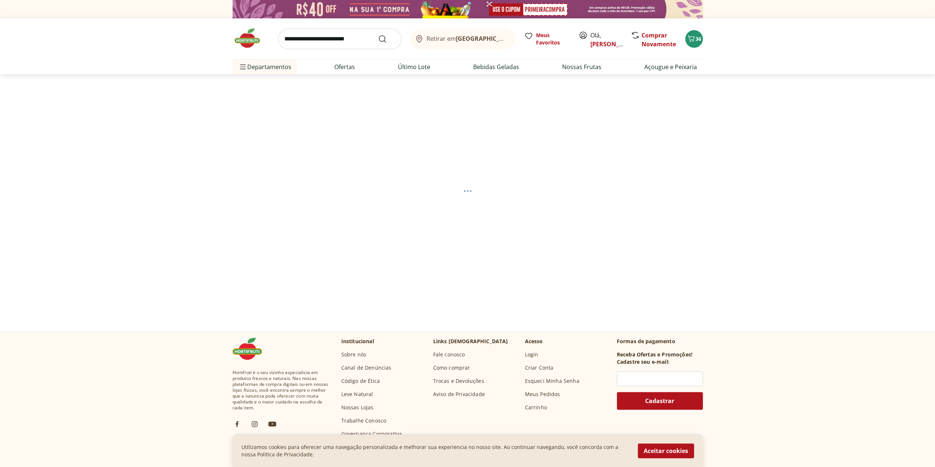
click at [332, 39] on input "search" at bounding box center [339, 39] width 123 height 21
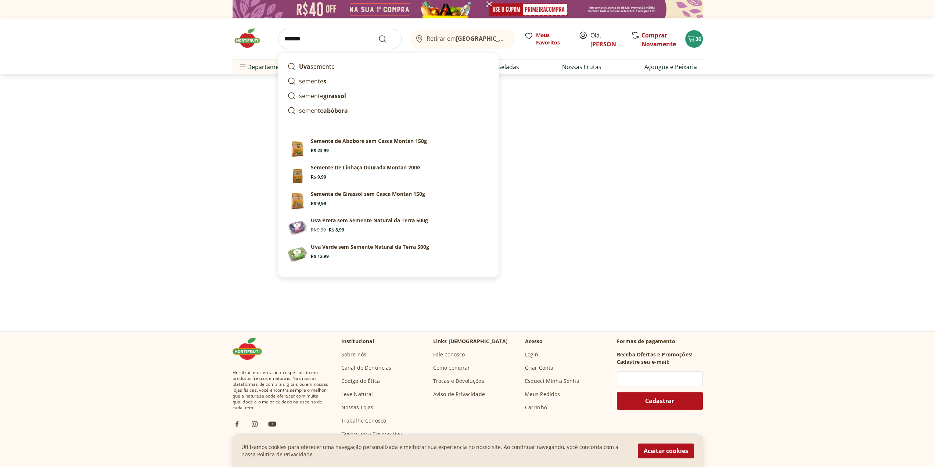
type input "*******"
click at [378, 35] on button "Submit Search" at bounding box center [387, 39] width 18 height 9
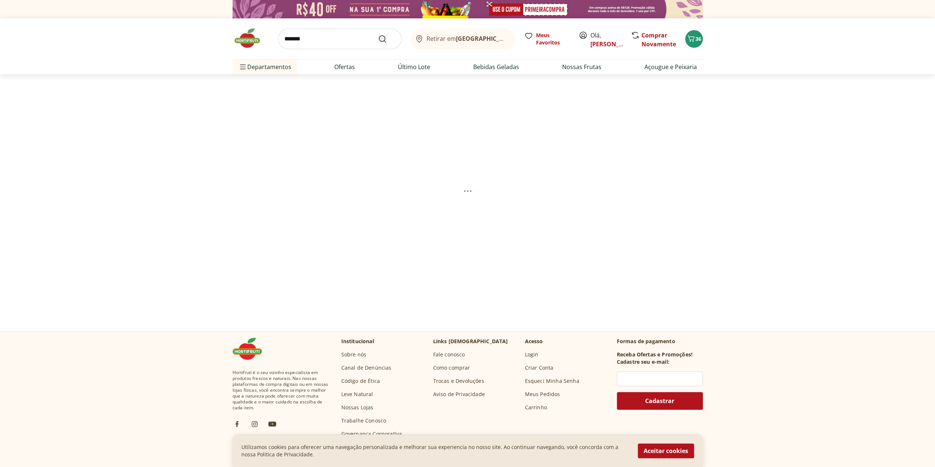
click at [383, 35] on icon "Submit Search" at bounding box center [382, 39] width 9 height 9
select select "**********"
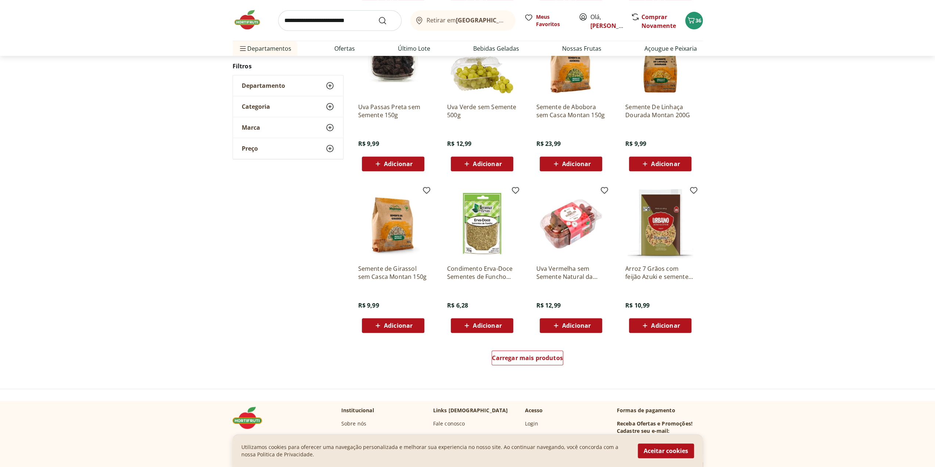
scroll to position [330, 0]
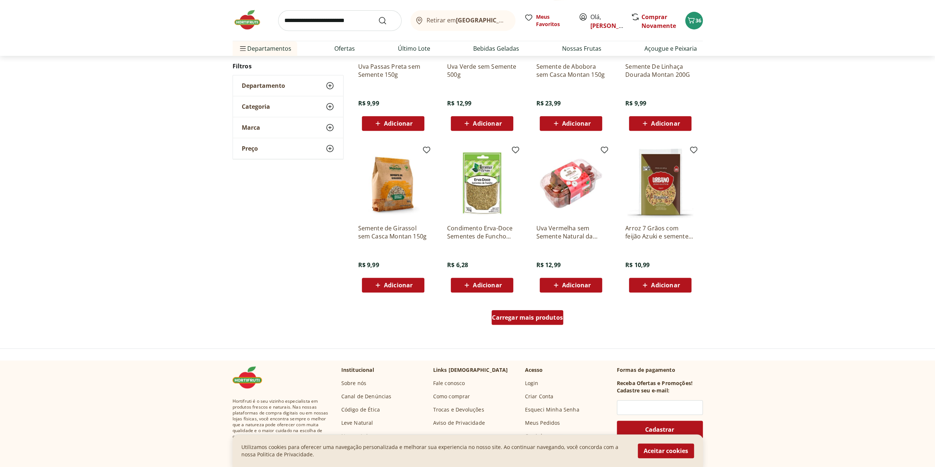
click at [518, 311] on div "Carregar mais produtos" at bounding box center [527, 317] width 72 height 15
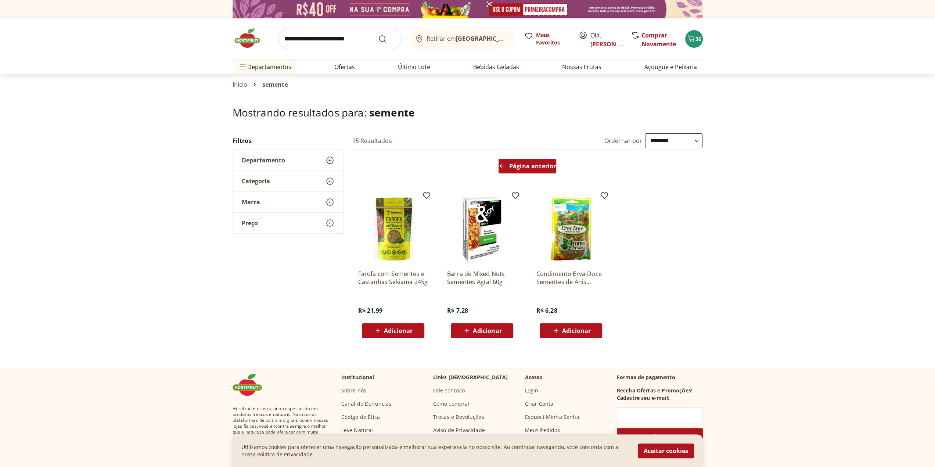
click at [533, 163] on span "Página anterior" at bounding box center [532, 166] width 47 height 6
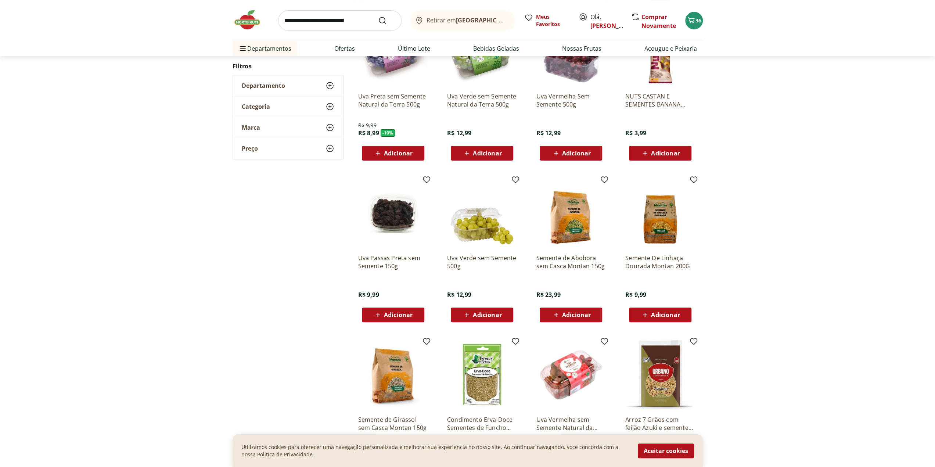
scroll to position [257, 0]
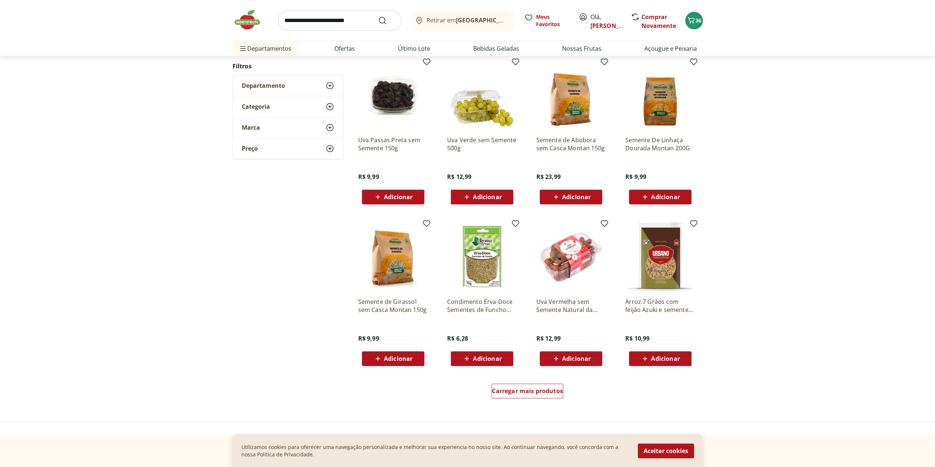
click at [393, 249] on img at bounding box center [393, 257] width 70 height 70
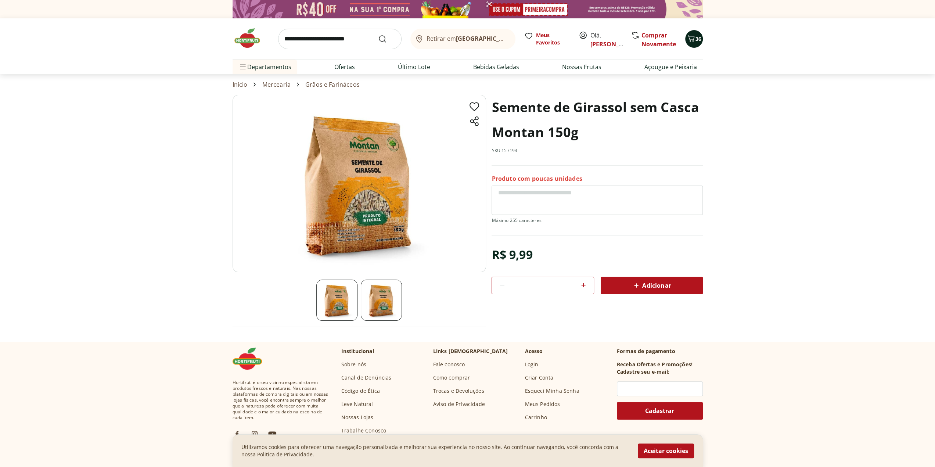
click at [698, 39] on span "36" at bounding box center [698, 38] width 6 height 7
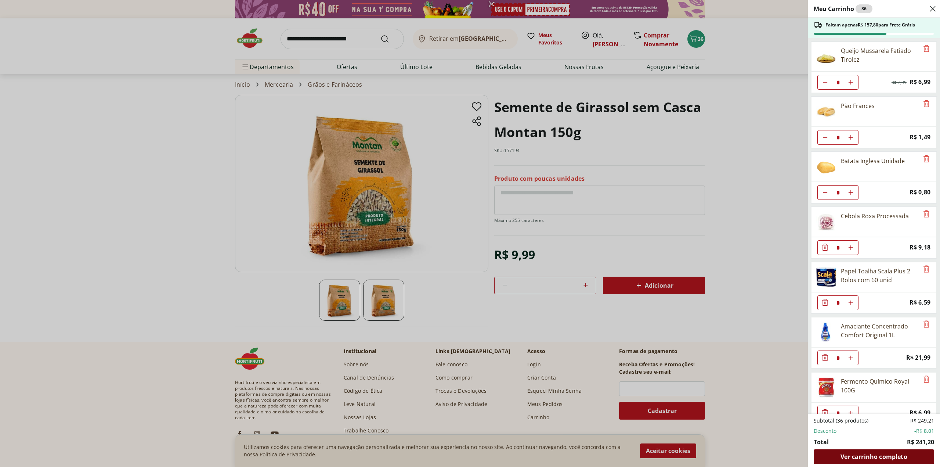
click at [870, 458] on span "Ver carrinho completo" at bounding box center [874, 456] width 66 height 6
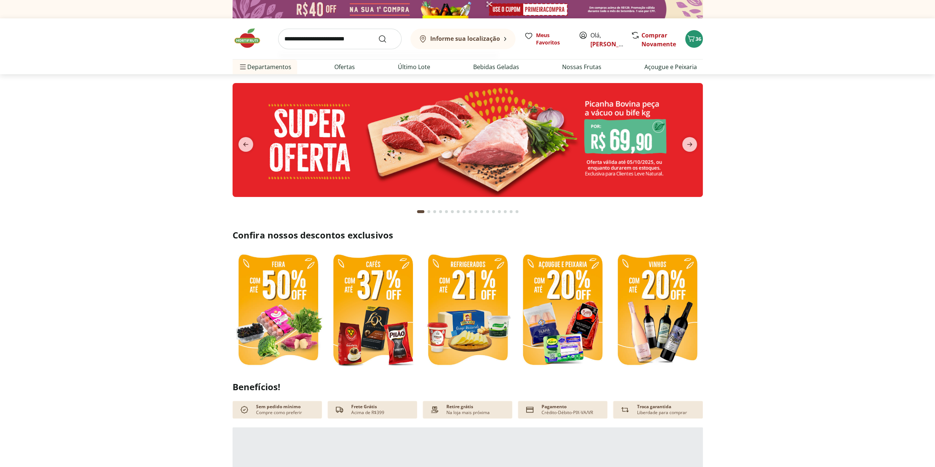
click at [304, 41] on input "search" at bounding box center [339, 39] width 123 height 21
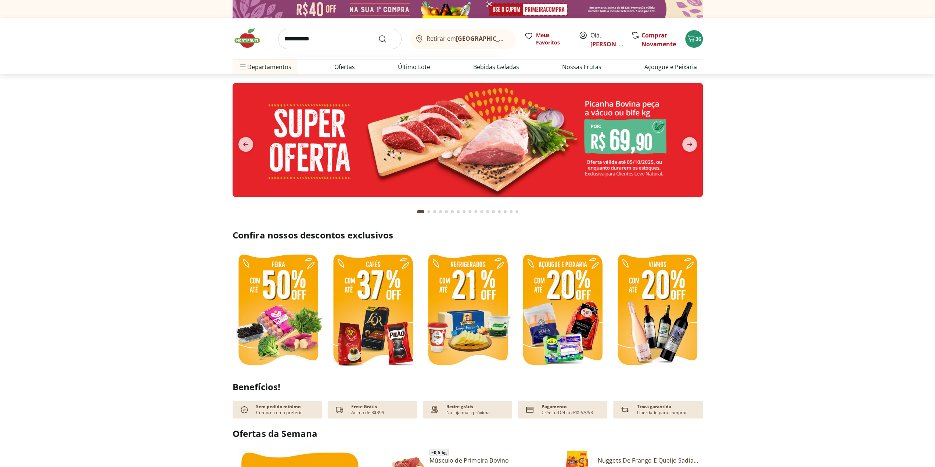
type input "**********"
click at [378, 35] on button "Submit Search" at bounding box center [387, 39] width 18 height 9
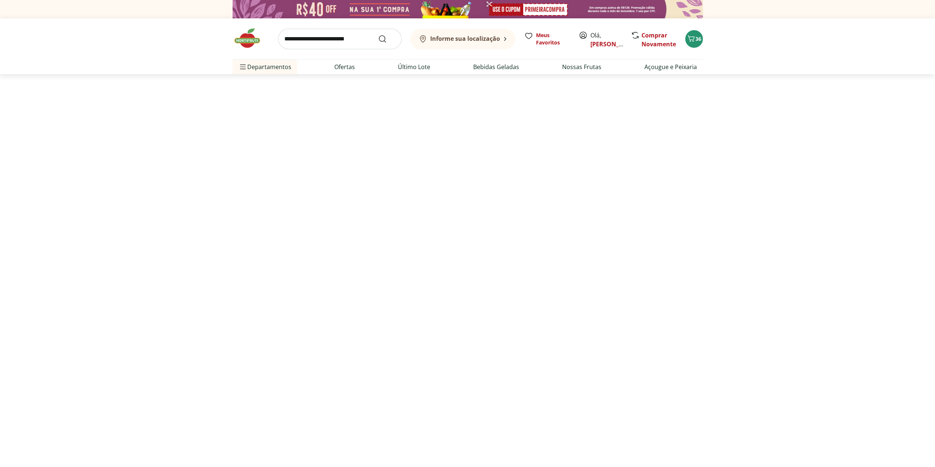
select select "**********"
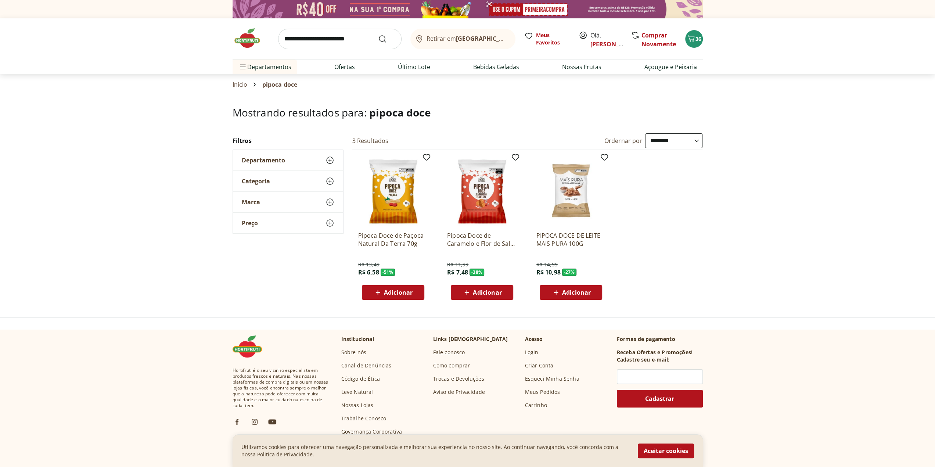
click at [333, 40] on input "search" at bounding box center [339, 39] width 123 height 21
type input "**********"
click at [378, 35] on button "Submit Search" at bounding box center [387, 39] width 18 height 9
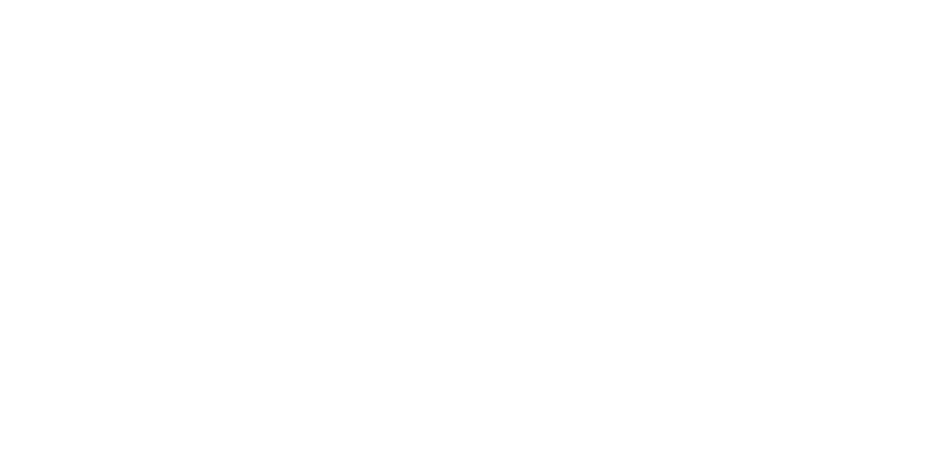
select select "**********"
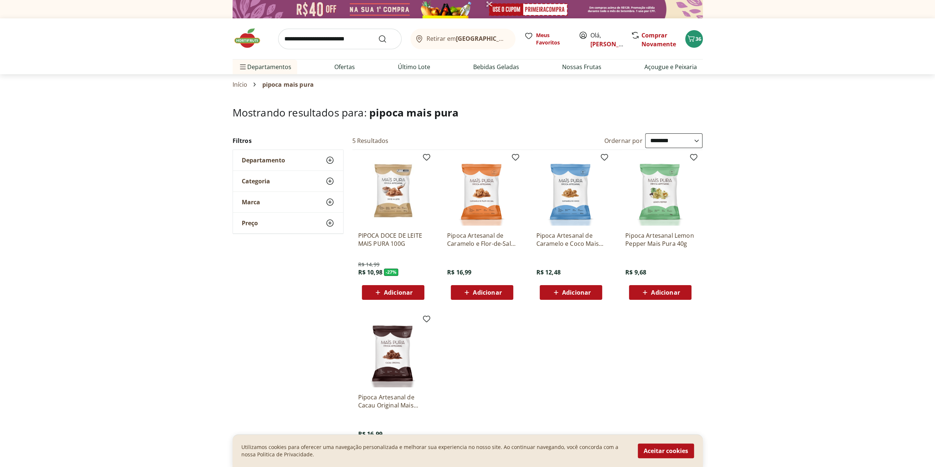
click at [477, 289] on span "Adicionar" at bounding box center [487, 292] width 29 height 6
click at [698, 31] on button "37" at bounding box center [694, 39] width 18 height 18
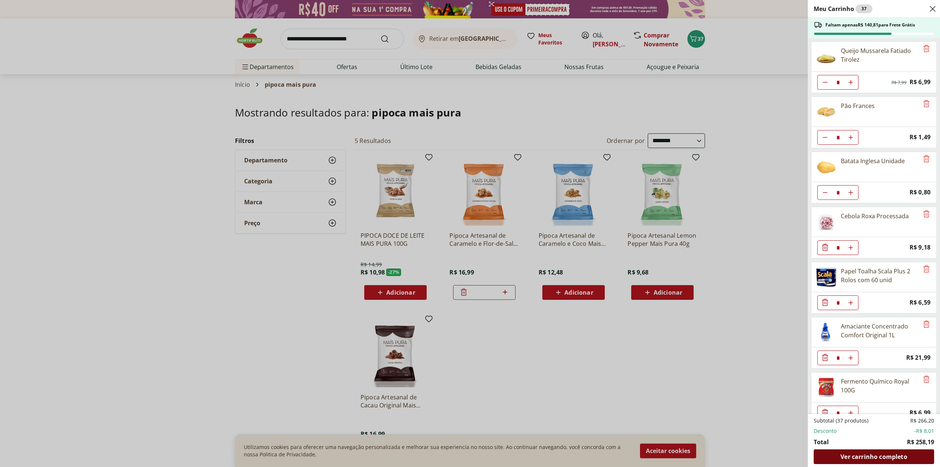
click at [859, 456] on span "Ver carrinho completo" at bounding box center [874, 456] width 66 height 6
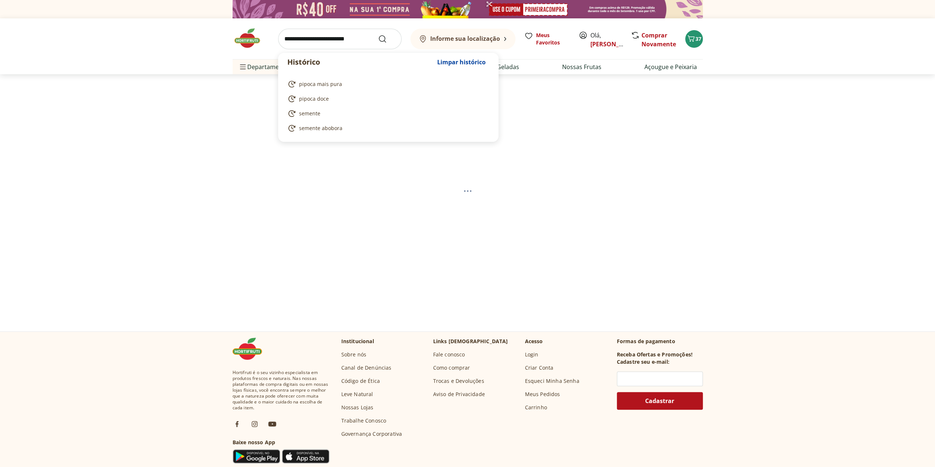
click at [326, 34] on input "search" at bounding box center [339, 39] width 123 height 21
select select "**********"
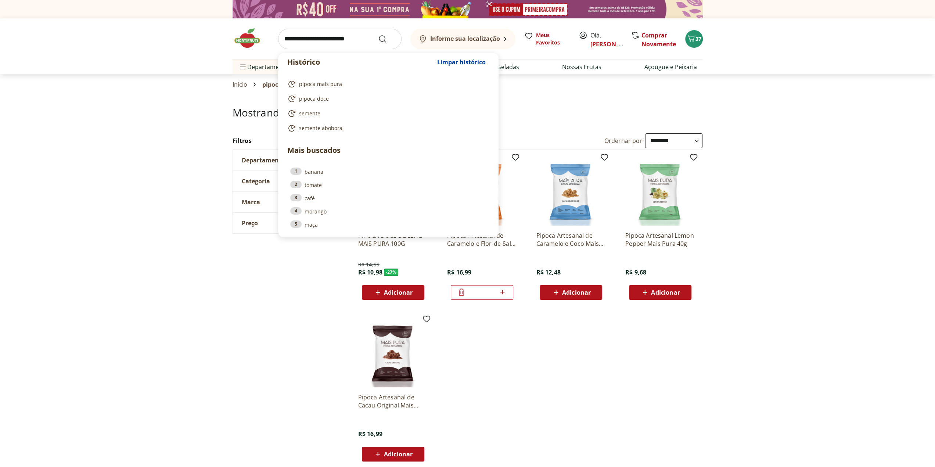
click at [326, 34] on input "search" at bounding box center [339, 39] width 123 height 21
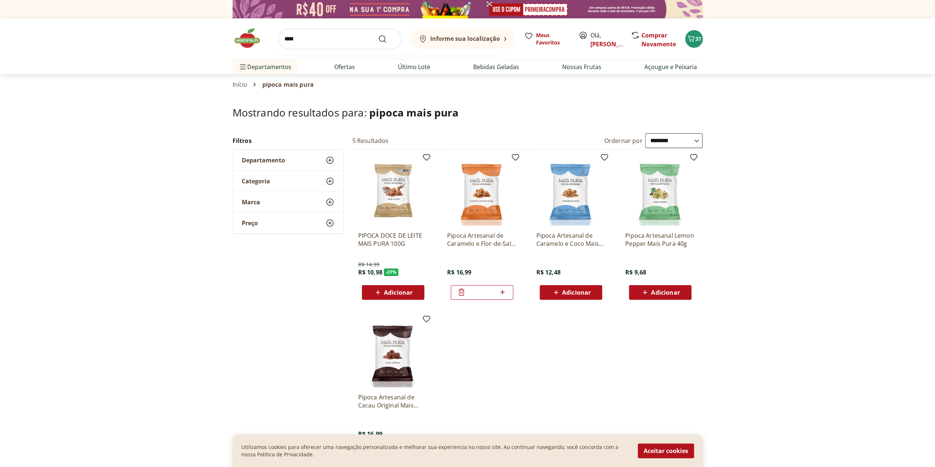
type input "****"
click at [378, 35] on button "Submit Search" at bounding box center [387, 39] width 18 height 9
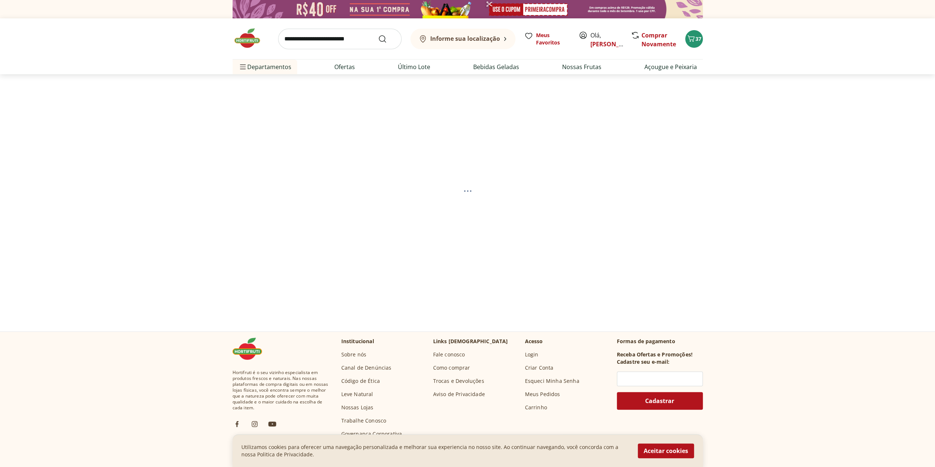
select select "**********"
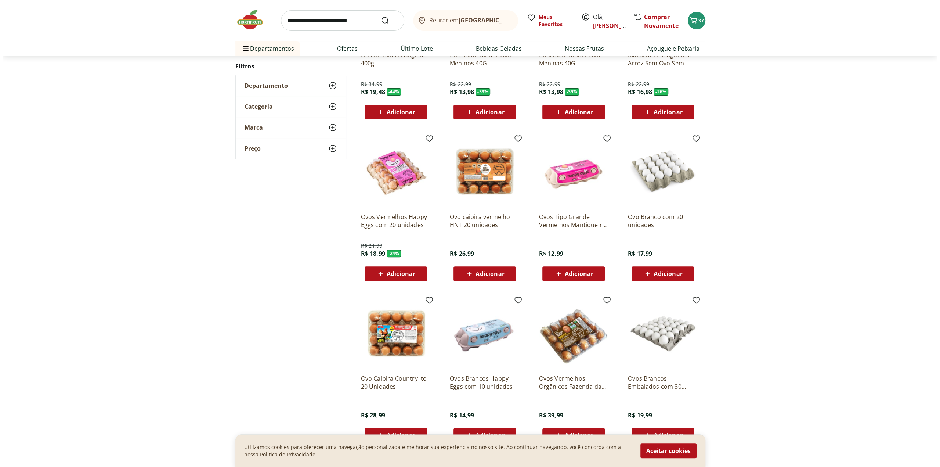
scroll to position [184, 0]
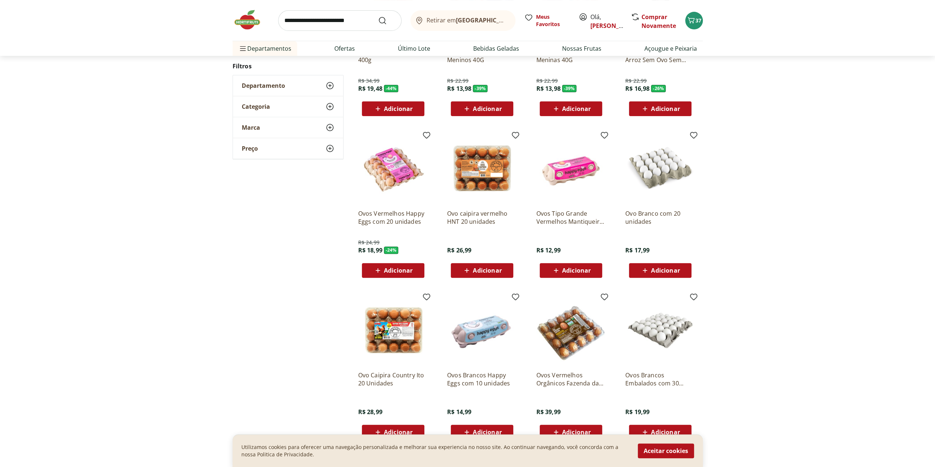
click at [484, 268] on span "Adicionar" at bounding box center [487, 270] width 29 height 6
click at [922, 14] on button "x" at bounding box center [922, 14] width 9 height 12
click at [698, 23] on span "38" at bounding box center [698, 20] width 6 height 7
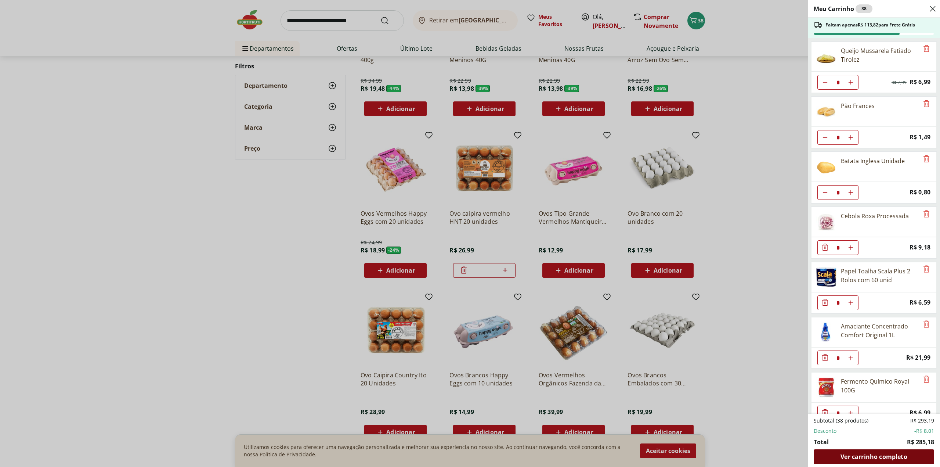
click at [882, 459] on span "Ver carrinho completo" at bounding box center [874, 456] width 66 height 6
